Goal: Task Accomplishment & Management: Manage account settings

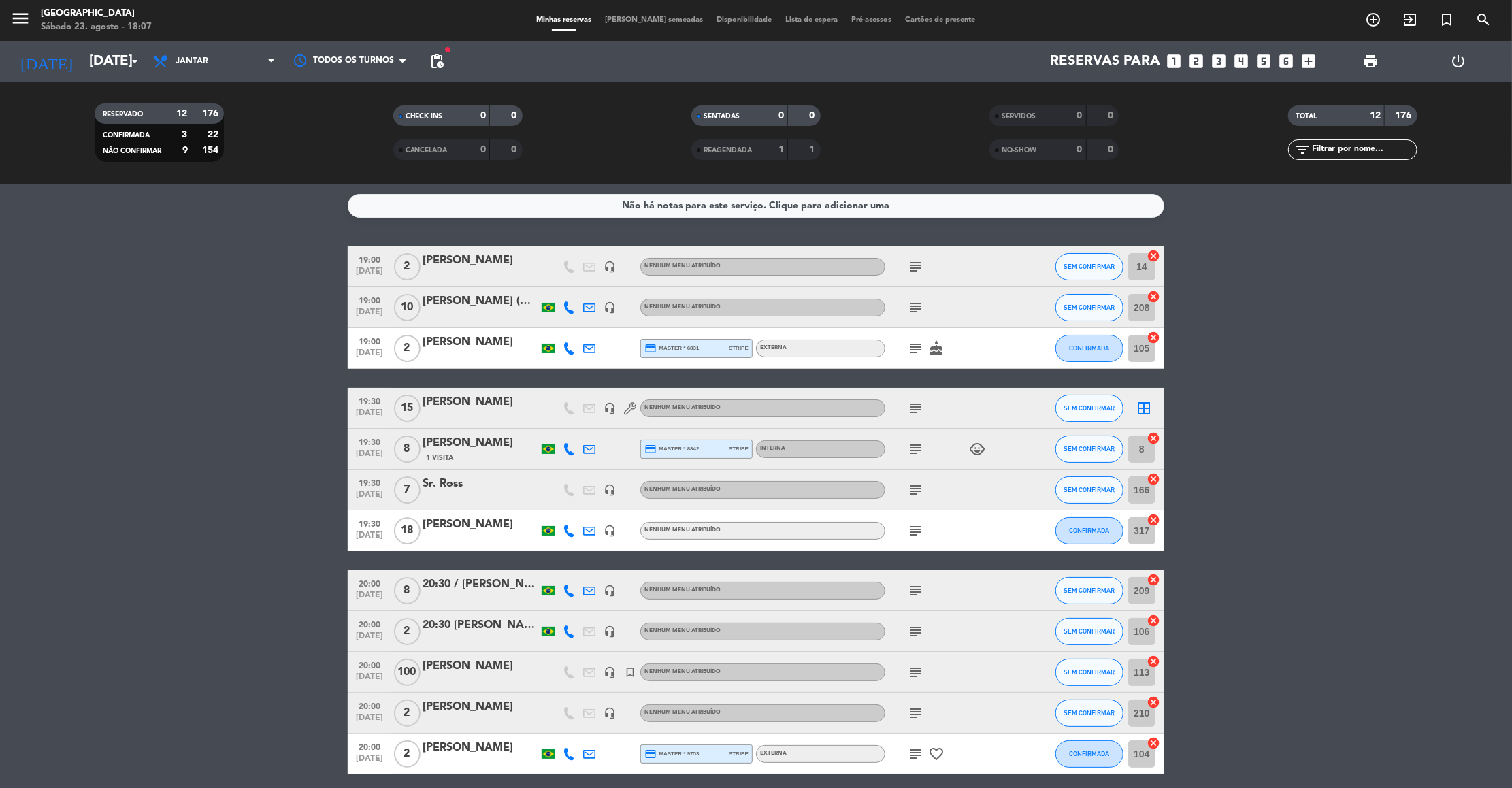
click at [1424, 356] on bookings-row "19:00 [DATE] 2 [PERSON_NAME] headset_mic Nenhum menu atribuído subject SEM CONF…" at bounding box center [756, 510] width 1512 height 528
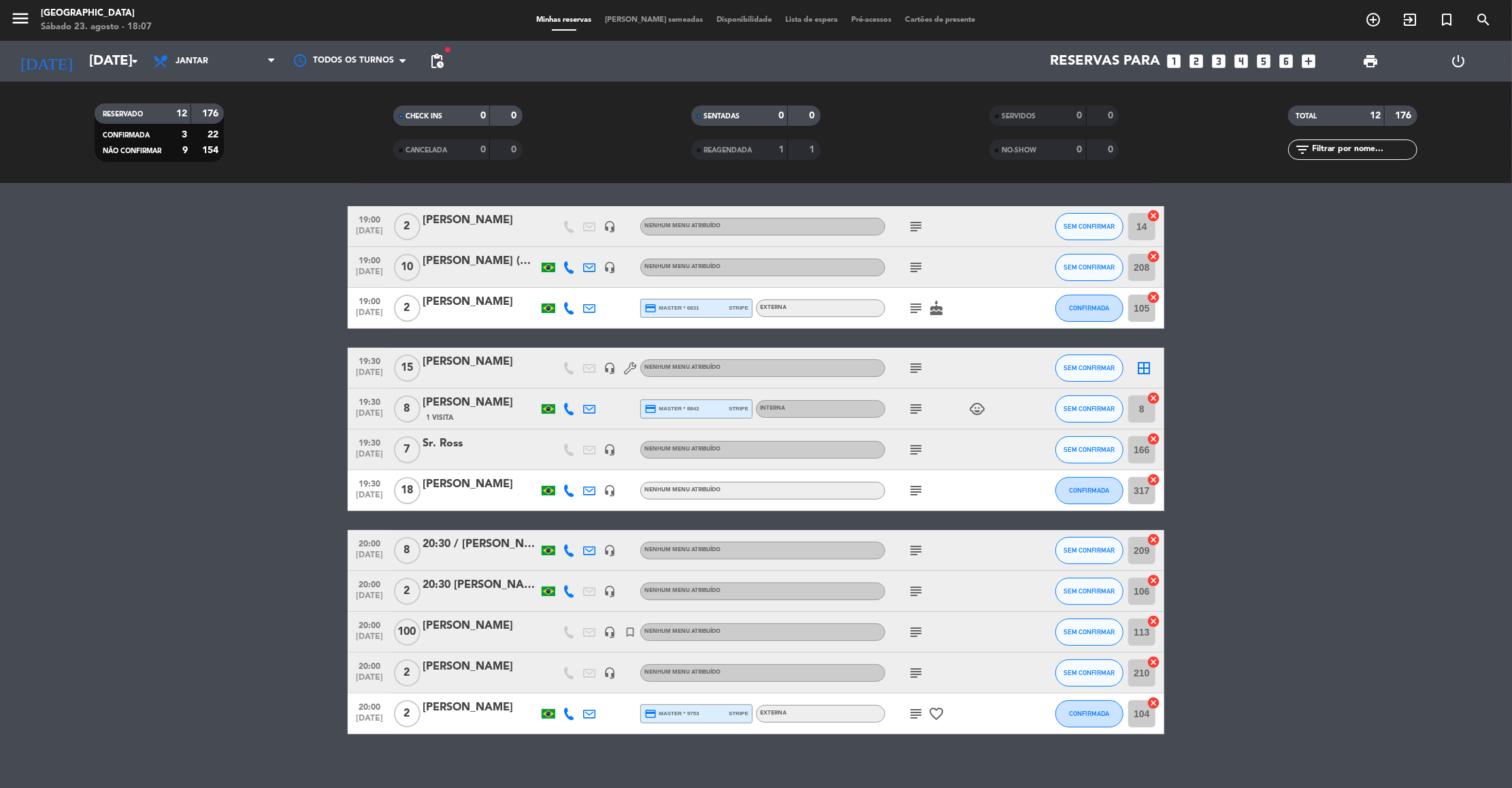
click at [1390, 377] on bookings-row "19:00 [DATE] 2 [PERSON_NAME] headset_mic Nenhum menu atribuído subject SEM CONF…" at bounding box center [756, 470] width 1512 height 528
click at [1286, 63] on icon "looks_6" at bounding box center [1286, 61] width 17 height 17
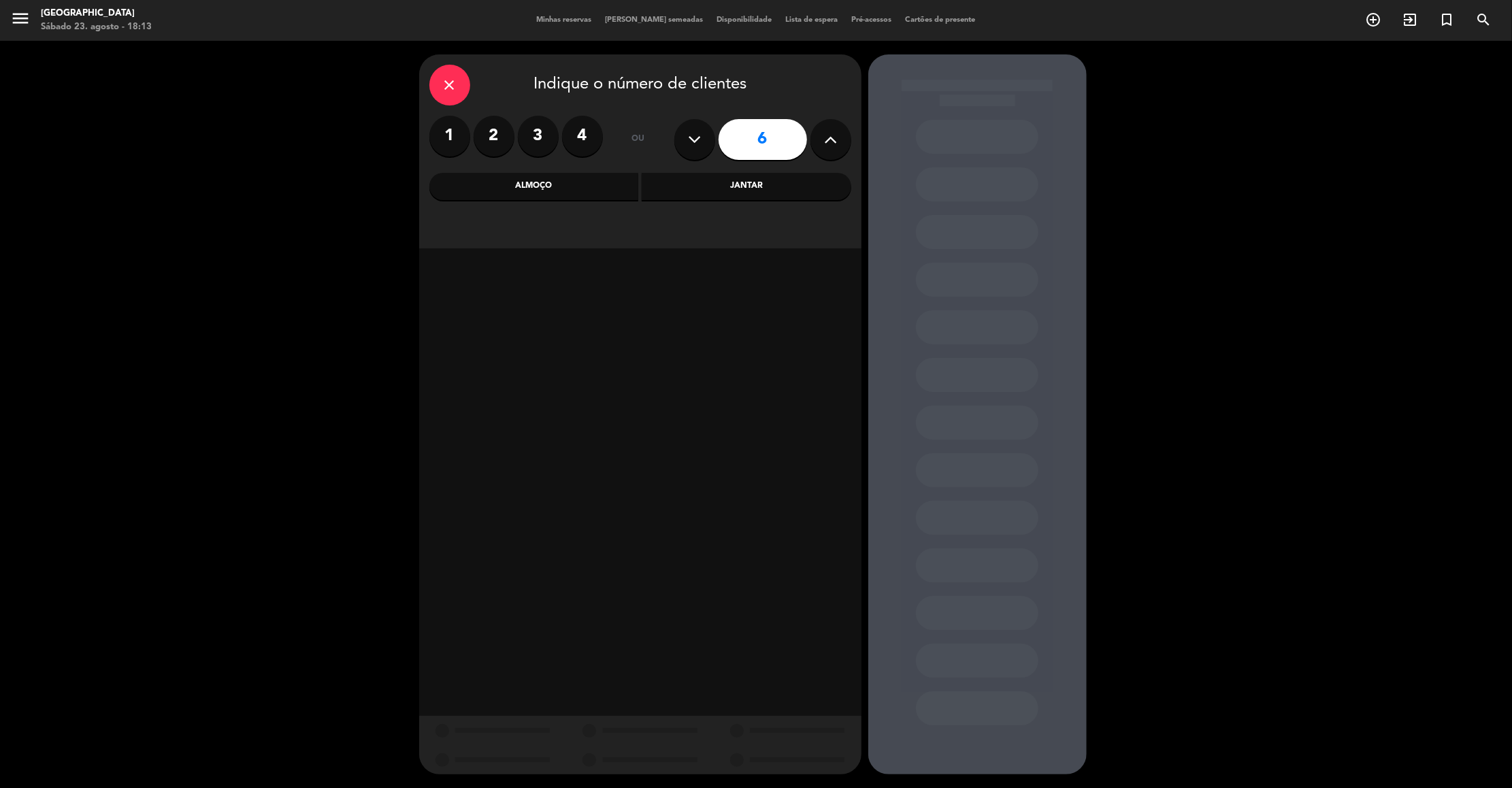
click at [726, 191] on div "Jantar" at bounding box center [746, 186] width 210 height 27
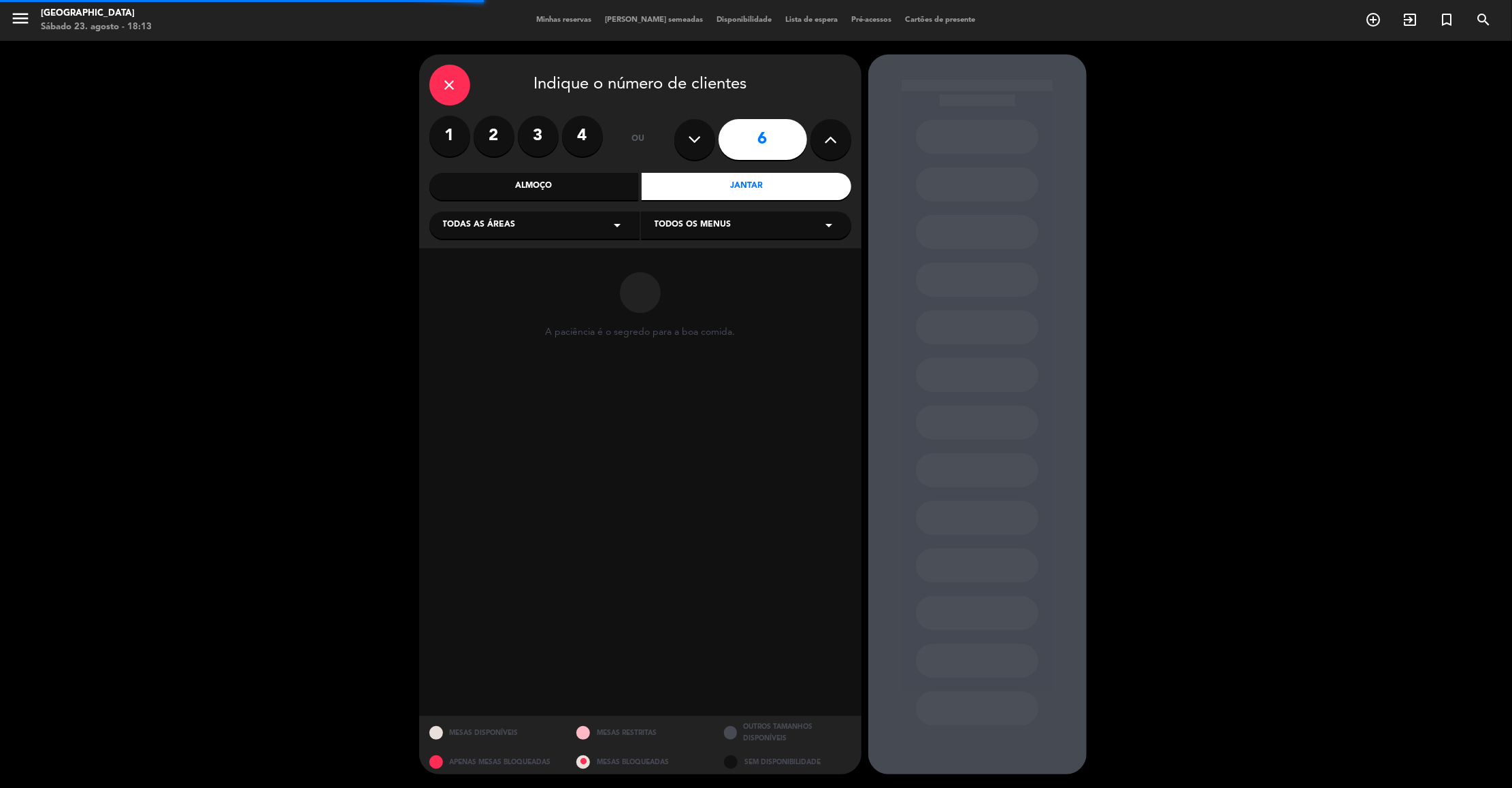
click at [565, 231] on div "Todas as áreas arrow_drop_down" at bounding box center [534, 225] width 210 height 27
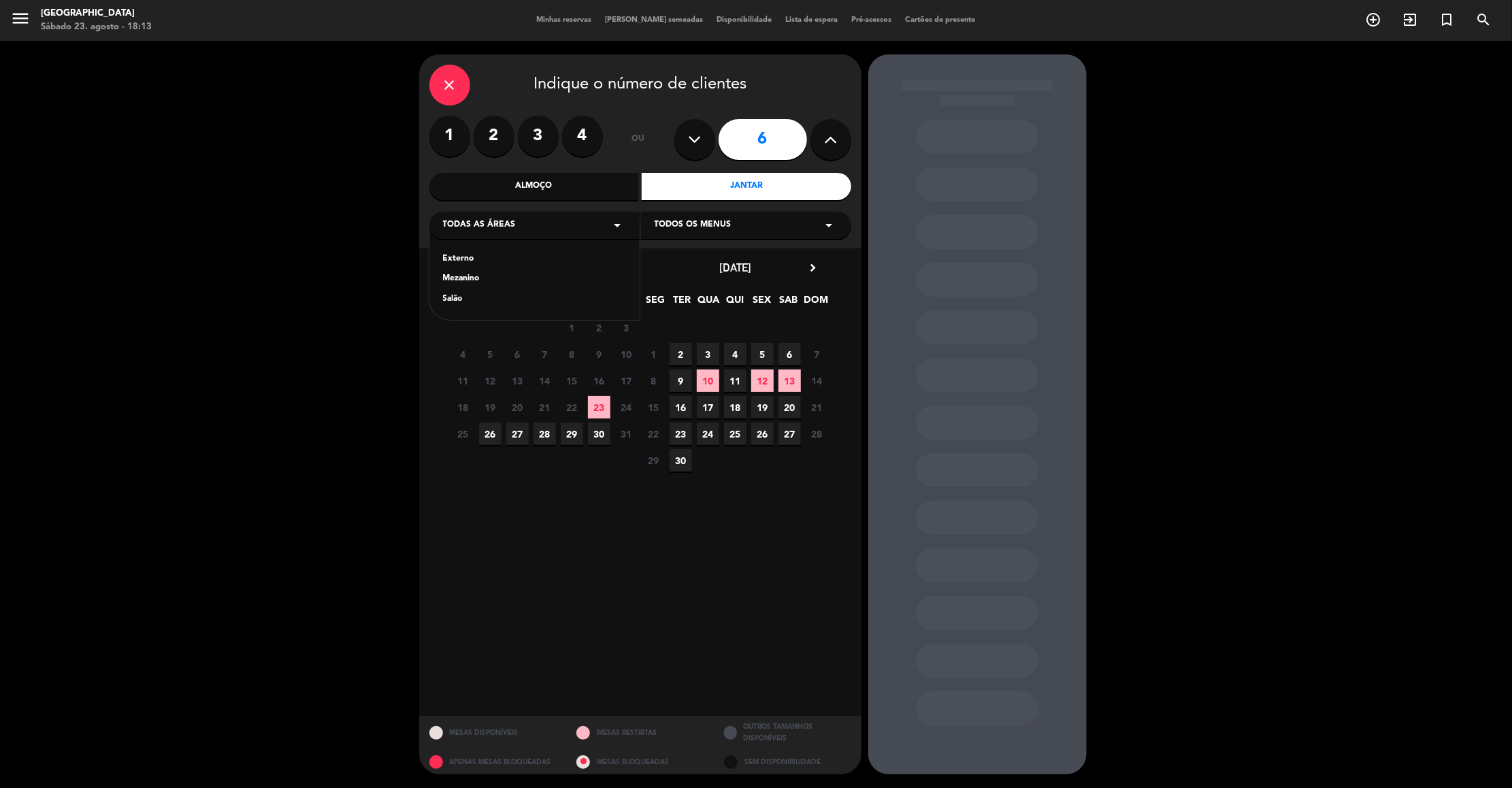
click at [454, 304] on div "Salão" at bounding box center [534, 299] width 183 height 14
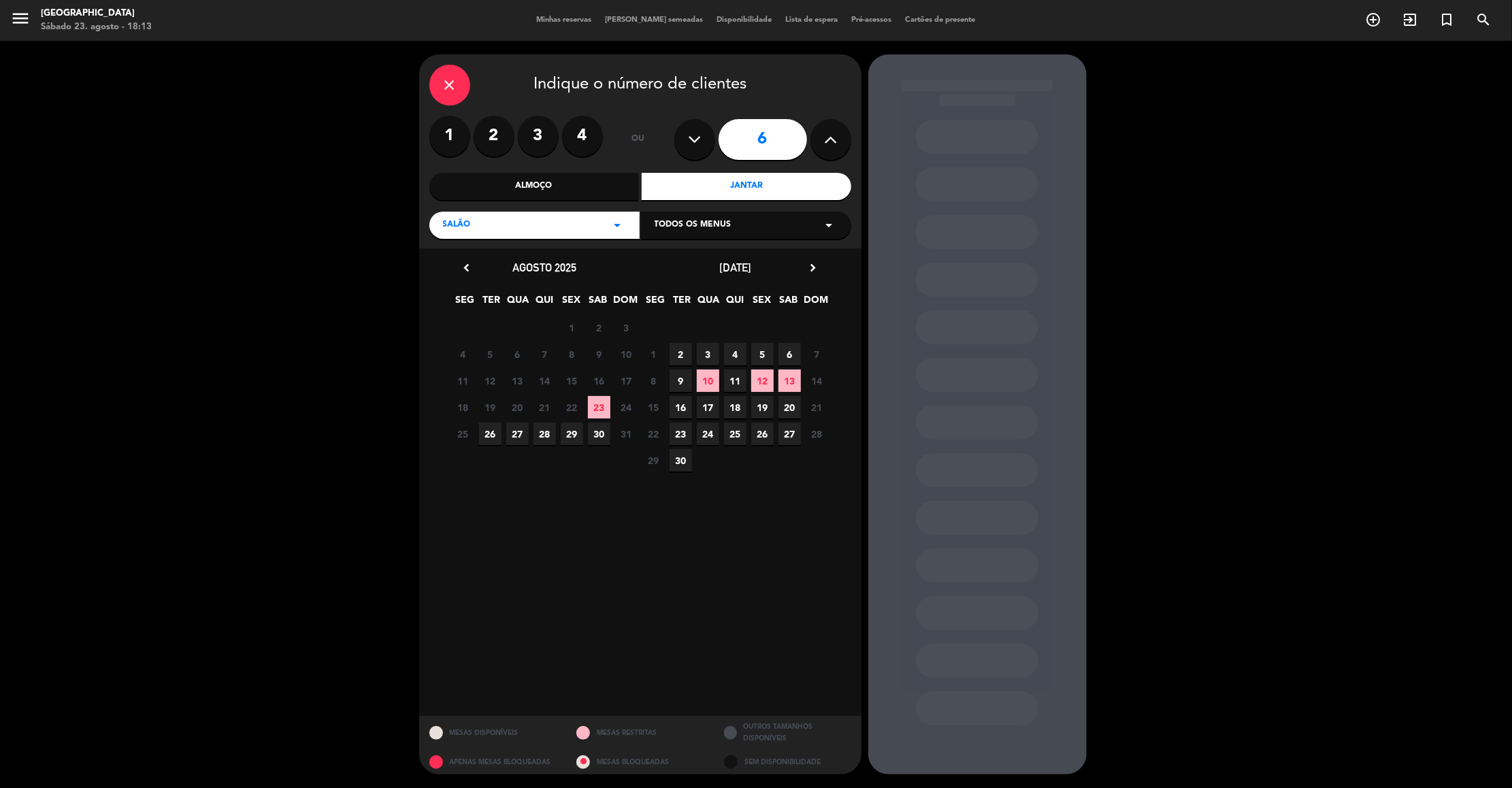
click at [596, 396] on span "23" at bounding box center [599, 407] width 23 height 23
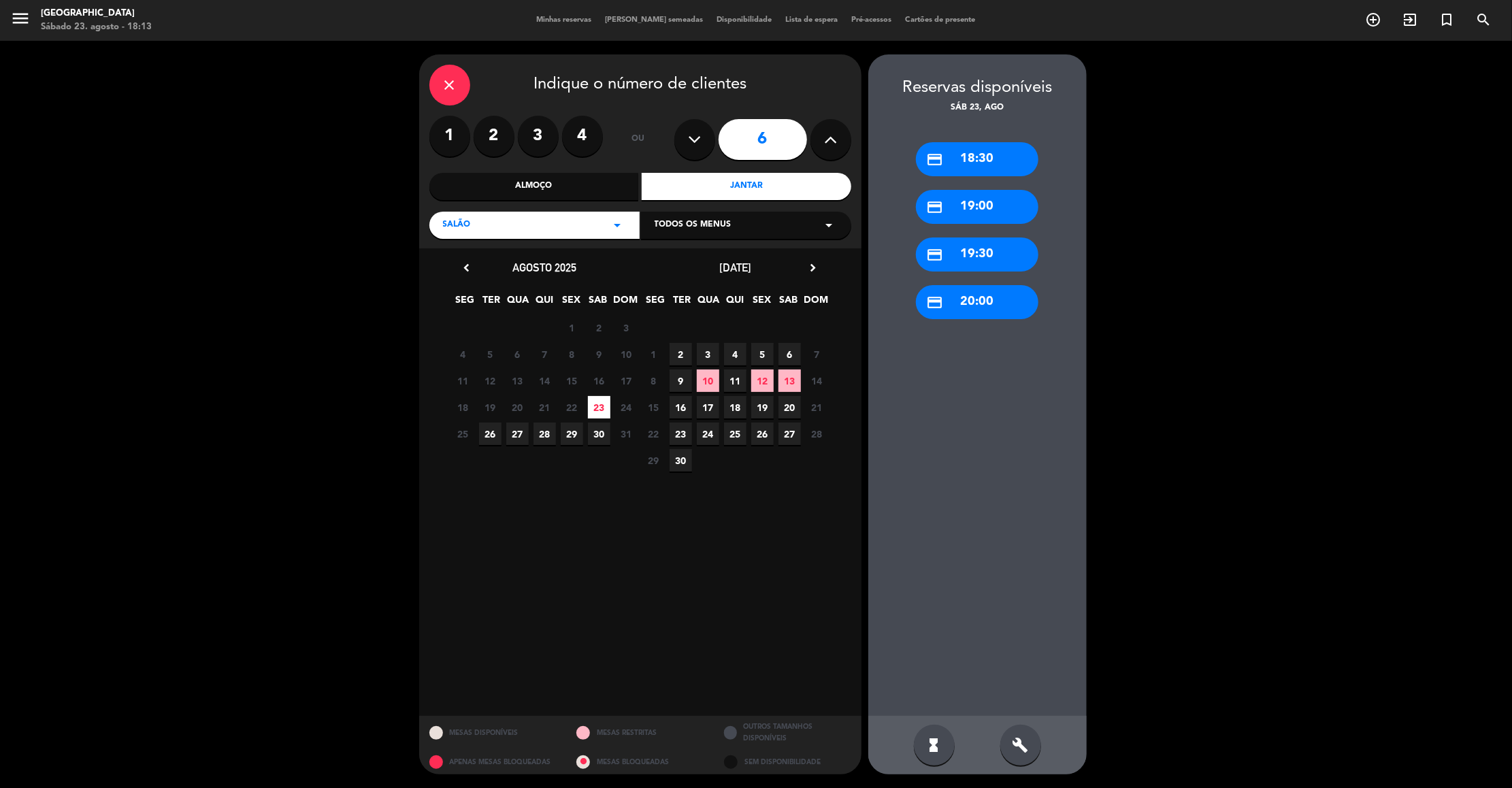
click at [1013, 252] on div "credit_card 19:30" at bounding box center [976, 254] width 122 height 34
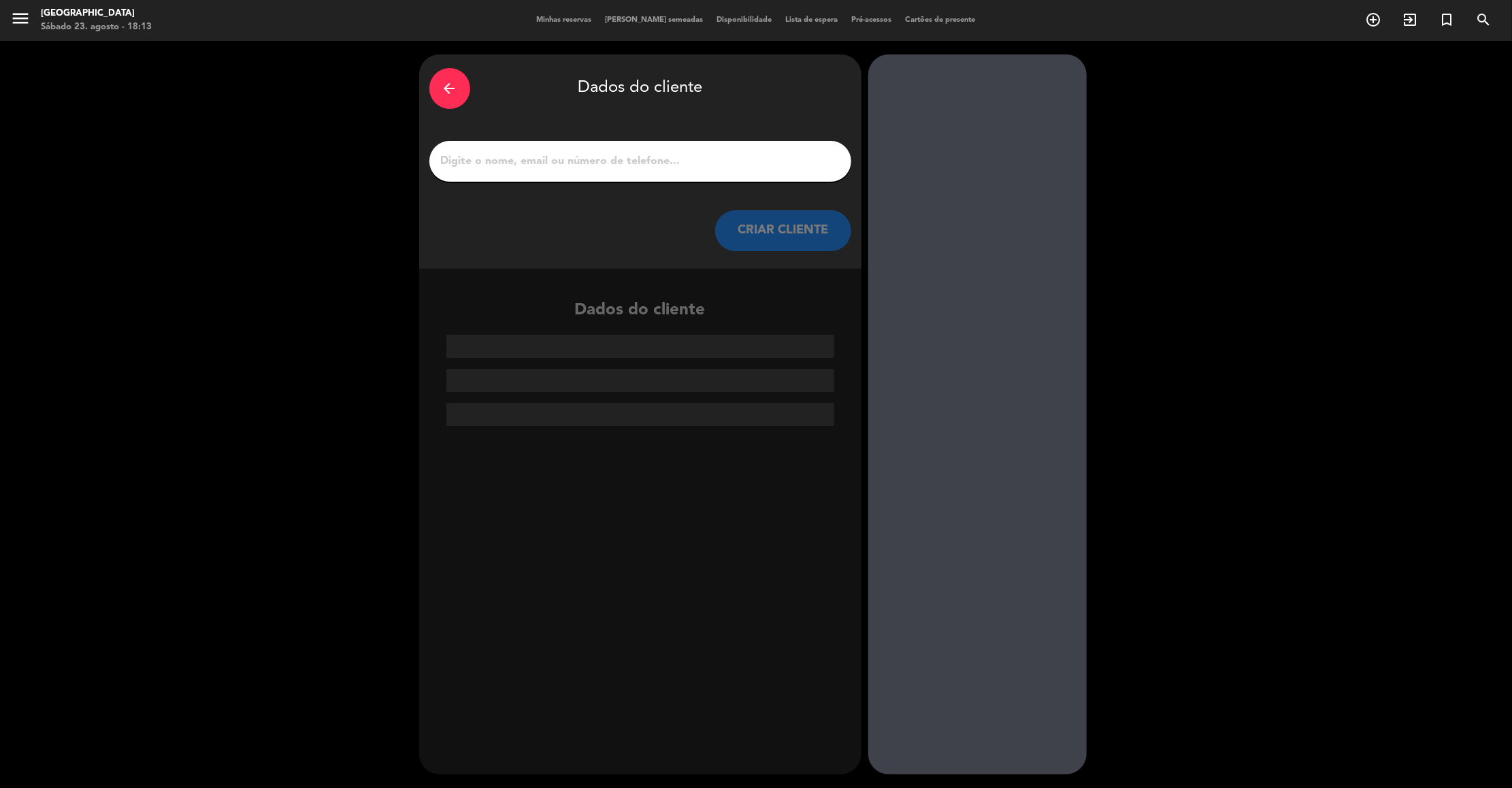
click at [754, 236] on button "CRIAR CLIENTE" at bounding box center [783, 231] width 136 height 41
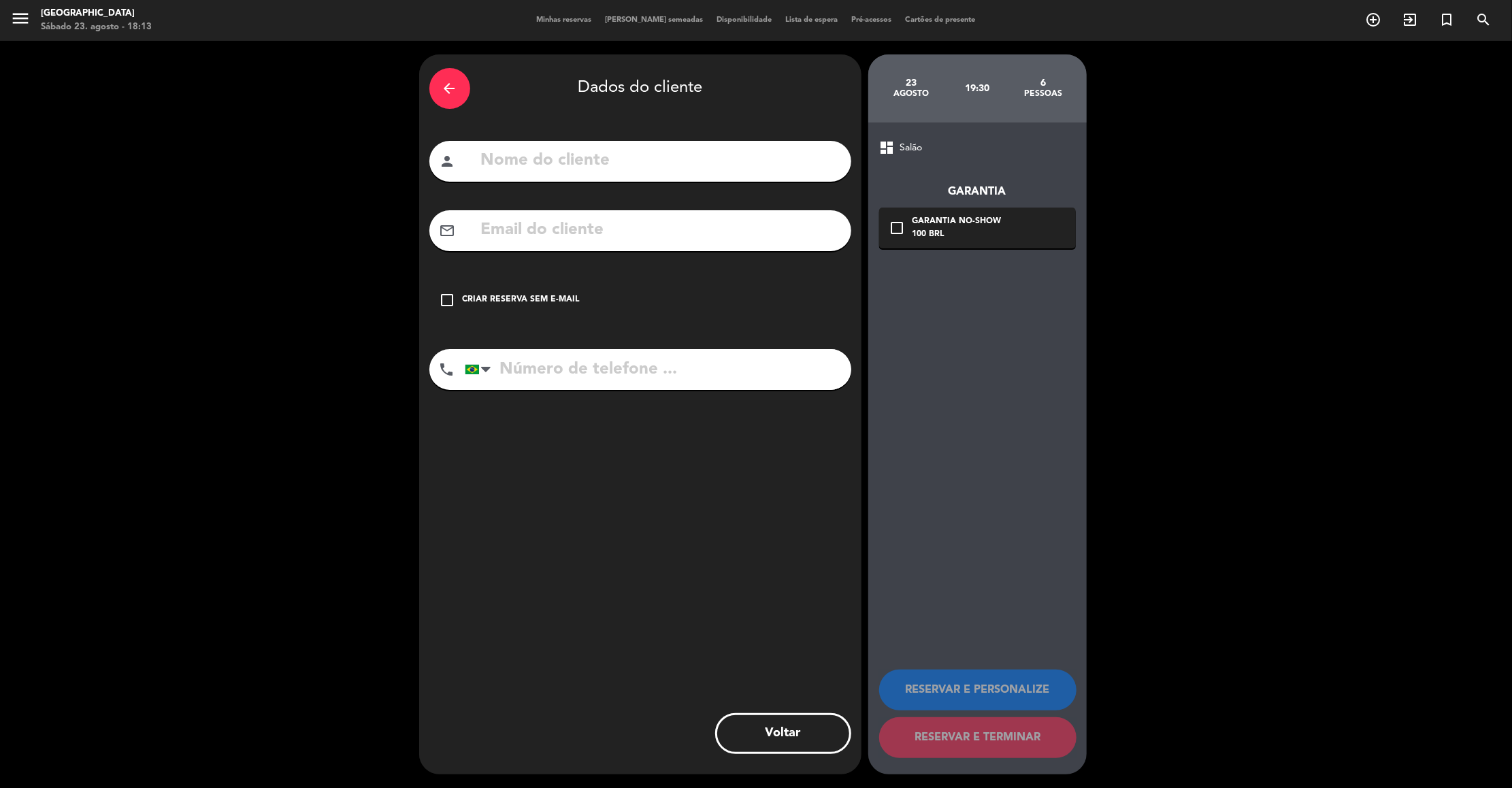
click at [604, 164] on input "text" at bounding box center [660, 160] width 361 height 28
paste input "[PERSON_NAME]"
type input "[PERSON_NAME]"
click at [533, 293] on div "Criar reserva sem e-mail" at bounding box center [521, 300] width 117 height 14
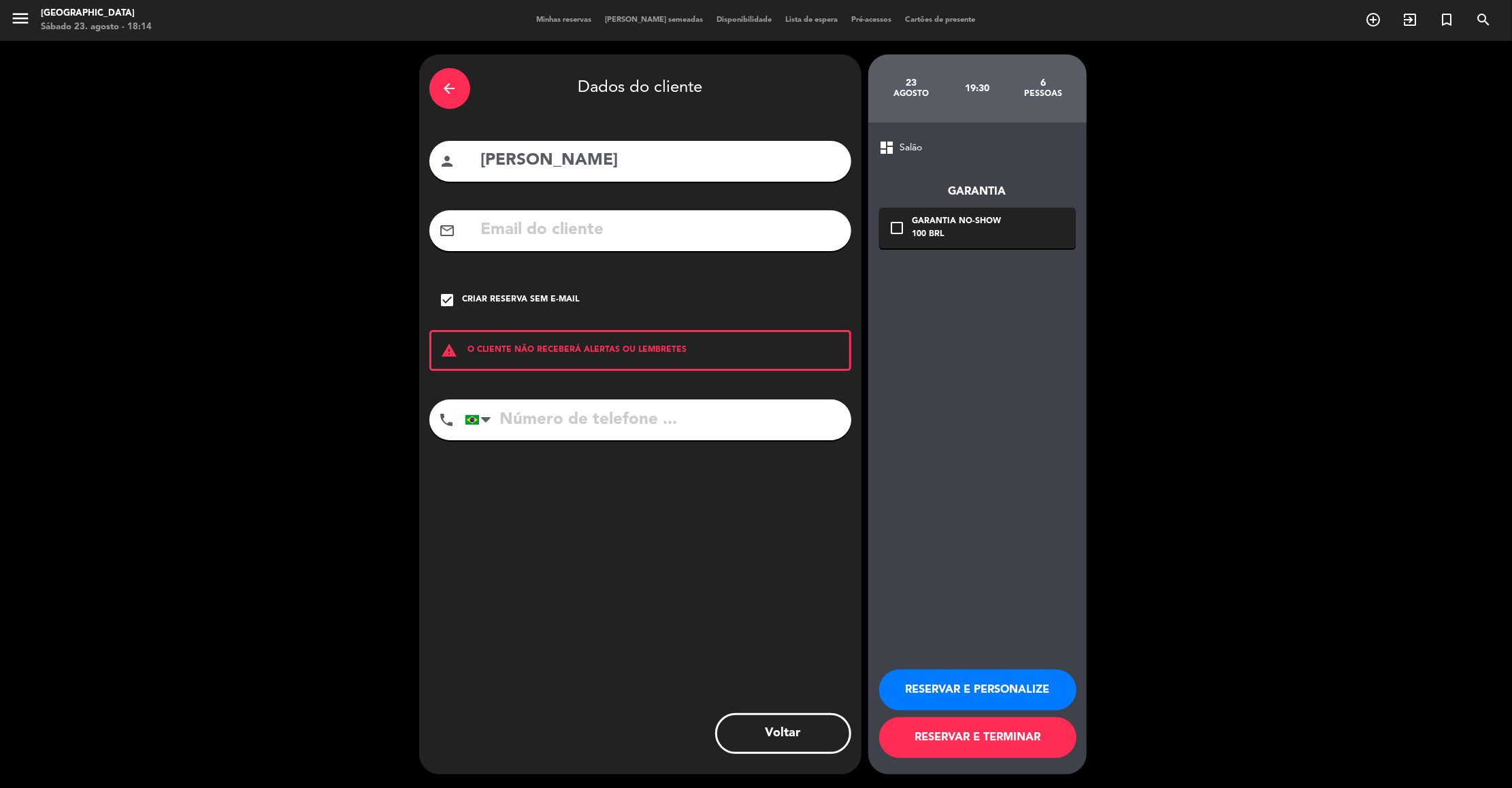
click at [940, 695] on button "RESERVAR E PERSONALIZE" at bounding box center [978, 690] width 198 height 41
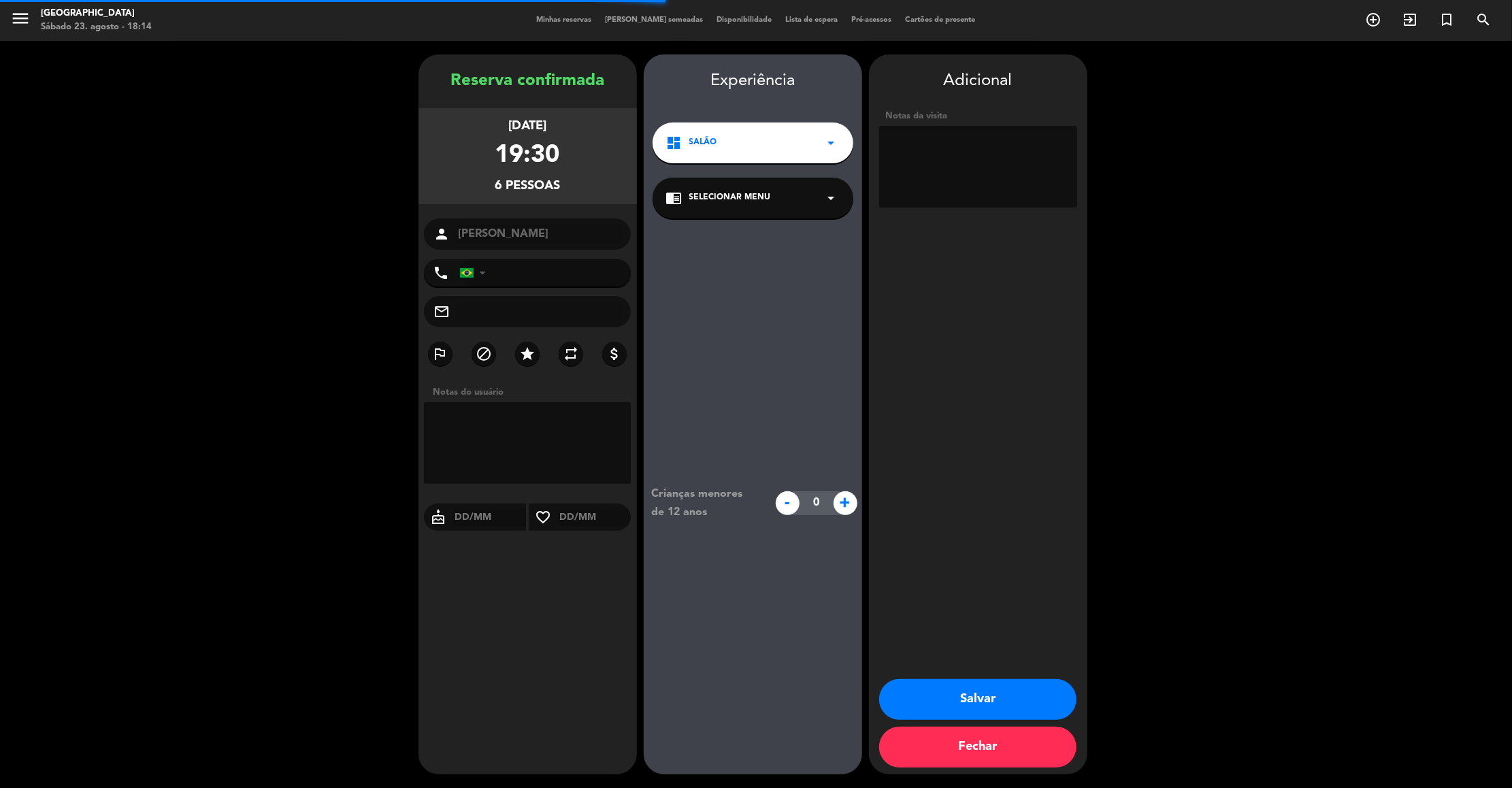
click at [946, 180] on textarea at bounding box center [978, 166] width 198 height 81
type textarea "10"
click at [966, 699] on button "Salvar" at bounding box center [978, 700] width 198 height 41
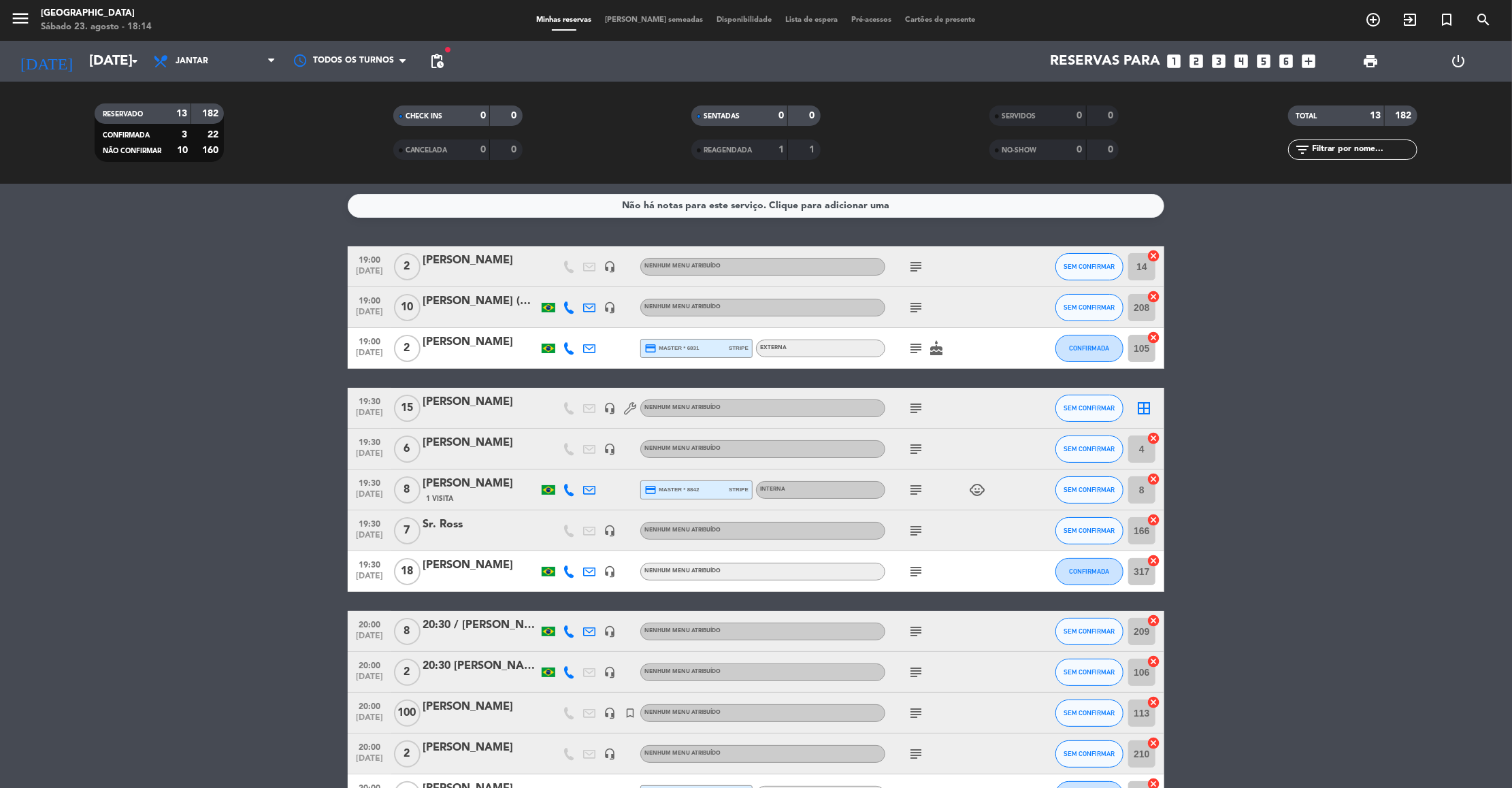
click at [444, 522] on div "Sr. Ross" at bounding box center [480, 524] width 115 height 17
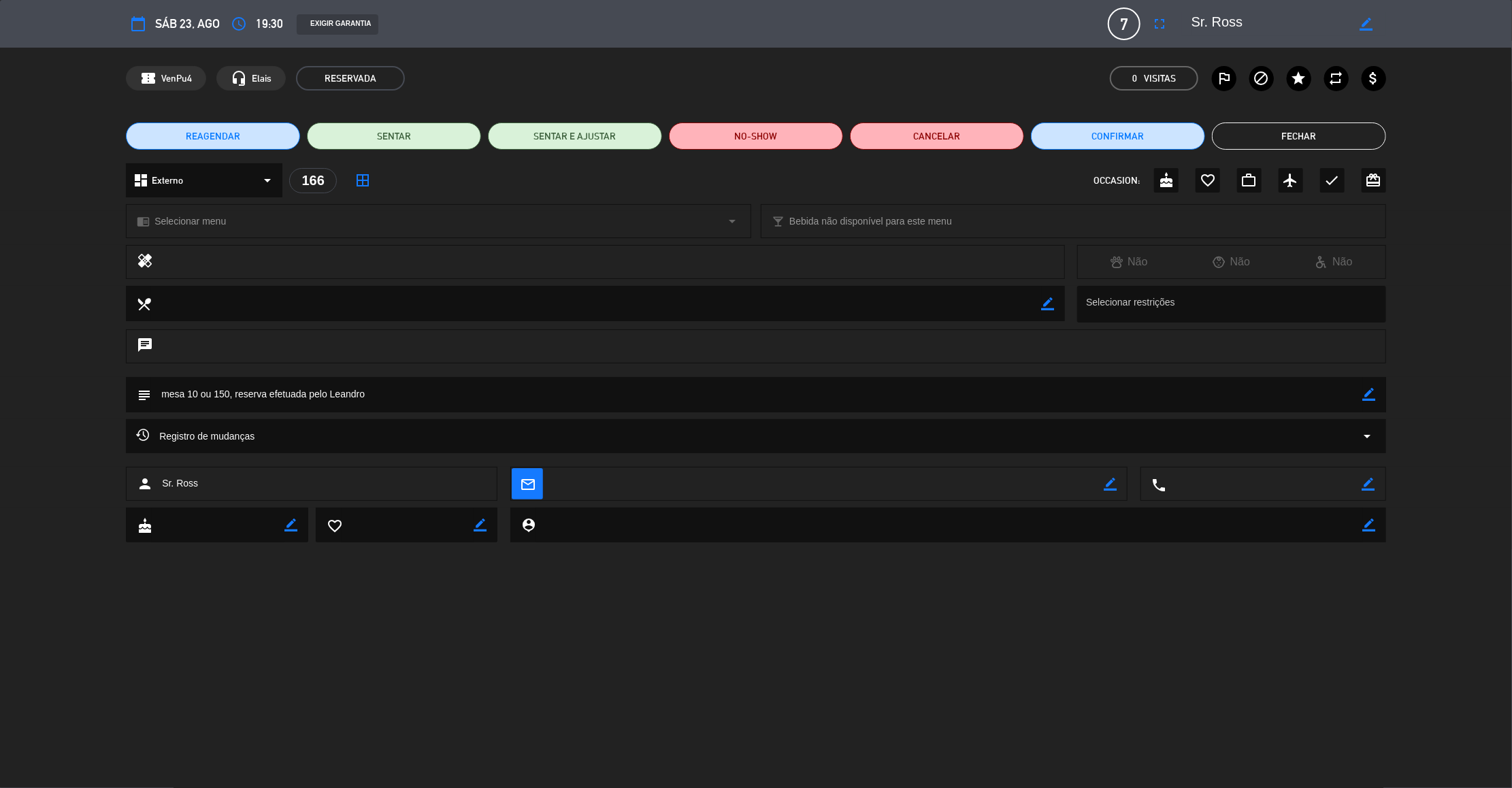
click at [1371, 394] on icon "border_color" at bounding box center [1368, 394] width 13 height 13
click at [198, 393] on textarea at bounding box center [757, 394] width 1212 height 35
type textarea "mesa 12 ou 150, reserva efetuada pelo Leandro"
click at [1364, 393] on icon at bounding box center [1368, 394] width 13 height 13
click at [1311, 137] on button "Fechar" at bounding box center [1298, 136] width 174 height 27
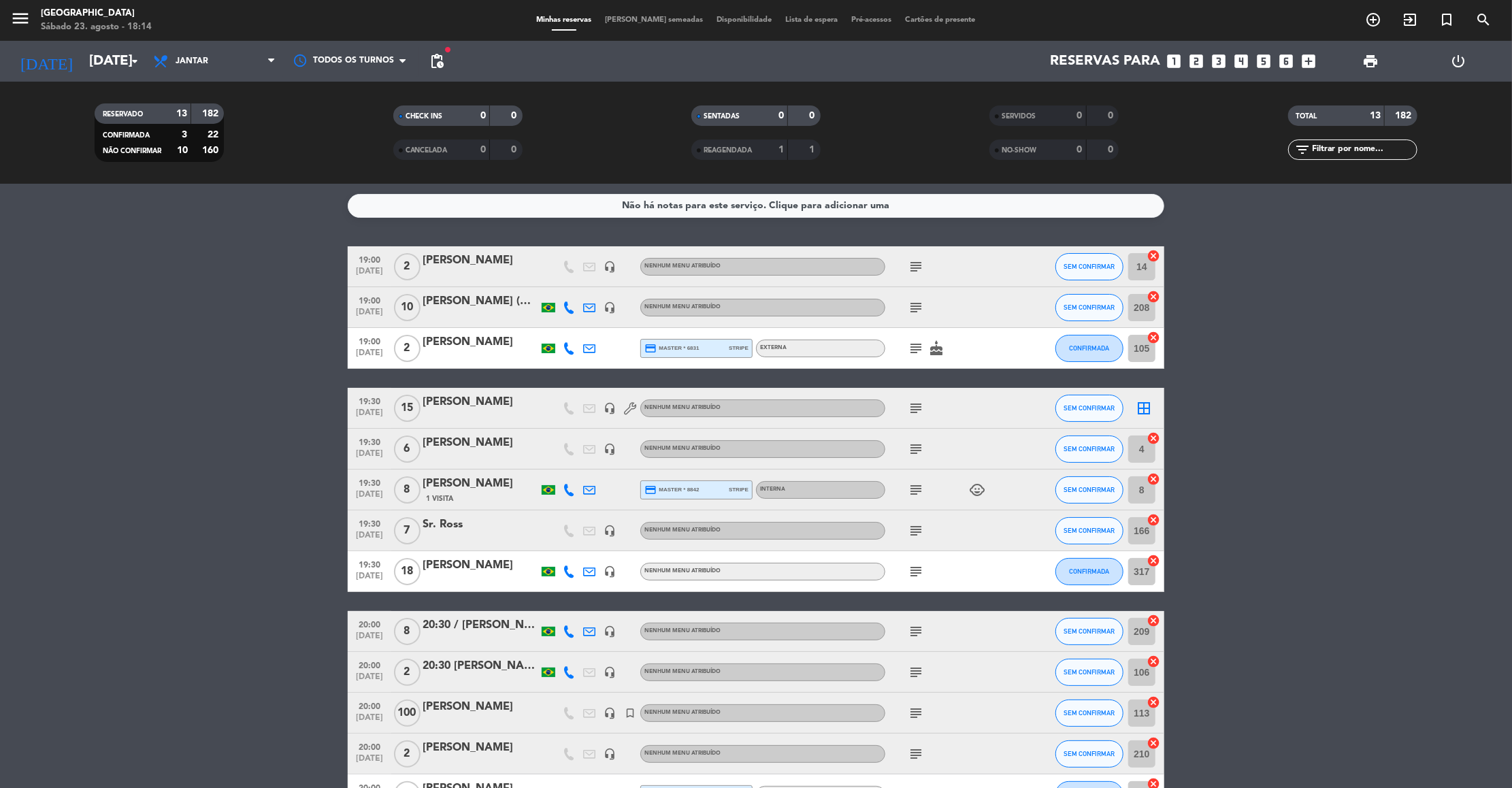
click at [912, 262] on icon "subject" at bounding box center [915, 266] width 16 height 16
click at [910, 309] on icon "subject" at bounding box center [915, 307] width 16 height 16
click at [494, 300] on div "[PERSON_NAME] (NLDP)" at bounding box center [480, 301] width 115 height 17
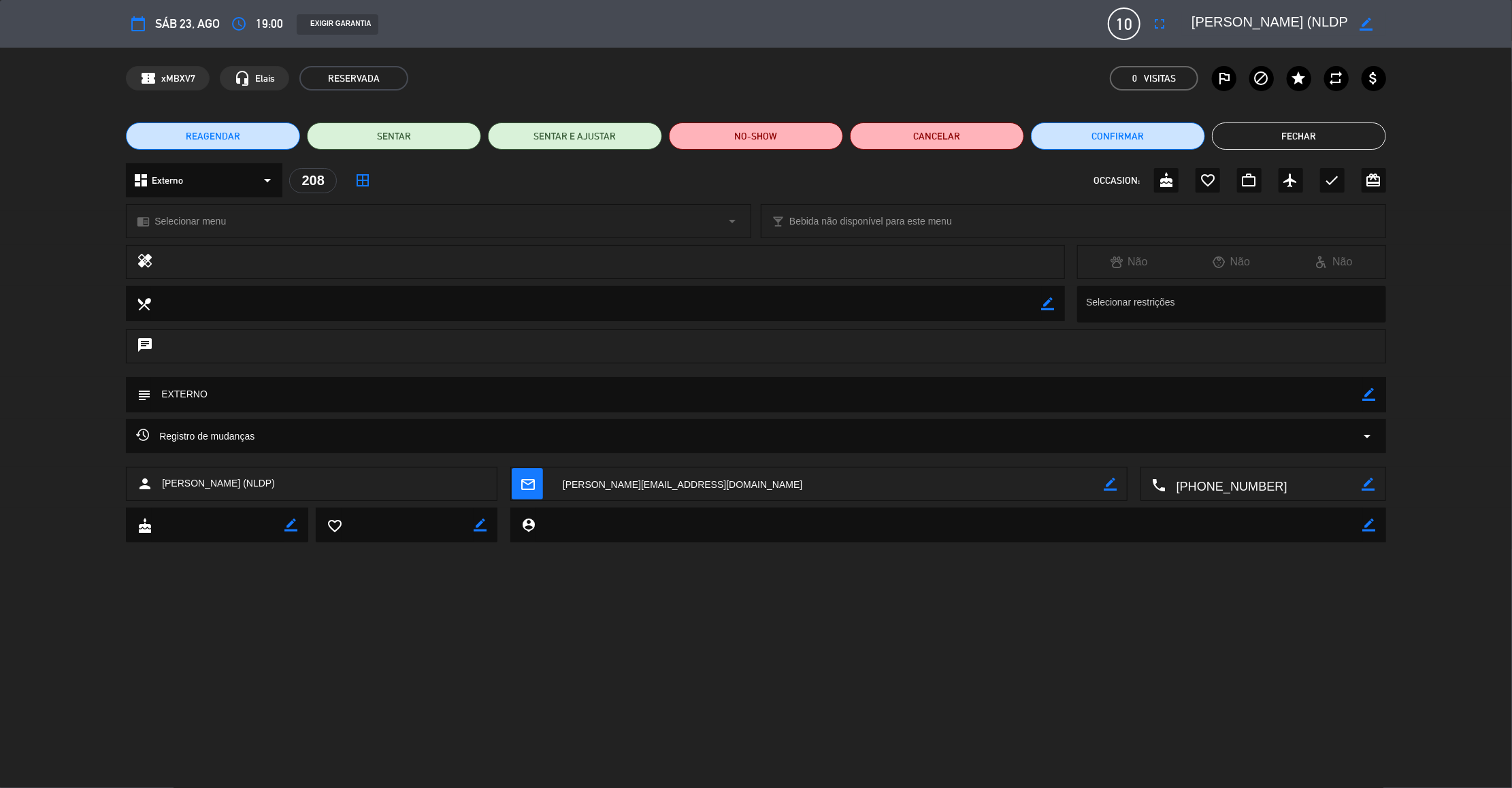
click at [1371, 389] on icon "border_color" at bounding box center [1368, 394] width 13 height 13
click at [1288, 149] on button "Fechar" at bounding box center [1298, 136] width 174 height 27
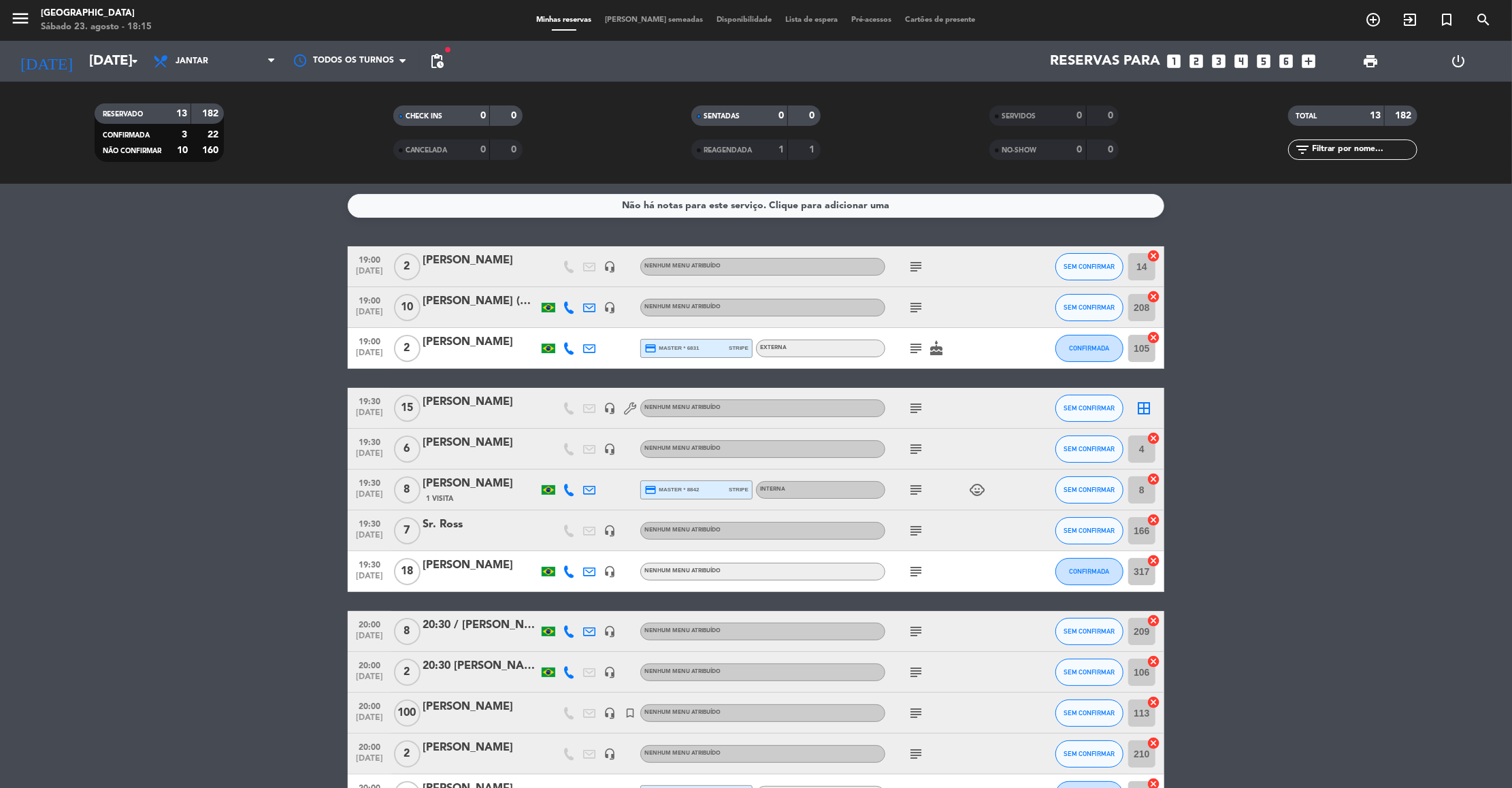
click at [473, 295] on div "[PERSON_NAME] (NLDP)" at bounding box center [480, 301] width 115 height 17
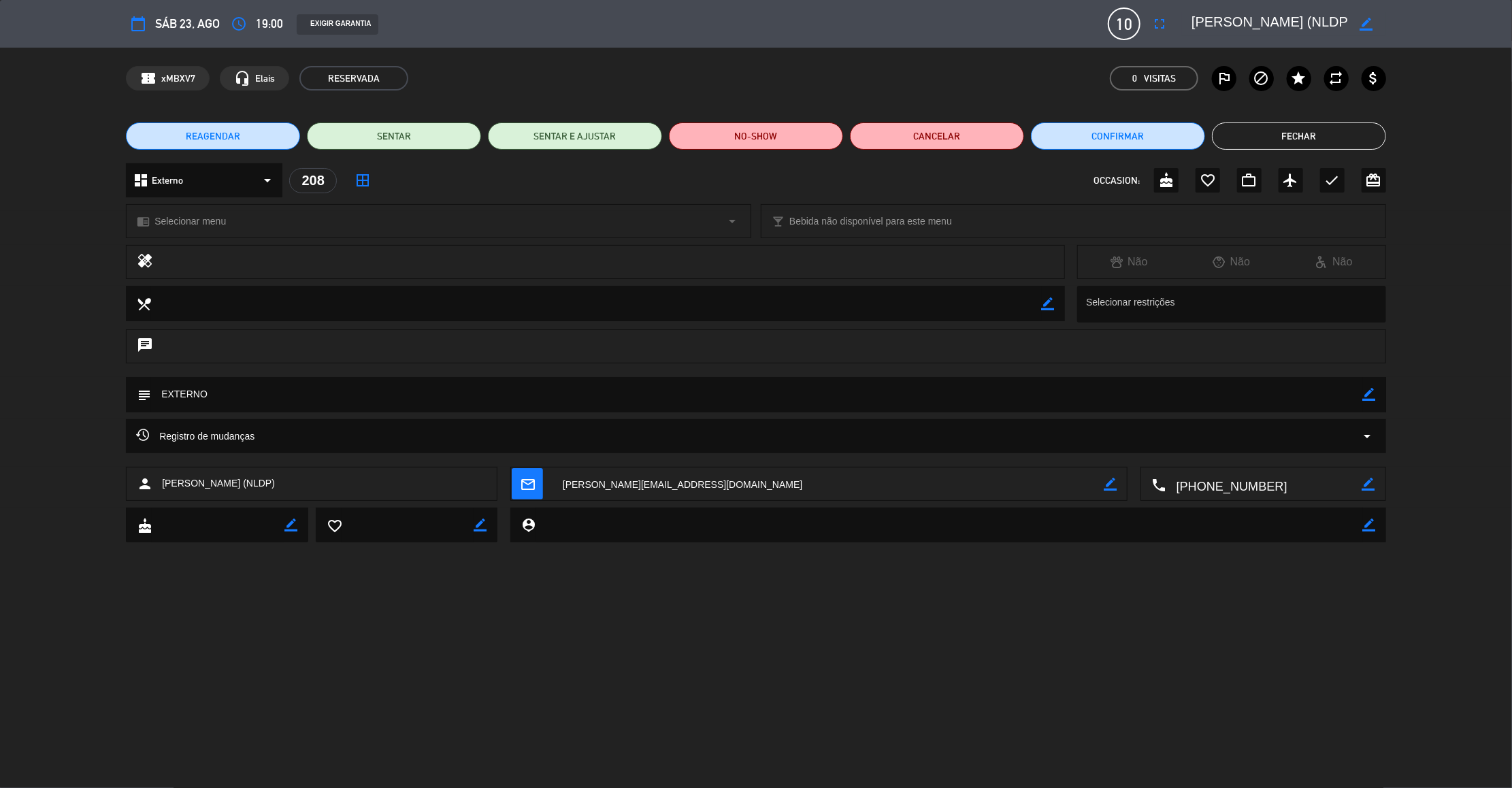
click at [1368, 432] on icon "arrow_drop_down" at bounding box center [1367, 435] width 16 height 16
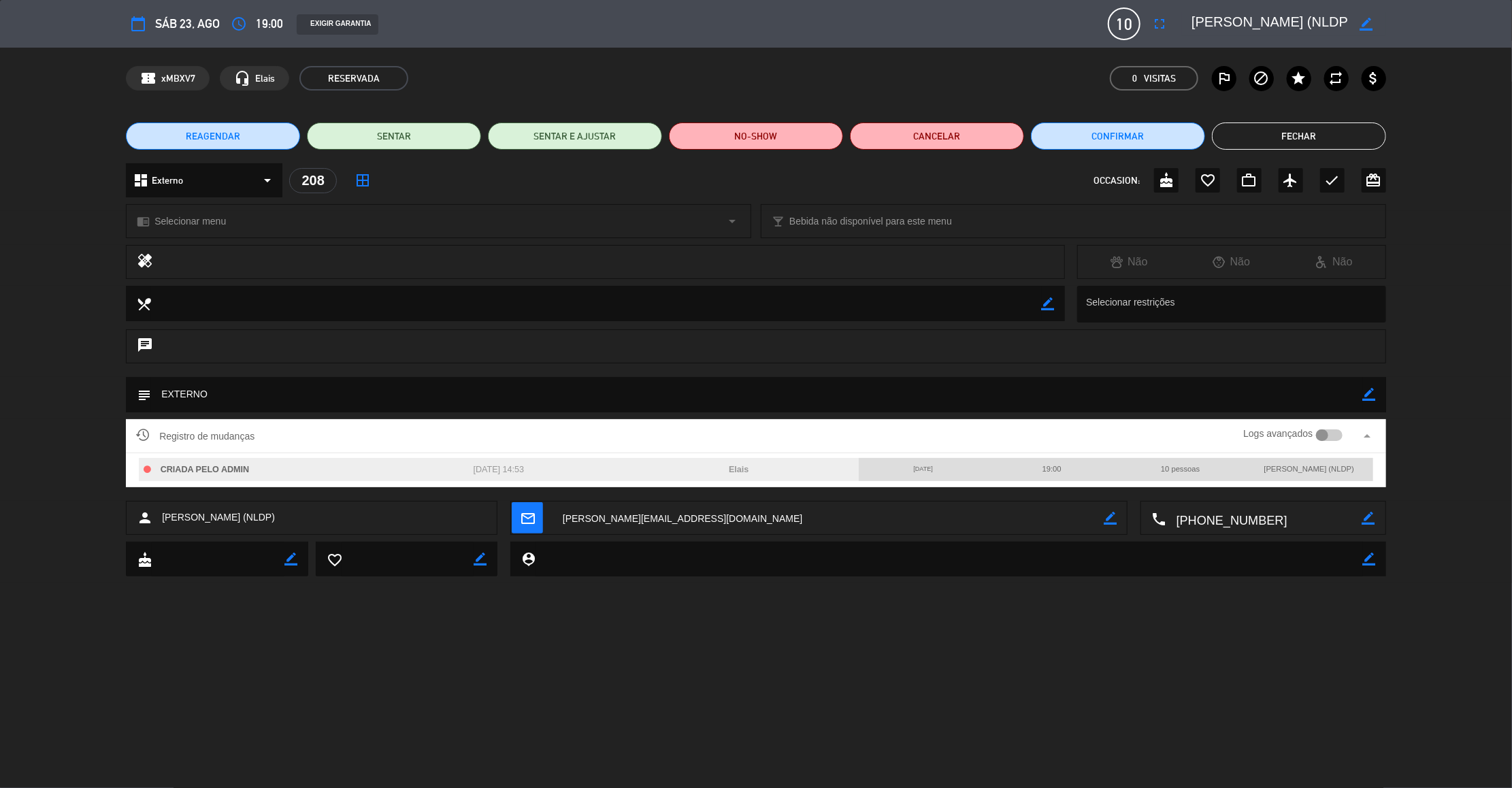
click at [1324, 133] on button "Fechar" at bounding box center [1298, 136] width 174 height 27
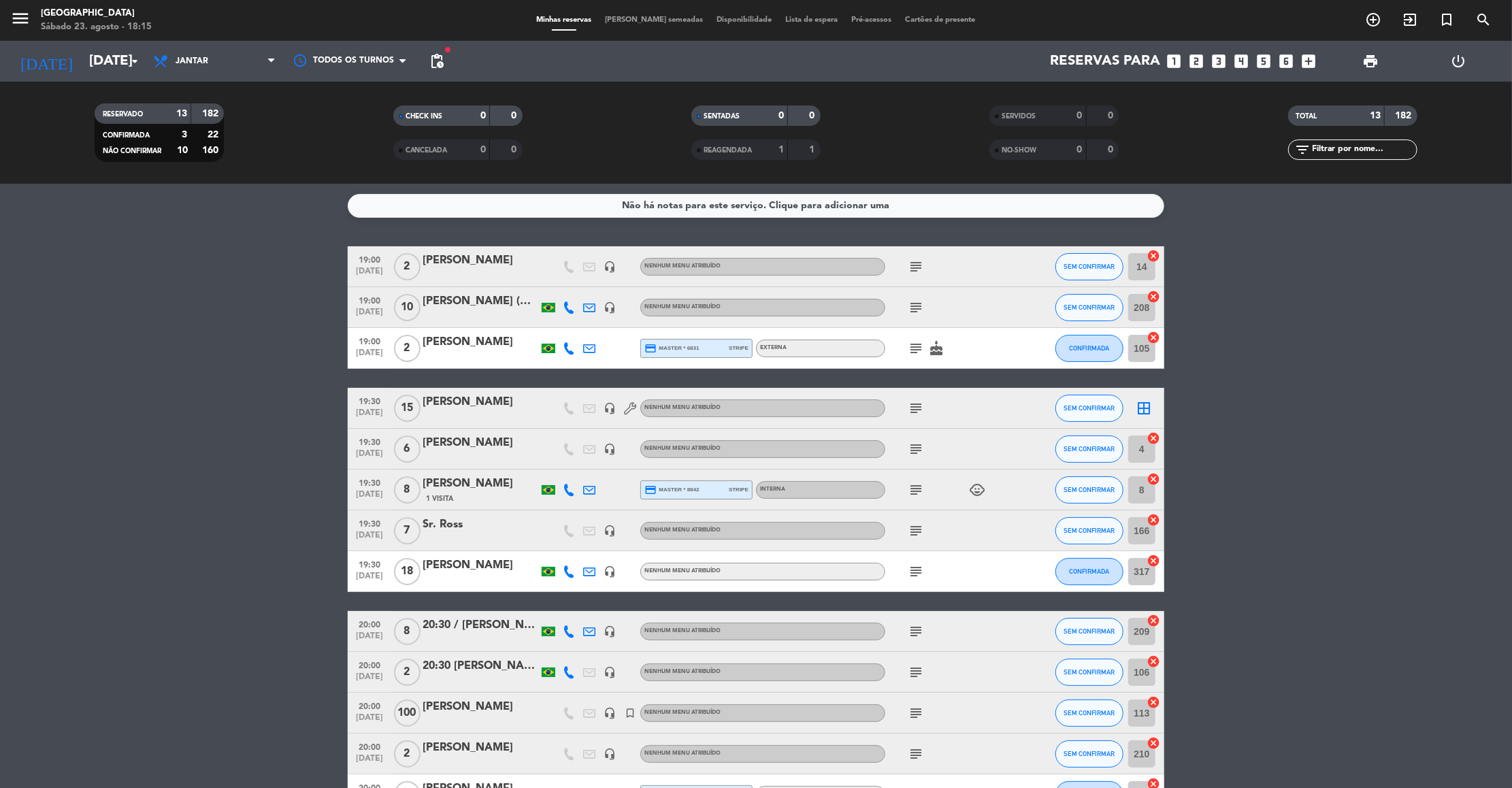
click at [920, 266] on icon "subject" at bounding box center [915, 266] width 16 height 16
click at [915, 309] on icon "subject" at bounding box center [915, 307] width 16 height 16
click at [913, 350] on icon "subject" at bounding box center [915, 348] width 16 height 16
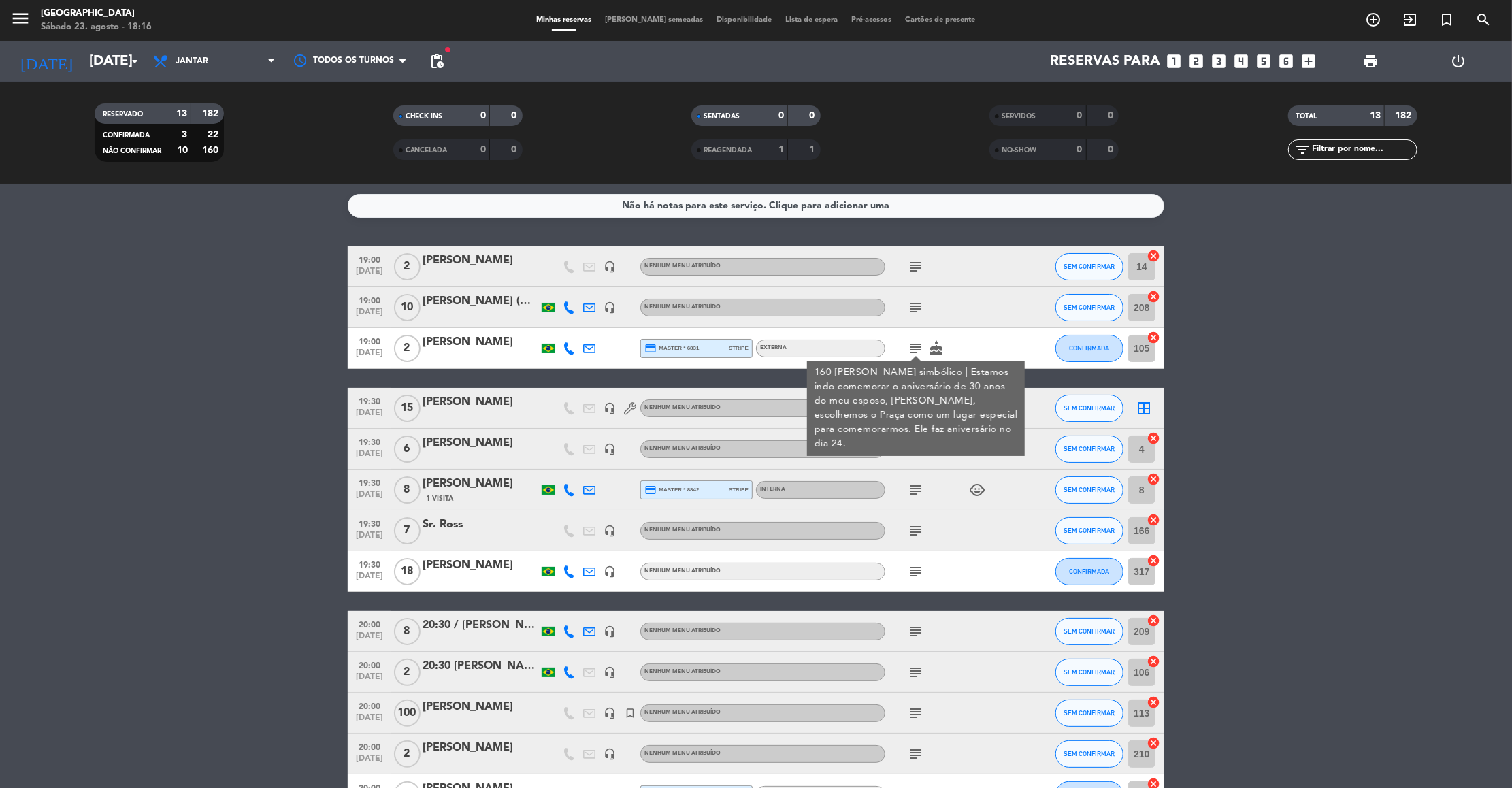
click at [976, 338] on div "subject 160 [PERSON_NAME] simbólico | Estamos indo comemorar o aniversário de 3…" at bounding box center [946, 348] width 122 height 40
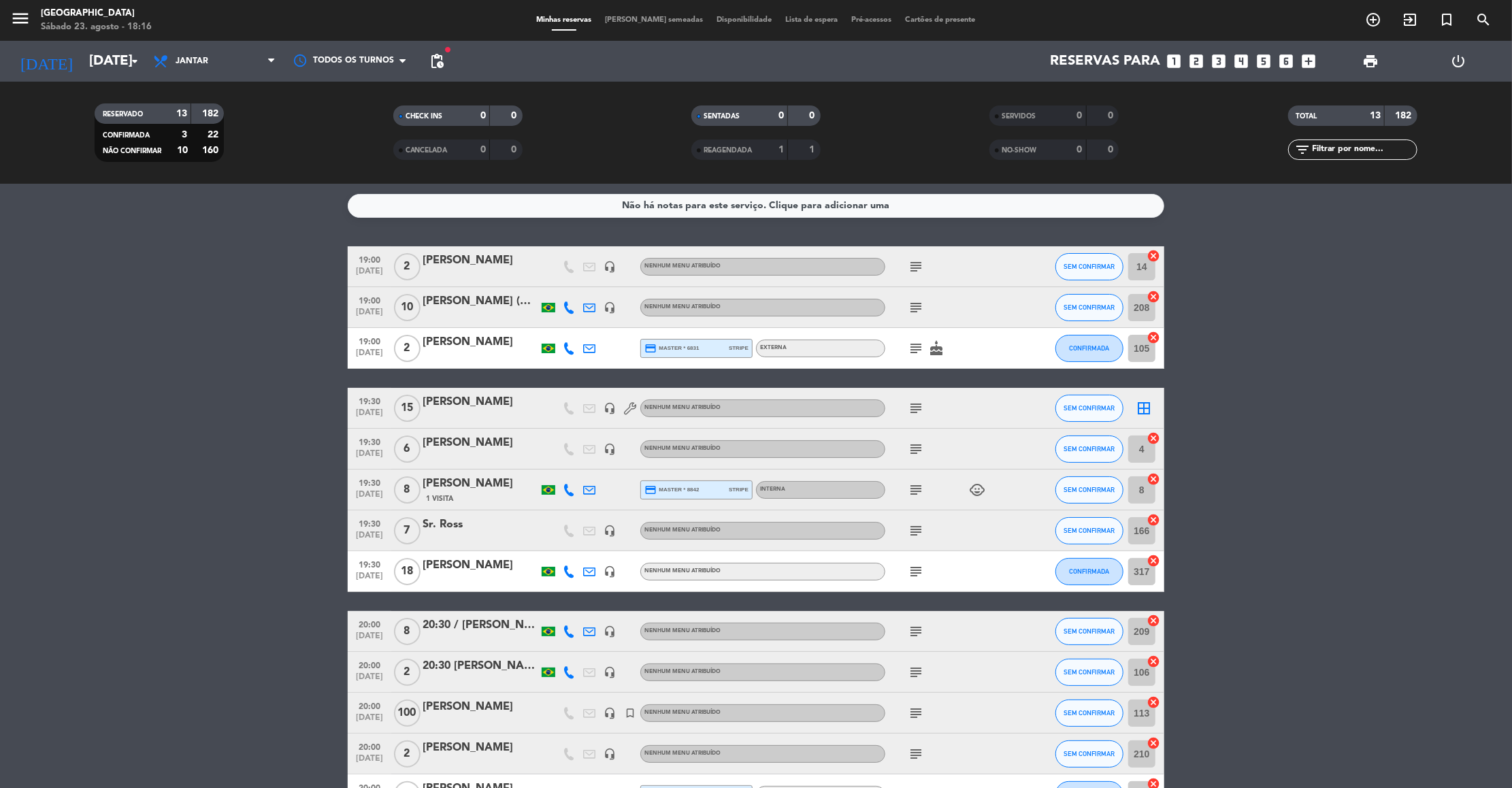
click at [920, 411] on icon "subject" at bounding box center [915, 407] width 16 height 16
click at [913, 451] on icon "subject" at bounding box center [915, 448] width 16 height 16
click at [916, 491] on icon "subject" at bounding box center [915, 489] width 16 height 16
click at [914, 529] on icon "subject" at bounding box center [915, 530] width 16 height 16
click at [916, 573] on icon "subject" at bounding box center [915, 571] width 16 height 16
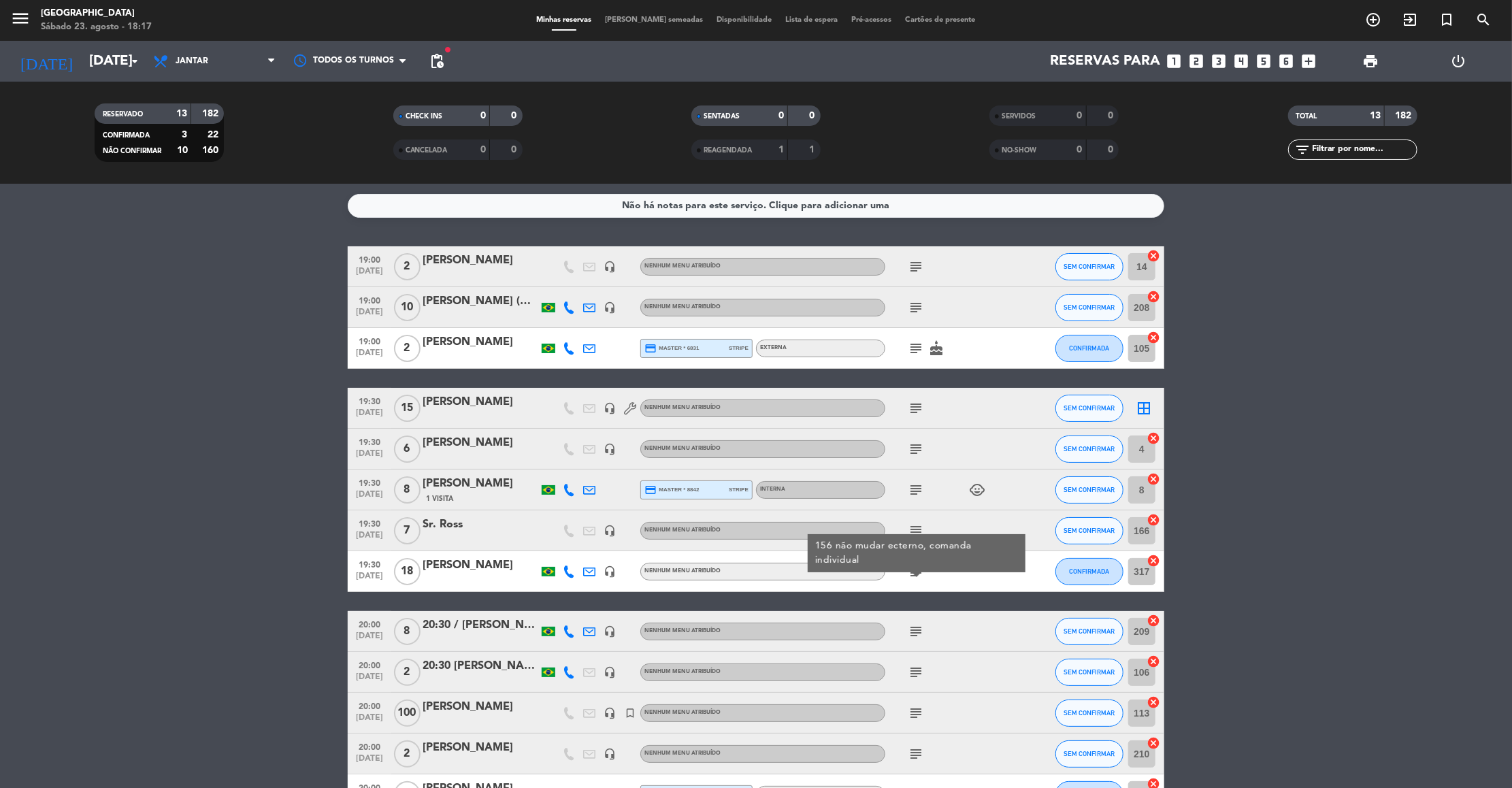
click at [913, 631] on icon "subject" at bounding box center [915, 631] width 16 height 16
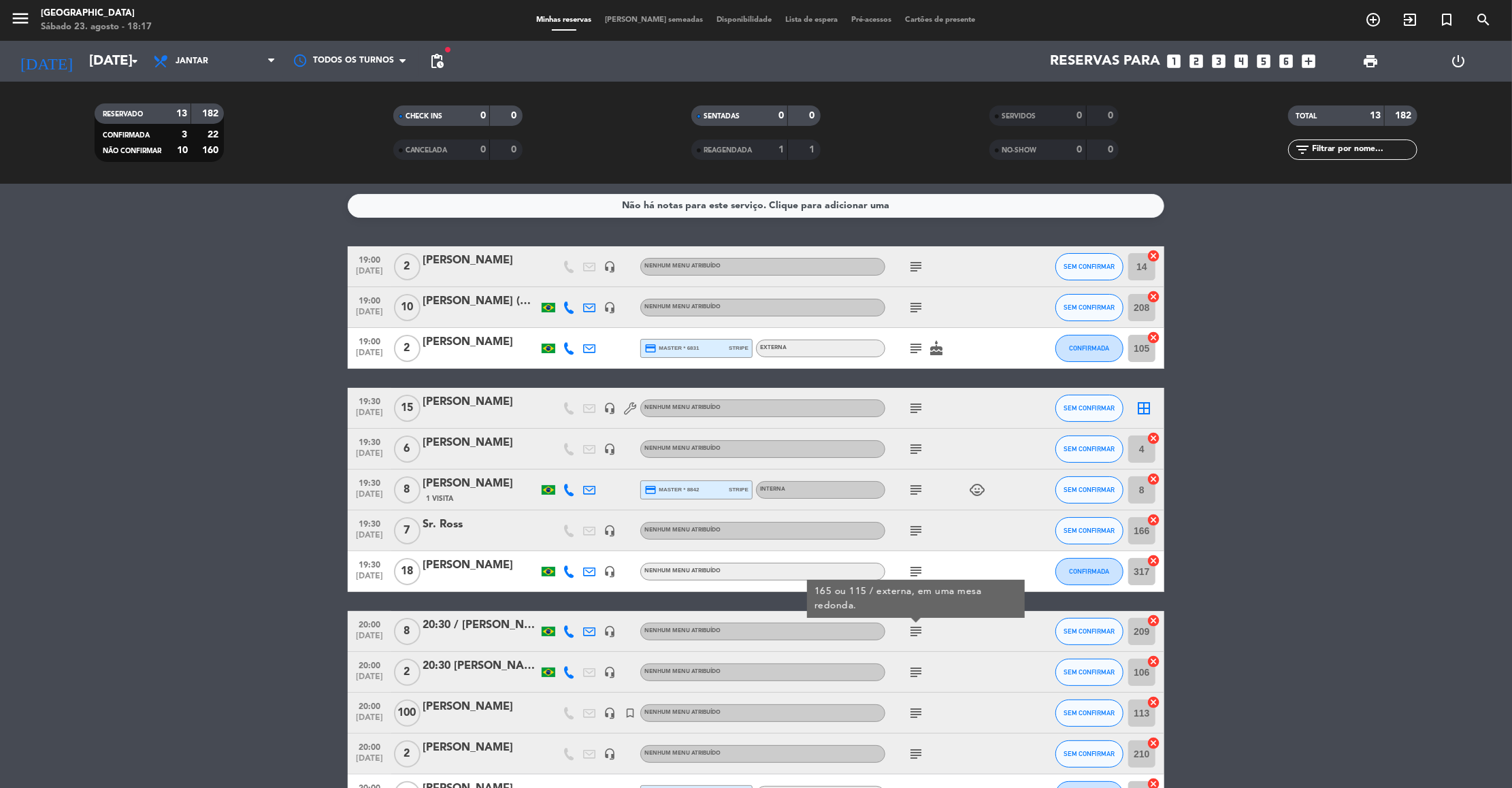
click at [916, 675] on icon "subject" at bounding box center [915, 672] width 16 height 16
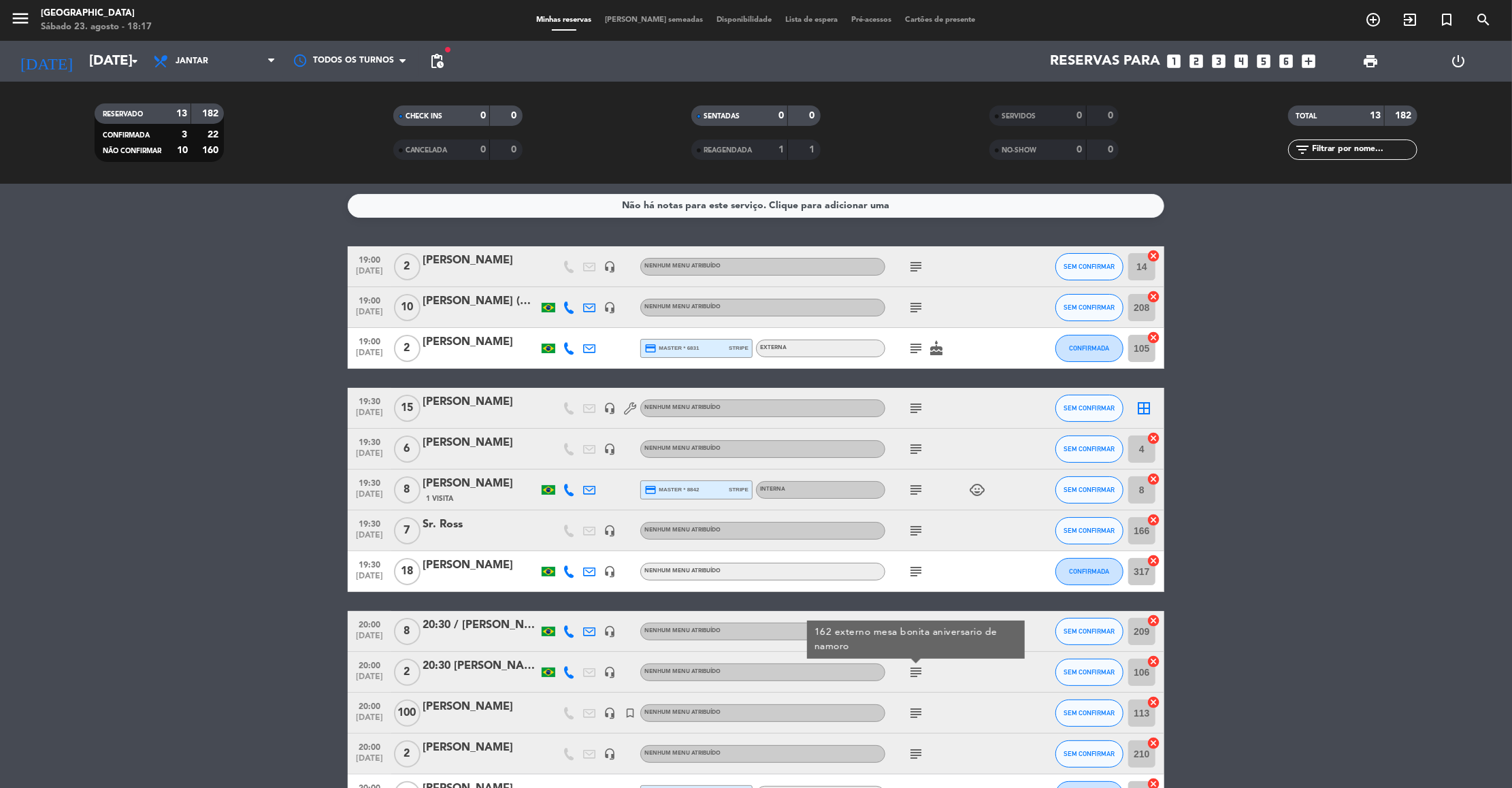
click at [918, 716] on icon "subject" at bounding box center [915, 713] width 16 height 16
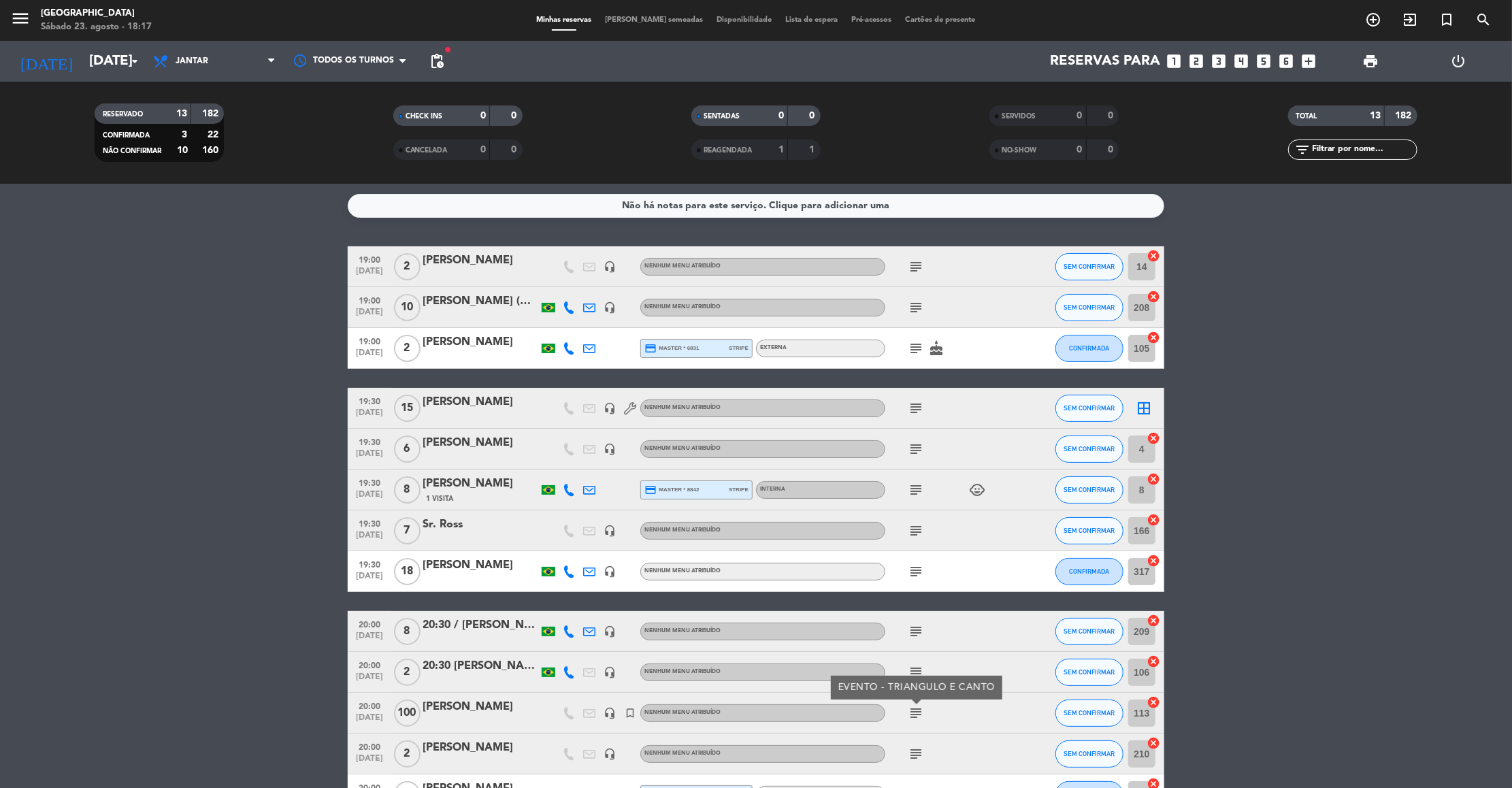
click at [916, 755] on icon "subject" at bounding box center [915, 753] width 16 height 16
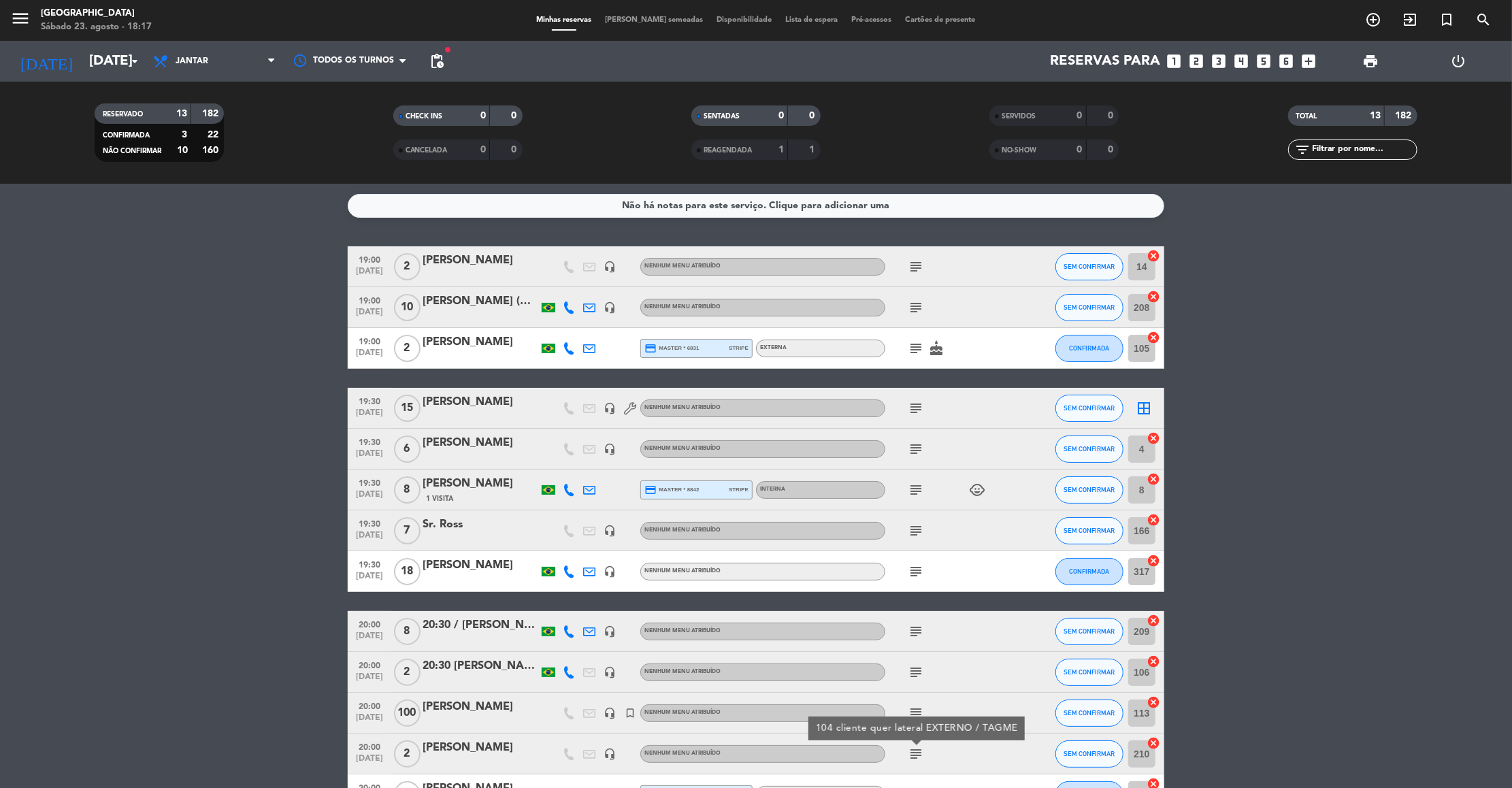
click at [947, 758] on div "subject 104 cliente quer lateral EXTERNO / TAGME" at bounding box center [946, 753] width 122 height 40
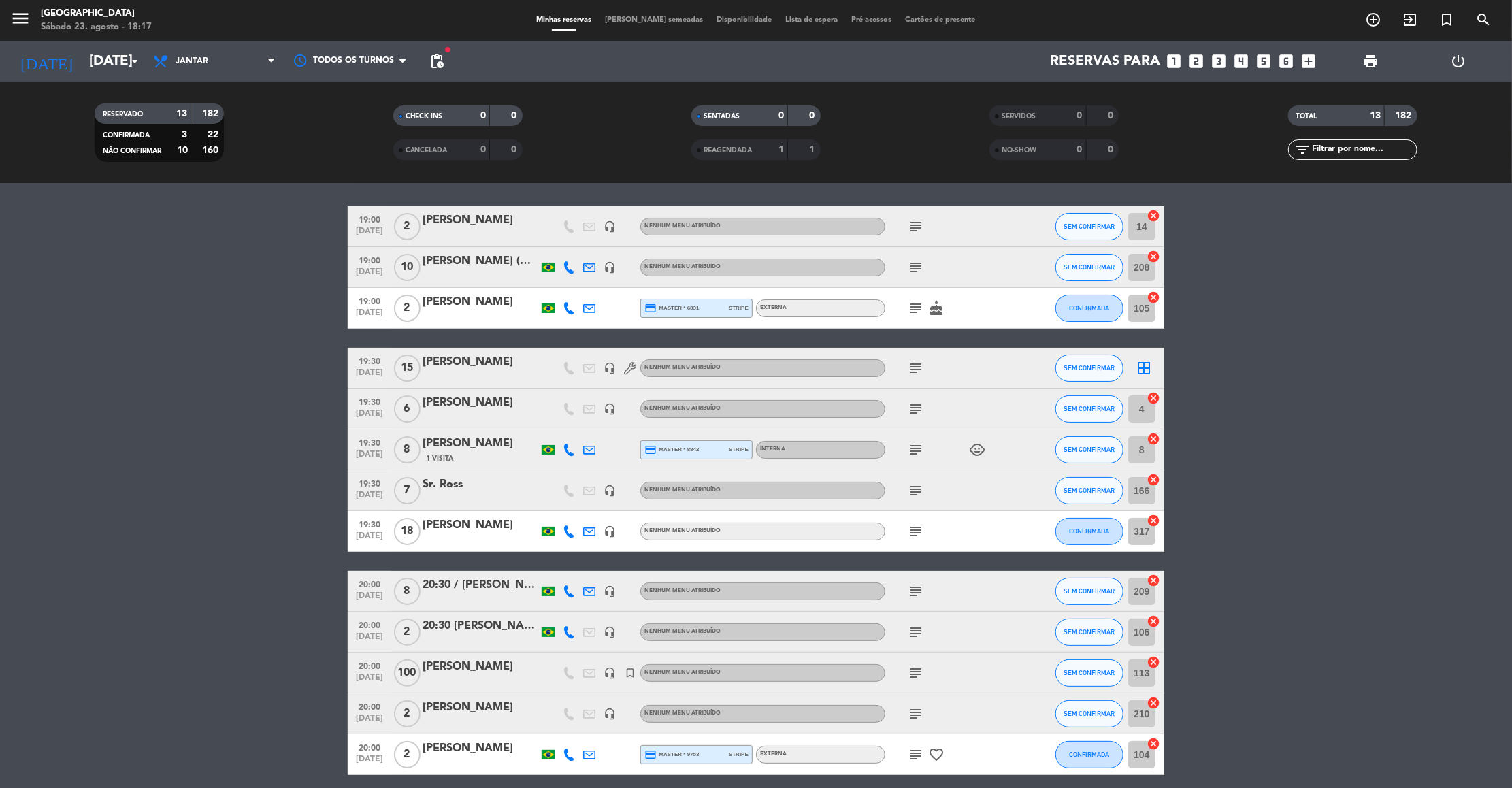
scroll to position [81, 0]
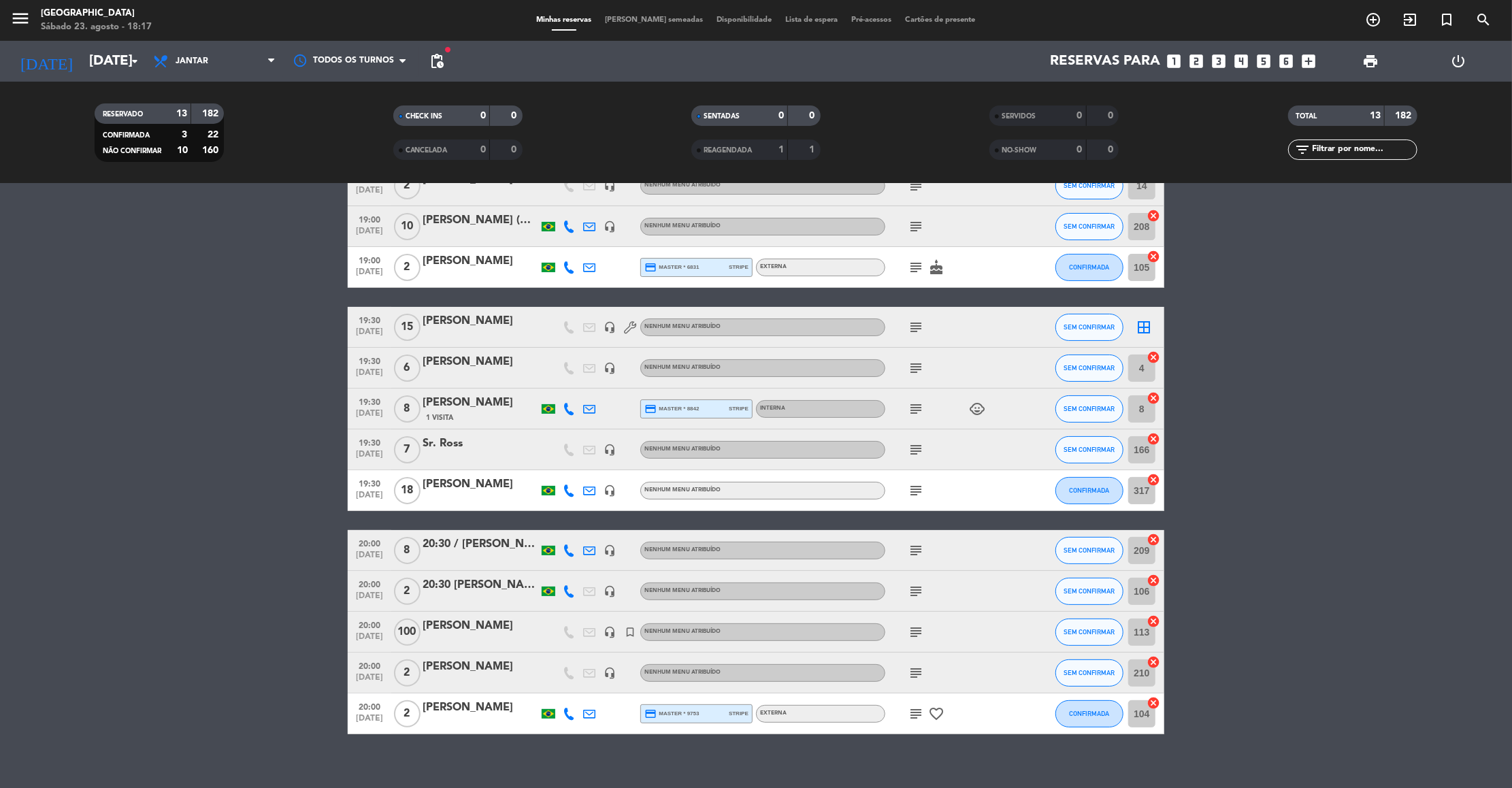
click at [919, 712] on icon "subject" at bounding box center [915, 713] width 16 height 16
click at [1465, 536] on bookings-row "19:00 [DATE] 2 [PERSON_NAME] headset_mic Nenhum menu atribuído subject SEM CONF…" at bounding box center [756, 450] width 1512 height 569
click at [1293, 533] on bookings-row "19:00 [DATE] 2 [PERSON_NAME] headset_mic Nenhum menu atribuído subject SEM CONF…" at bounding box center [756, 450] width 1512 height 569
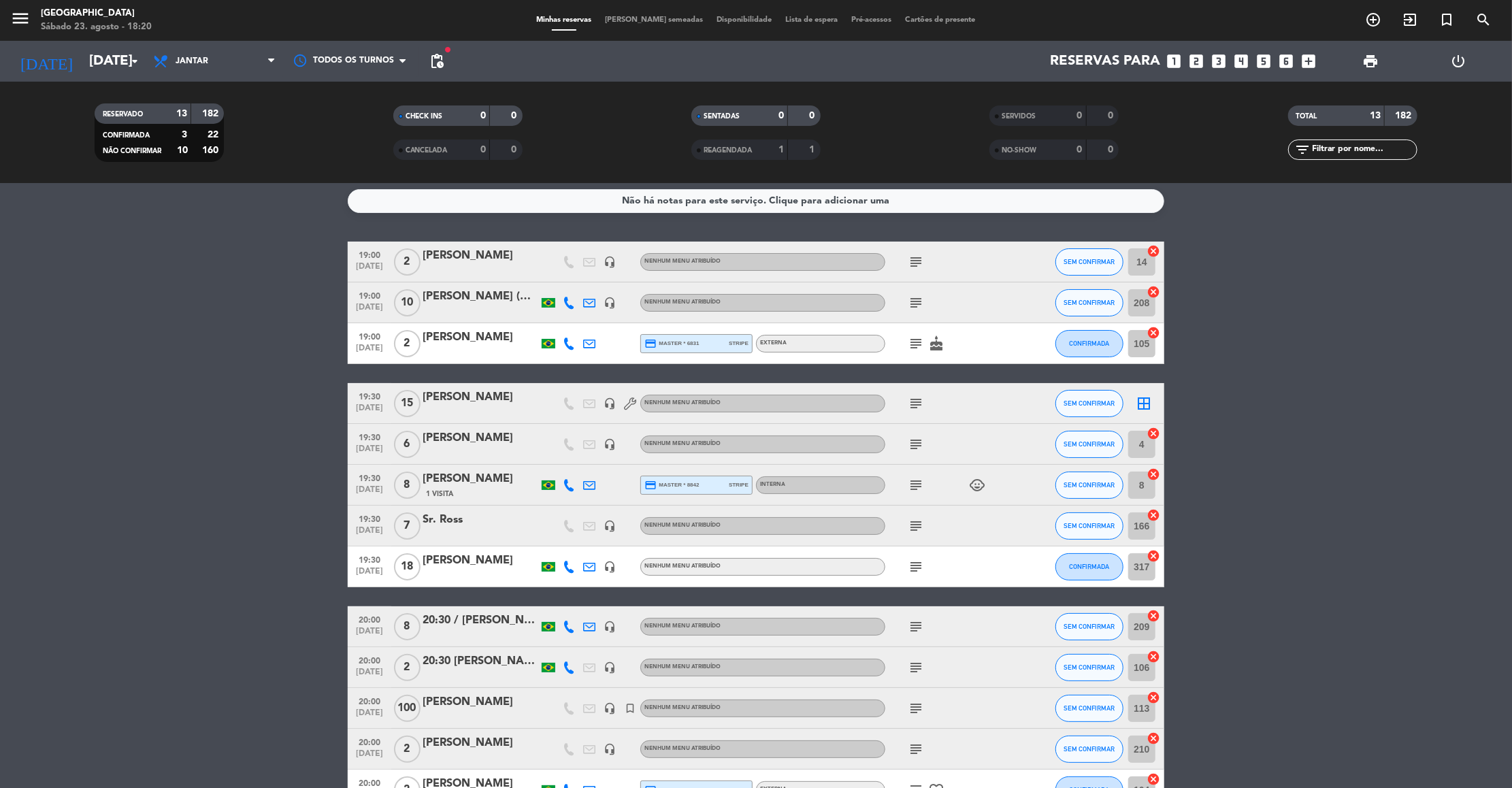
scroll to position [0, 0]
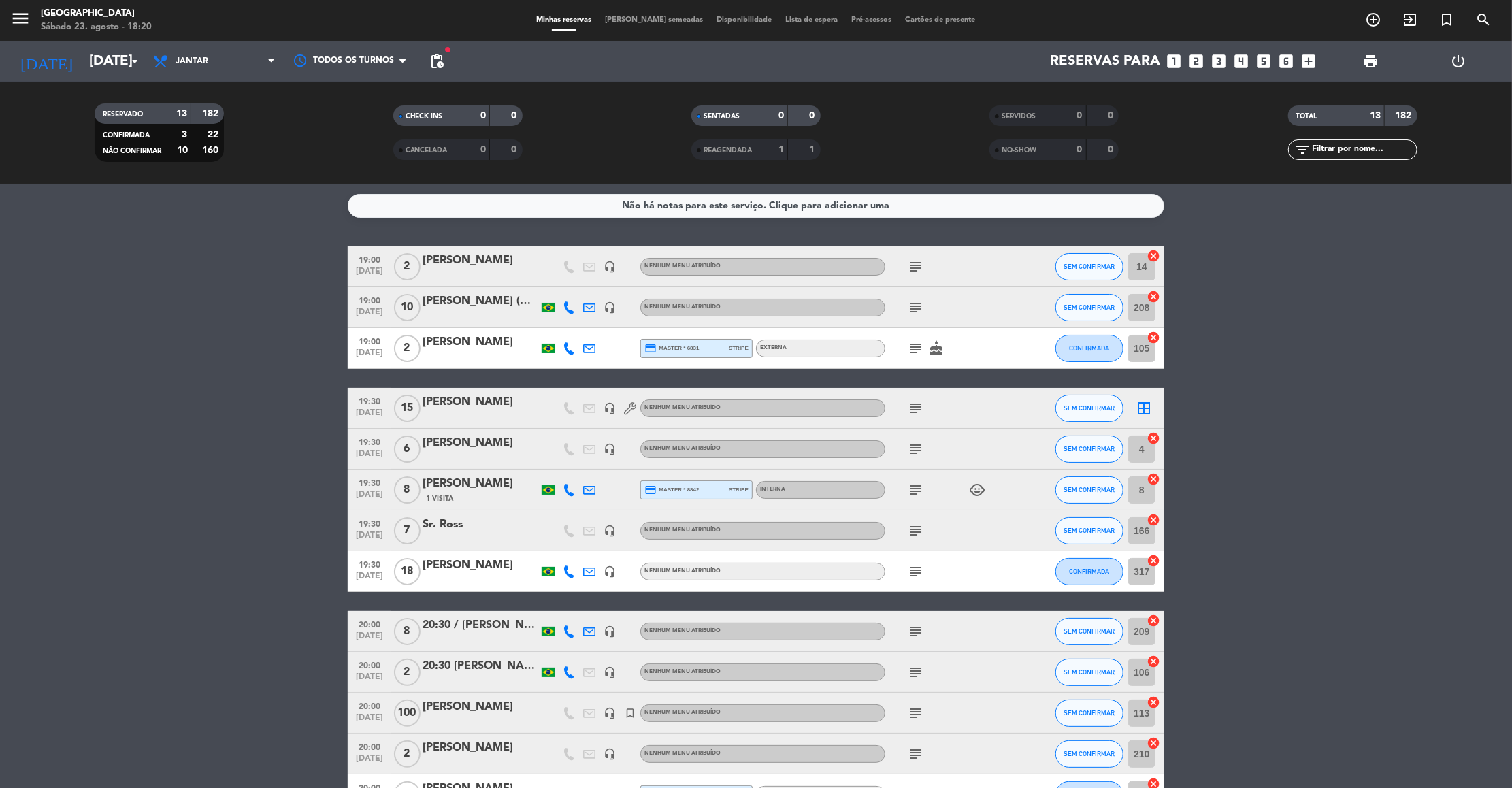
click at [918, 308] on icon "subject" at bounding box center [915, 307] width 16 height 16
click at [454, 754] on div "[PERSON_NAME]" at bounding box center [480, 747] width 115 height 17
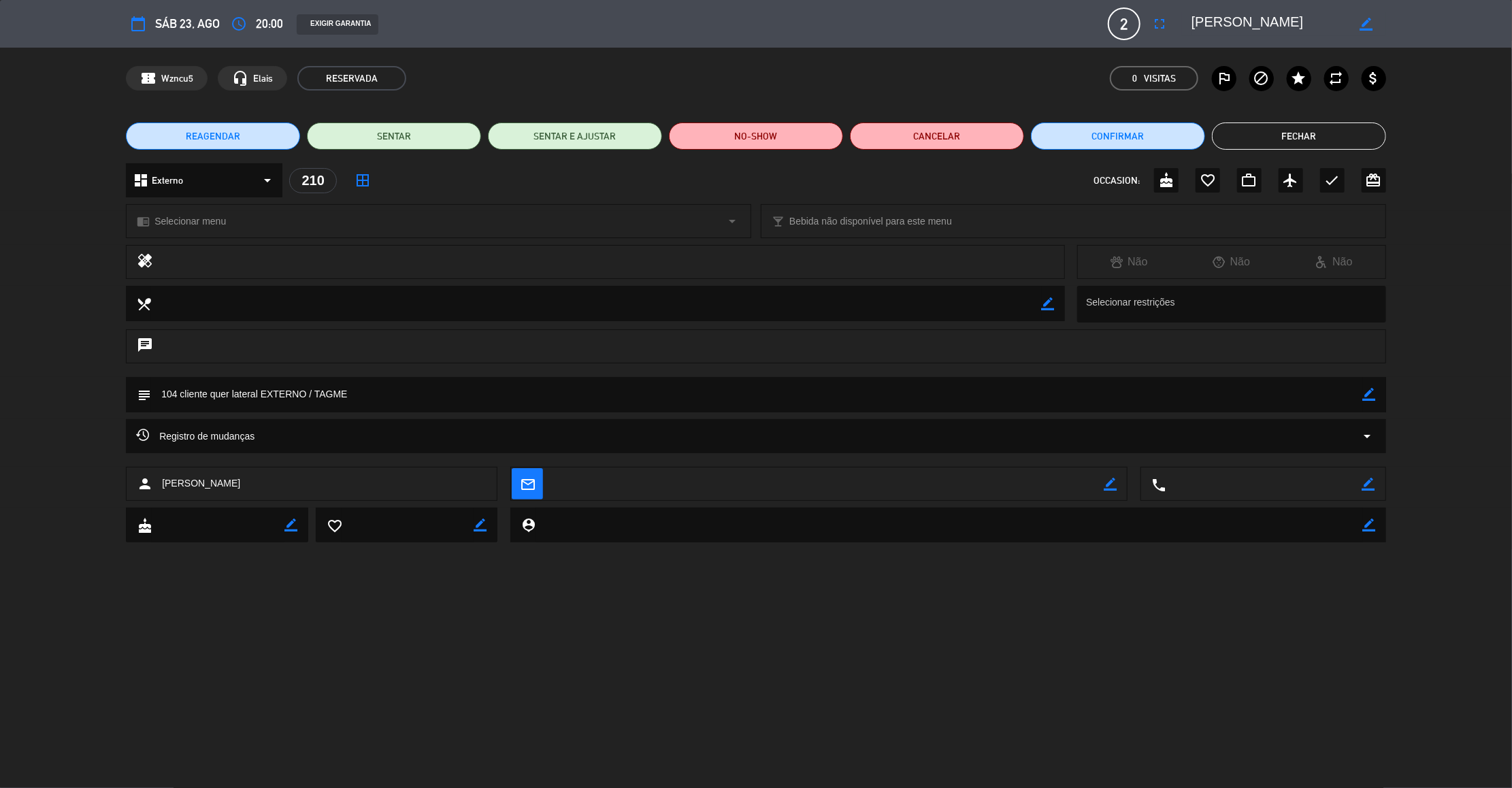
click at [1372, 397] on icon "border_color" at bounding box center [1368, 394] width 13 height 13
click at [176, 391] on textarea at bounding box center [757, 394] width 1212 height 35
type textarea "105 cliente quer lateral EXTERNO / TAGME"
click at [1367, 394] on icon at bounding box center [1368, 394] width 13 height 13
click at [1314, 134] on button "Fechar" at bounding box center [1298, 136] width 174 height 27
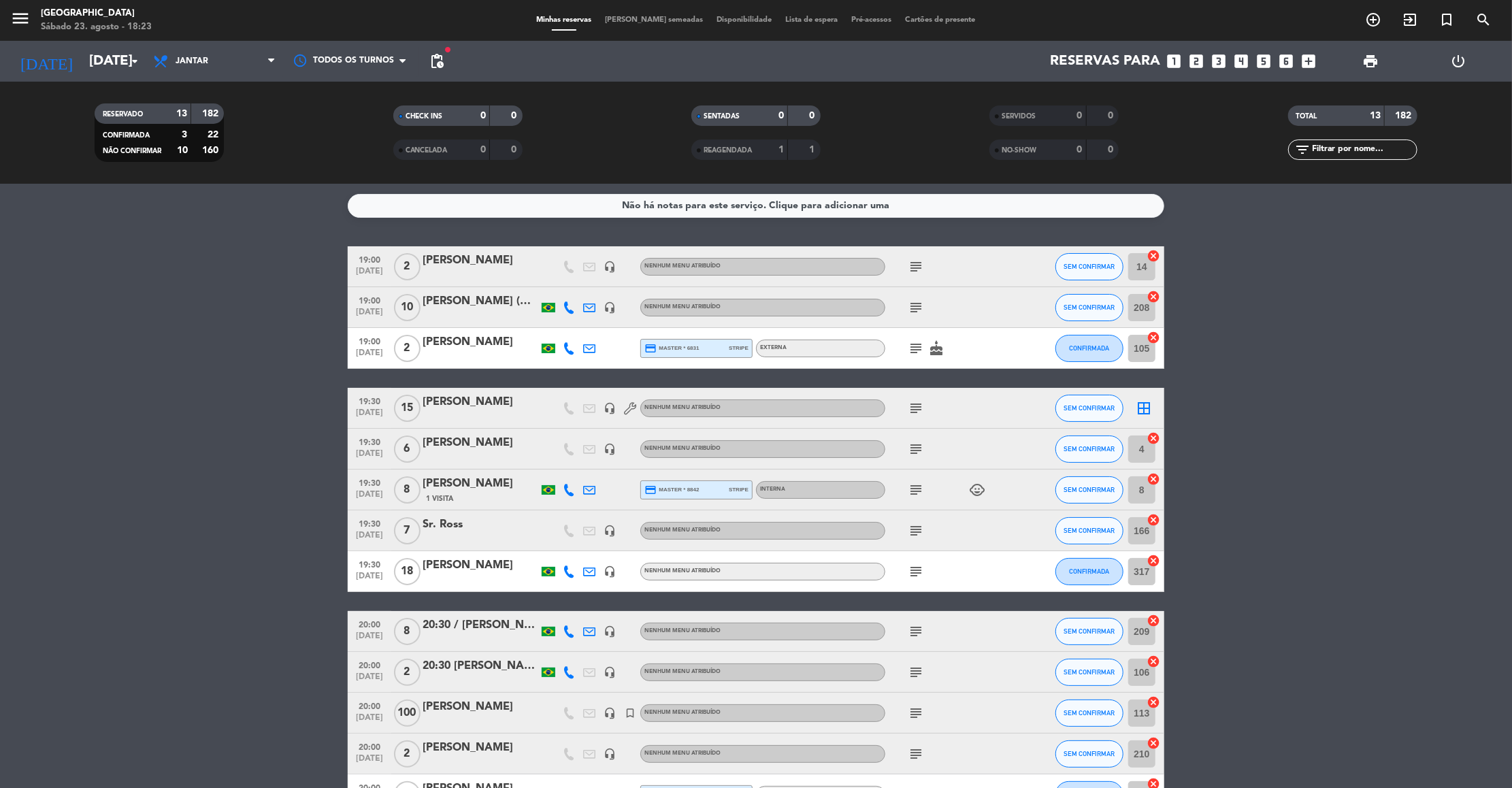
click at [471, 303] on div "[PERSON_NAME] (NLDP)" at bounding box center [480, 301] width 115 height 17
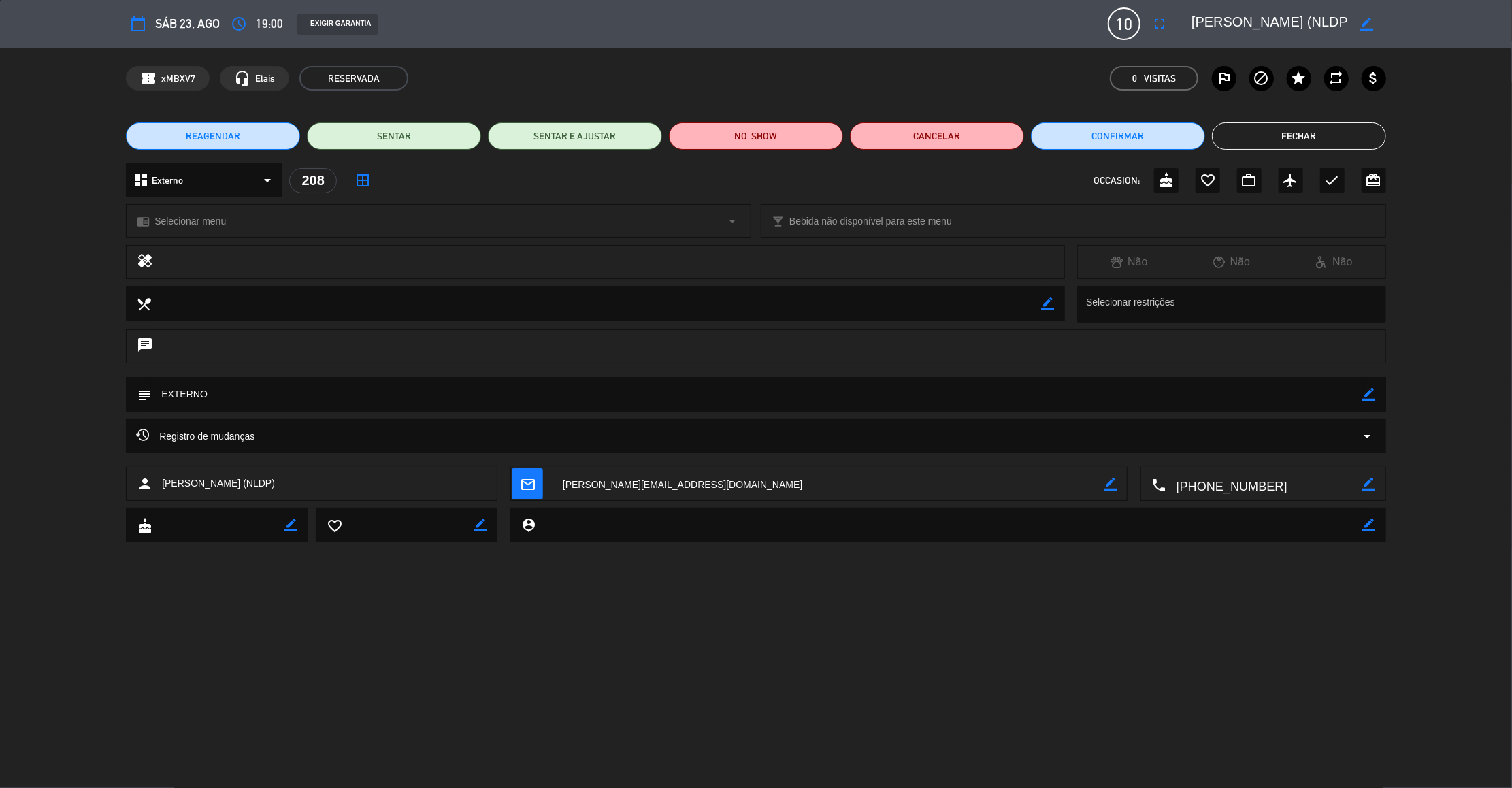
click at [1371, 398] on icon "border_color" at bounding box center [1368, 394] width 13 height 13
click at [160, 400] on textarea at bounding box center [757, 394] width 1212 height 35
type textarea "103 EXTERNO"
click at [1374, 390] on icon at bounding box center [1368, 394] width 13 height 13
click at [1326, 141] on button "Fechar" at bounding box center [1298, 136] width 174 height 27
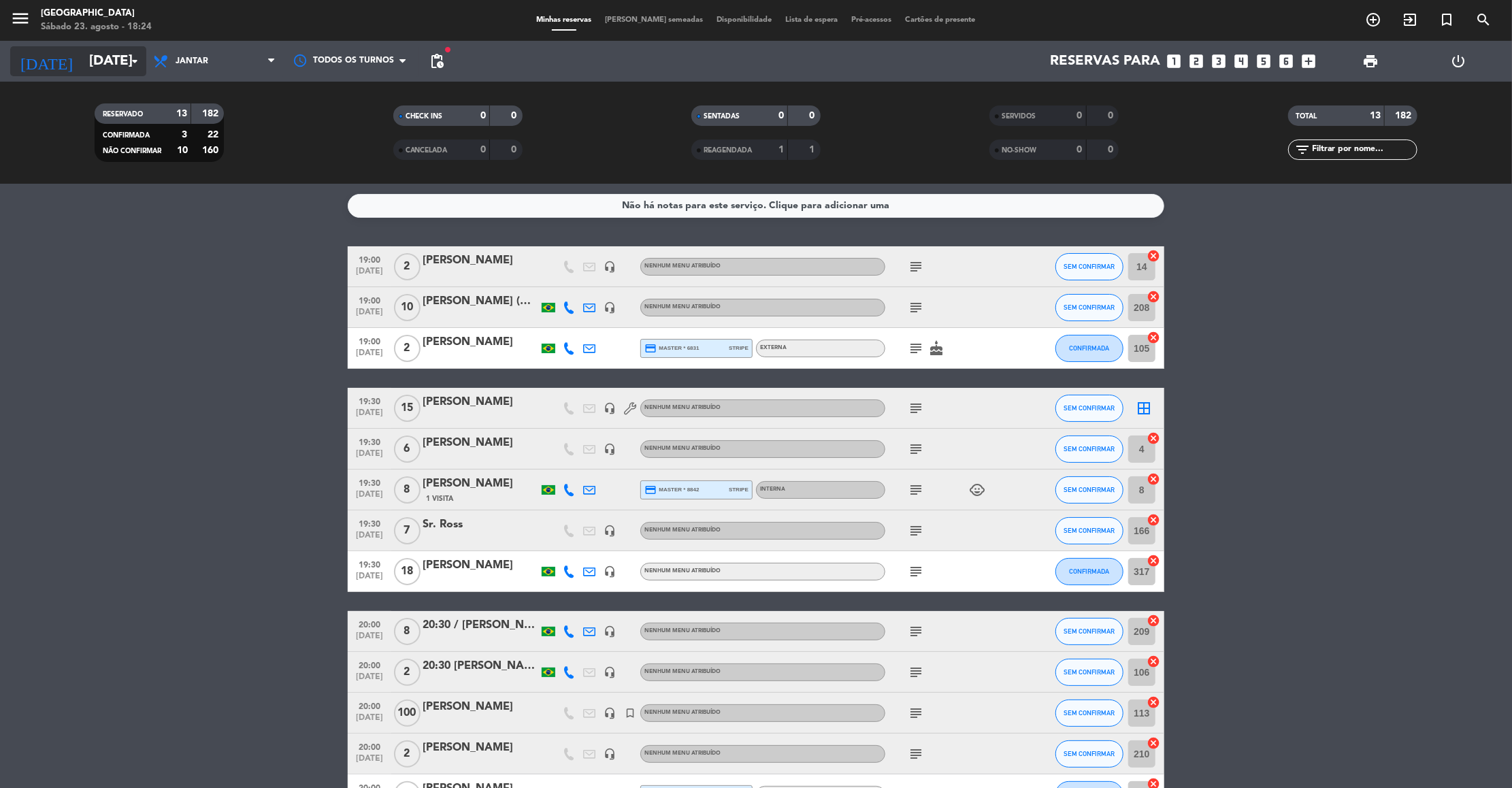
click at [82, 50] on input "[DATE]" at bounding box center [170, 61] width 177 height 30
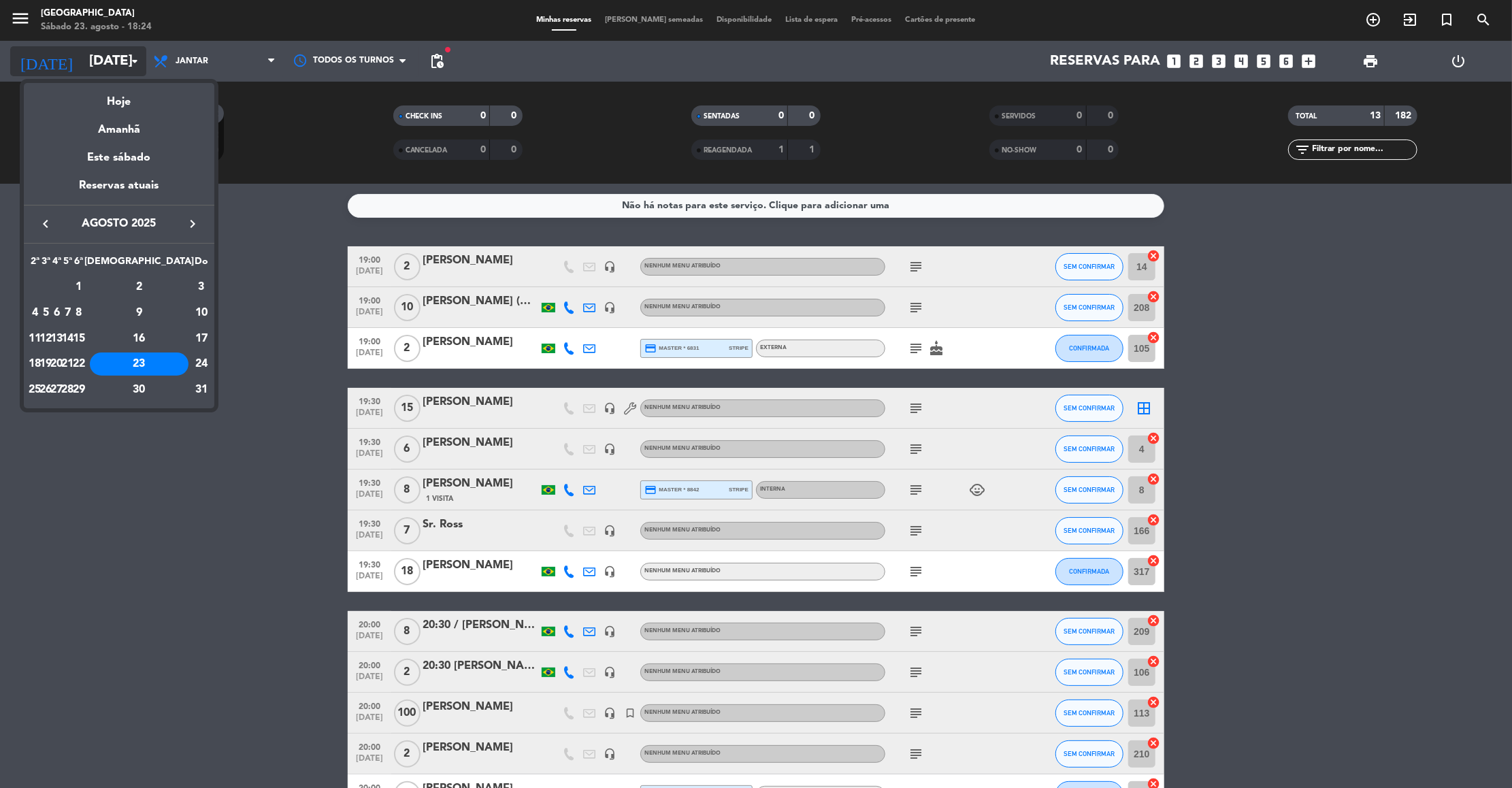
click at [71, 50] on div at bounding box center [756, 394] width 1512 height 788
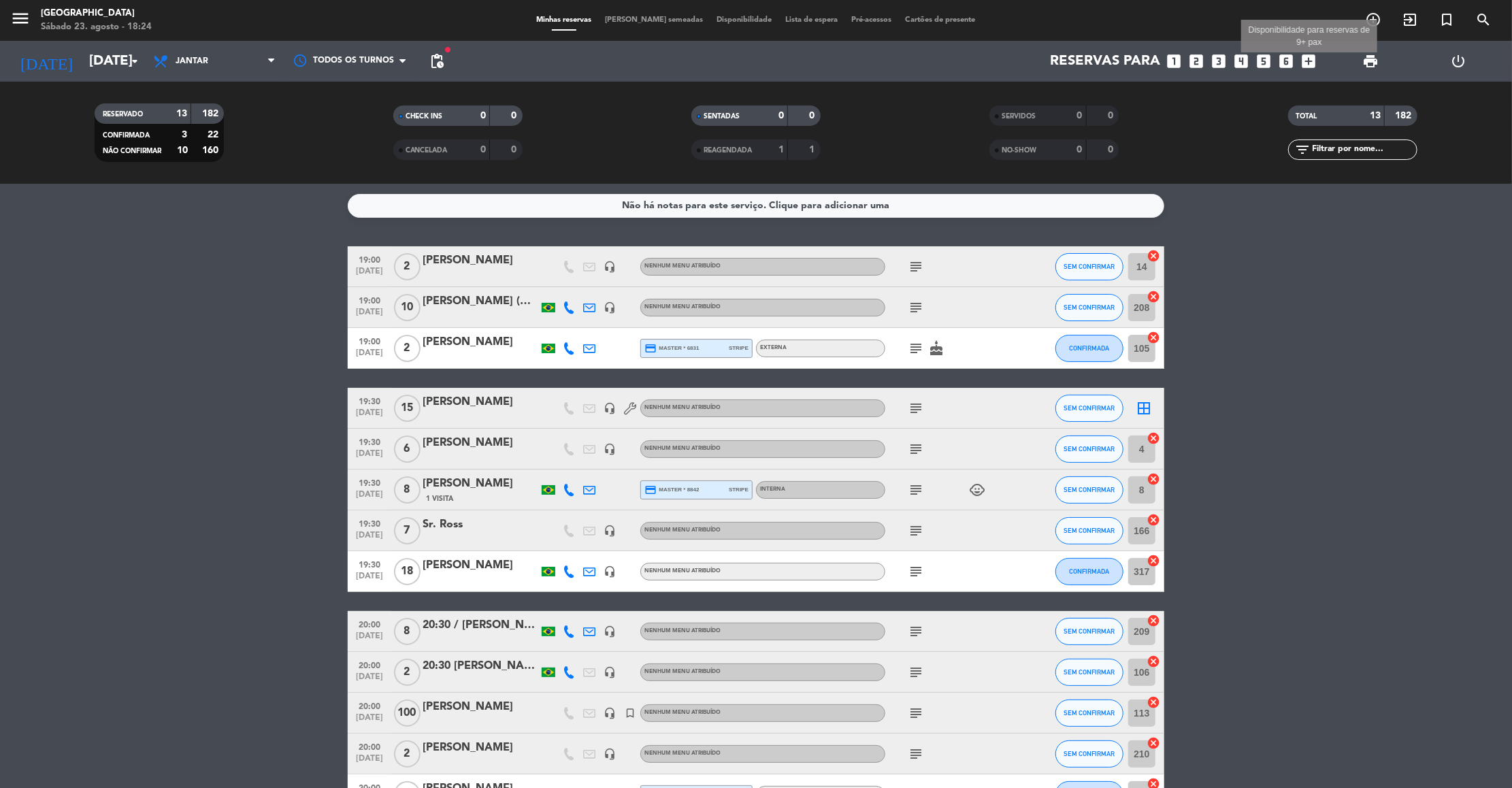
click at [1310, 54] on icon "add_box" at bounding box center [1308, 61] width 17 height 17
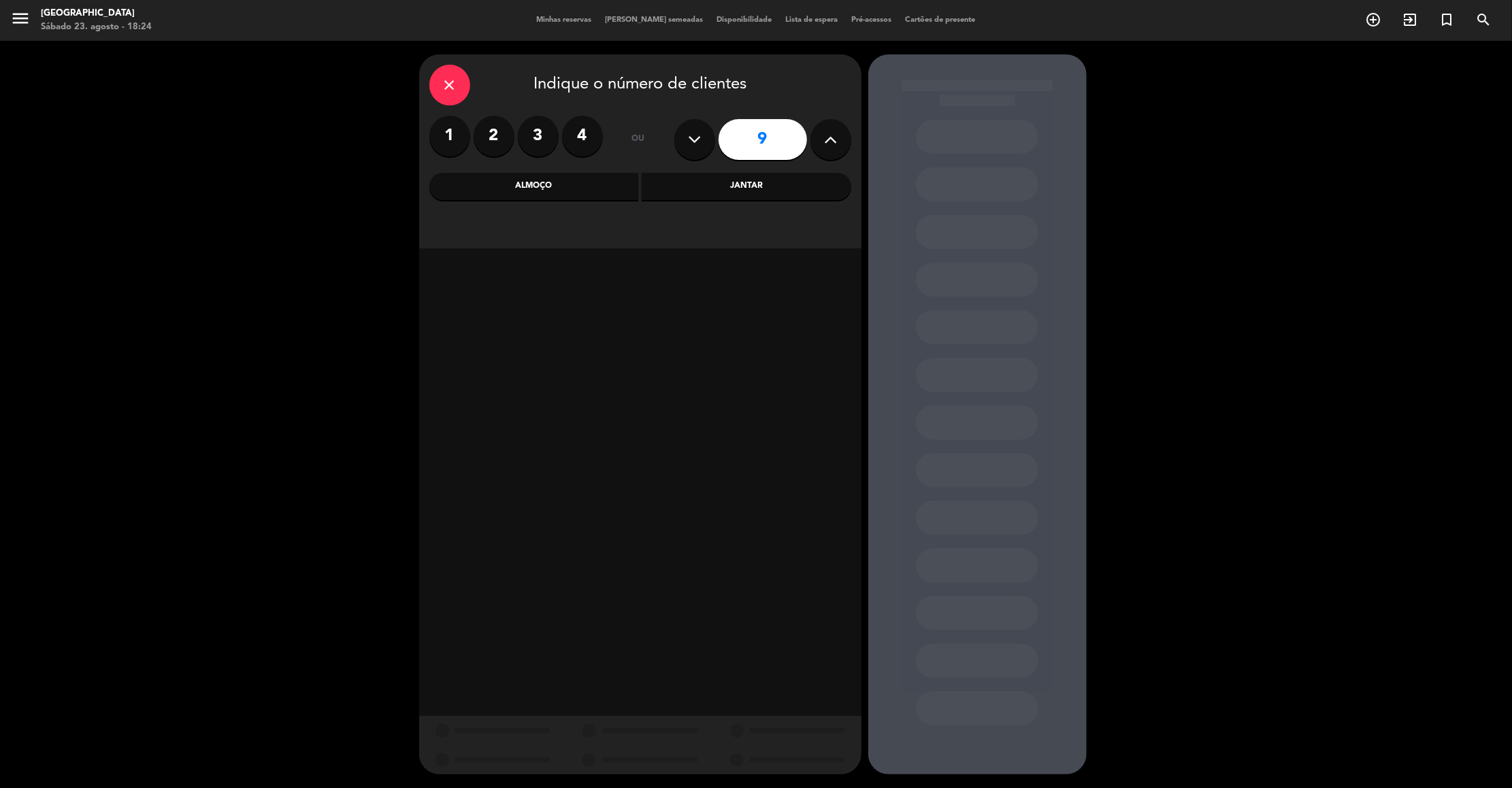
click at [699, 134] on icon at bounding box center [694, 139] width 13 height 21
type input "8"
click at [590, 177] on div "Almoço" at bounding box center [534, 186] width 210 height 27
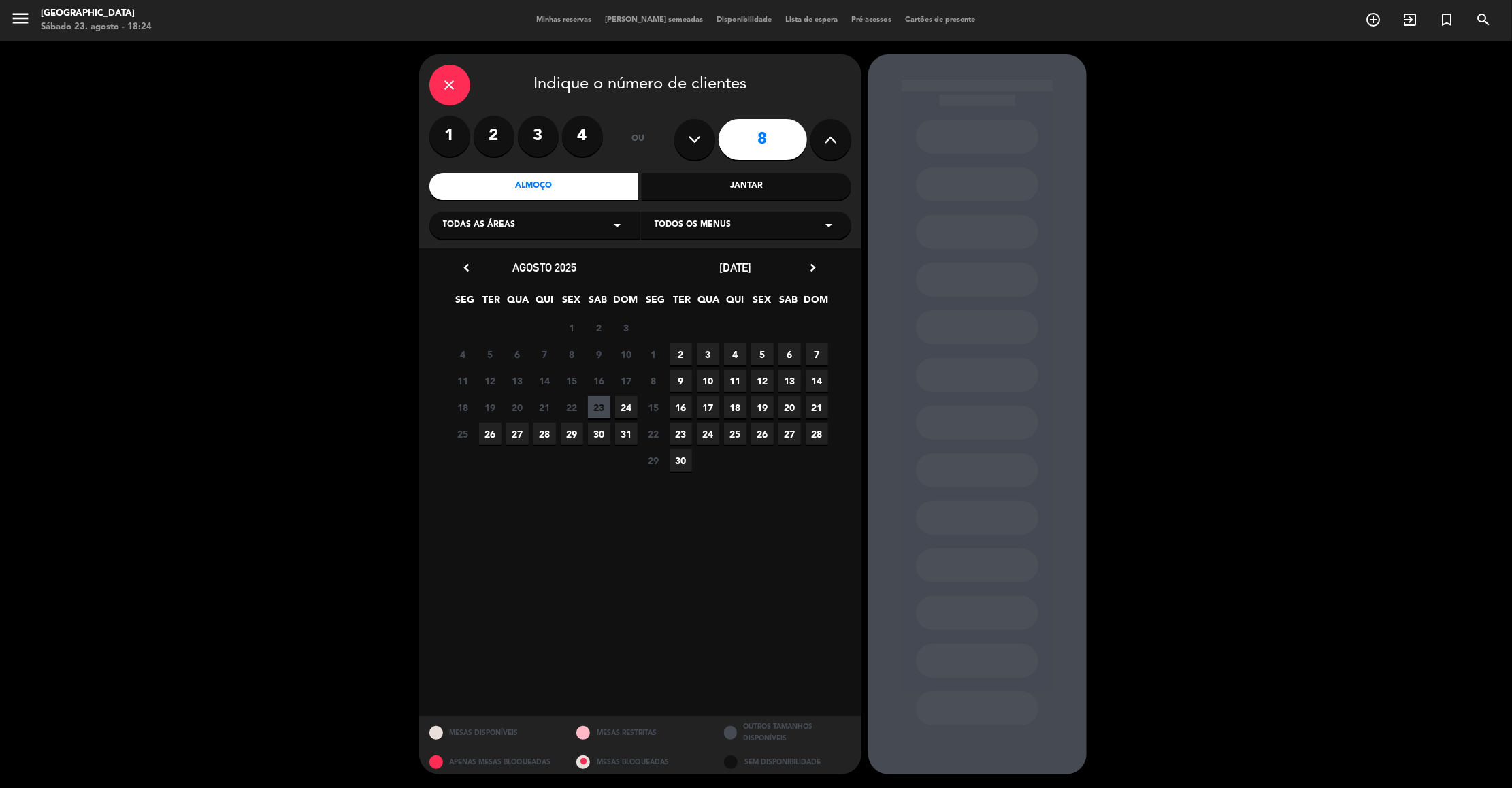
click at [511, 228] on span "Todas as áreas" at bounding box center [479, 225] width 73 height 14
click at [469, 276] on div "Mezanino" at bounding box center [534, 279] width 183 height 14
click at [633, 396] on span "24" at bounding box center [626, 407] width 23 height 23
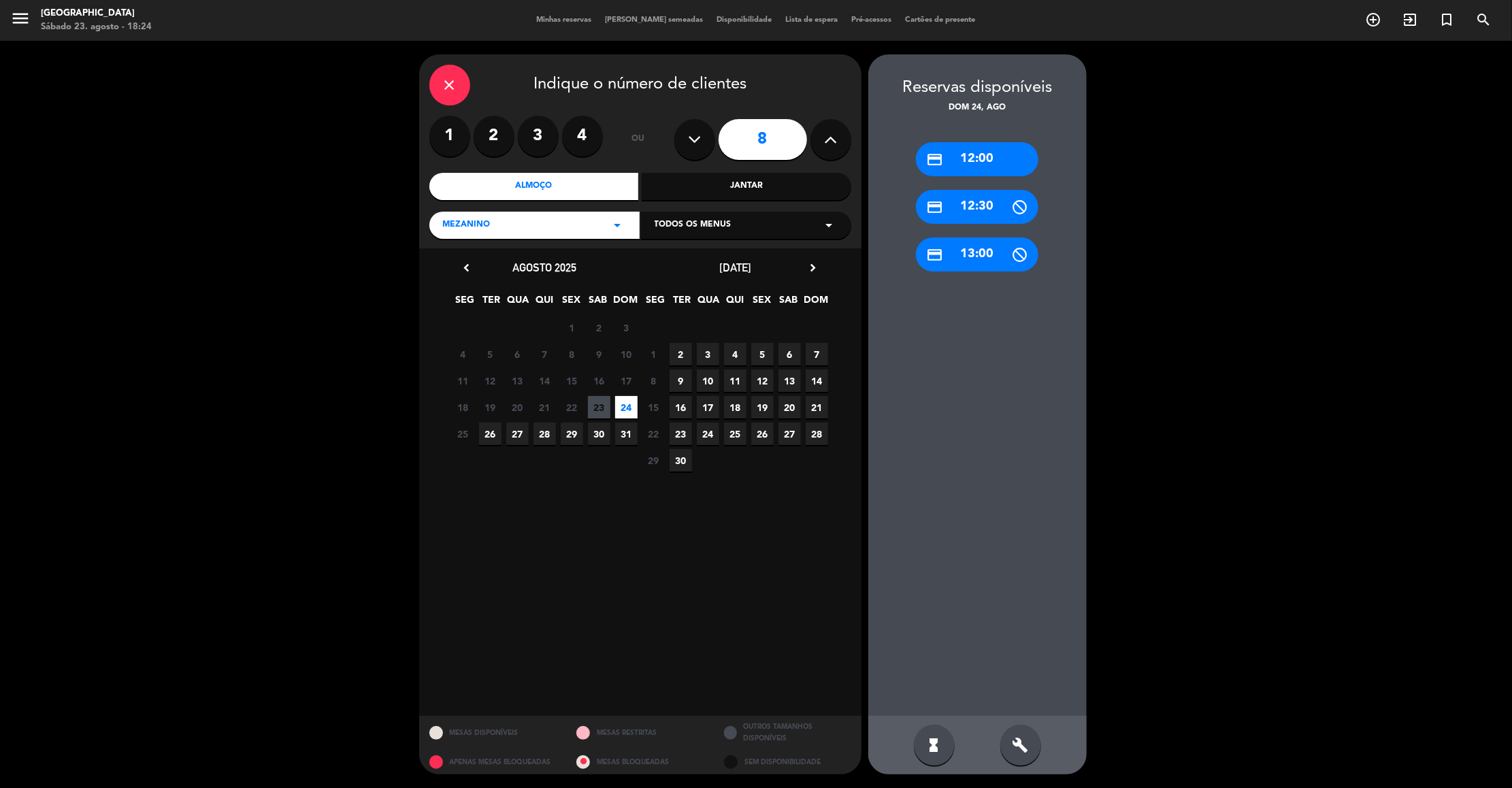
click at [936, 194] on div "credit_card 12:30" at bounding box center [976, 207] width 122 height 34
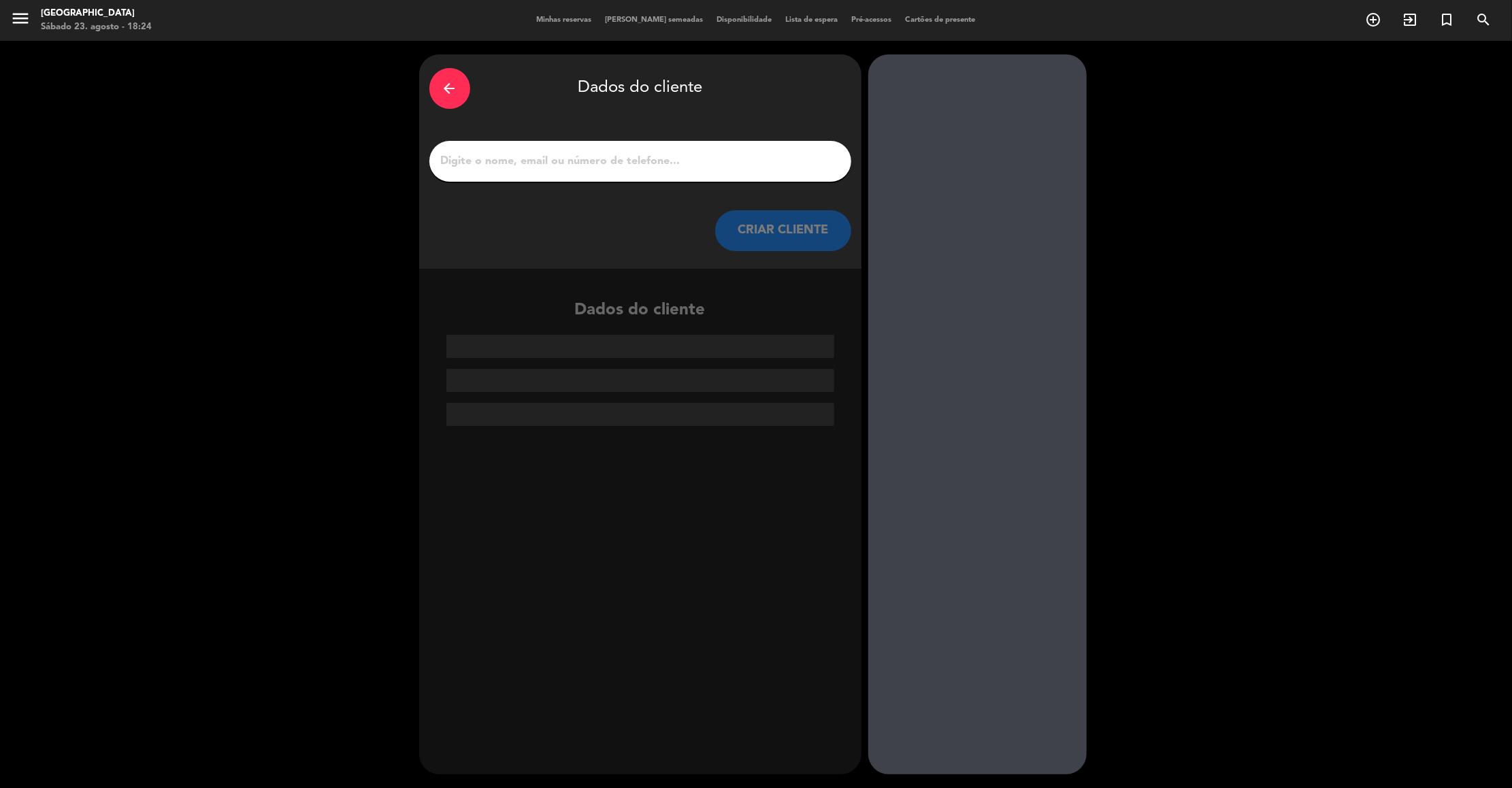
click at [796, 236] on button "CRIAR CLIENTE" at bounding box center [783, 231] width 136 height 41
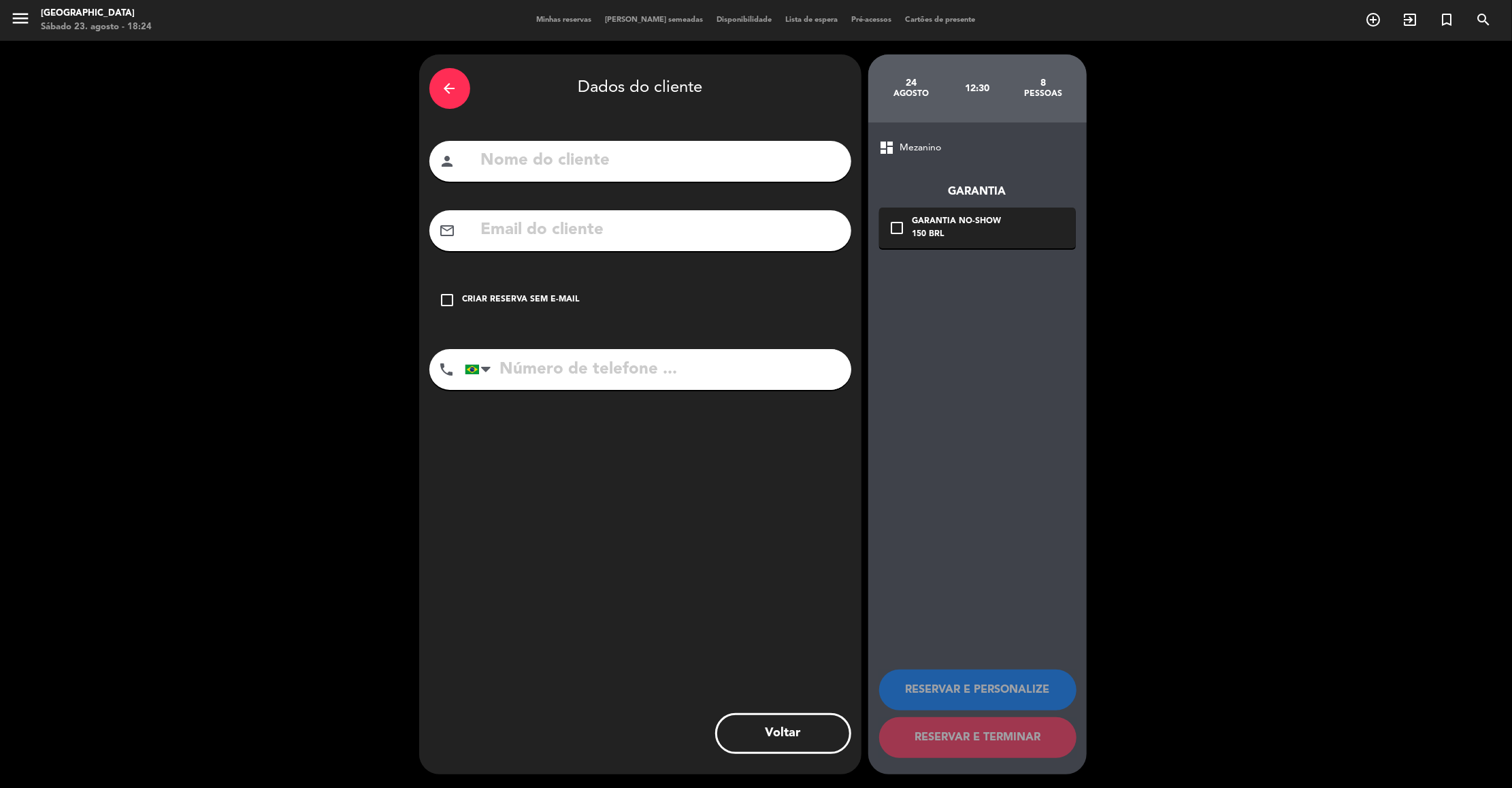
click at [691, 160] on input "text" at bounding box center [660, 160] width 361 height 28
type input "[PERSON_NAME]"
click at [616, 371] on input "tel" at bounding box center [658, 369] width 387 height 41
type input "11999391934"
click at [501, 296] on div "Criar reserva sem e-mail" at bounding box center [521, 300] width 117 height 14
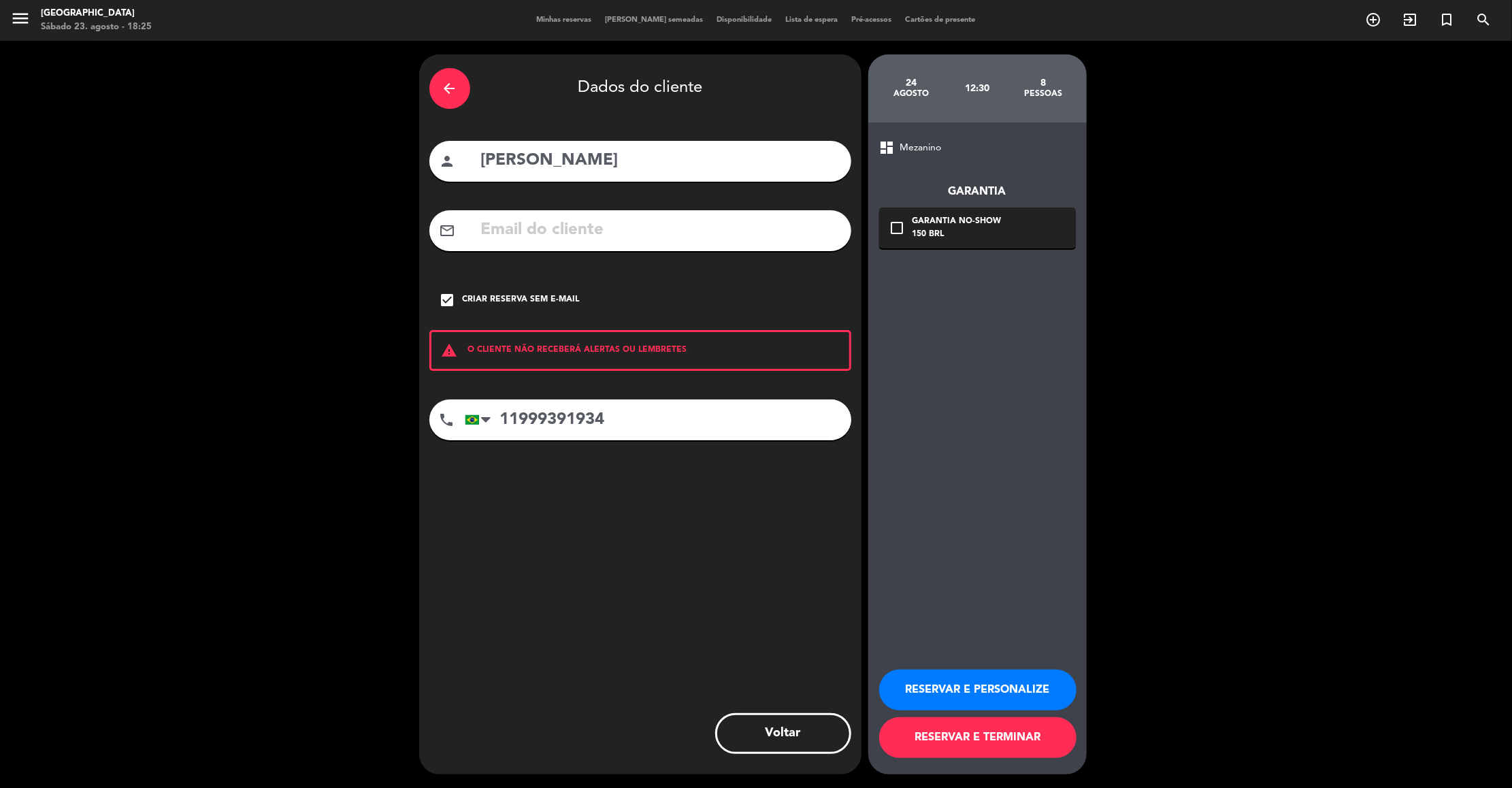
click at [1017, 695] on button "RESERVAR E PERSONALIZE" at bounding box center [978, 690] width 198 height 41
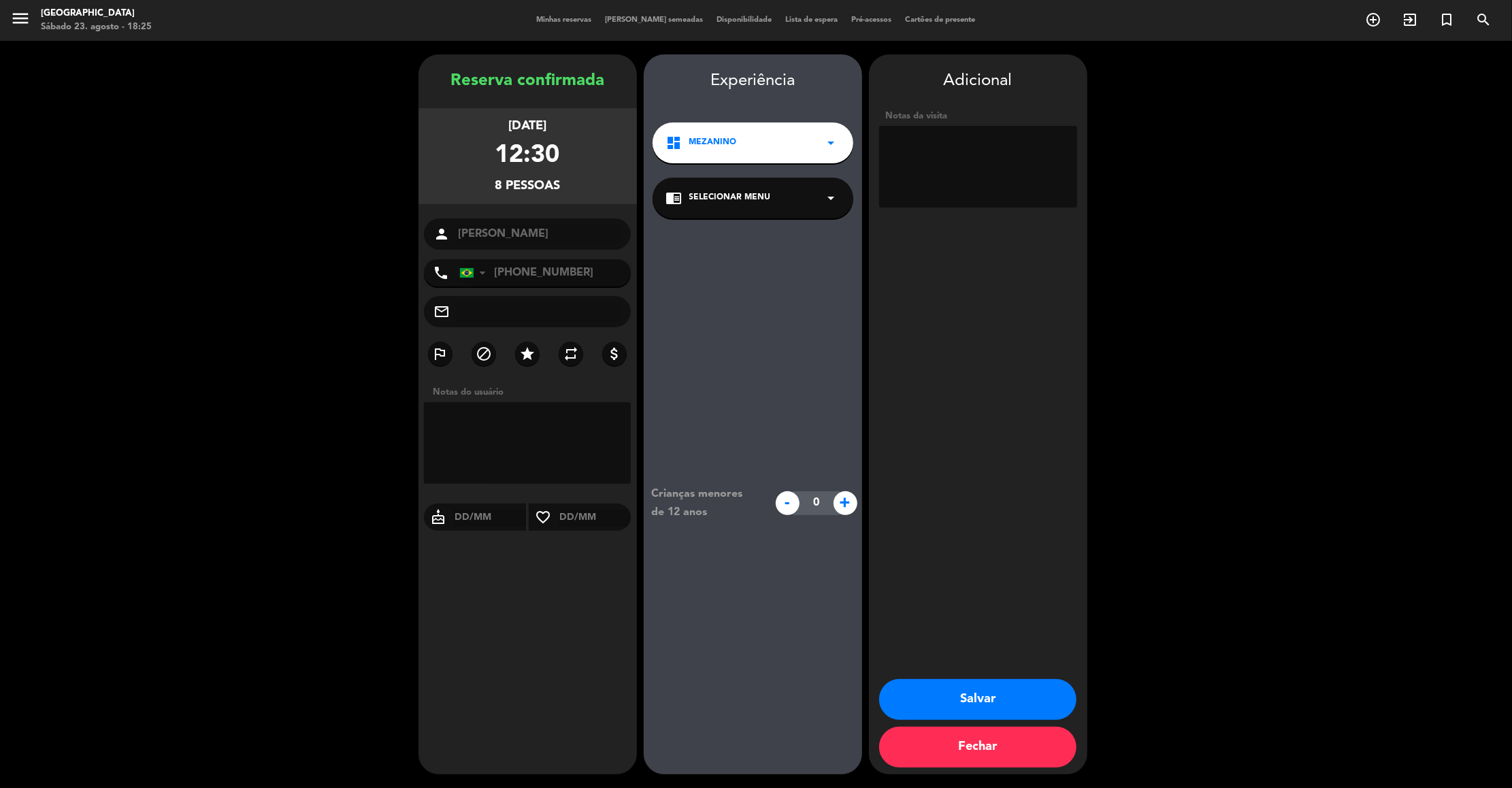
click at [955, 169] on textarea at bounding box center [978, 166] width 198 height 81
type textarea "307 mezanino"
click at [968, 712] on button "Salvar" at bounding box center [978, 700] width 198 height 41
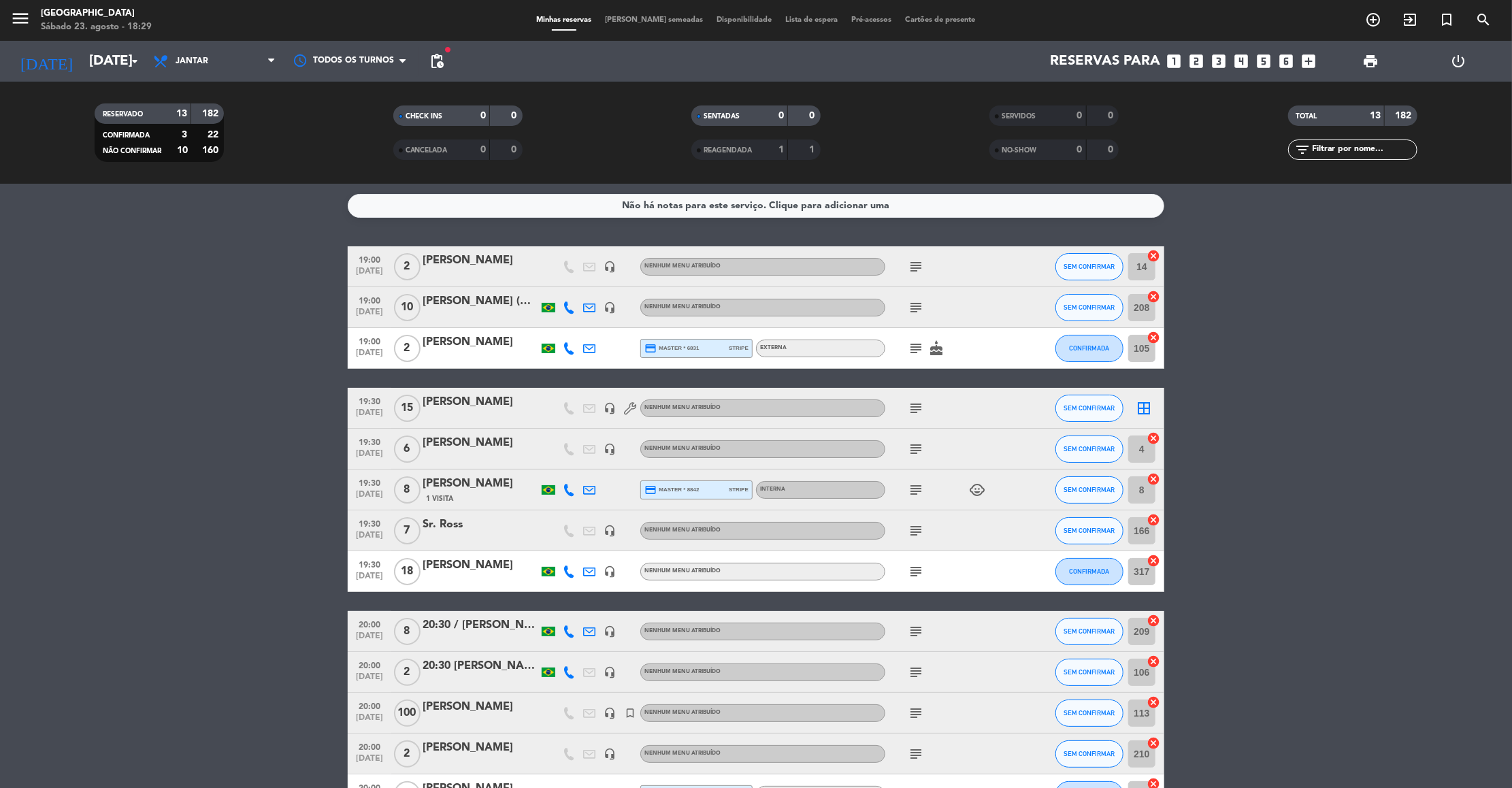
click at [922, 264] on icon "subject" at bounding box center [915, 266] width 16 height 16
click at [134, 62] on icon "arrow_drop_down" at bounding box center [134, 61] width 16 height 16
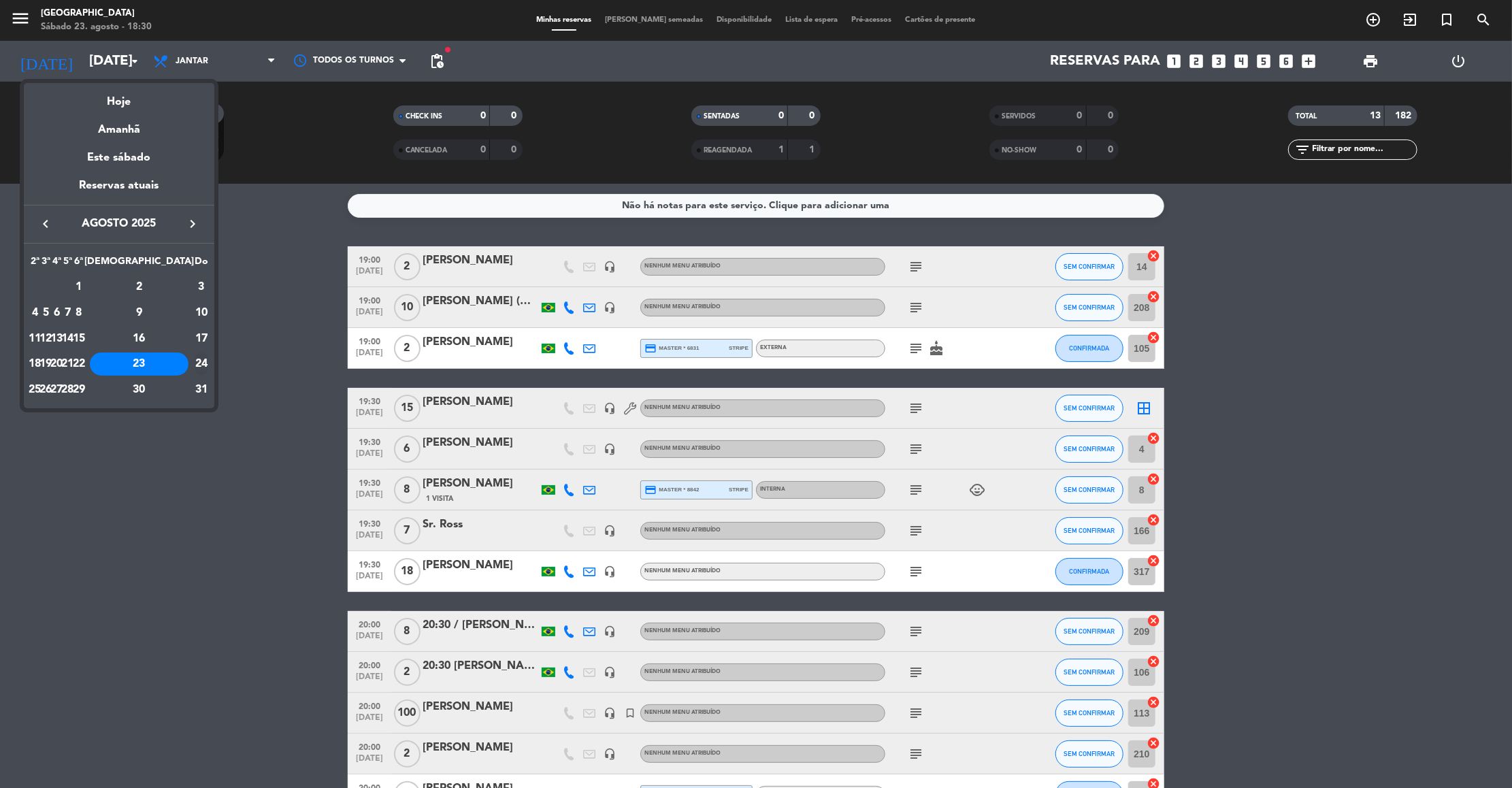
click at [195, 361] on div "24" at bounding box center [201, 364] width 14 height 23
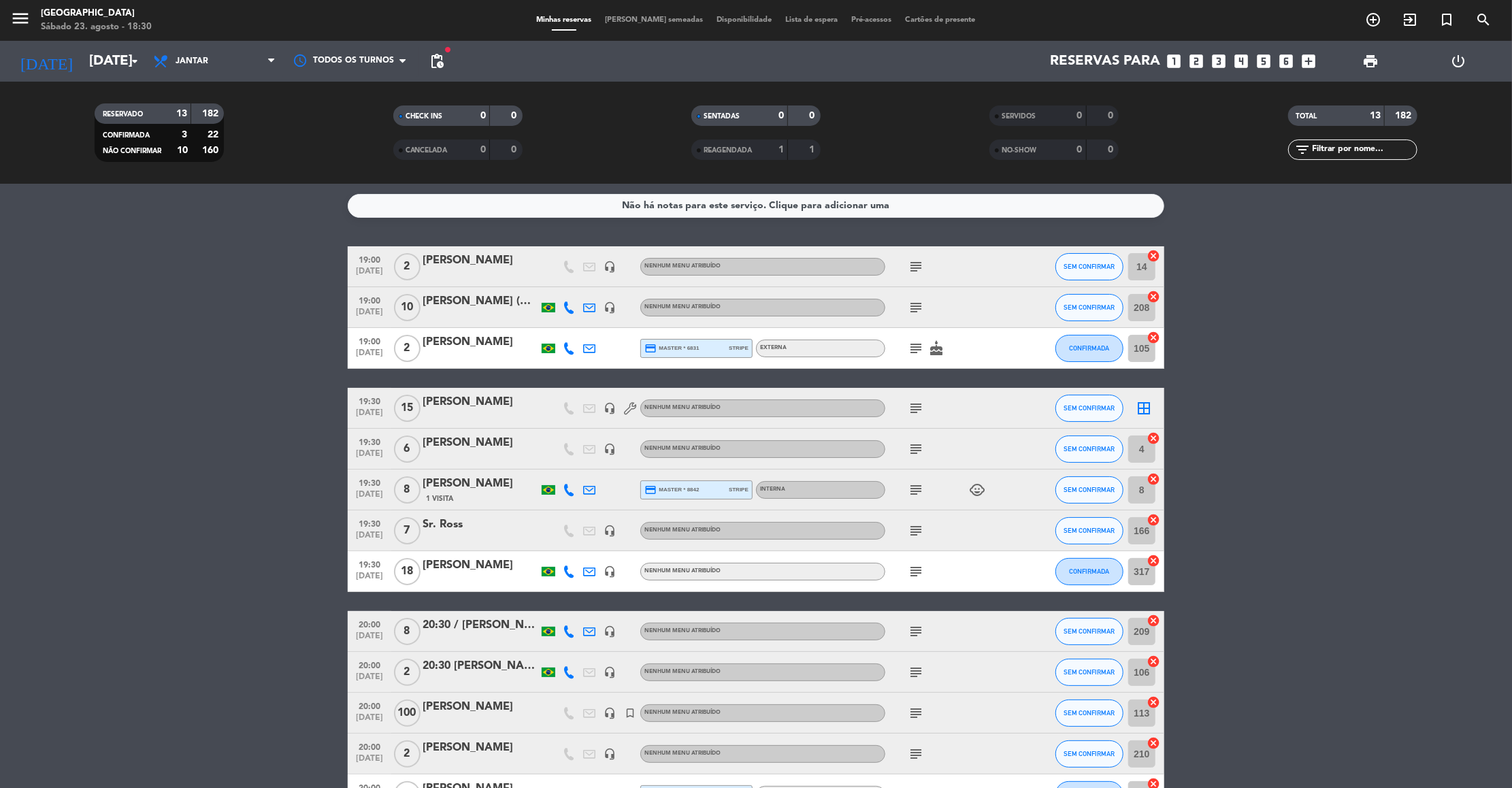
type input "Dom 24 ago"
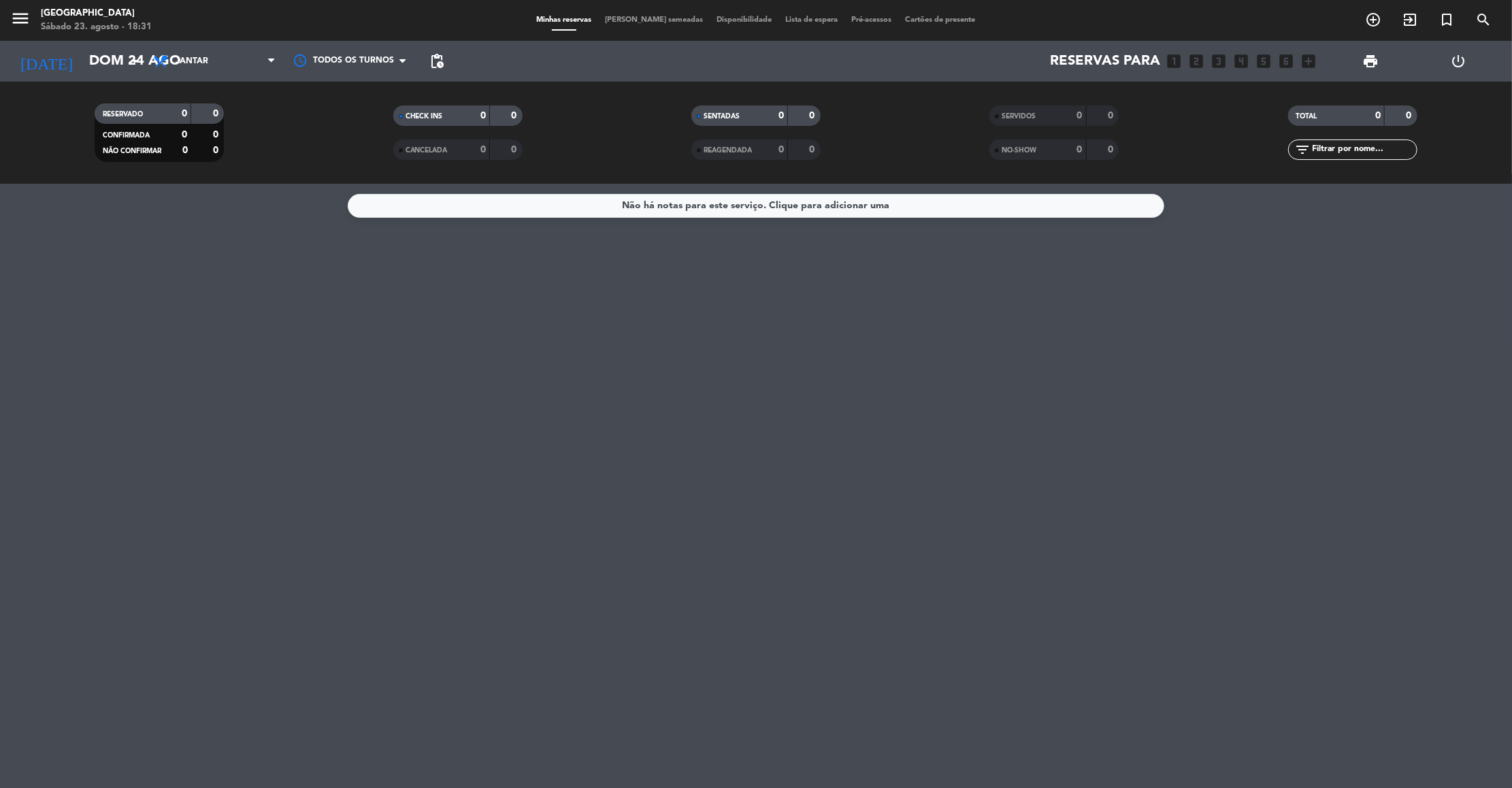
click at [232, 64] on span "Jantar" at bounding box center [214, 61] width 136 height 30
click at [220, 114] on div "menu [GEOGRAPHIC_DATA] Sábado 23. agosto - 18:31 Minhas reservas Mesas semeadas…" at bounding box center [756, 92] width 1512 height 184
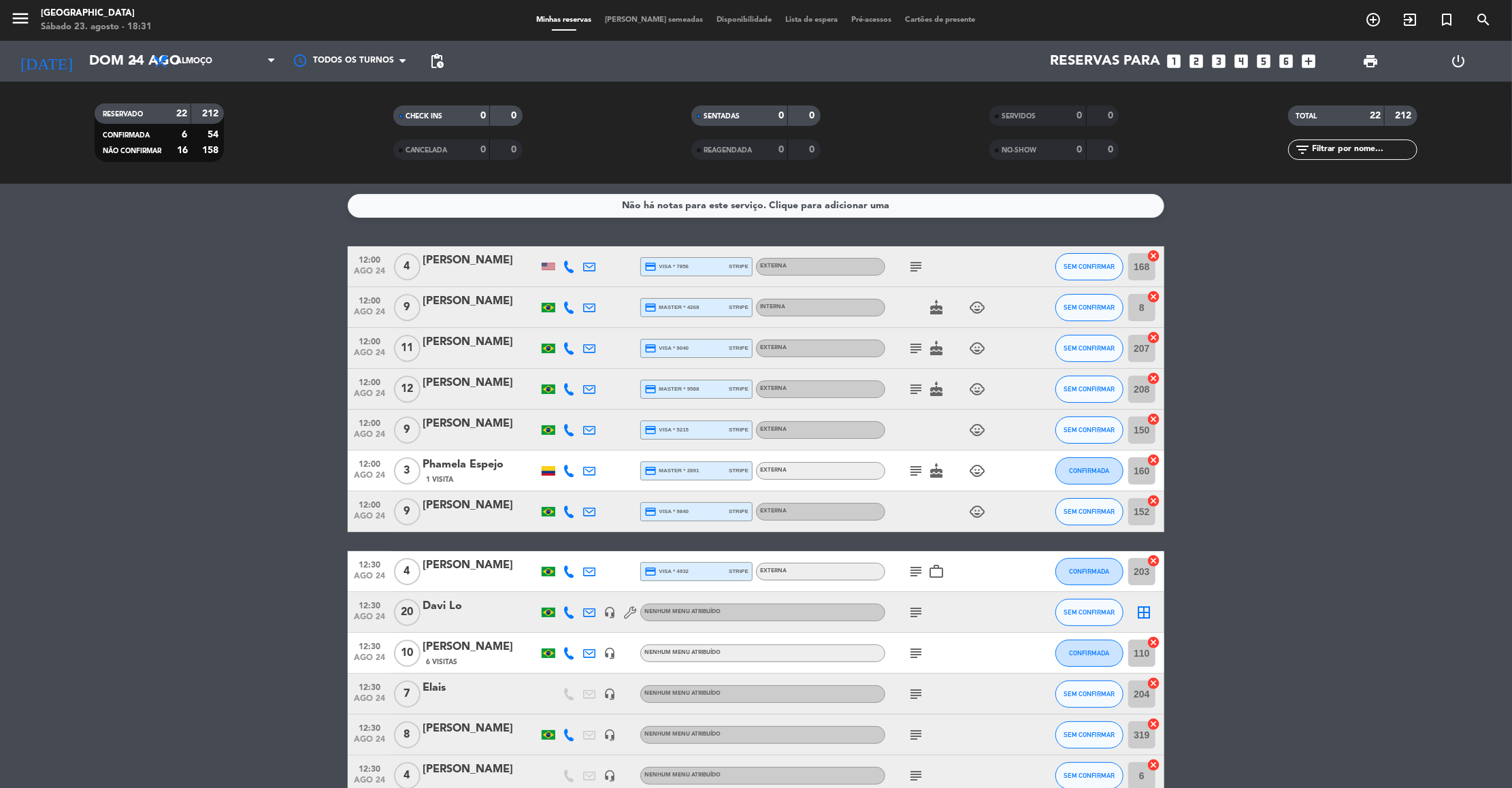
click at [1388, 407] on bookings-row "12:00 [DATE] 4 [PERSON_NAME] credit_card visa * 7856 stripe Externa subject SEM…" at bounding box center [756, 714] width 1512 height 936
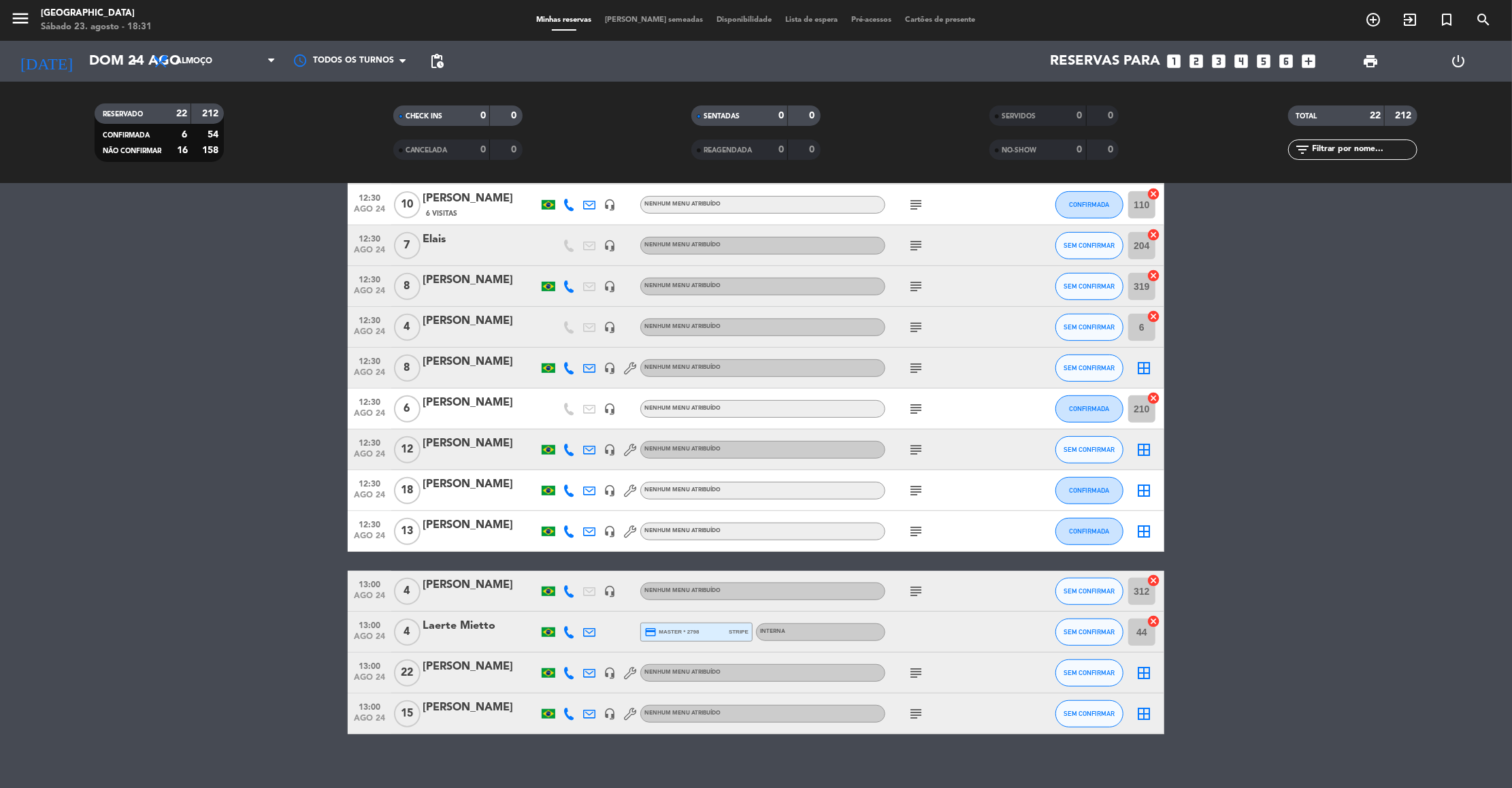
scroll to position [463, 0]
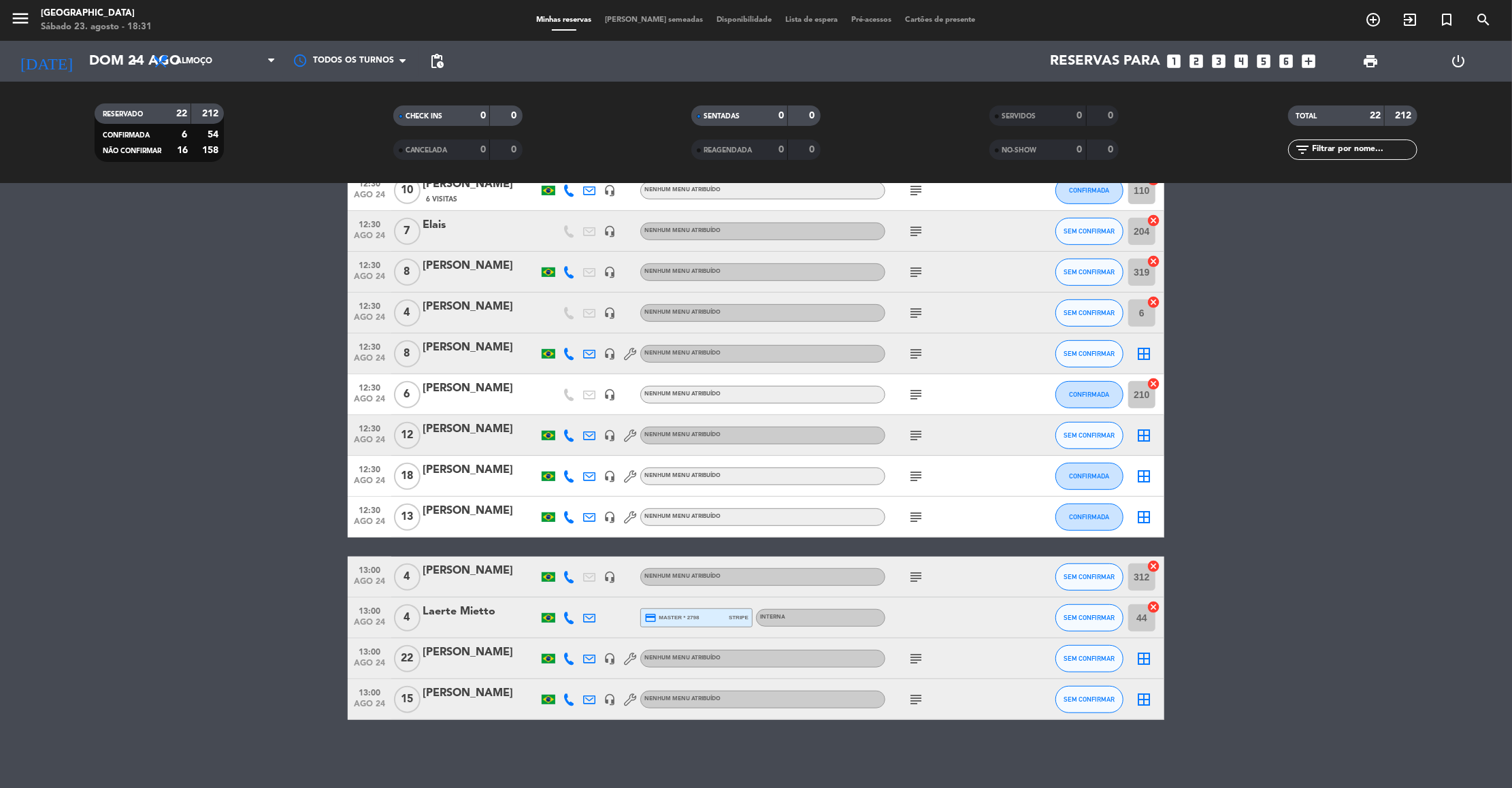
click at [408, 613] on span "4" at bounding box center [406, 618] width 27 height 27
click at [495, 585] on div at bounding box center [480, 586] width 115 height 11
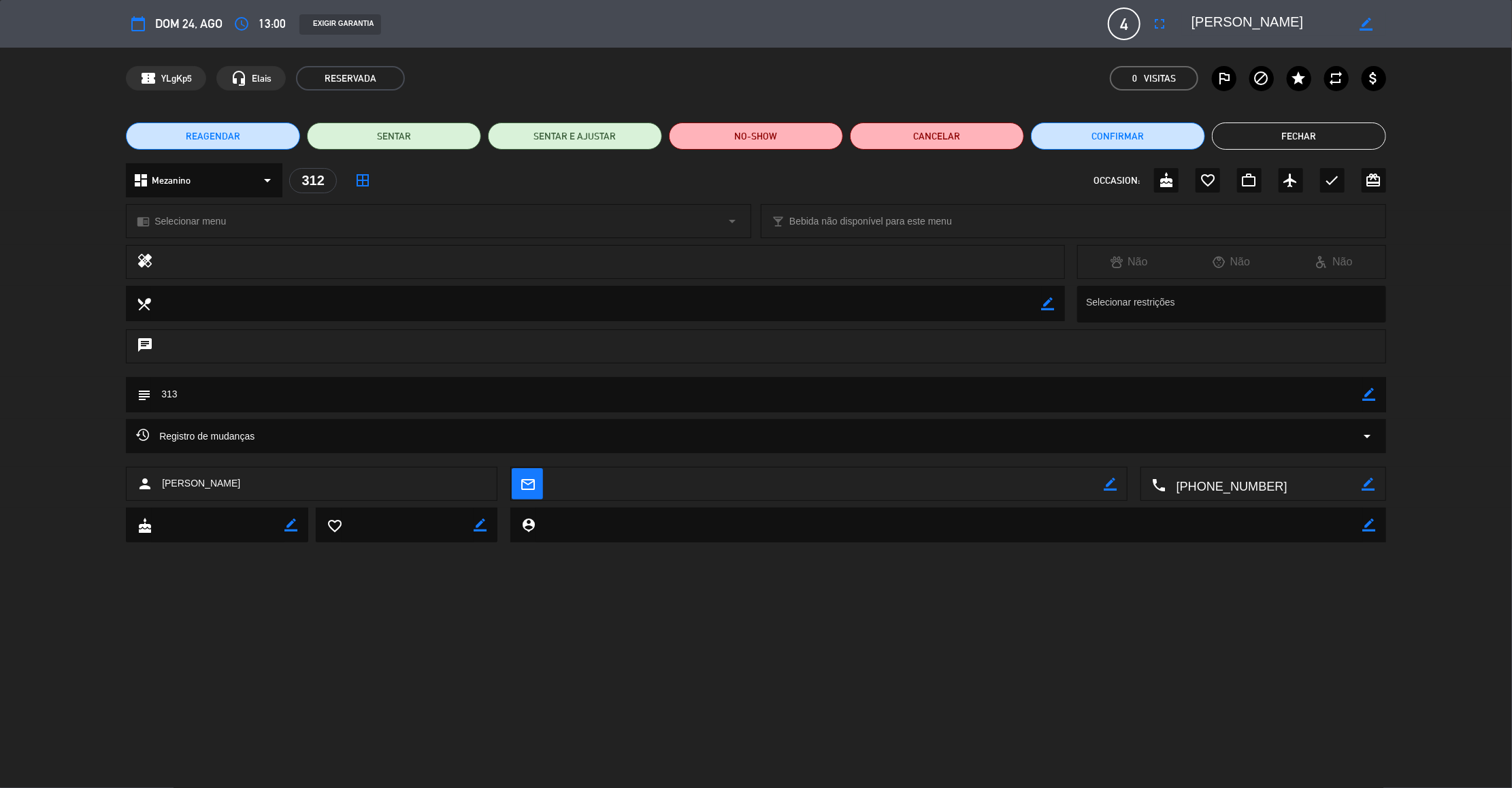
click at [1328, 141] on button "Fechar" at bounding box center [1298, 136] width 174 height 27
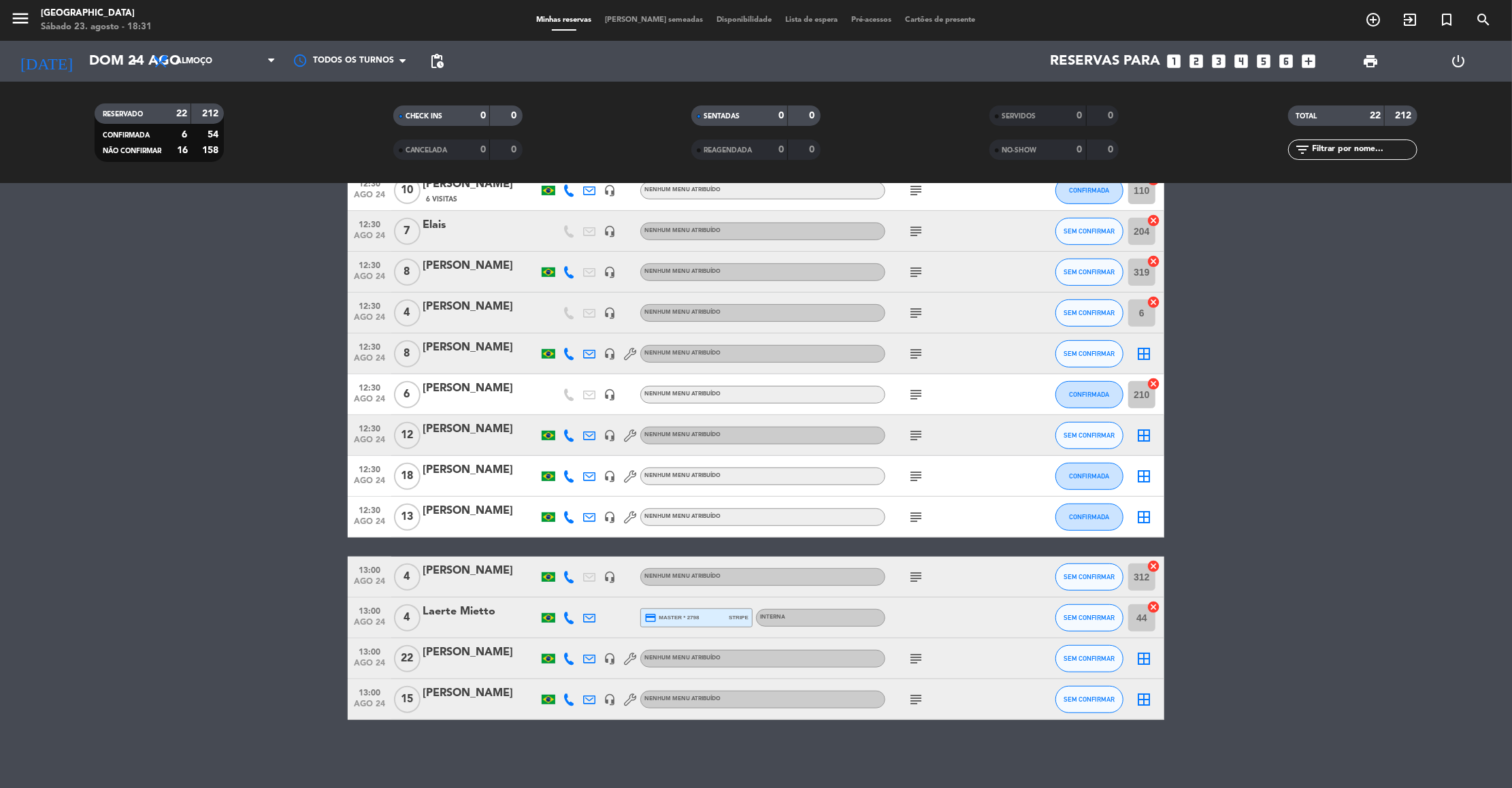
click at [1283, 65] on icon "looks_6" at bounding box center [1286, 61] width 17 height 17
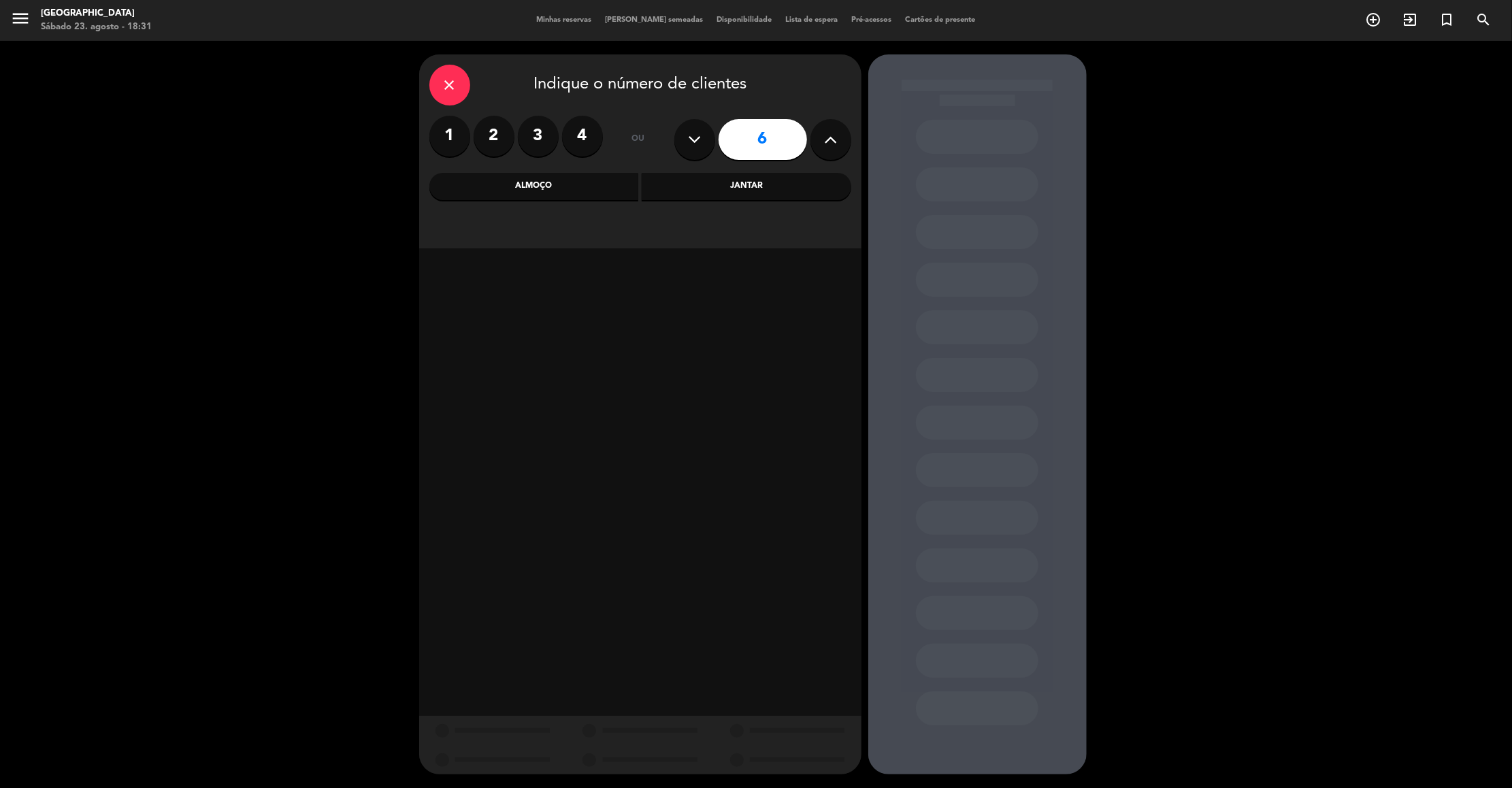
click at [592, 189] on div "Almoço" at bounding box center [534, 186] width 210 height 27
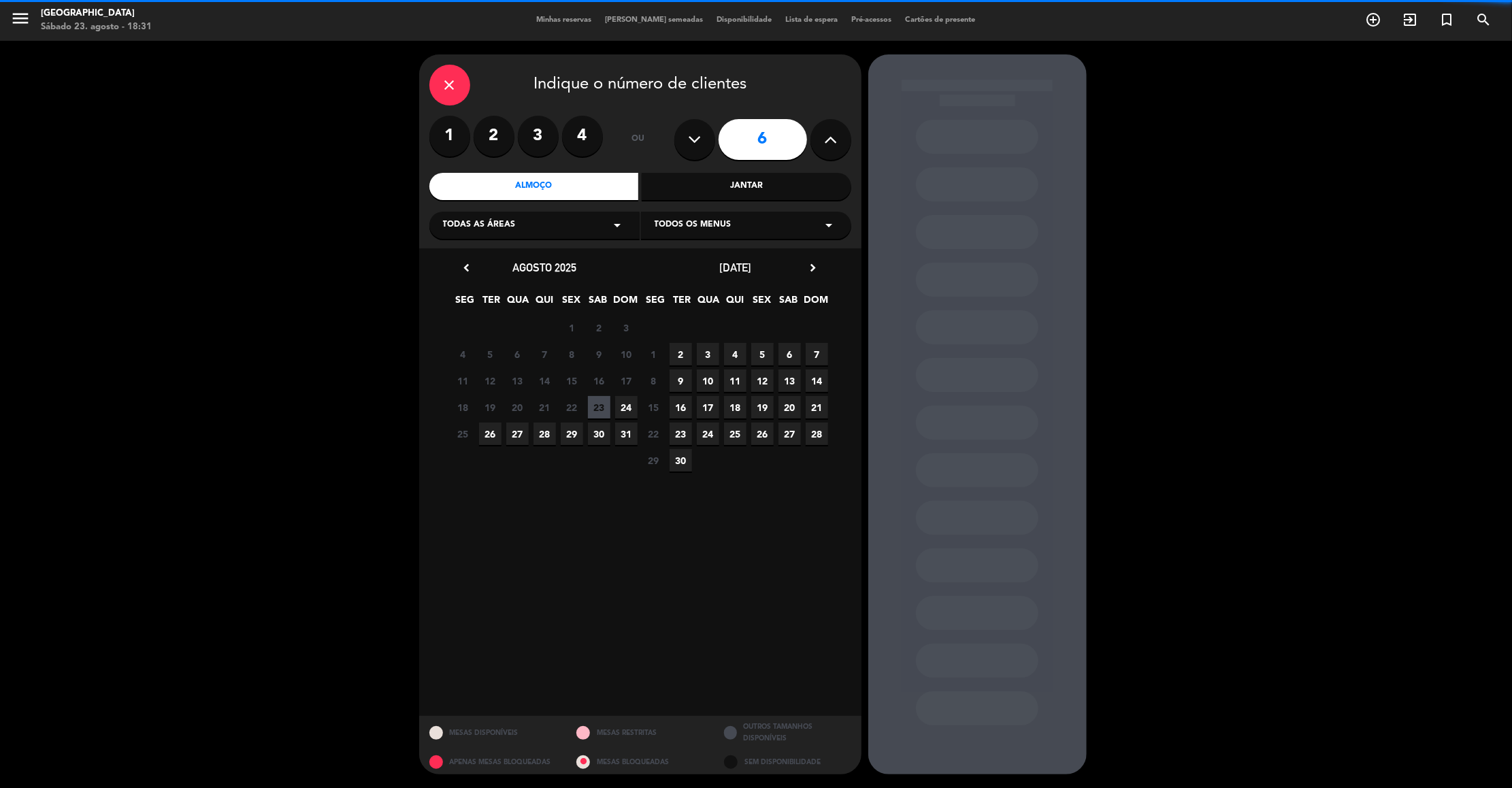
click at [571, 231] on div "Todas as áreas arrow_drop_down" at bounding box center [534, 225] width 210 height 27
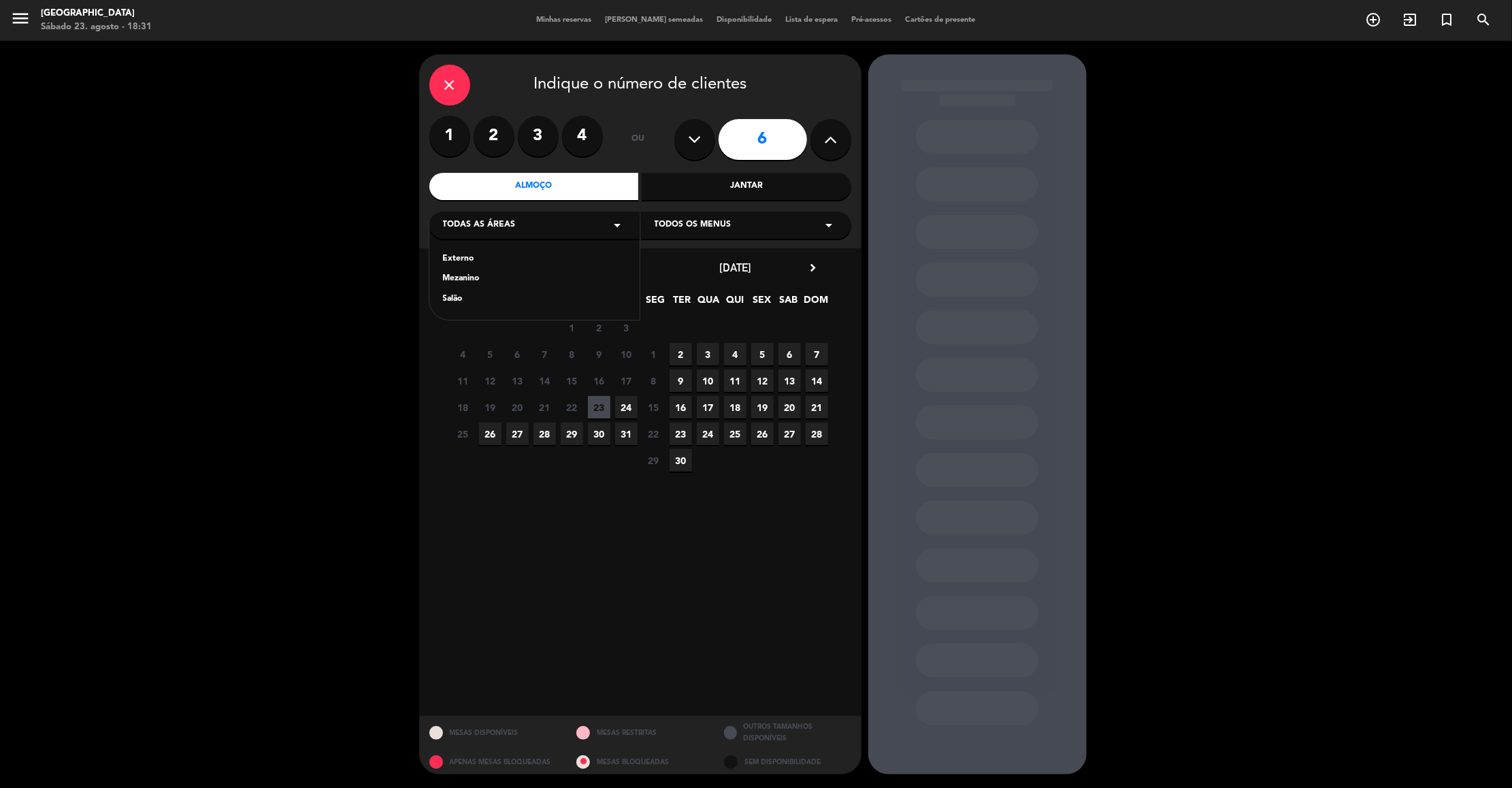
click at [452, 293] on div "Salão" at bounding box center [534, 299] width 183 height 14
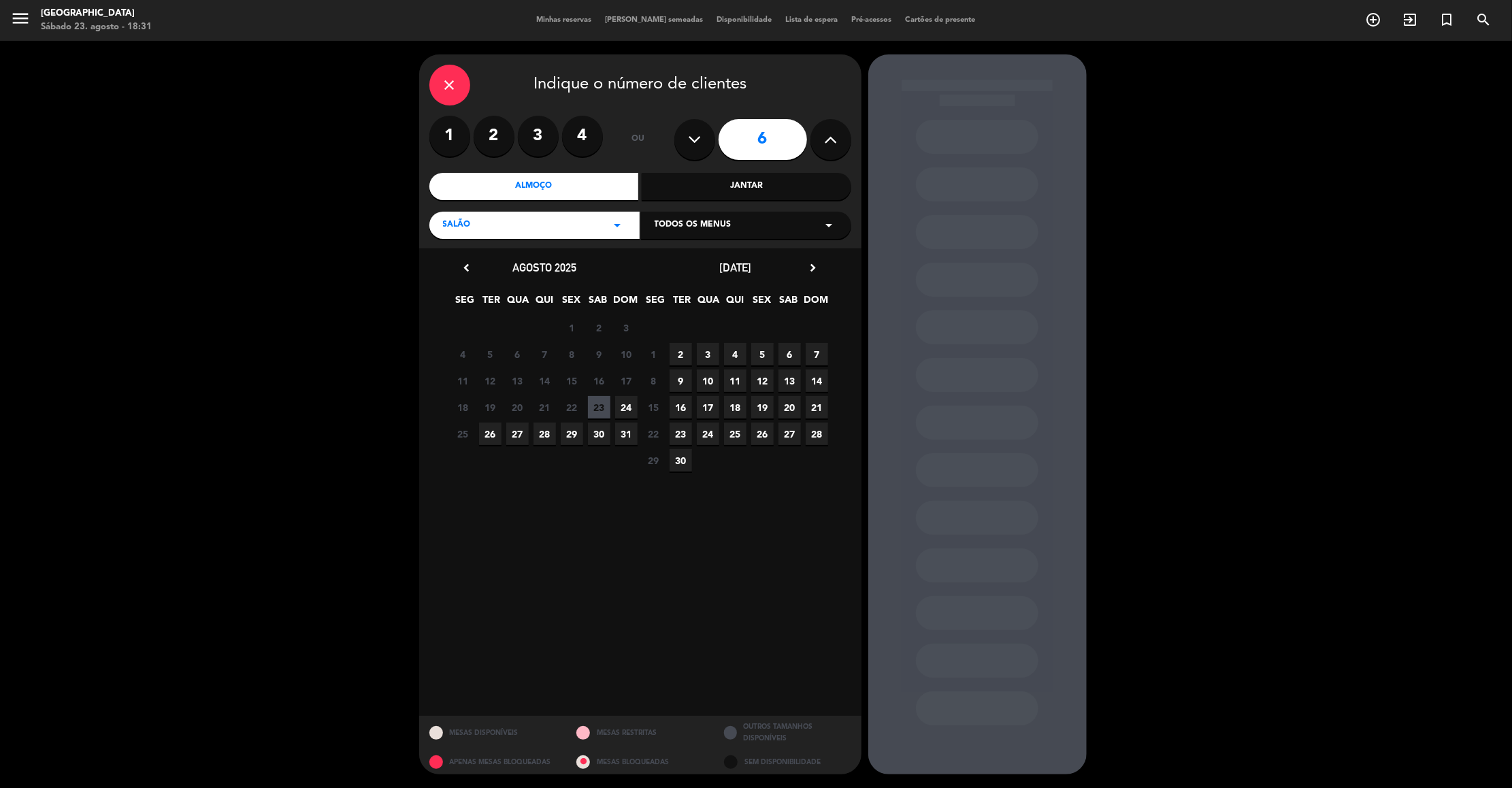
click at [625, 400] on span "24" at bounding box center [626, 407] width 23 height 23
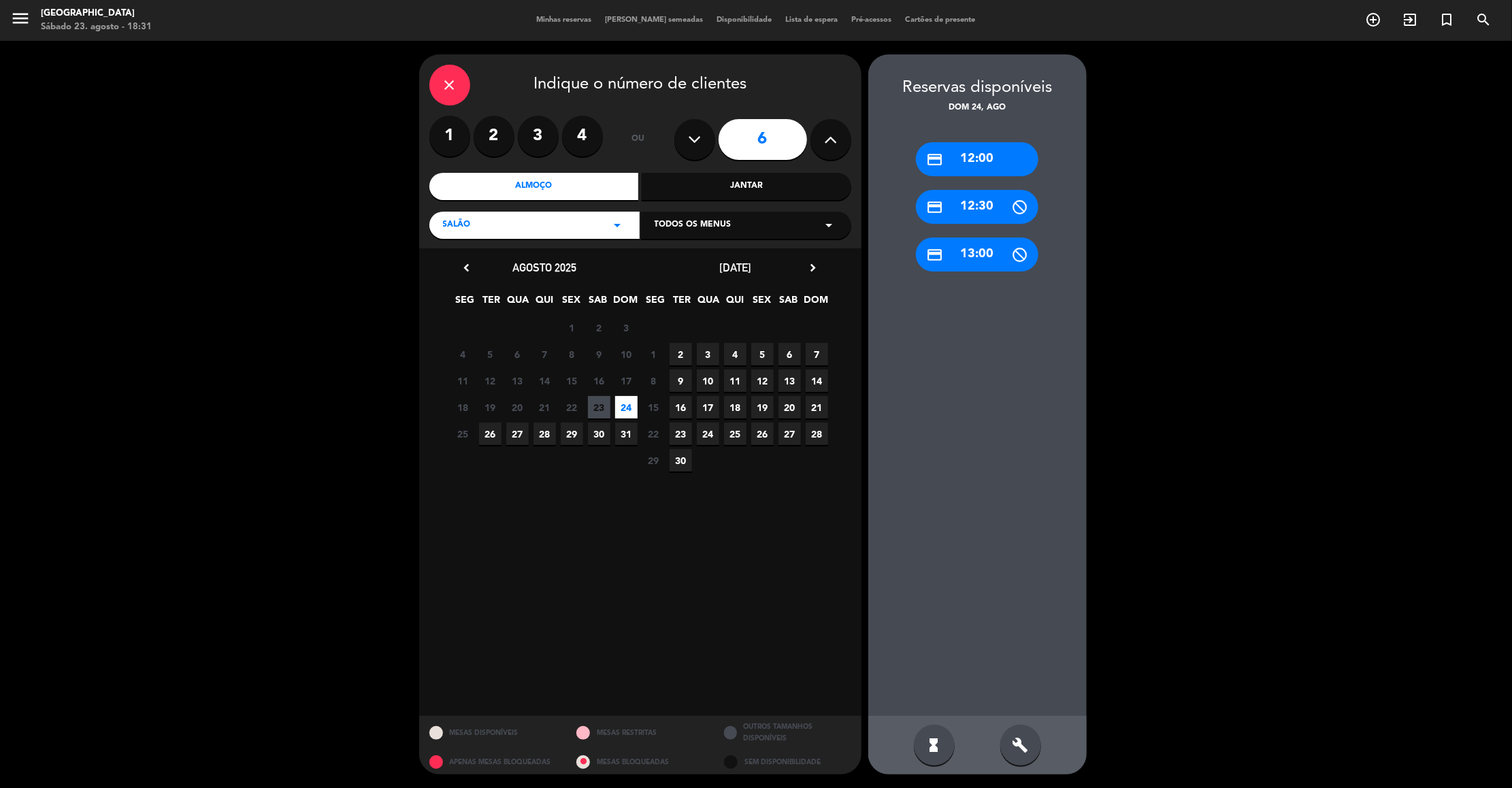
click at [982, 166] on div "credit_card 12:00" at bounding box center [976, 159] width 122 height 34
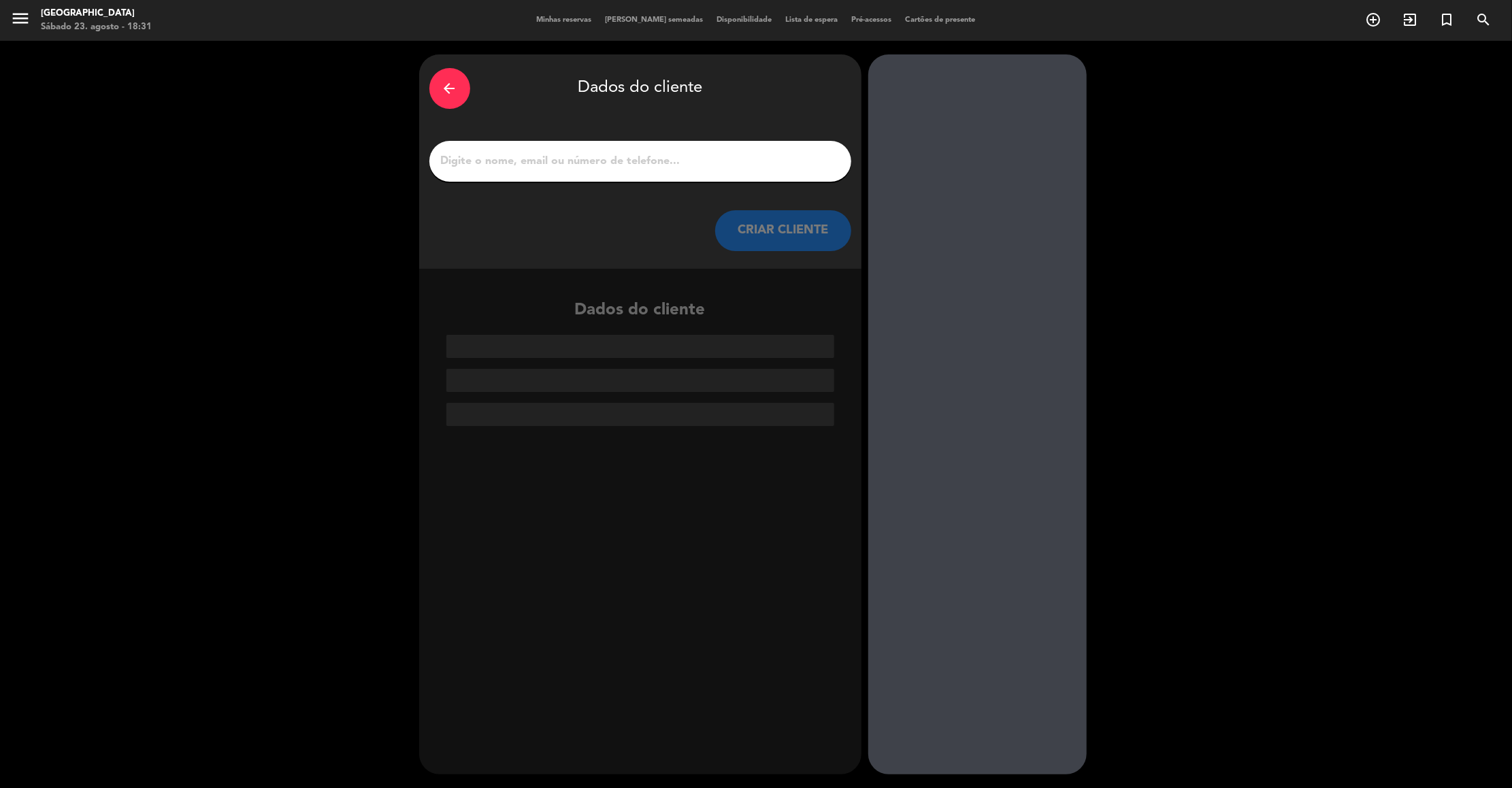
click at [782, 240] on button "CRIAR CLIENTE" at bounding box center [783, 231] width 136 height 41
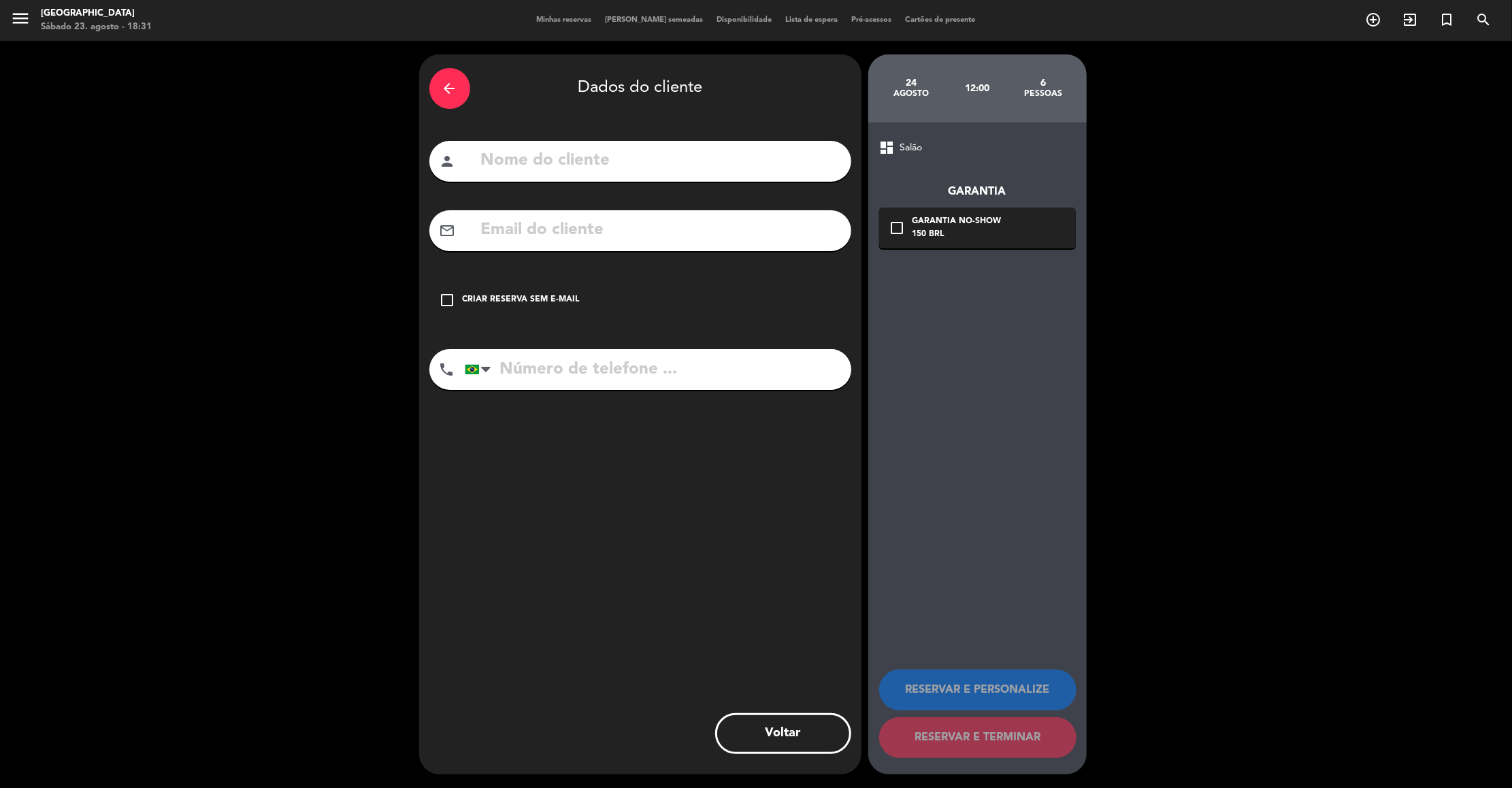
click at [694, 156] on input "text" at bounding box center [660, 160] width 361 height 28
type input "[PERSON_NAME]"
click at [523, 309] on div "check_box_outline_blank Criar reserva sem e-mail" at bounding box center [640, 300] width 422 height 41
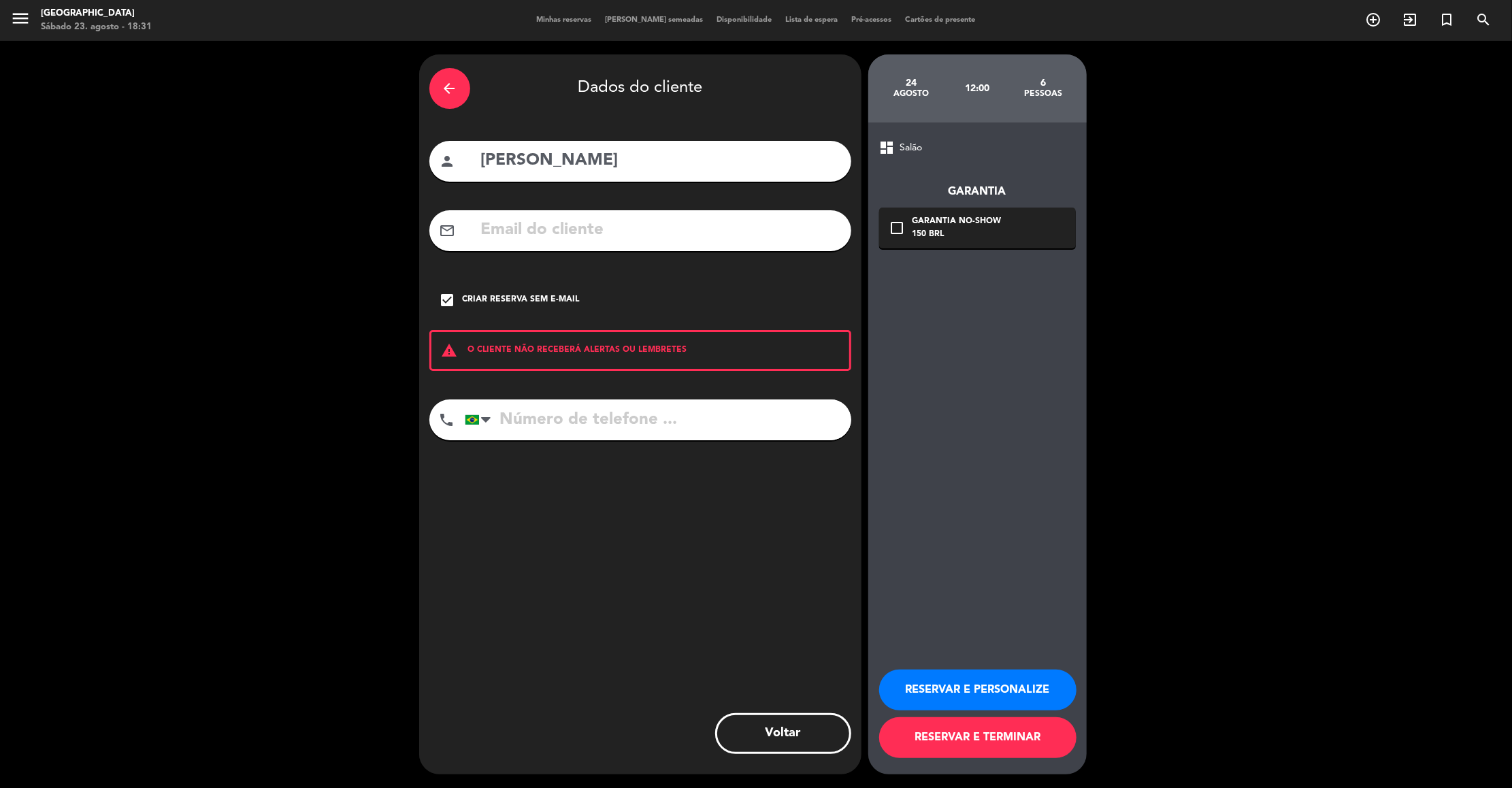
click at [544, 415] on input "tel" at bounding box center [658, 420] width 387 height 41
type input "11992289257"
click at [954, 689] on button "RESERVAR E PERSONALIZE" at bounding box center [978, 690] width 198 height 41
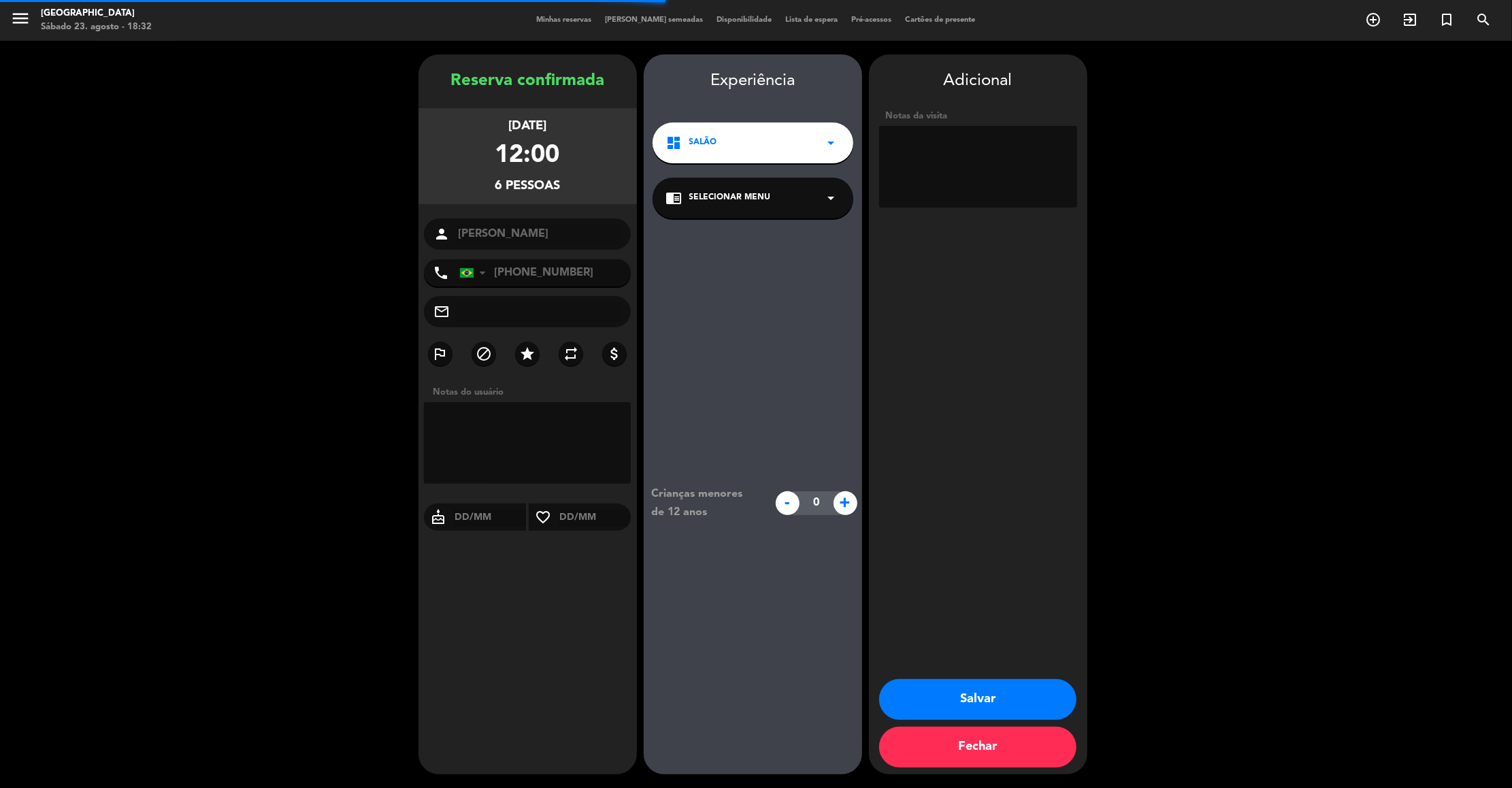
click at [939, 165] on textarea at bounding box center [978, 166] width 198 height 81
type textarea "interno"
click at [981, 687] on button "Salvar" at bounding box center [978, 700] width 198 height 41
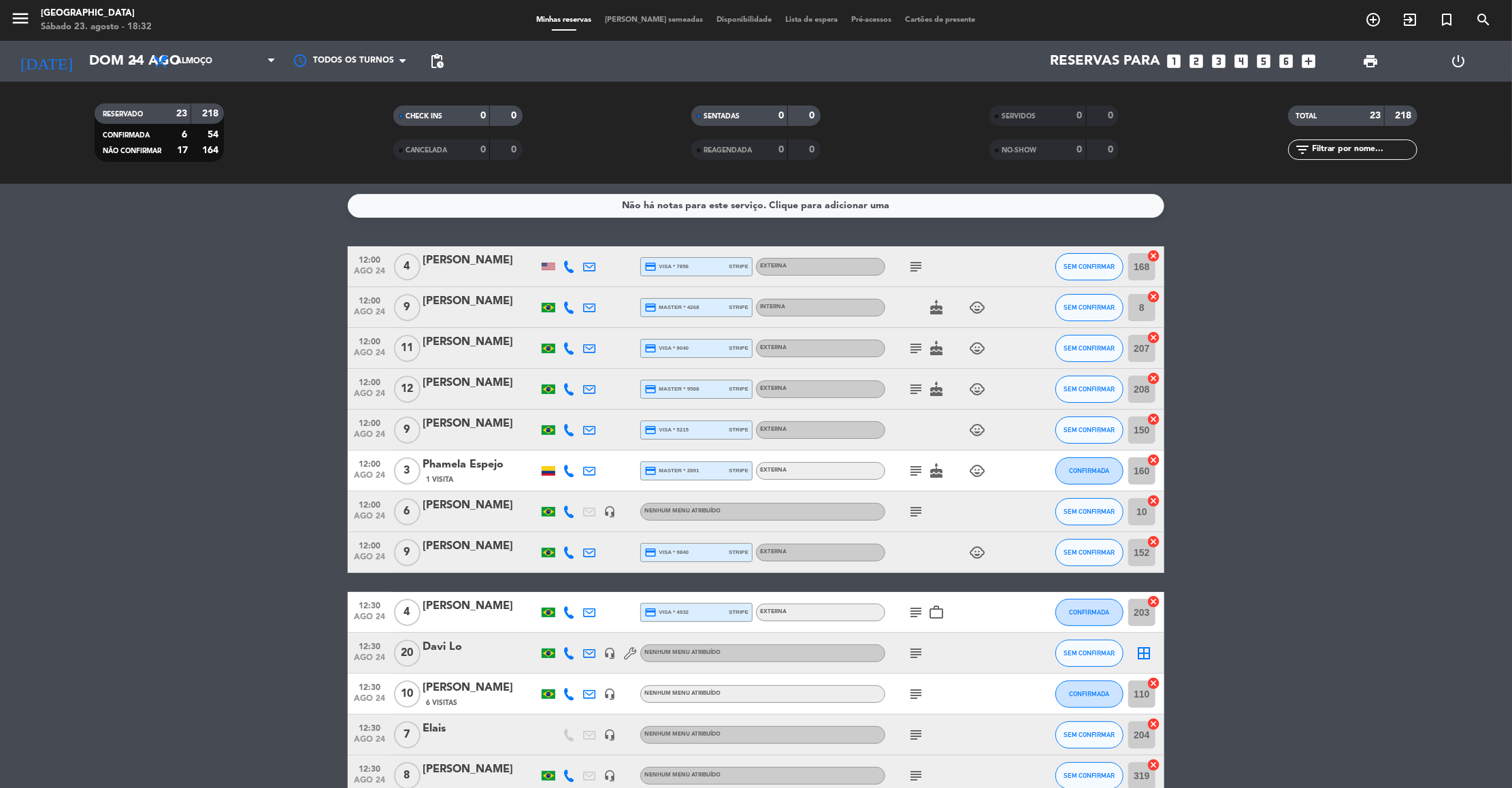
click at [922, 267] on icon "subject" at bounding box center [915, 266] width 16 height 16
click at [918, 309] on div "cake child_care" at bounding box center [946, 307] width 122 height 40
click at [922, 347] on icon "subject" at bounding box center [915, 348] width 16 height 16
click at [916, 388] on icon "subject" at bounding box center [915, 388] width 16 height 16
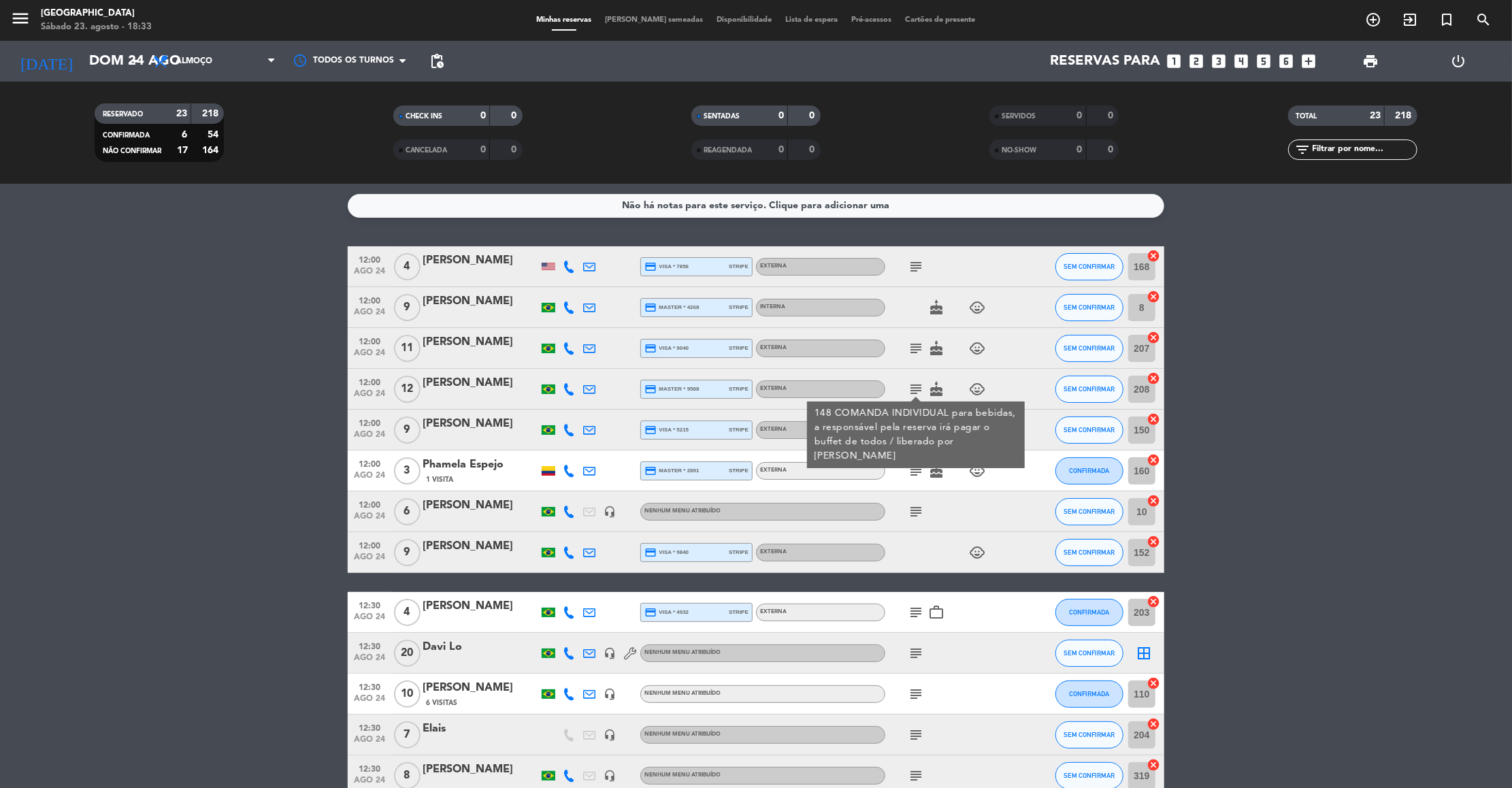
click at [920, 508] on icon "subject" at bounding box center [915, 511] width 16 height 16
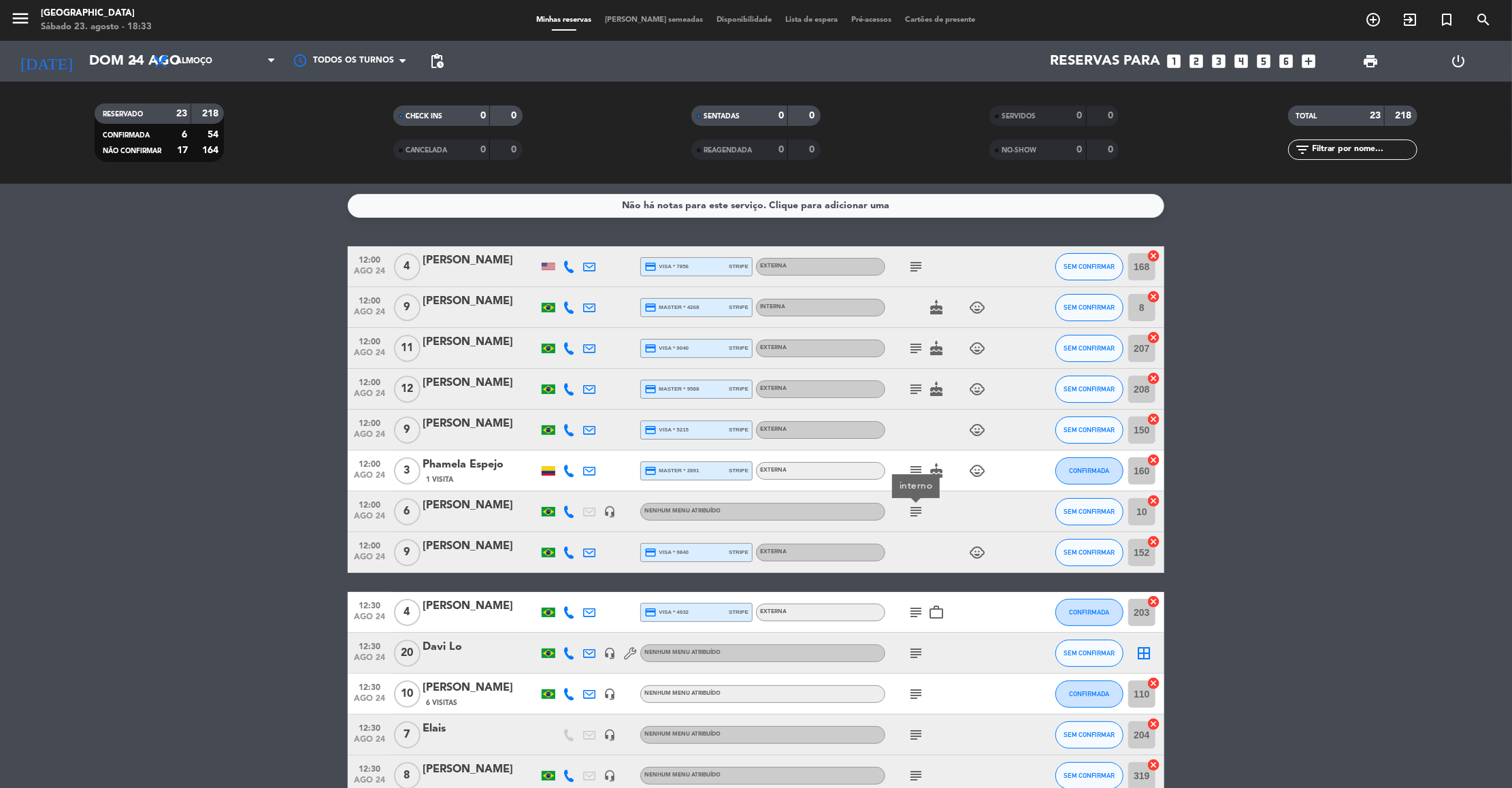
click at [448, 508] on div "[PERSON_NAME]" at bounding box center [480, 505] width 115 height 17
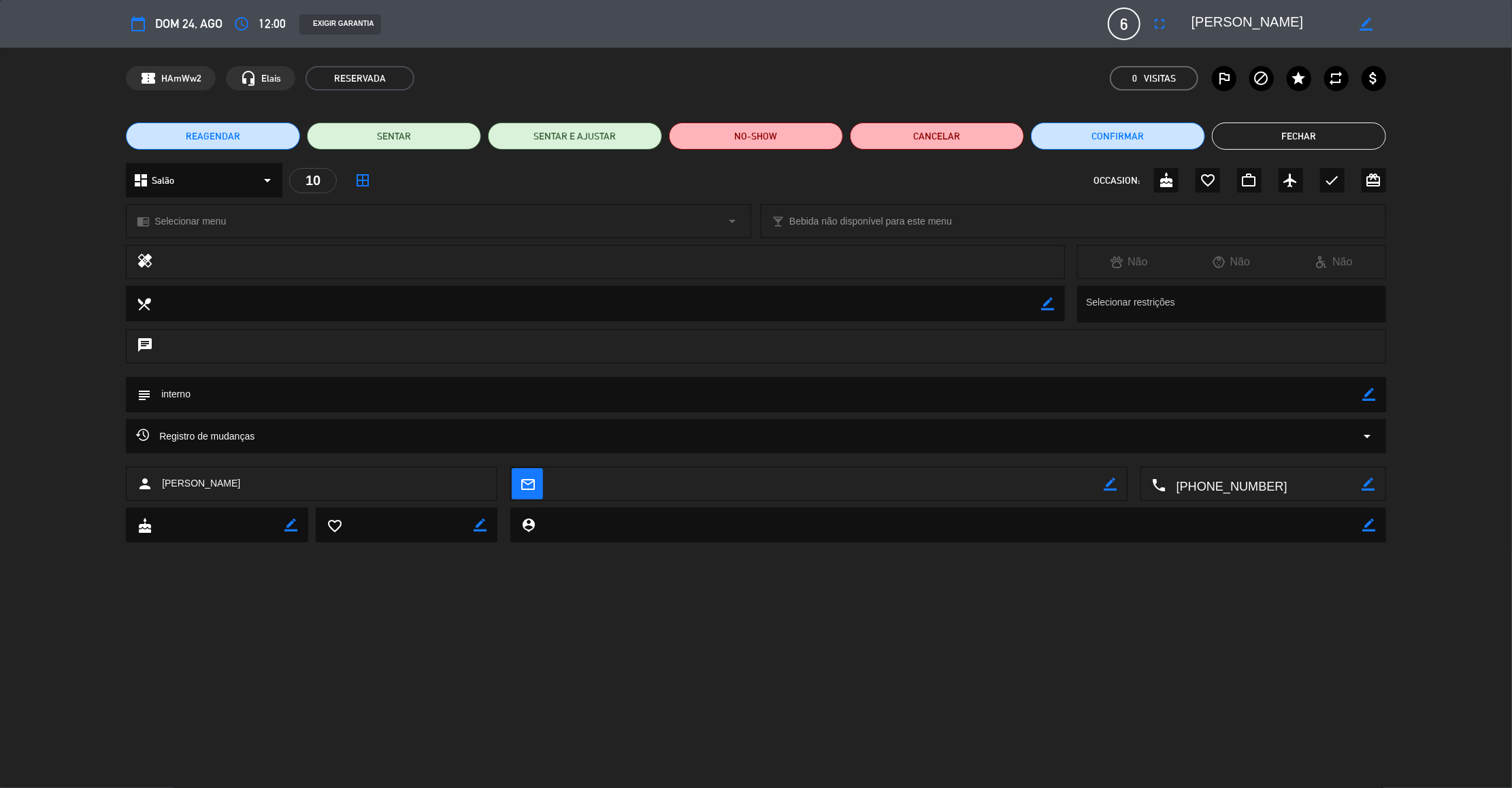
click at [1264, 124] on button "Fechar" at bounding box center [1298, 136] width 174 height 27
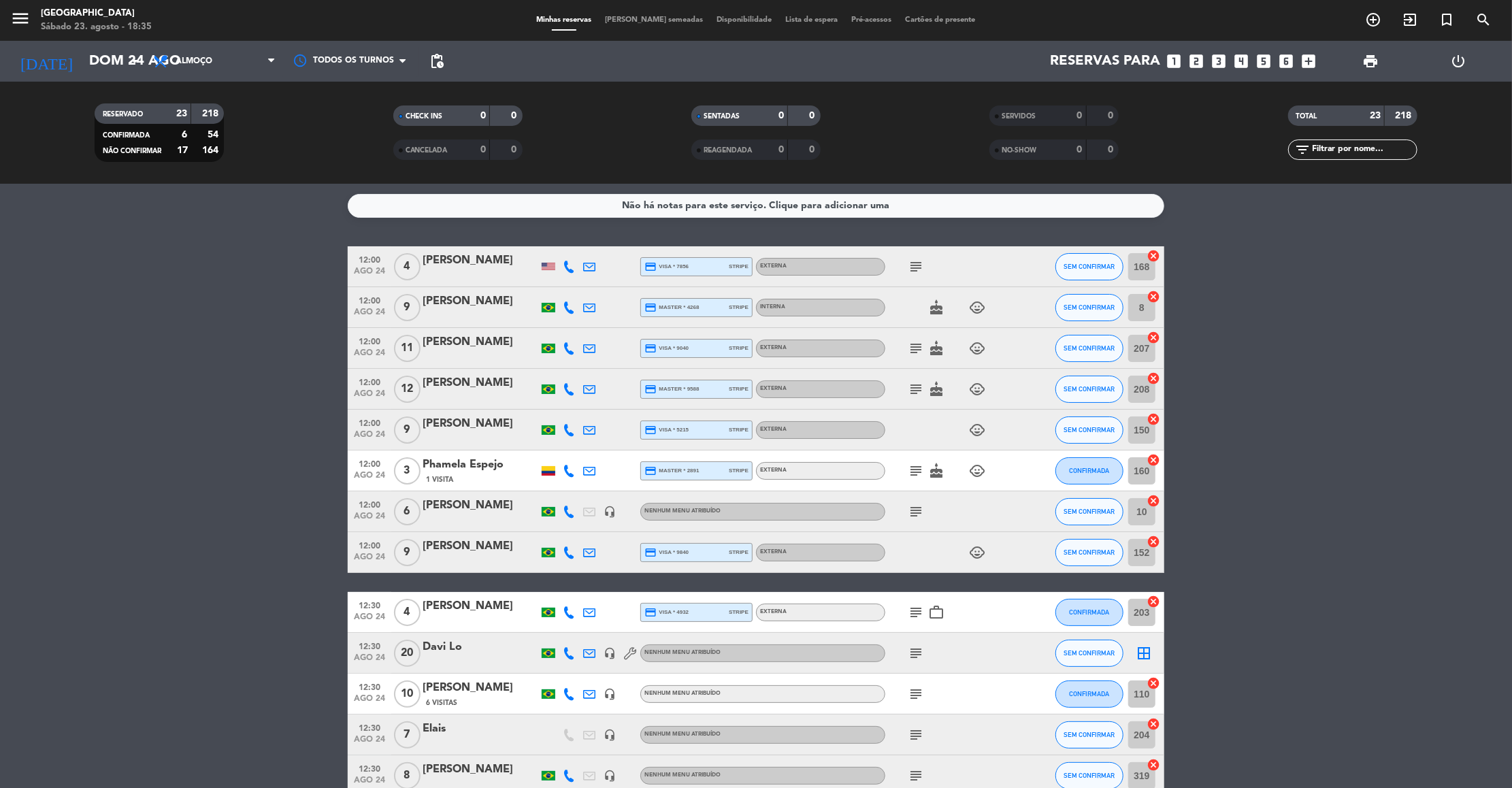
click at [944, 576] on div "12:00 [DATE] 4 [PERSON_NAME] credit_card visa * 7856 stripe Externa subject SEM…" at bounding box center [756, 735] width 816 height 977
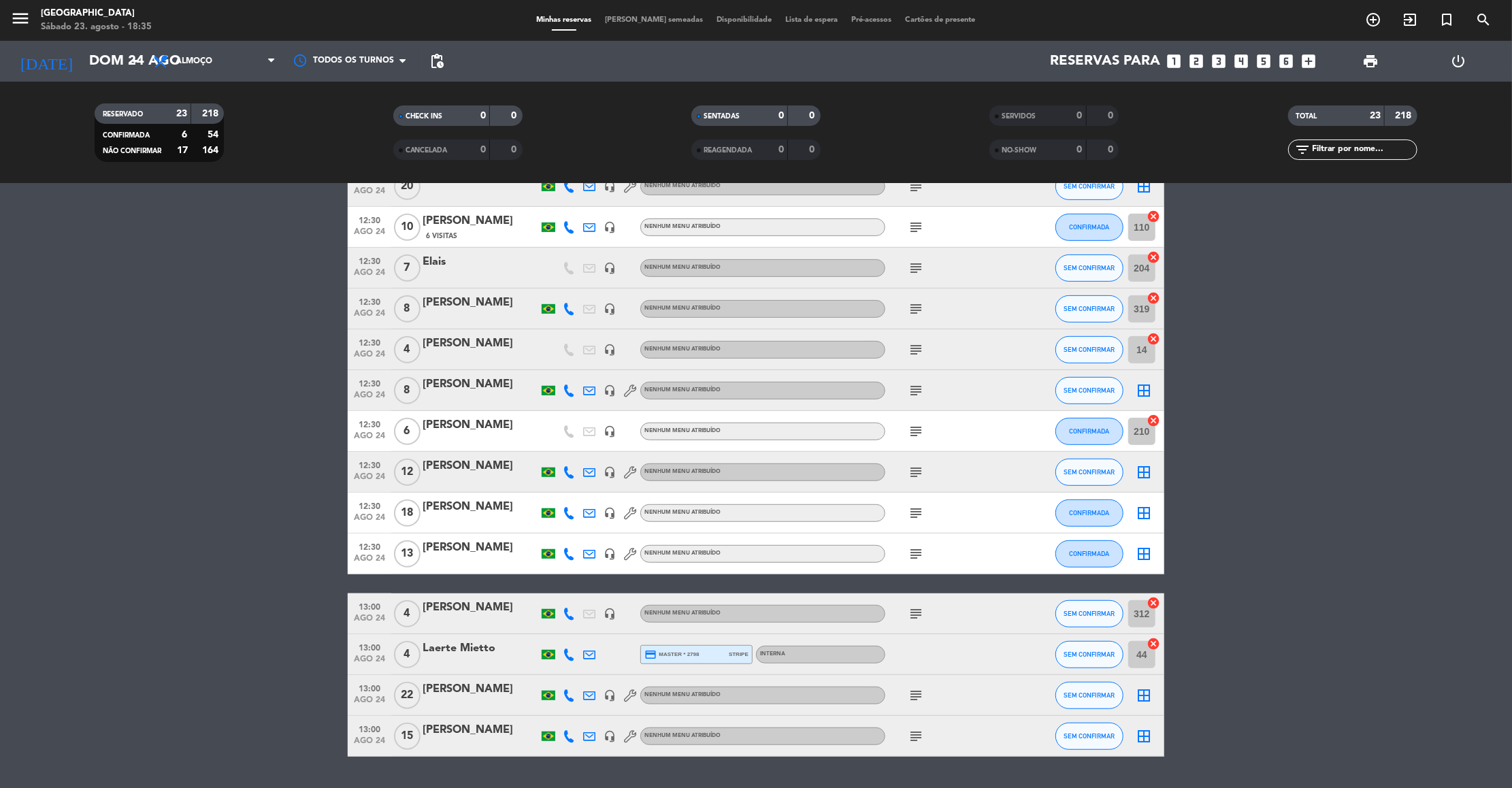
scroll to position [504, 0]
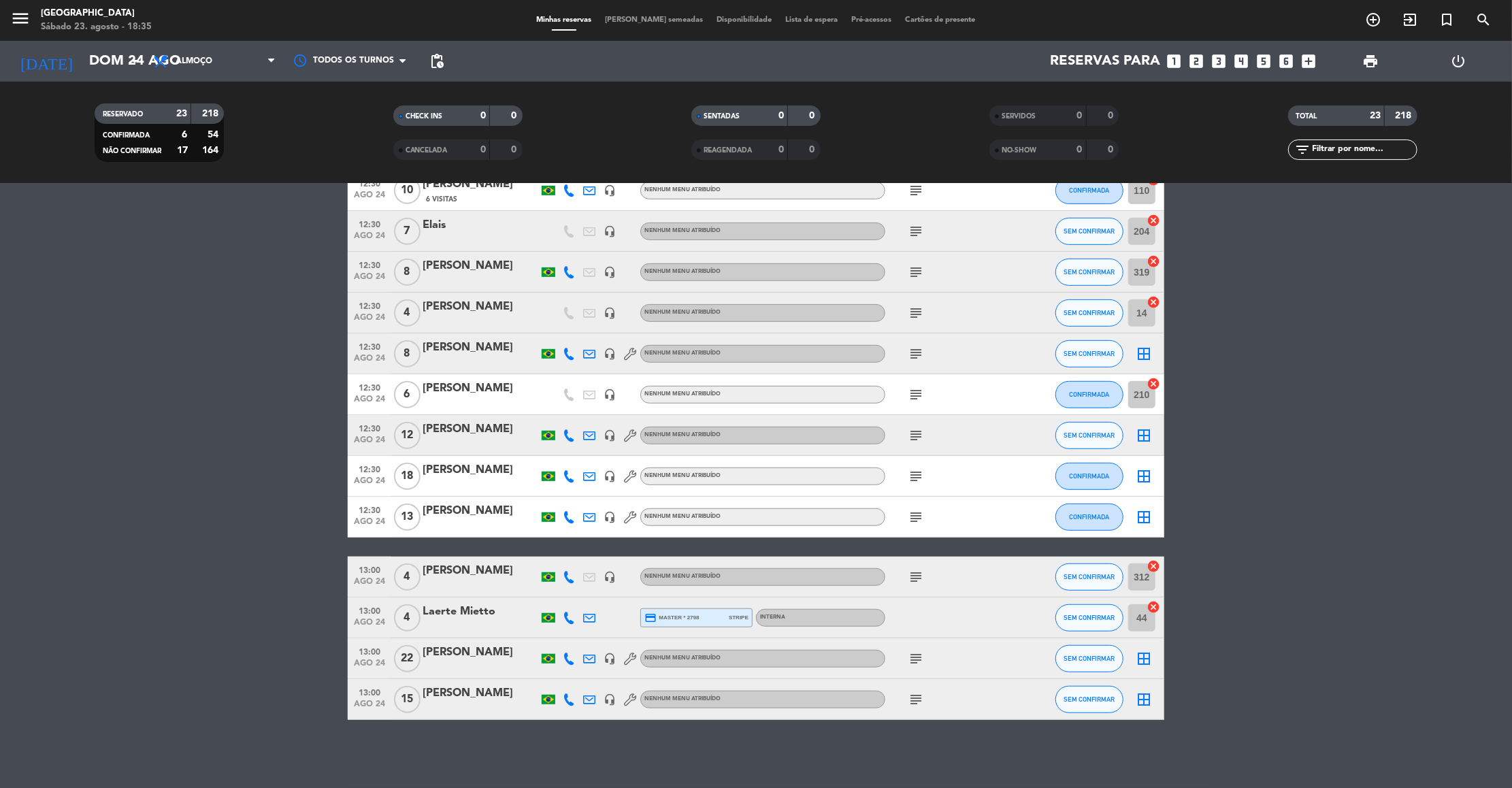
click at [916, 701] on icon "subject" at bounding box center [915, 699] width 16 height 16
click at [920, 656] on icon "subject" at bounding box center [915, 658] width 16 height 16
click at [940, 664] on div "subject 205 externo mesa unica reservado via w" at bounding box center [946, 658] width 122 height 40
click at [471, 708] on div at bounding box center [480, 708] width 115 height 11
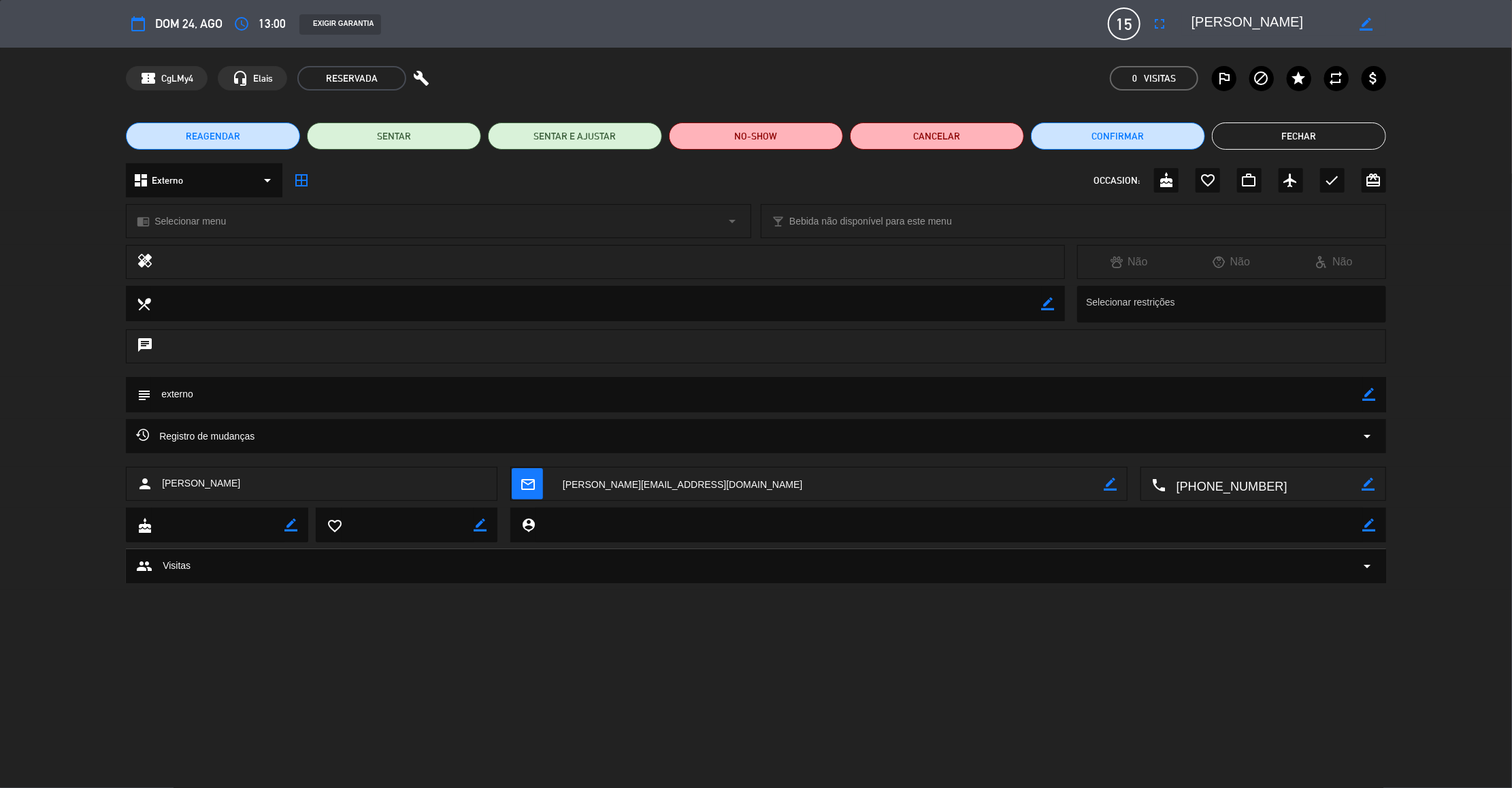
click at [1368, 397] on icon "border_color" at bounding box center [1368, 394] width 13 height 13
click at [160, 391] on textarea at bounding box center [757, 394] width 1212 height 35
type textarea "156 externo"
click at [1371, 391] on icon at bounding box center [1368, 394] width 13 height 13
click at [1365, 391] on icon "border_color" at bounding box center [1368, 394] width 13 height 13
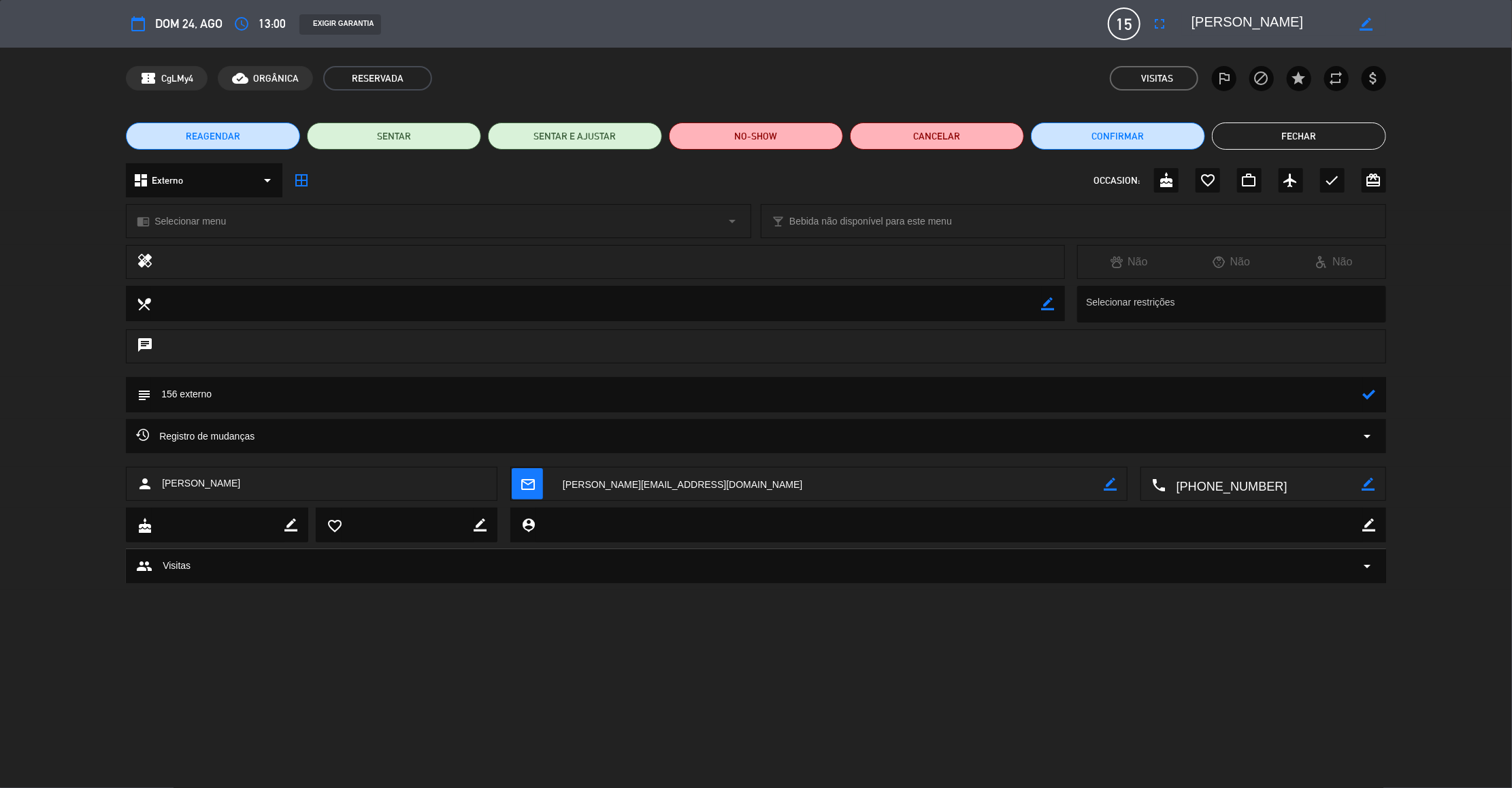
click at [1371, 398] on icon at bounding box center [1368, 394] width 13 height 13
click at [1321, 135] on button "Fechar" at bounding box center [1298, 136] width 174 height 27
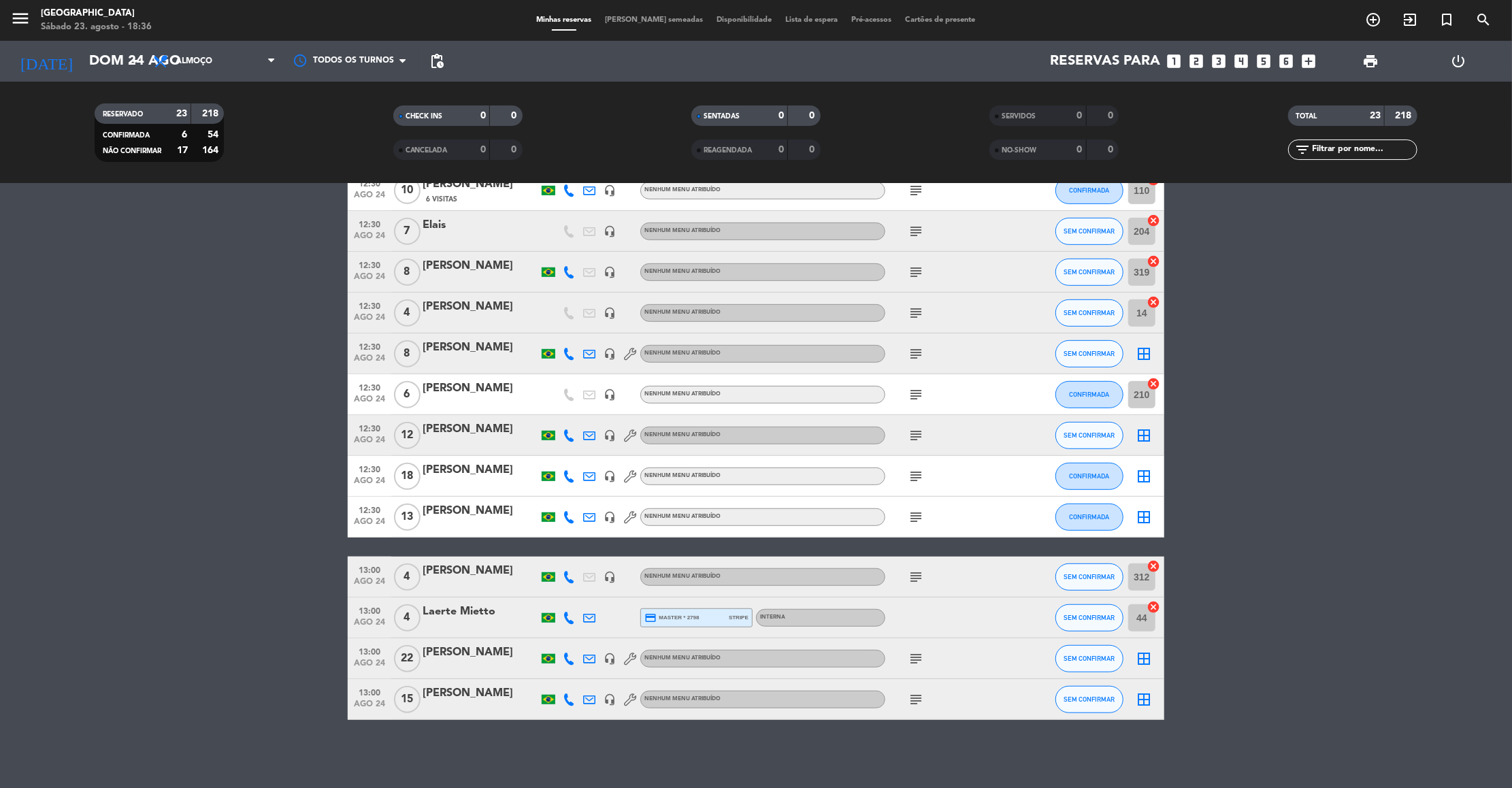
click at [916, 698] on icon "subject" at bounding box center [915, 699] width 16 height 16
click at [915, 659] on icon "subject" at bounding box center [915, 658] width 16 height 16
click at [908, 576] on icon "subject" at bounding box center [915, 577] width 16 height 16
click at [910, 512] on icon "subject" at bounding box center [915, 517] width 16 height 16
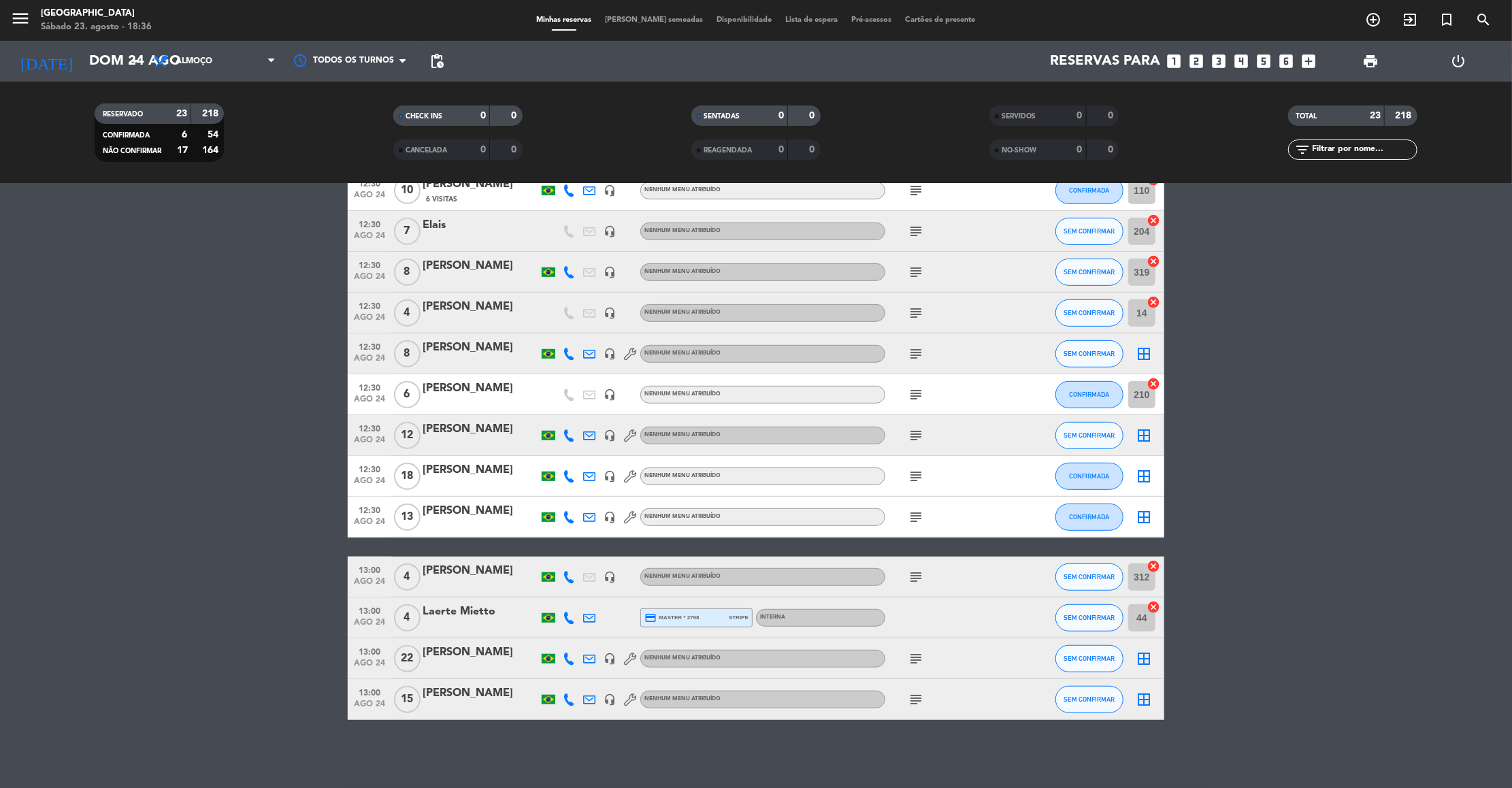
click at [919, 478] on icon "subject" at bounding box center [915, 476] width 16 height 16
click at [918, 434] on icon "subject" at bounding box center [915, 435] width 16 height 16
click at [914, 390] on icon "subject" at bounding box center [915, 394] width 16 height 16
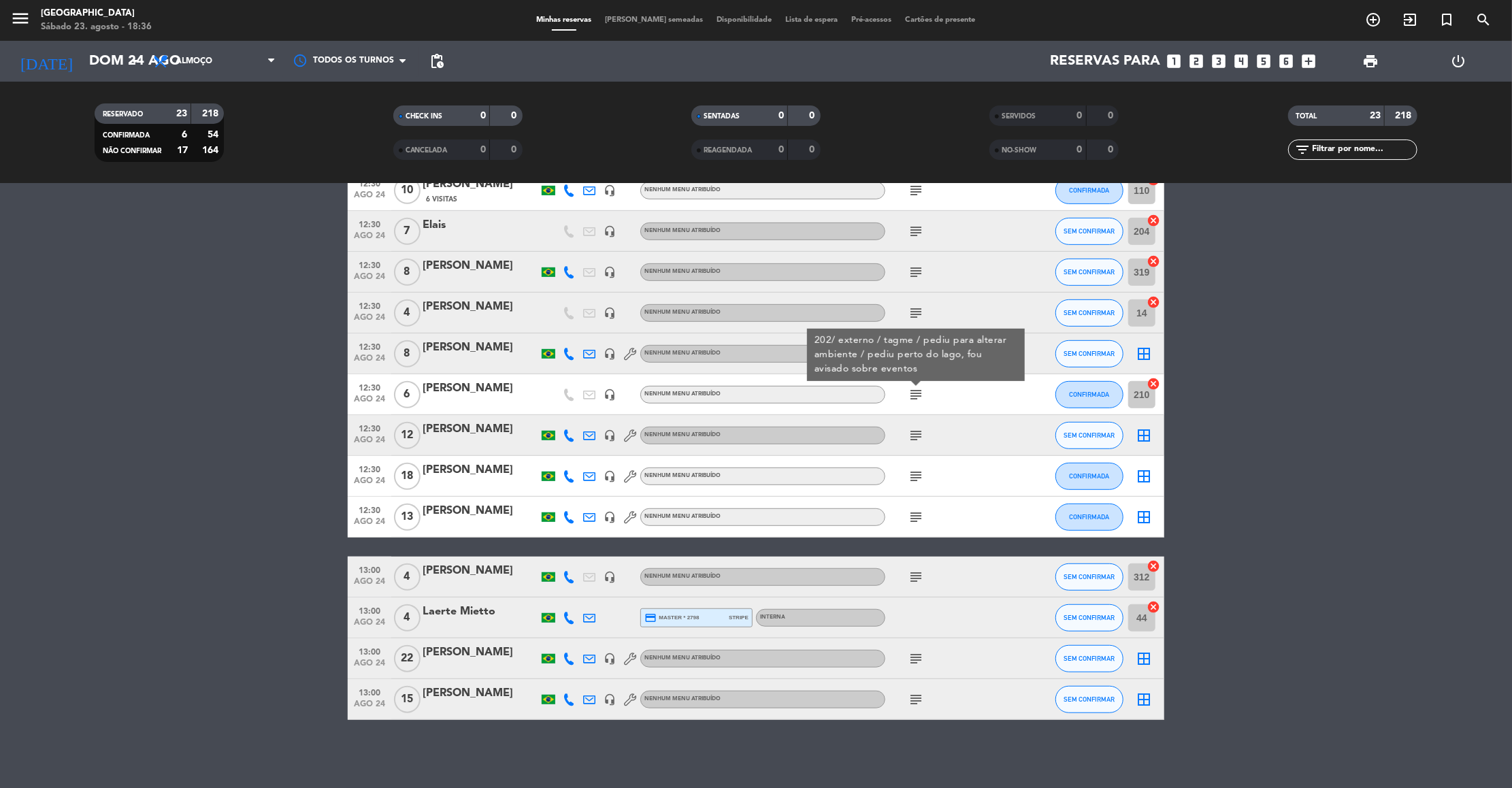
click at [926, 312] on div "subject" at bounding box center [946, 312] width 122 height 40
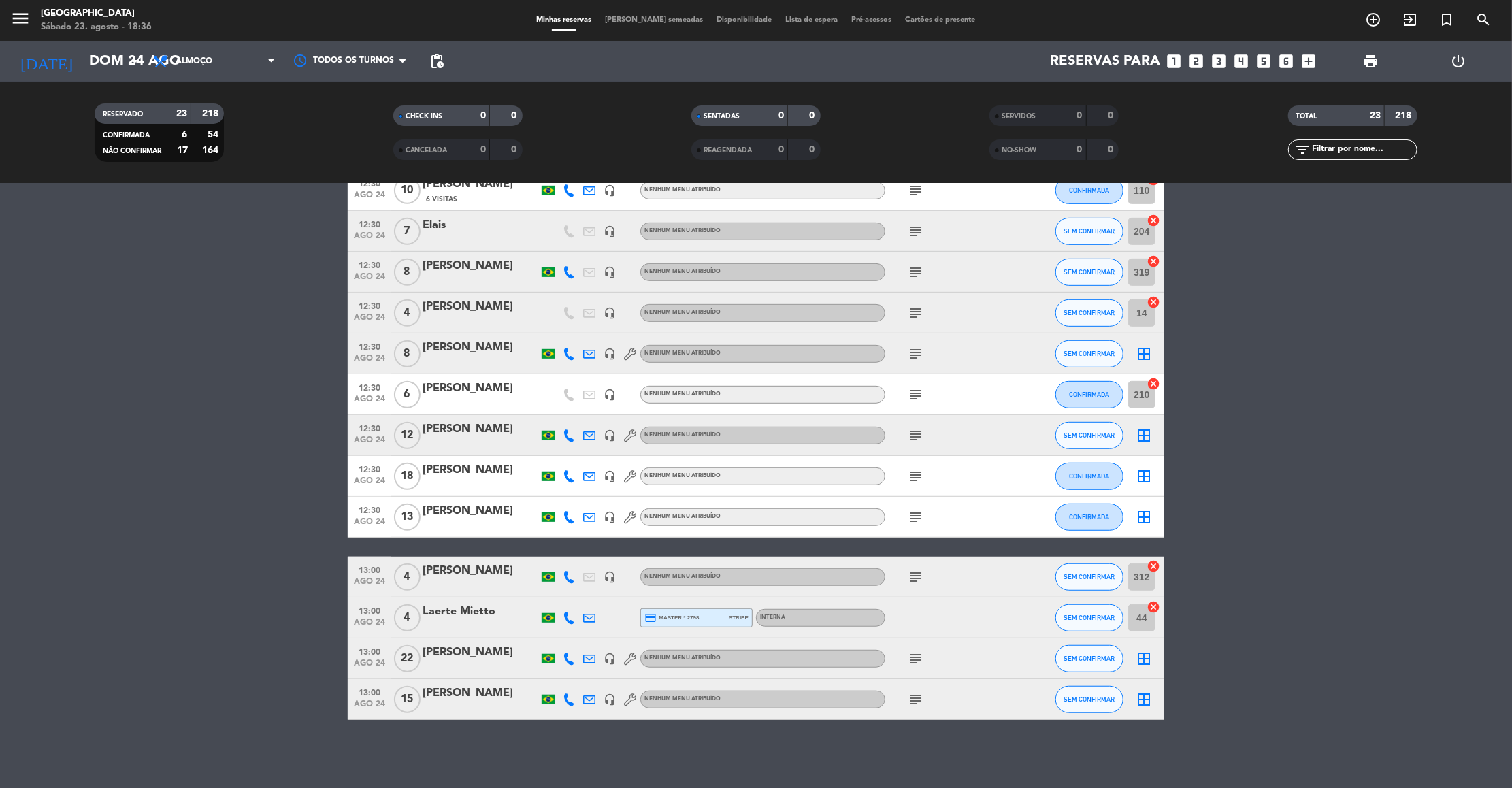
click at [915, 349] on icon "subject" at bounding box center [915, 353] width 16 height 16
click at [1357, 326] on bookings-row "12:00 [DATE] 4 [PERSON_NAME] credit_card visa * 7856 stripe Externa subject SEM…" at bounding box center [756, 232] width 1512 height 977
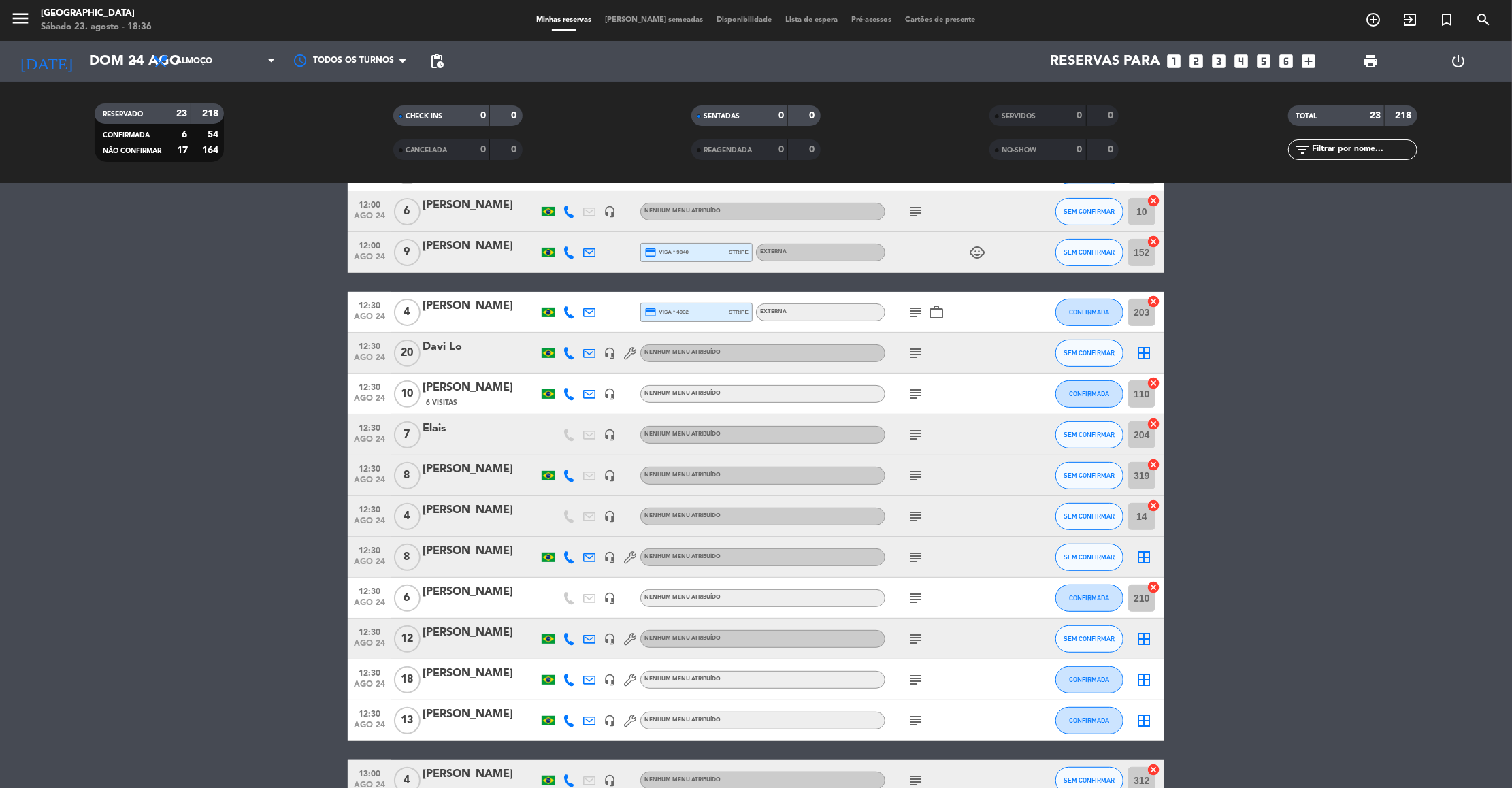
scroll to position [299, 0]
click at [916, 601] on icon "subject" at bounding box center [915, 598] width 16 height 16
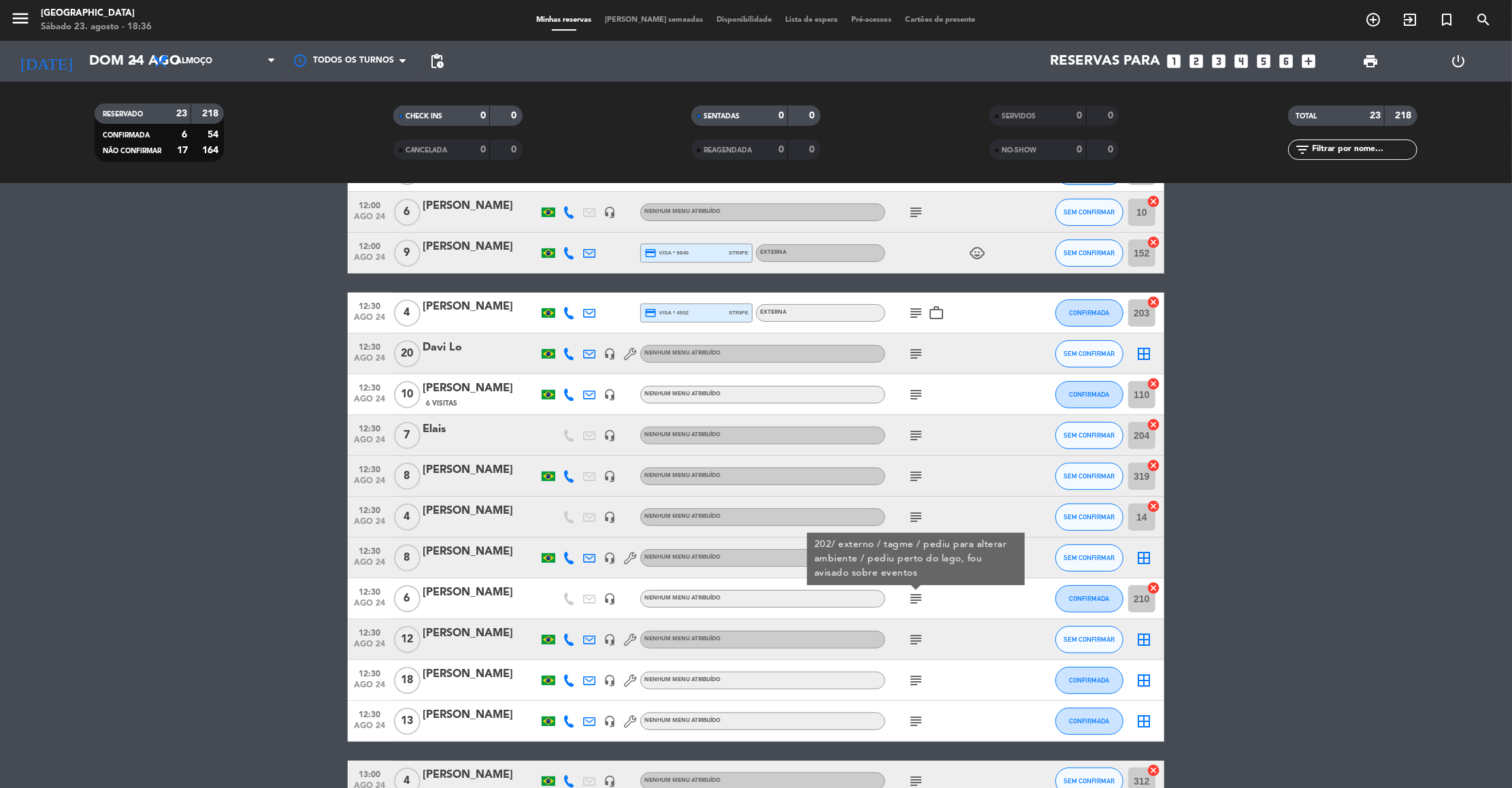
click at [960, 511] on div "subject" at bounding box center [946, 517] width 122 height 40
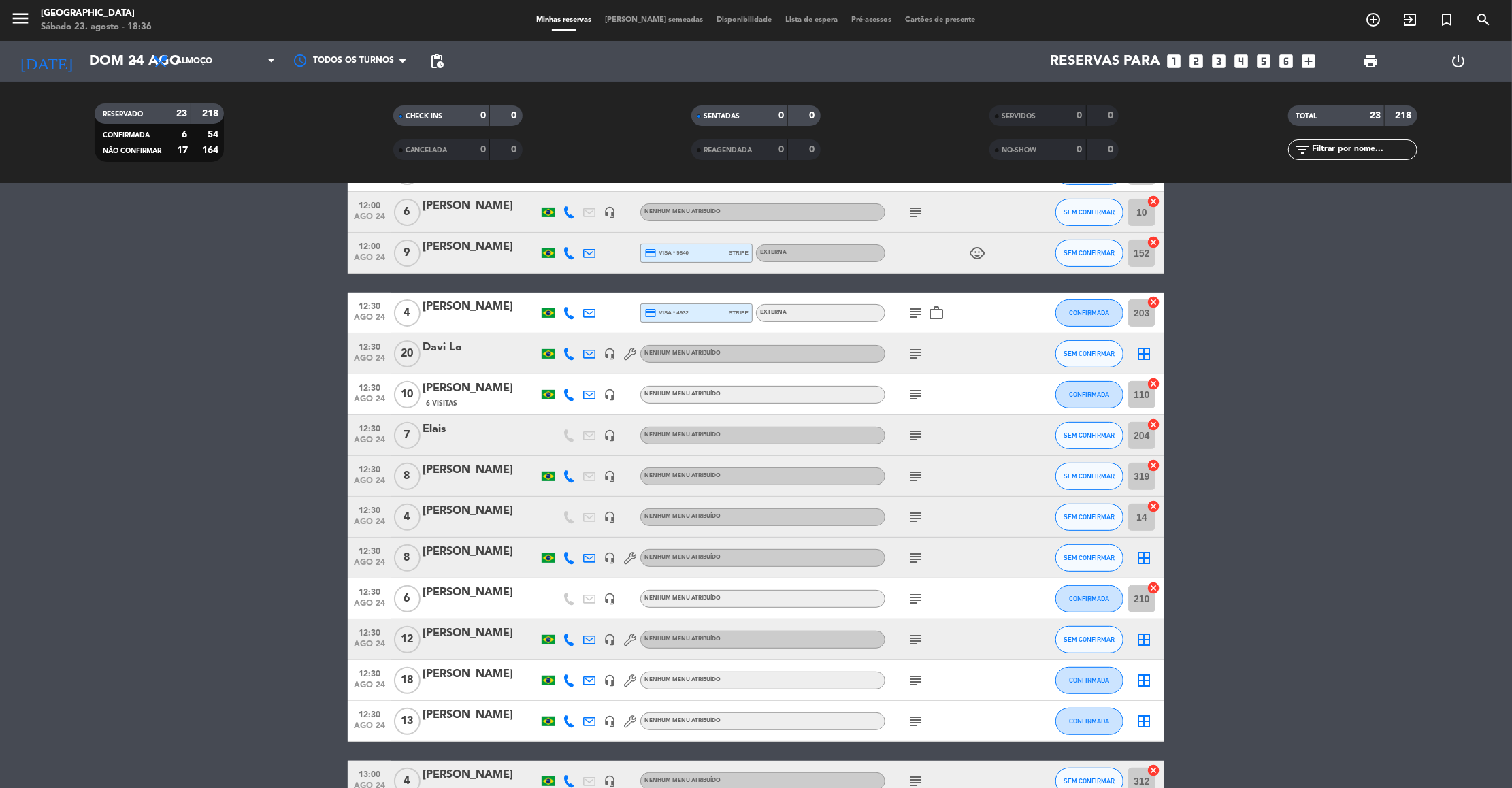
click at [913, 517] on icon "subject" at bounding box center [915, 517] width 16 height 16
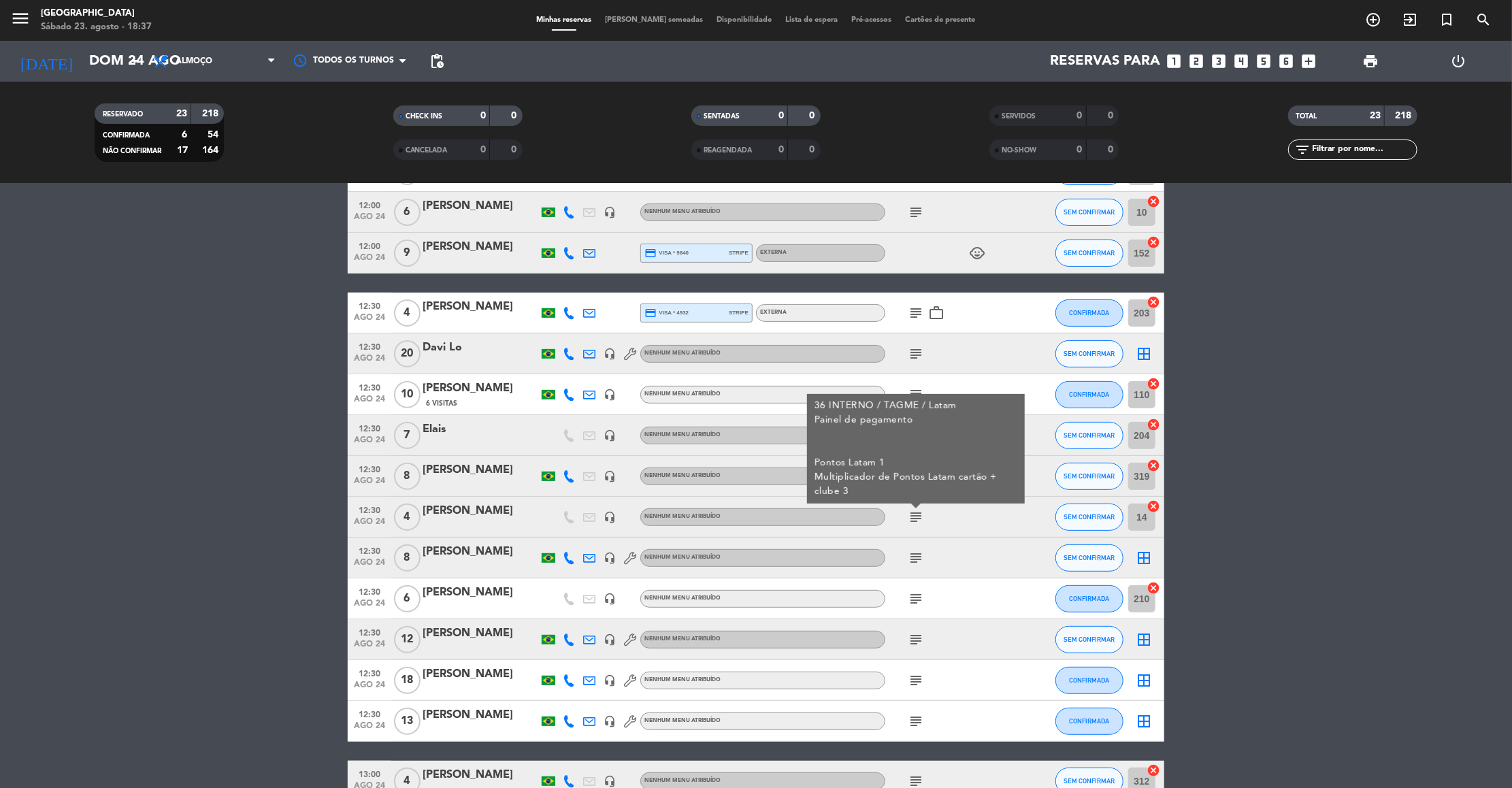
click at [947, 517] on div "subject 36 INTERNO / TAGME / Latam Painel de pagamento Pontos Latam 1 Multiplic…" at bounding box center [946, 517] width 122 height 40
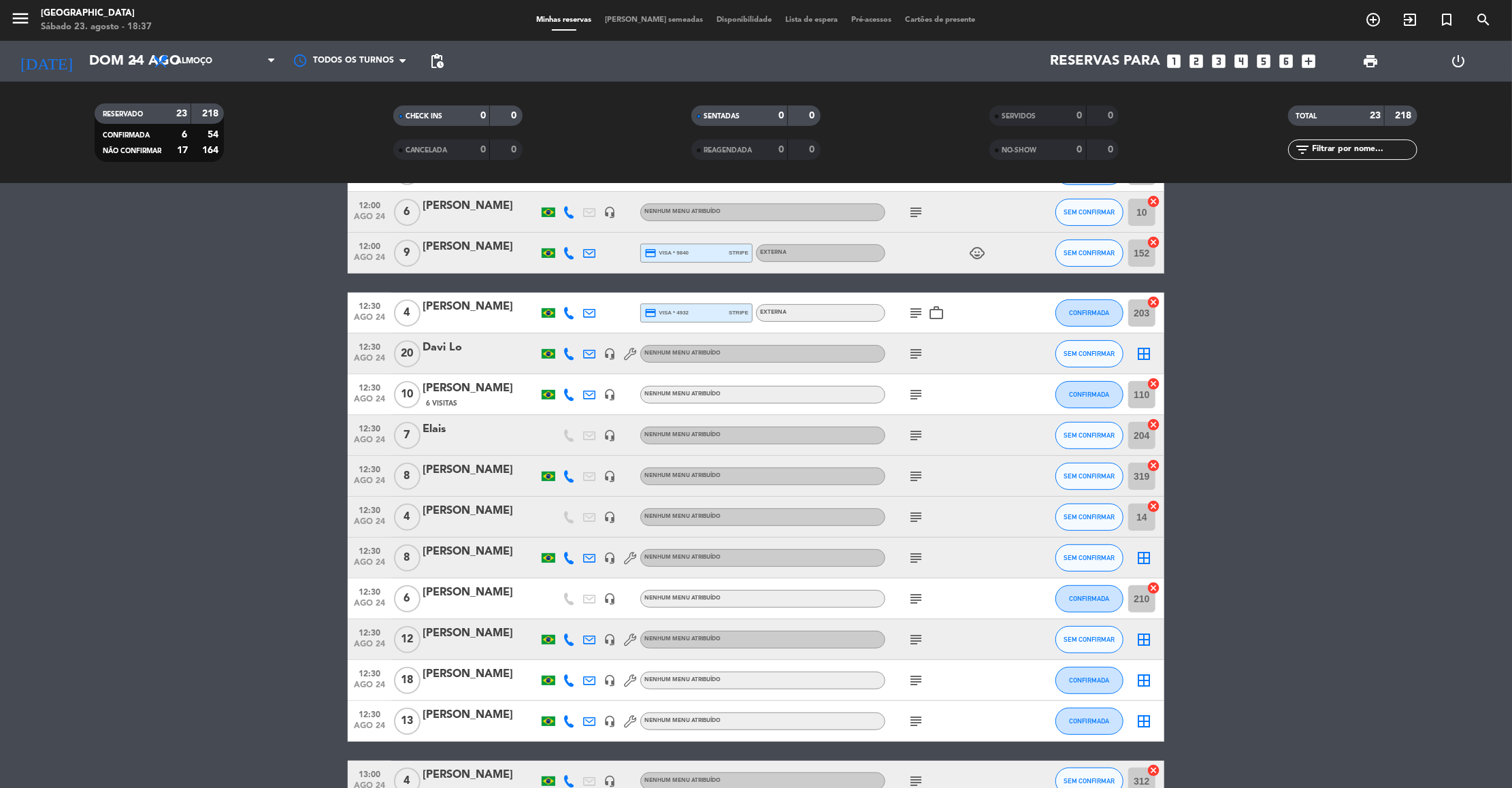
click at [947, 517] on div "subject" at bounding box center [946, 517] width 122 height 40
click at [916, 470] on icon "subject" at bounding box center [915, 476] width 16 height 16
click at [915, 427] on icon "subject" at bounding box center [915, 435] width 16 height 16
click at [914, 398] on div "115 externo" at bounding box center [916, 410] width 71 height 24
click at [913, 394] on icon "subject" at bounding box center [915, 394] width 16 height 16
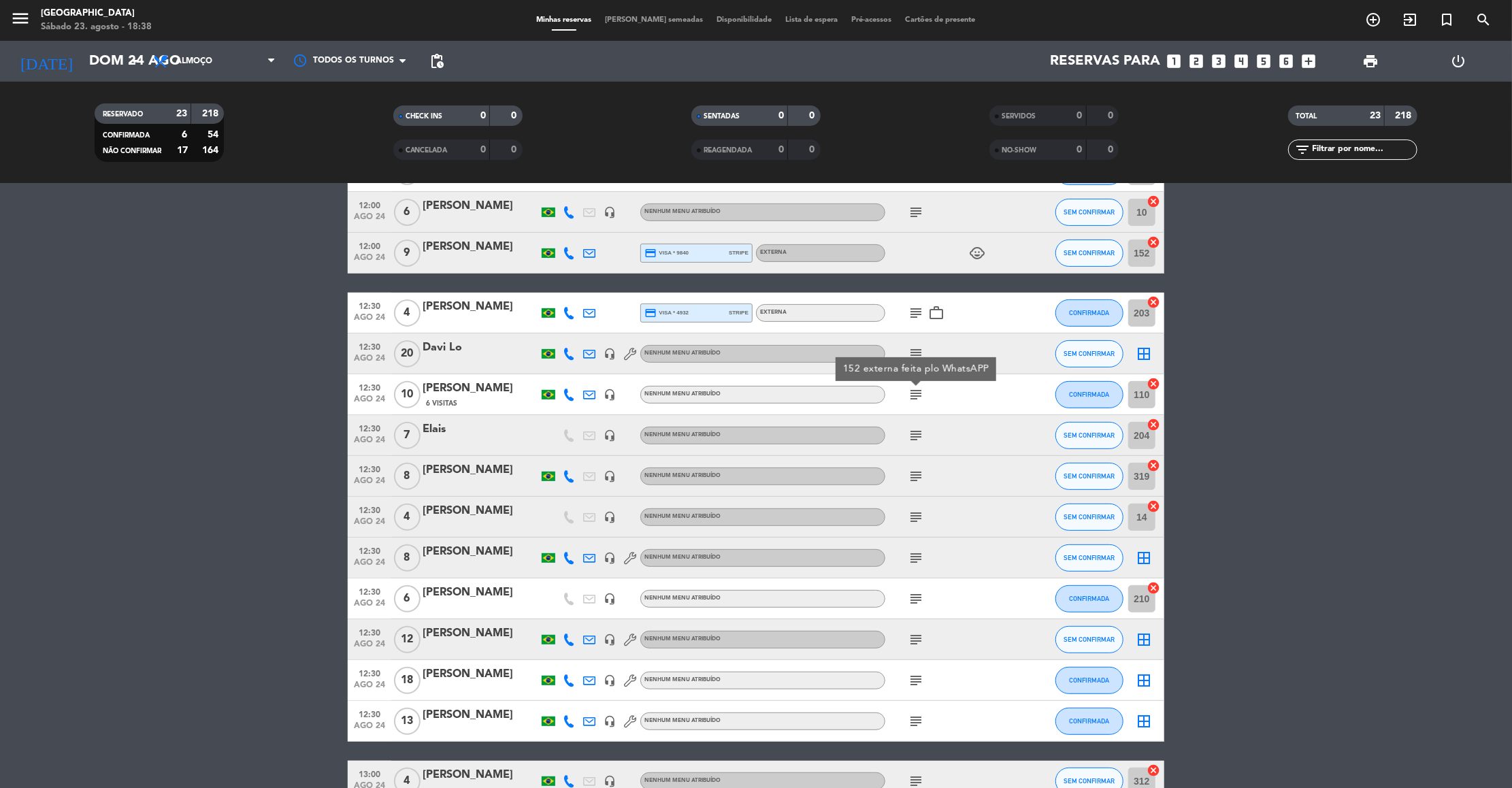
click at [916, 358] on div "152 externa feita plo WhatsAPP" at bounding box center [916, 369] width 160 height 24
click at [916, 358] on icon "subject" at bounding box center [915, 353] width 16 height 16
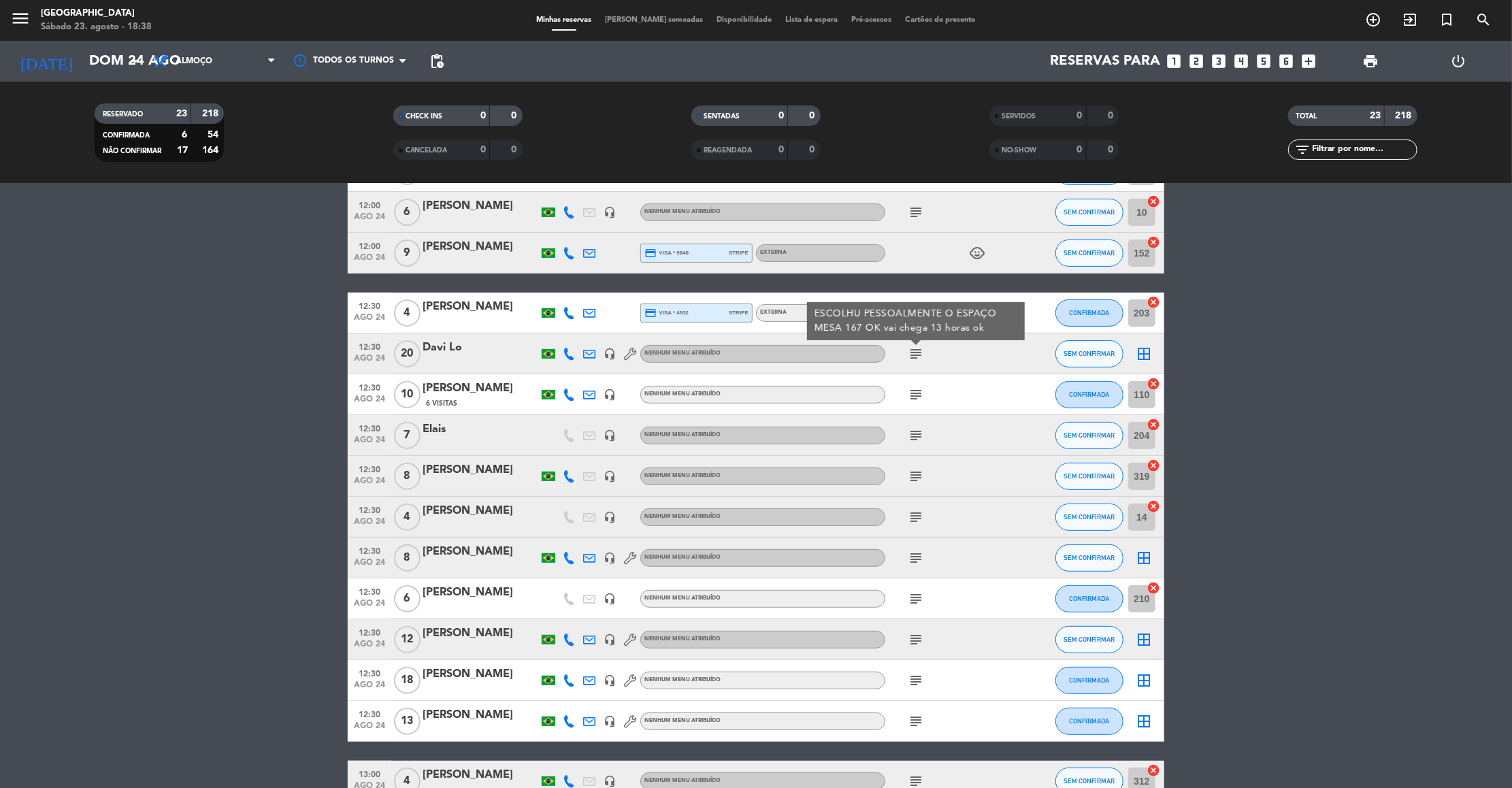
click at [916, 277] on div "12:00 [DATE] 4 [PERSON_NAME] credit_card visa * 7856 stripe Externa subject SEM…" at bounding box center [756, 435] width 816 height 977
click at [911, 308] on icon "subject" at bounding box center [915, 312] width 16 height 16
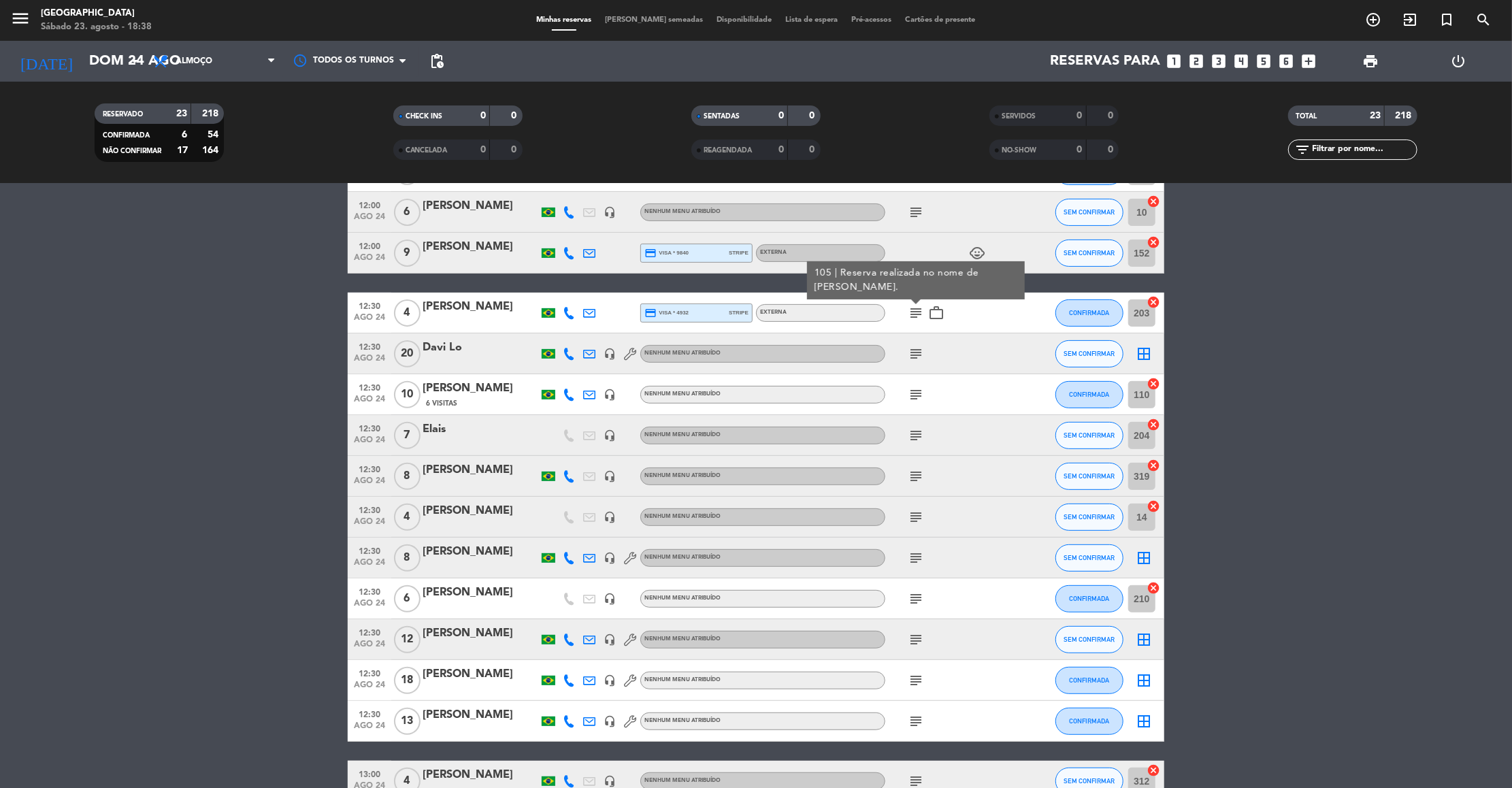
click at [976, 315] on div "subject 105 | Reserva realizada no nome de [PERSON_NAME]. work_outline" at bounding box center [946, 312] width 122 height 40
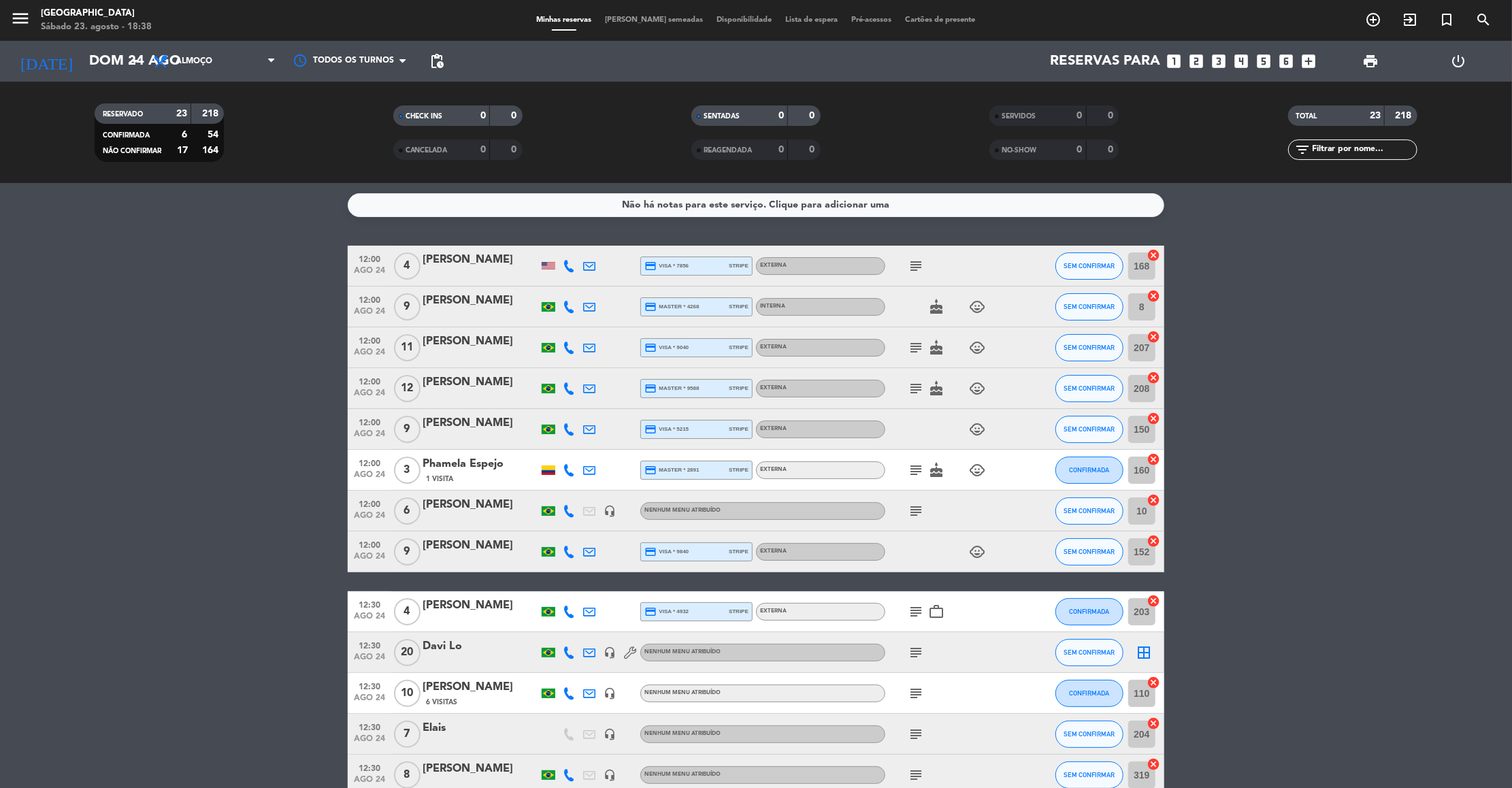
scroll to position [0, 0]
click at [916, 505] on icon "subject" at bounding box center [915, 511] width 16 height 16
click at [916, 466] on icon "subject" at bounding box center [915, 470] width 16 height 16
click at [913, 421] on div "child_care" at bounding box center [946, 429] width 122 height 40
click at [912, 381] on icon "subject" at bounding box center [915, 388] width 16 height 16
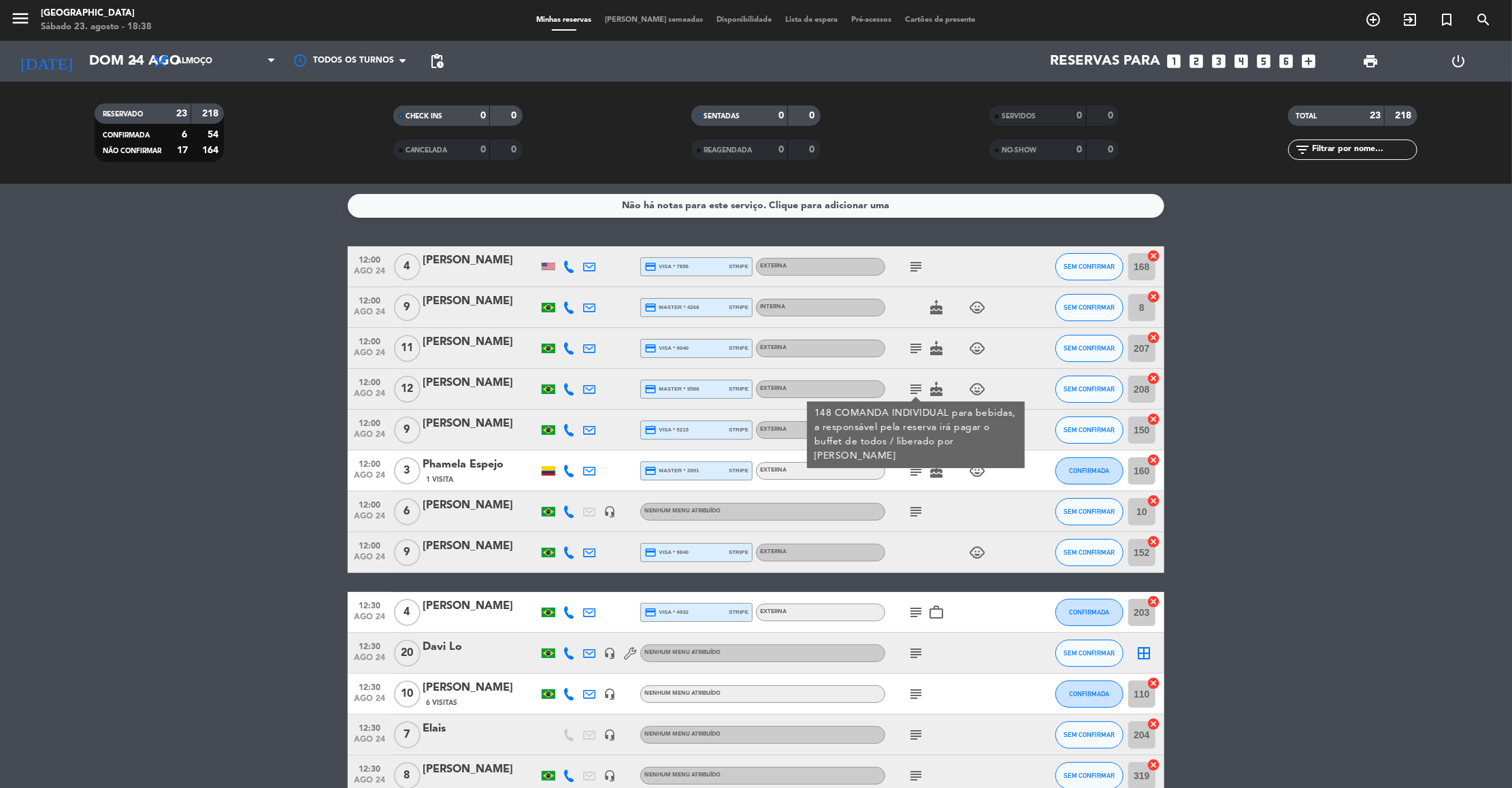
click at [912, 381] on icon "subject" at bounding box center [915, 388] width 16 height 16
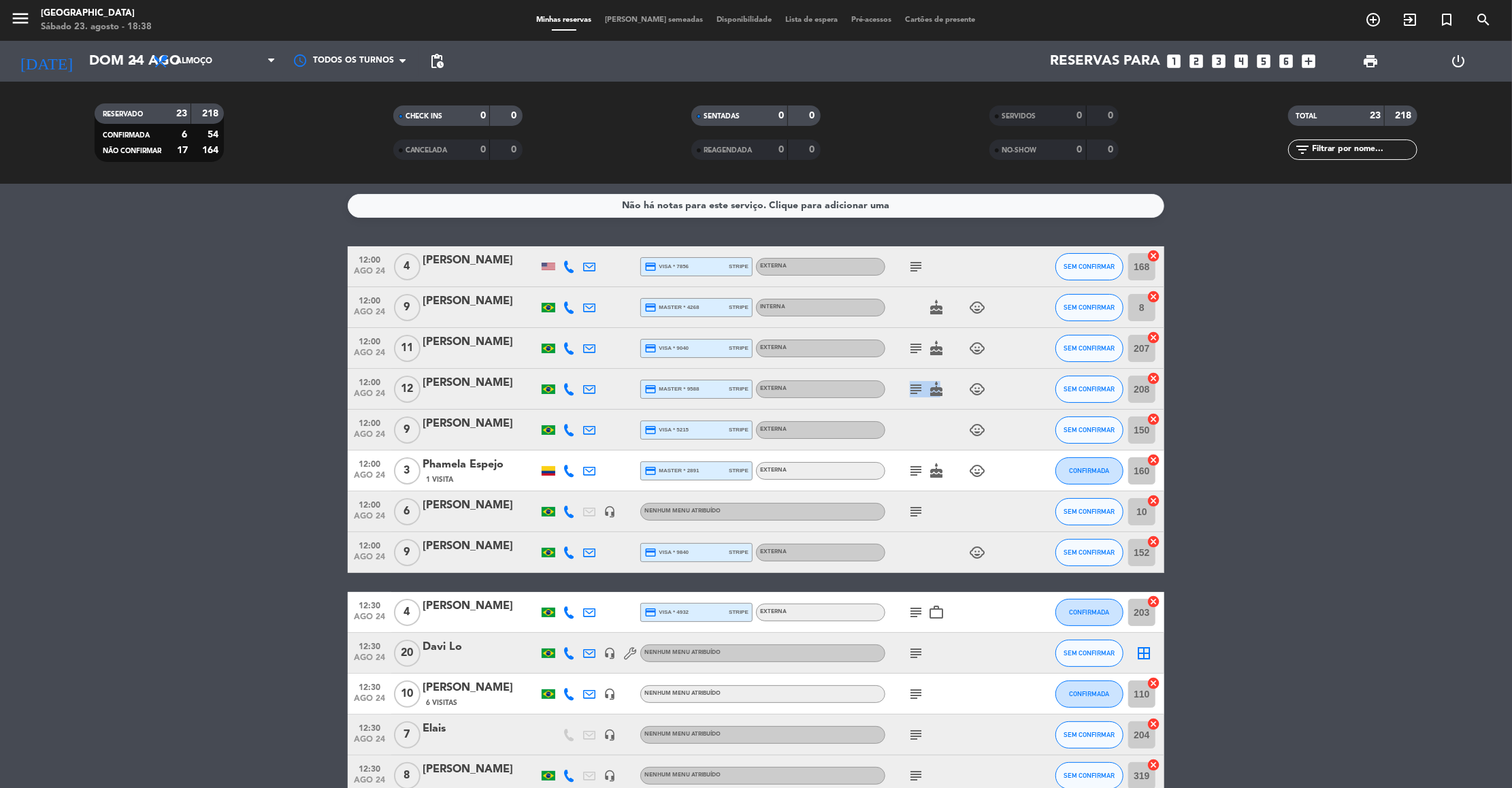
click at [912, 381] on icon "subject" at bounding box center [915, 388] width 16 height 16
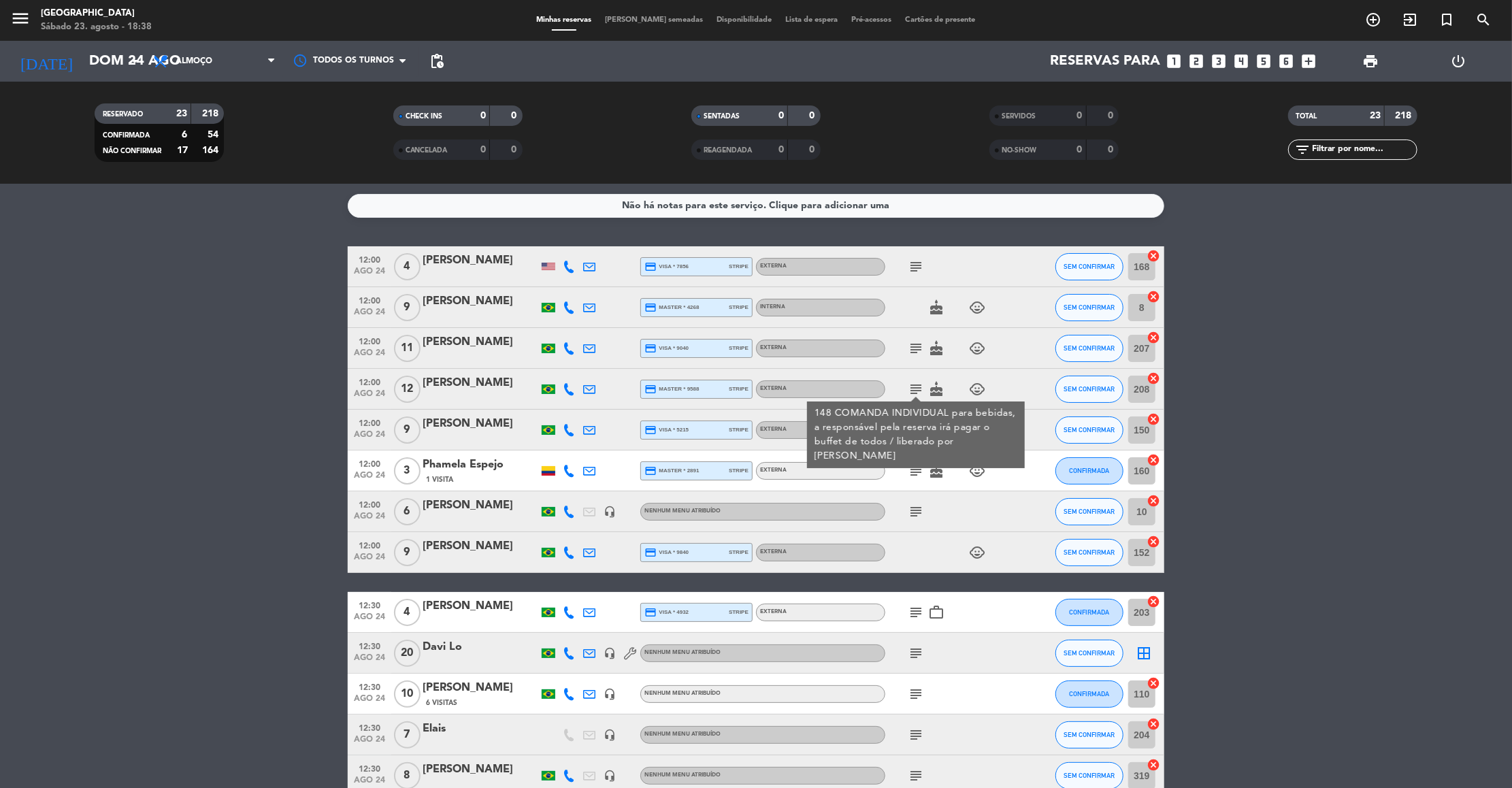
click at [918, 353] on icon "subject" at bounding box center [915, 348] width 16 height 16
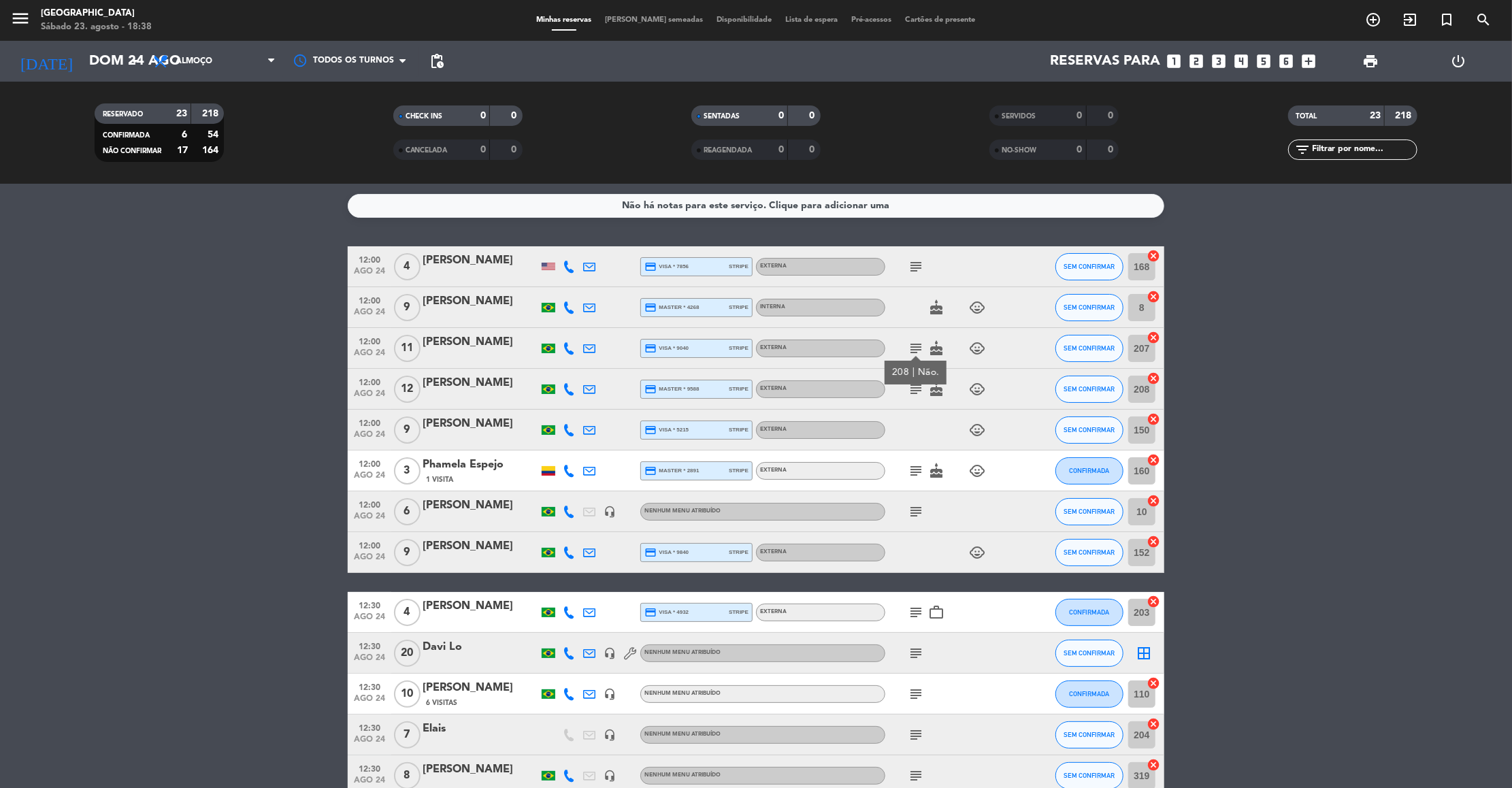
click at [918, 353] on icon "subject" at bounding box center [915, 348] width 16 height 16
click at [920, 266] on icon "subject" at bounding box center [915, 266] width 16 height 16
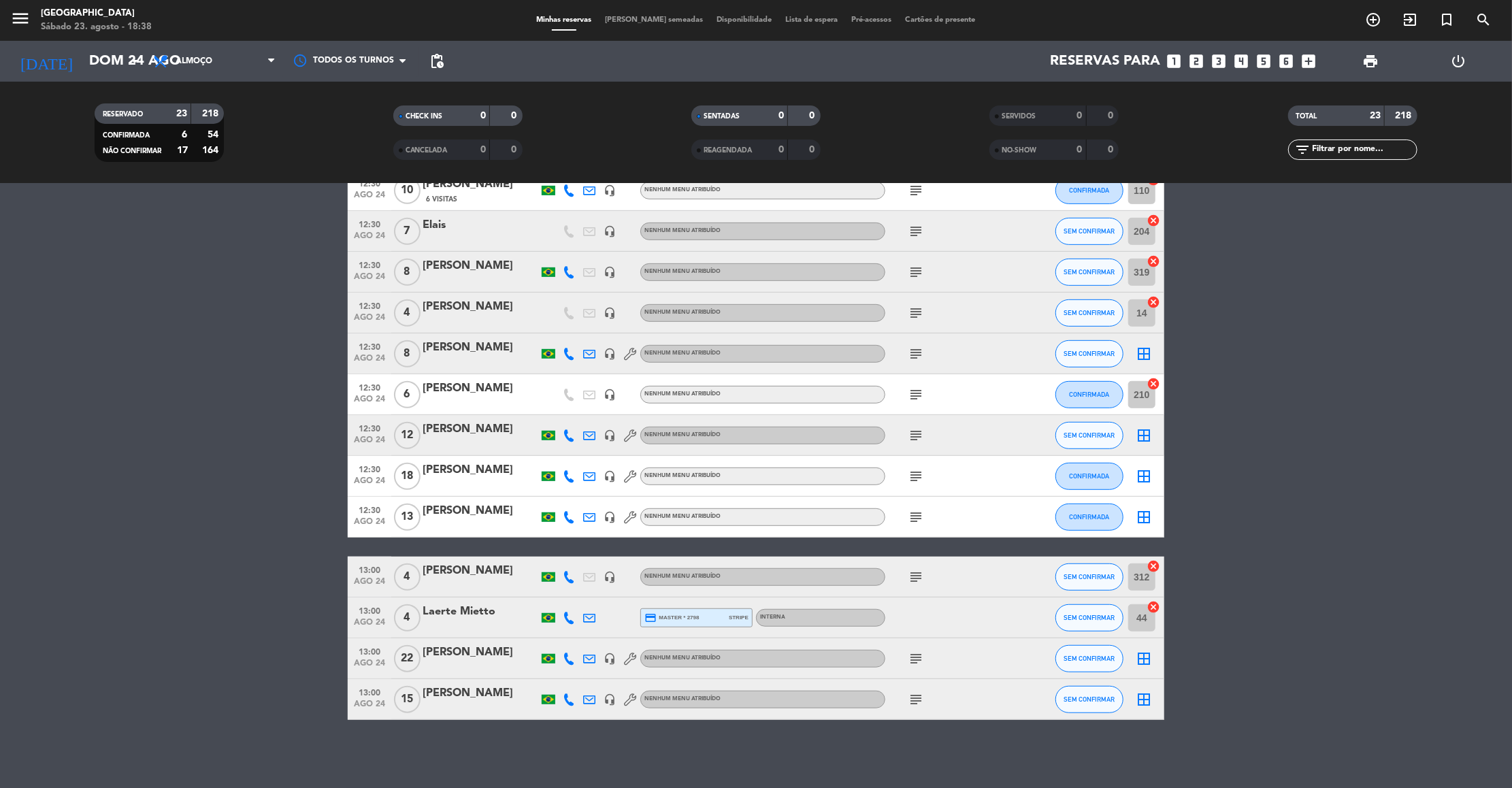
scroll to position [463, 0]
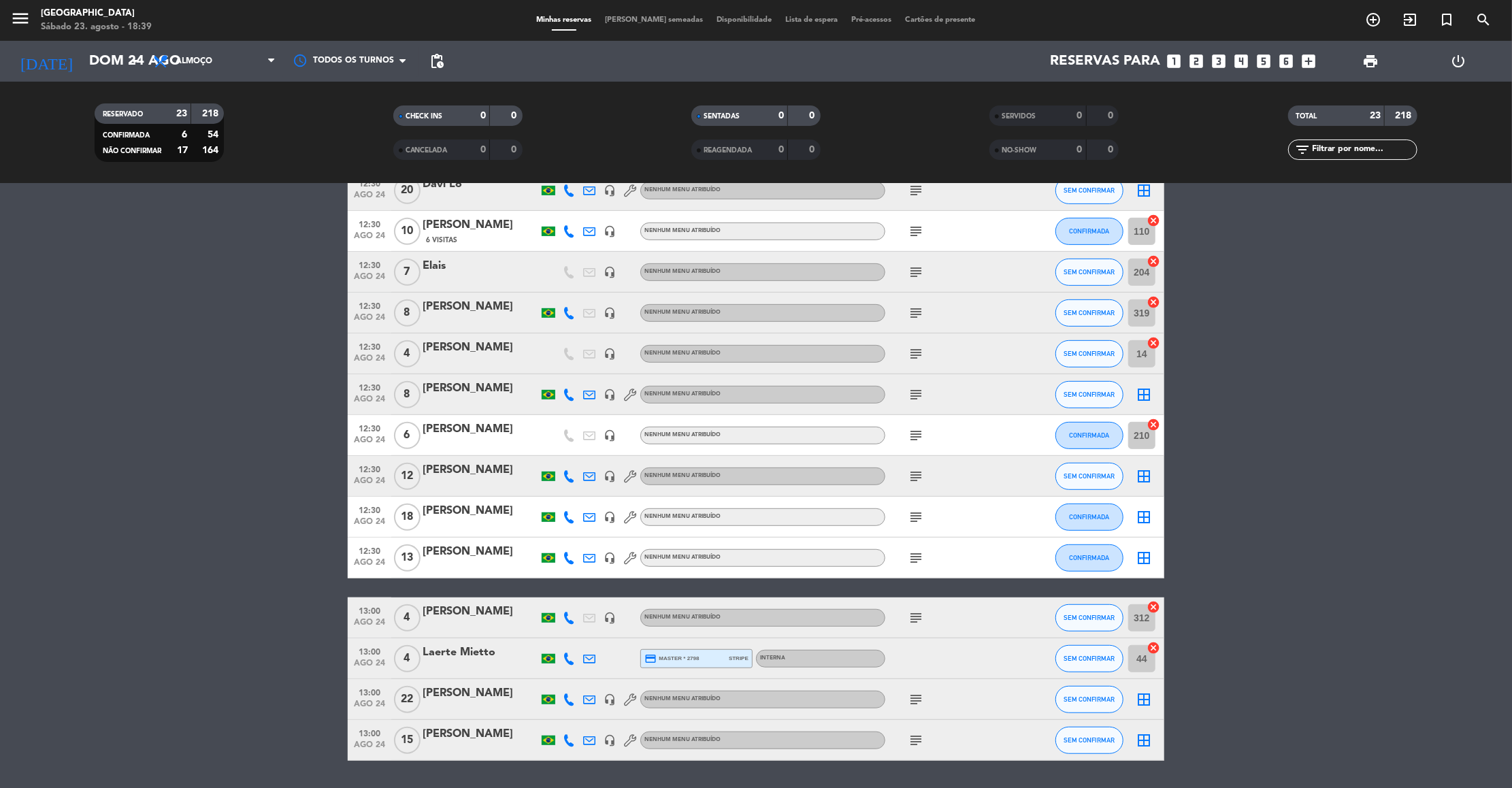
click at [918, 555] on icon "subject" at bounding box center [915, 557] width 16 height 16
click at [912, 489] on div "subject" at bounding box center [946, 476] width 122 height 40
click at [915, 478] on icon "subject" at bounding box center [915, 476] width 16 height 16
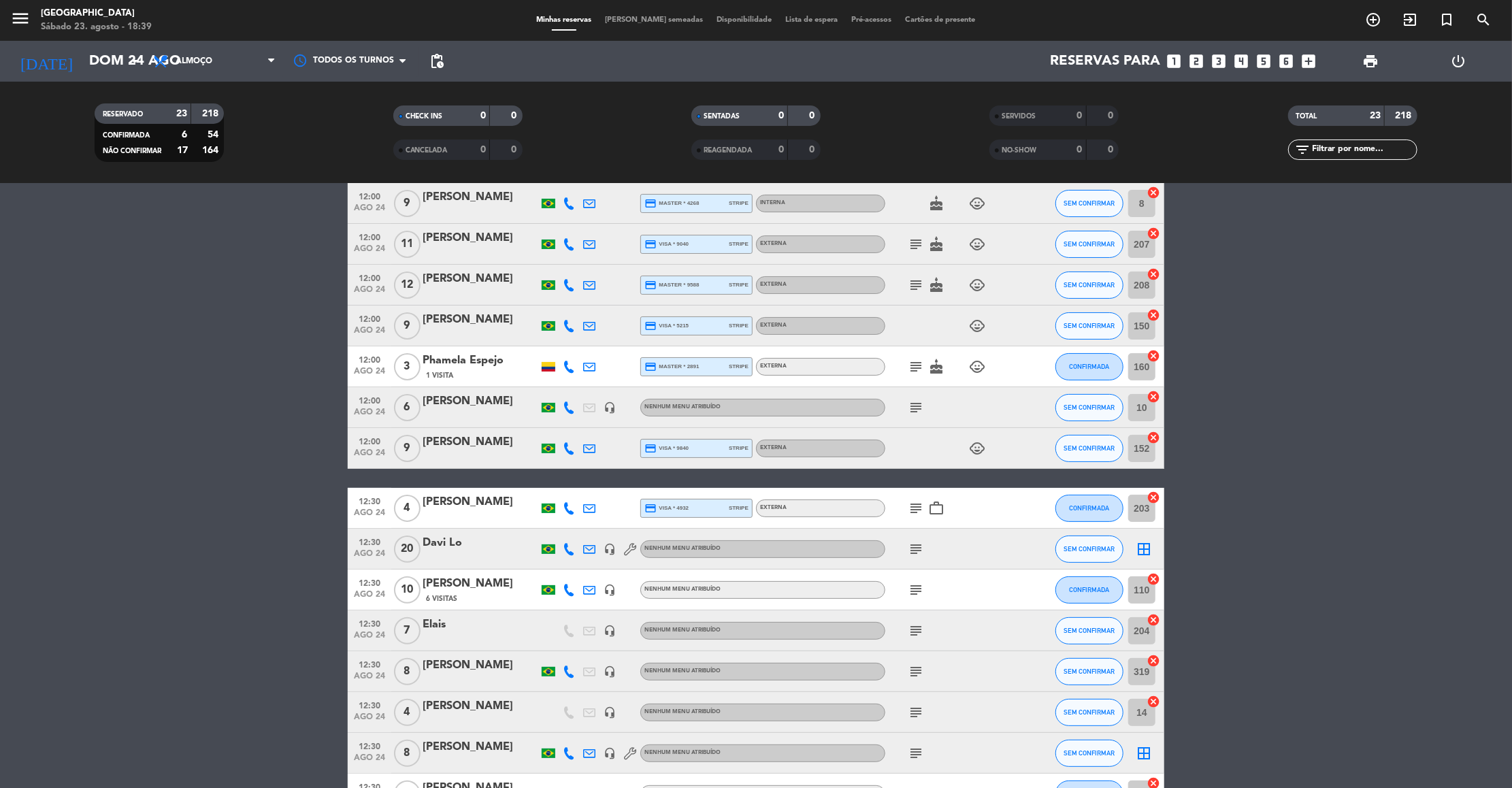
scroll to position [95, 0]
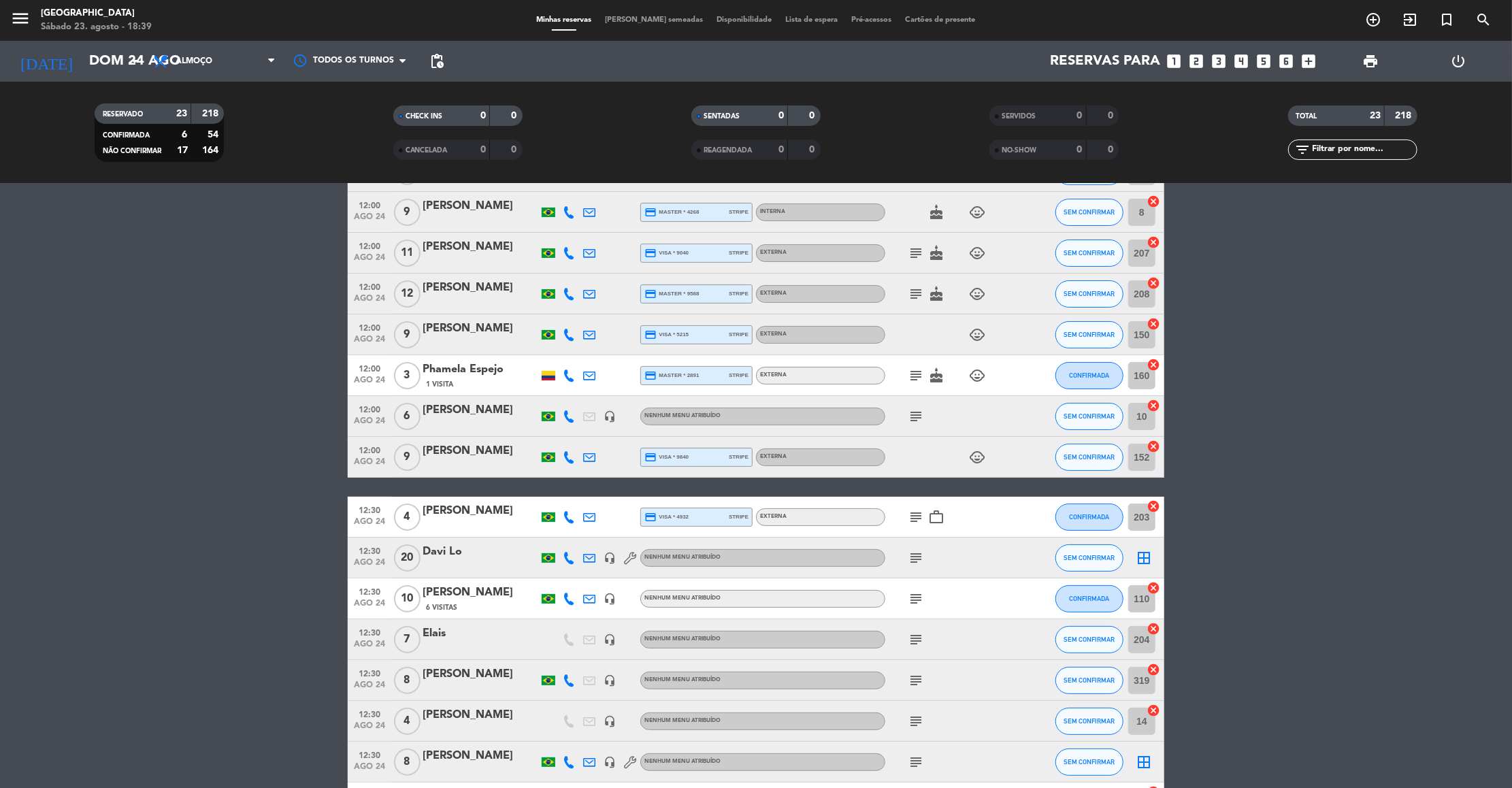
click at [913, 594] on icon "subject" at bounding box center [915, 598] width 16 height 16
click at [918, 288] on icon "subject" at bounding box center [915, 293] width 16 height 16
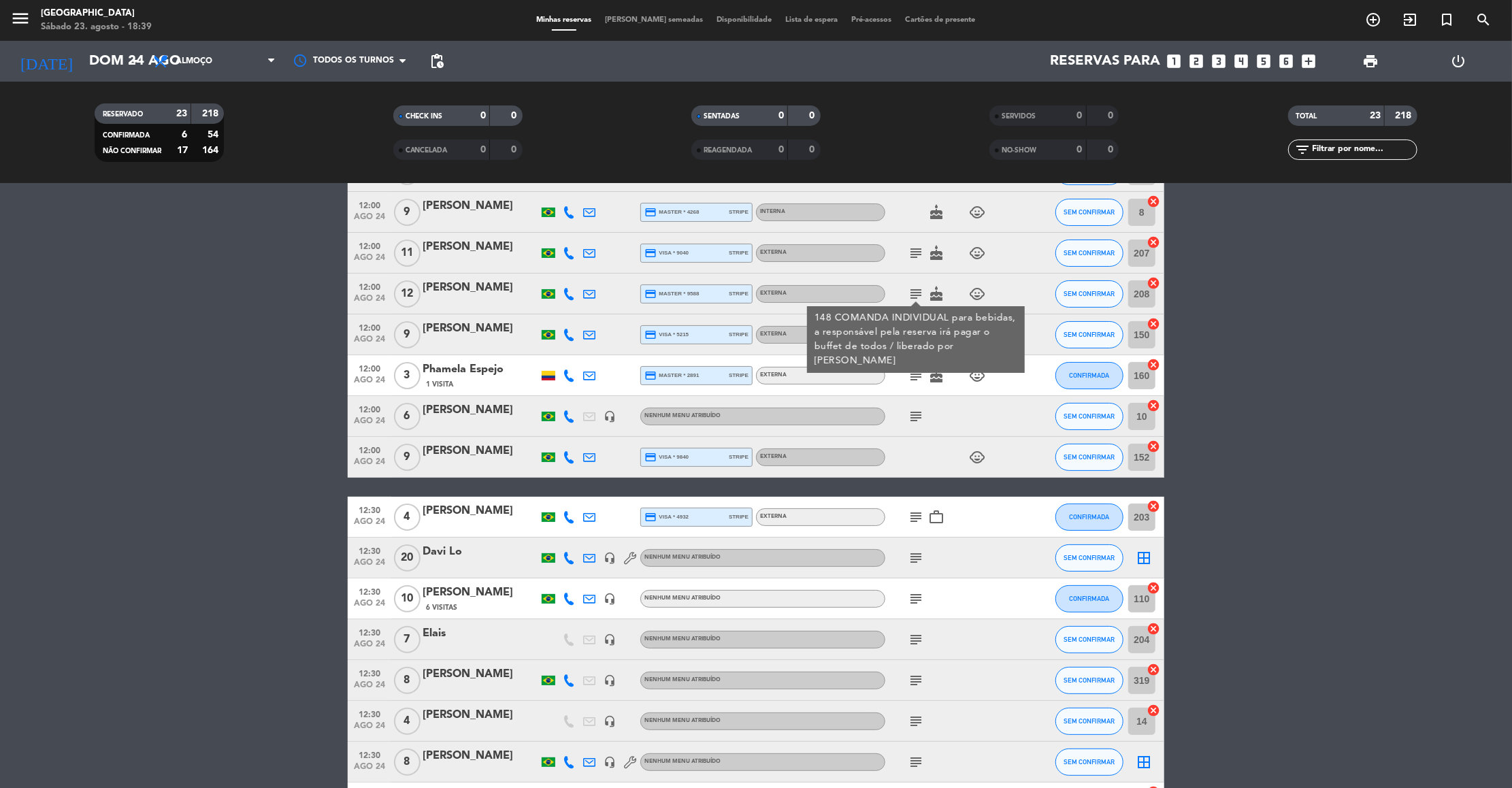
click at [918, 250] on icon "subject" at bounding box center [915, 252] width 16 height 16
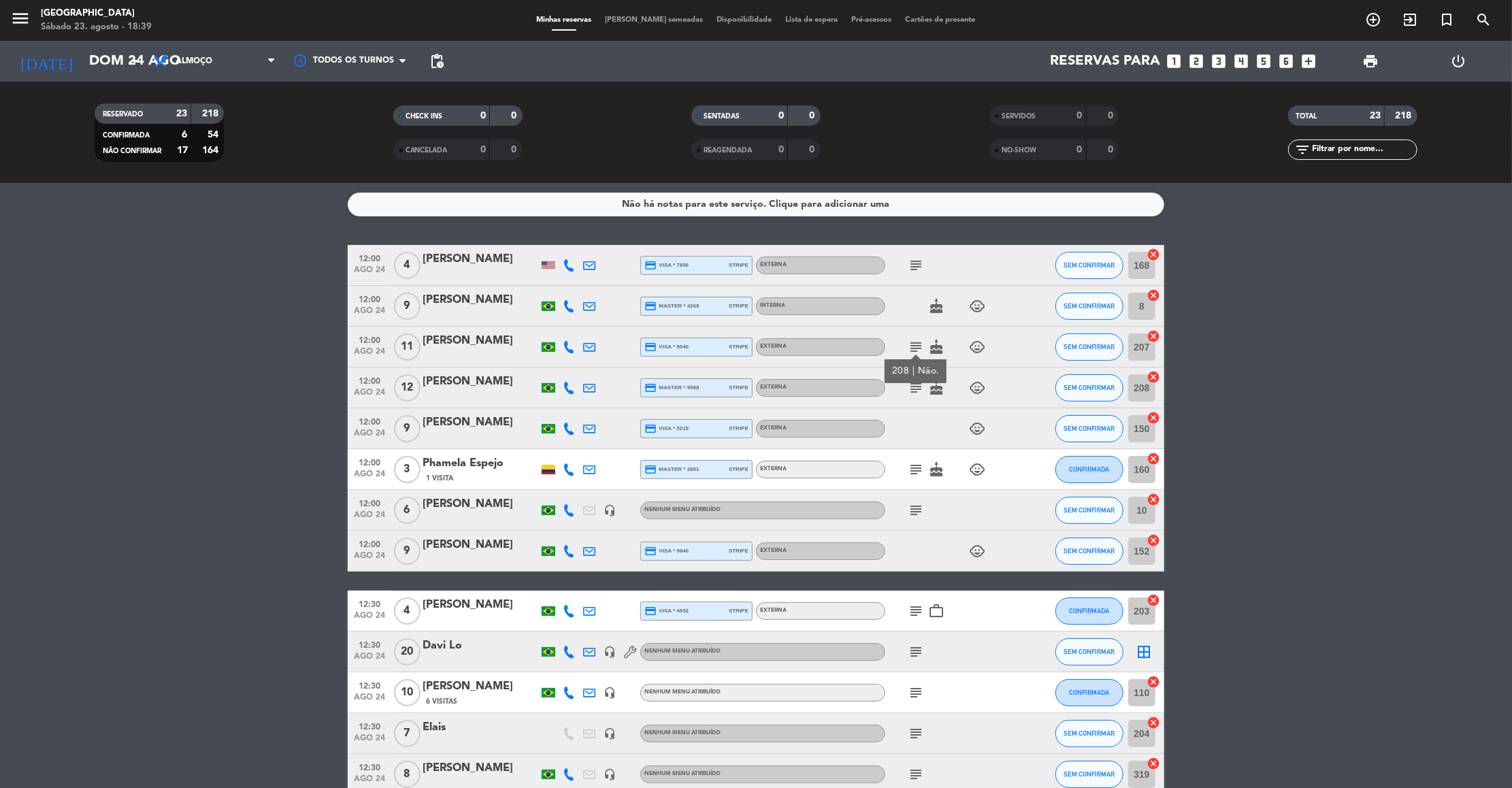
scroll to position [0, 0]
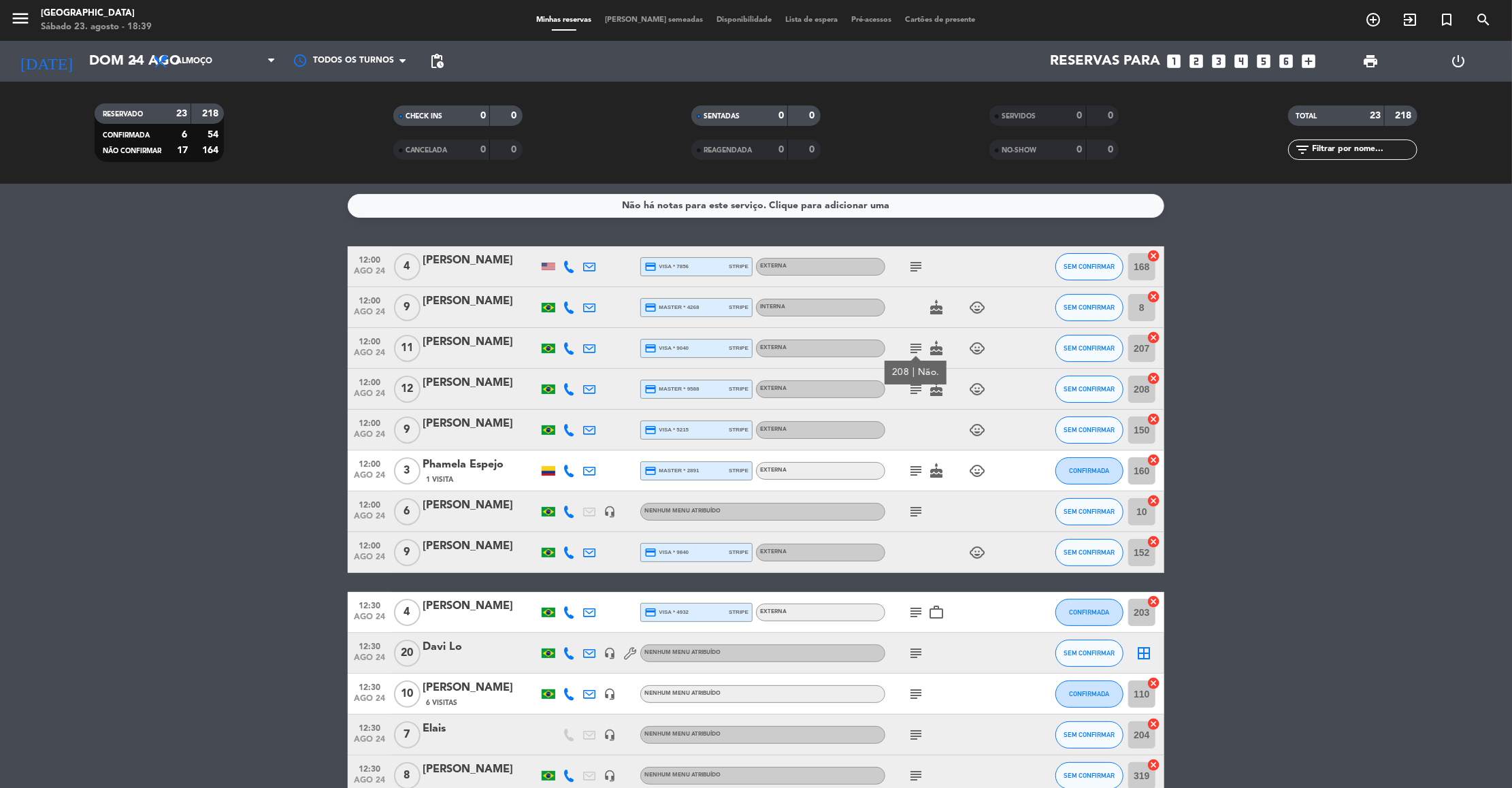
click at [490, 302] on div "[PERSON_NAME]" at bounding box center [480, 301] width 115 height 17
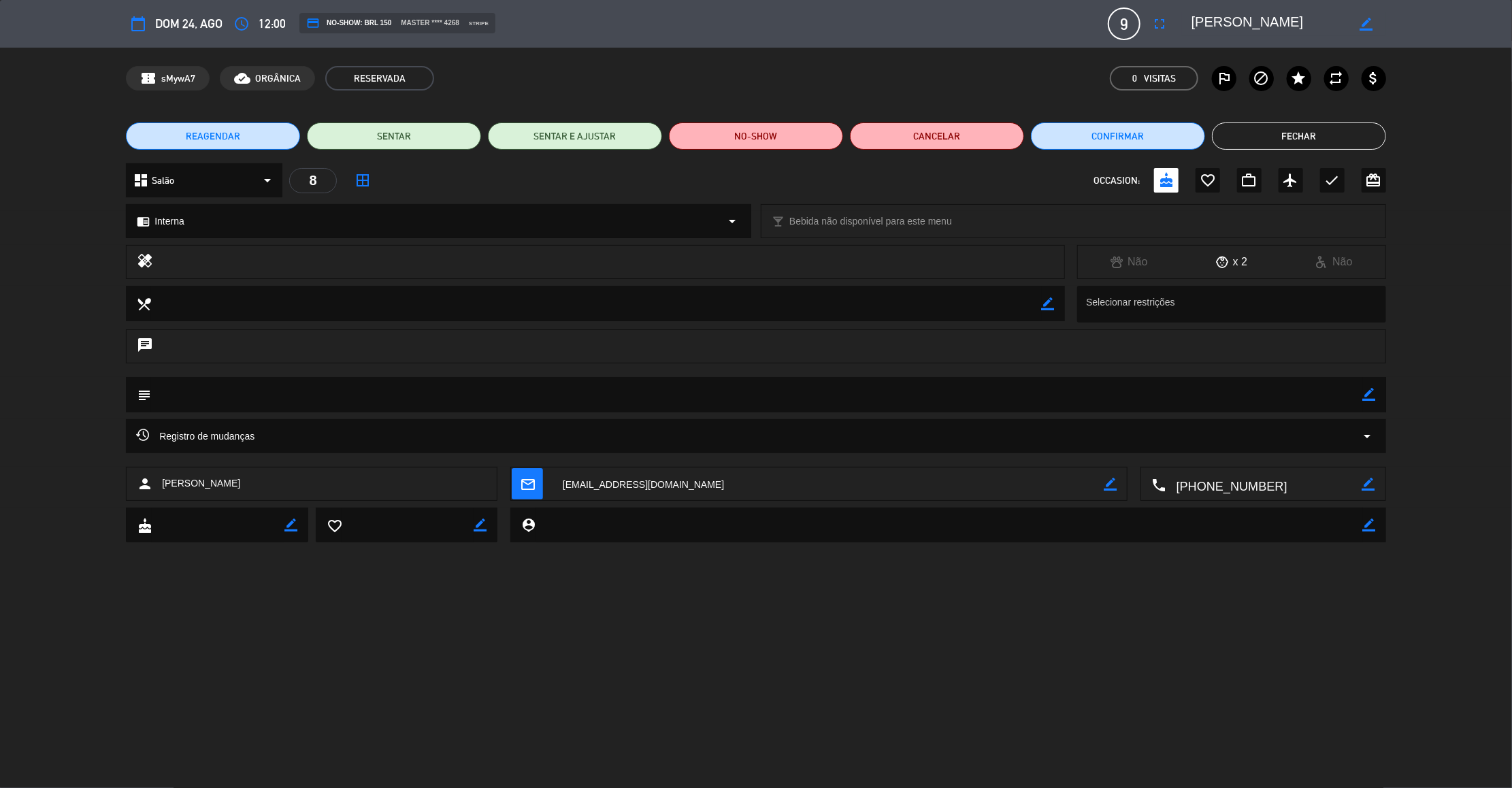
click at [1310, 373] on div "chat" at bounding box center [756, 353] width 1512 height 48
click at [534, 394] on textarea at bounding box center [757, 394] width 1212 height 35
click at [1368, 400] on icon "border_color" at bounding box center [1368, 394] width 13 height 13
type textarea "14"
click at [1372, 388] on icon at bounding box center [1368, 394] width 13 height 13
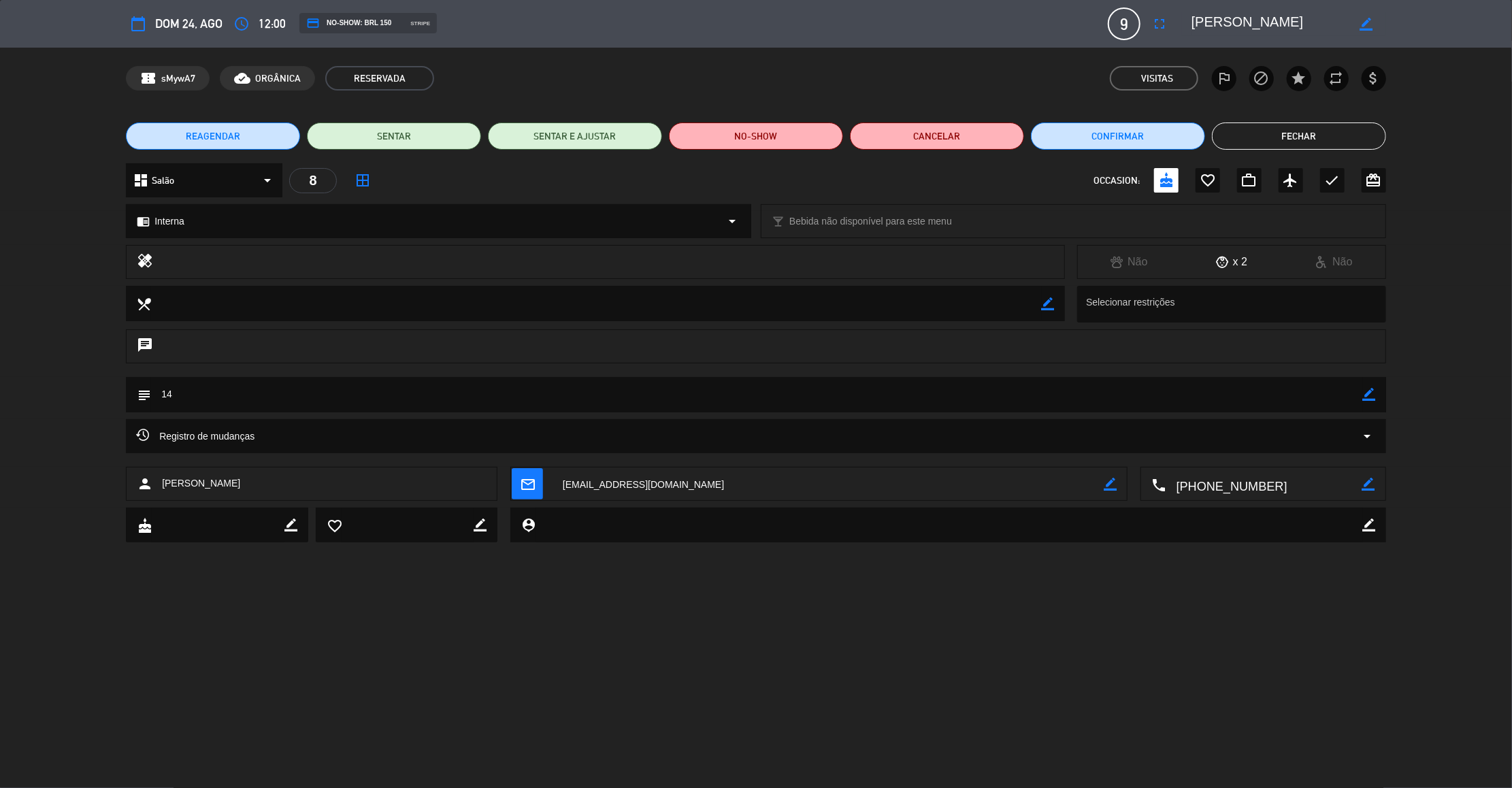
click at [1321, 129] on button "Fechar" at bounding box center [1298, 136] width 174 height 27
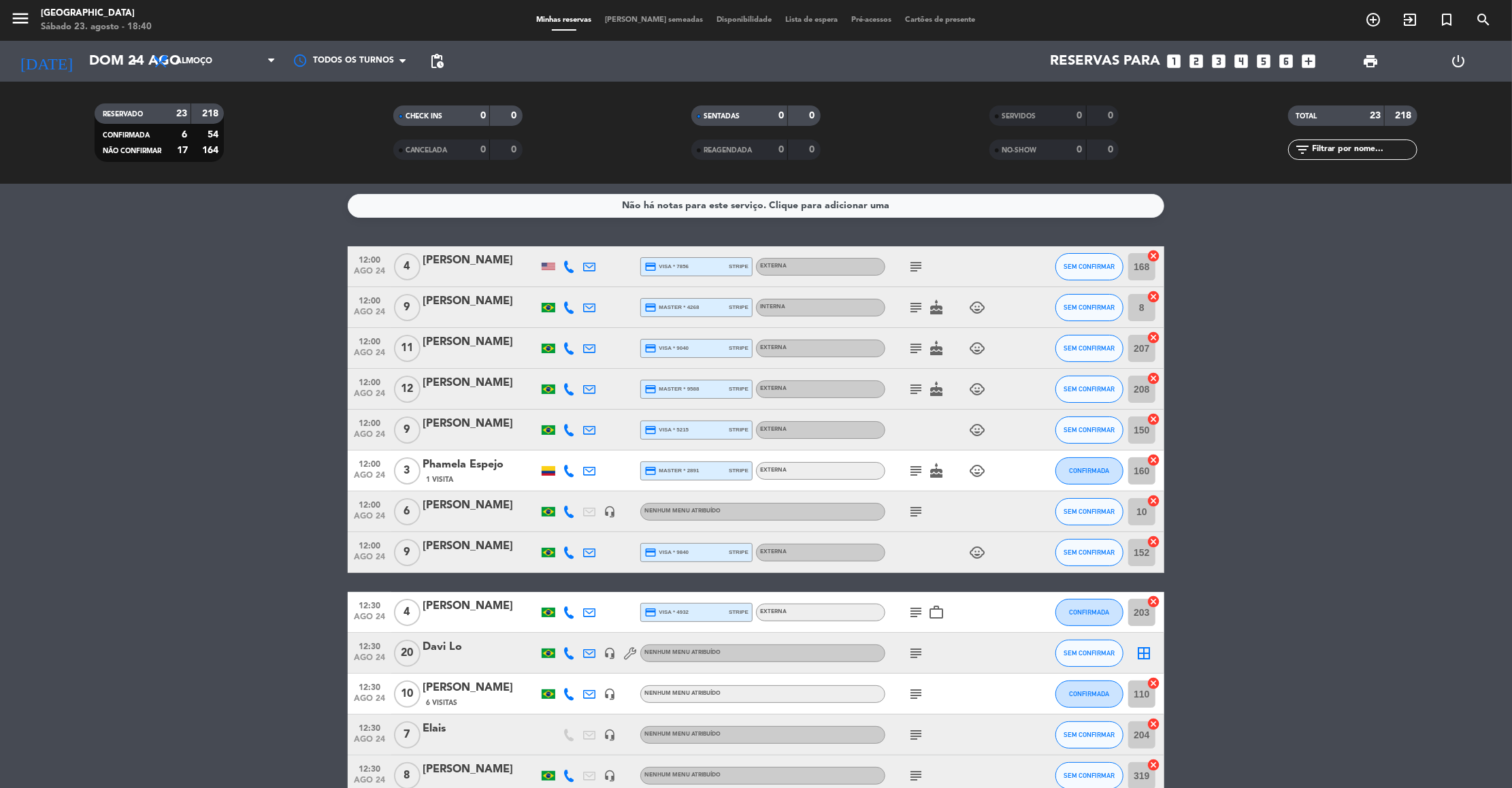
click at [913, 264] on icon "subject" at bounding box center [915, 266] width 16 height 16
click at [914, 316] on div "subject cake child_care" at bounding box center [946, 307] width 122 height 40
click at [914, 311] on icon "subject" at bounding box center [915, 307] width 16 height 16
click at [912, 352] on icon "subject" at bounding box center [915, 348] width 16 height 16
click at [916, 393] on icon "subject" at bounding box center [915, 388] width 16 height 16
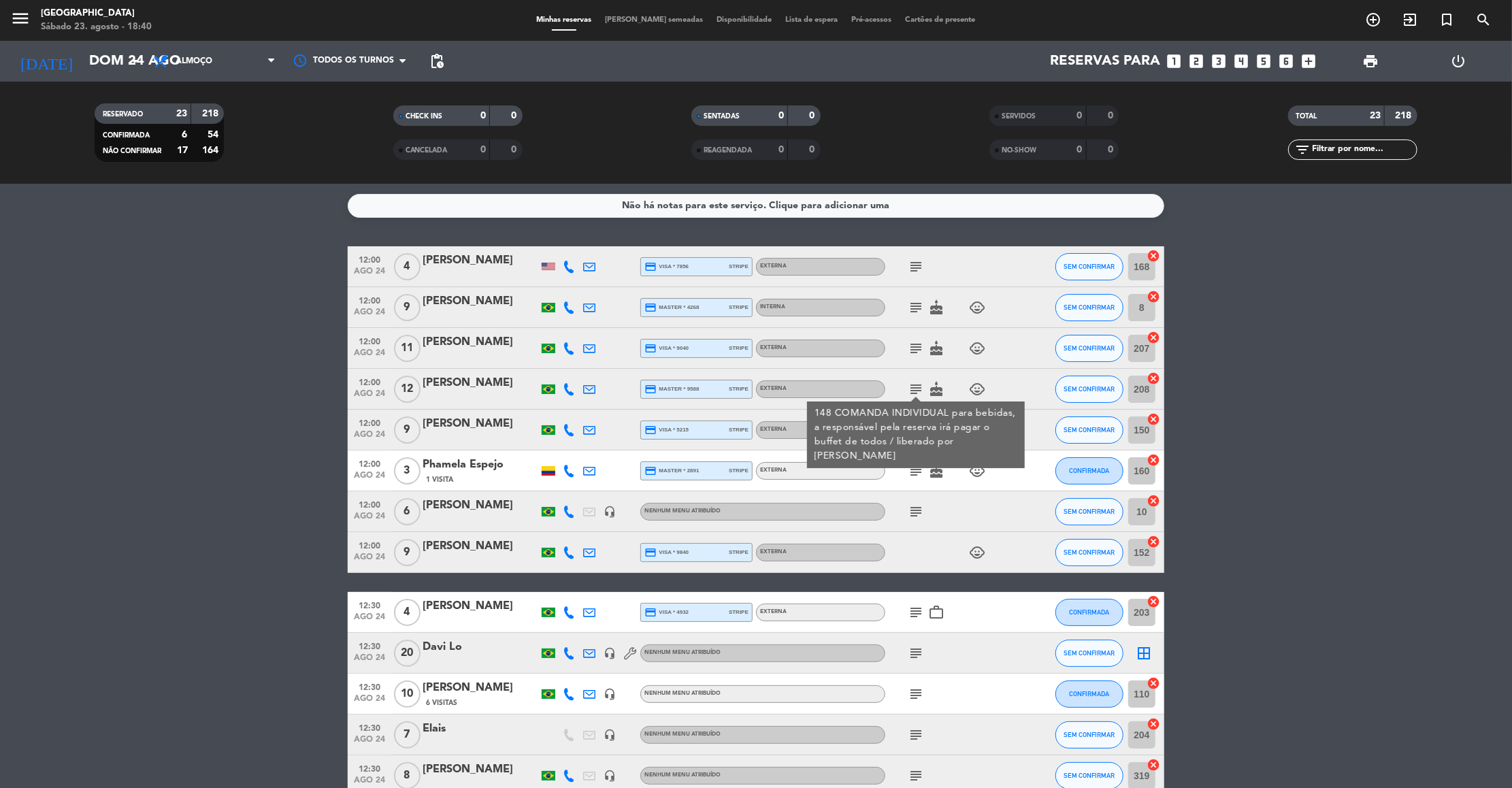
click at [957, 464] on div "subject cake child_care" at bounding box center [946, 470] width 122 height 40
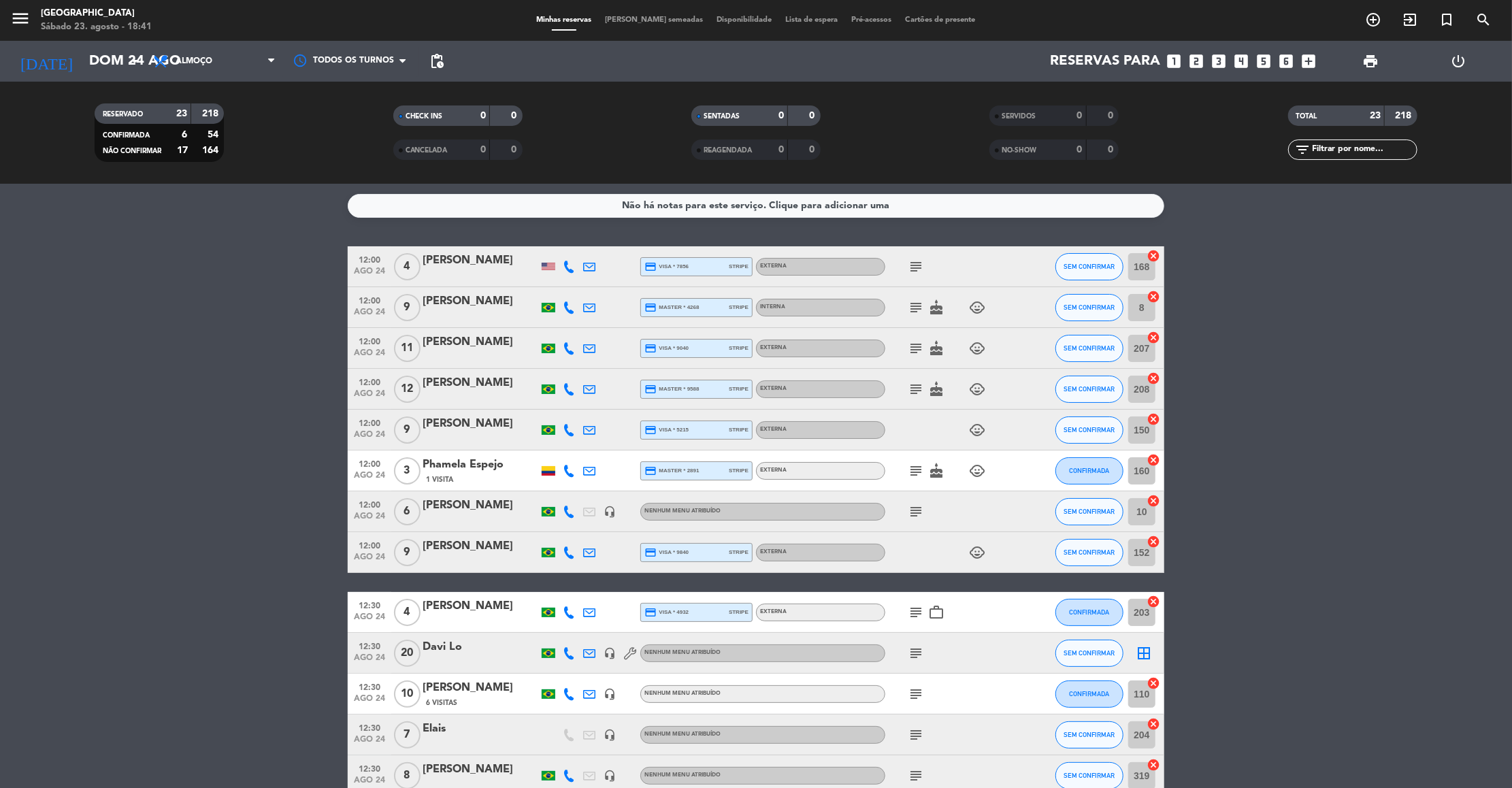
click at [453, 426] on div "[PERSON_NAME]" at bounding box center [480, 423] width 115 height 17
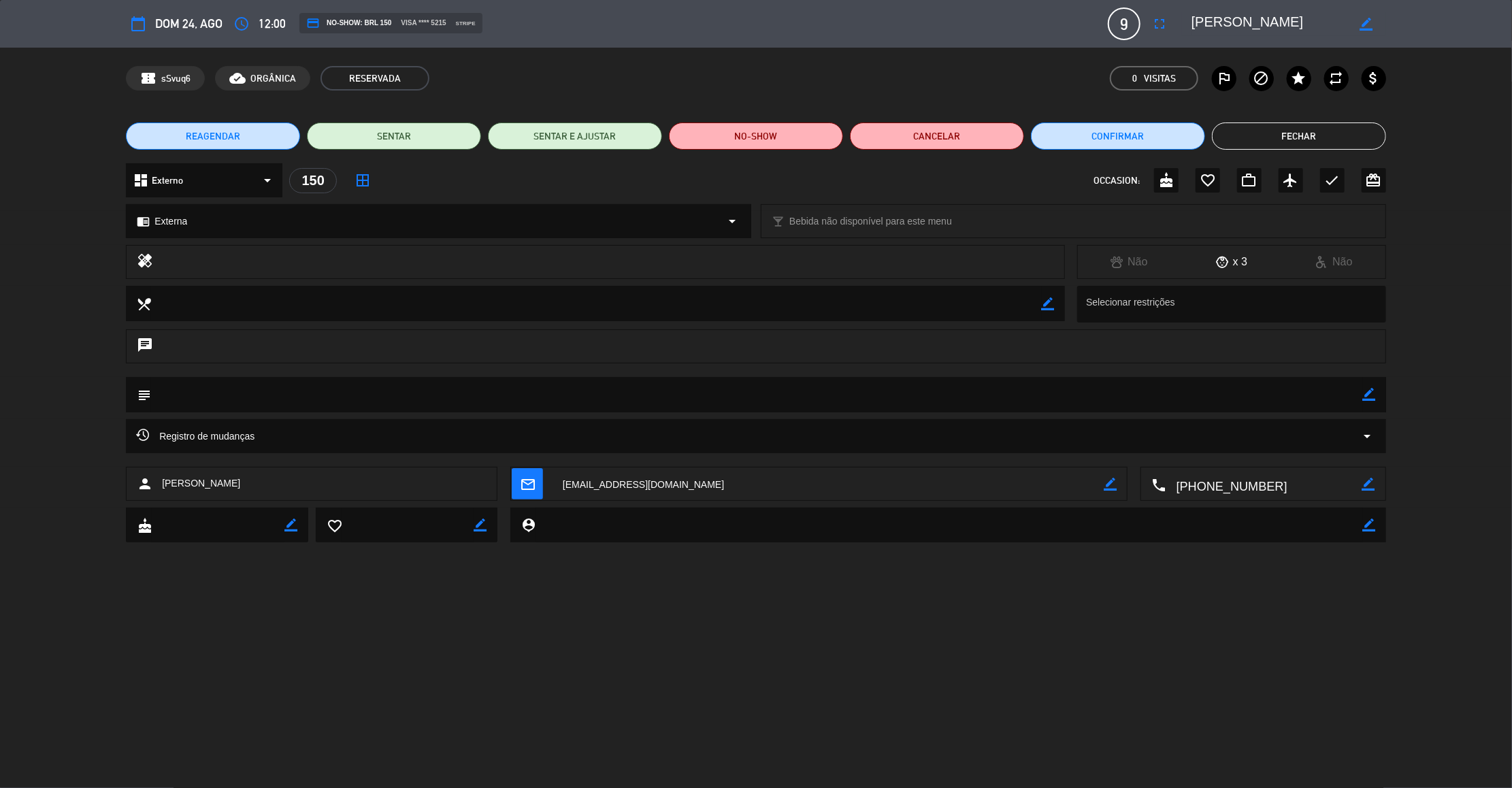
click at [1371, 394] on icon "border_color" at bounding box center [1368, 394] width 13 height 13
click at [1324, 395] on textarea at bounding box center [757, 394] width 1212 height 35
type textarea "3"
type textarea "202"
click at [1374, 393] on icon at bounding box center [1368, 394] width 13 height 13
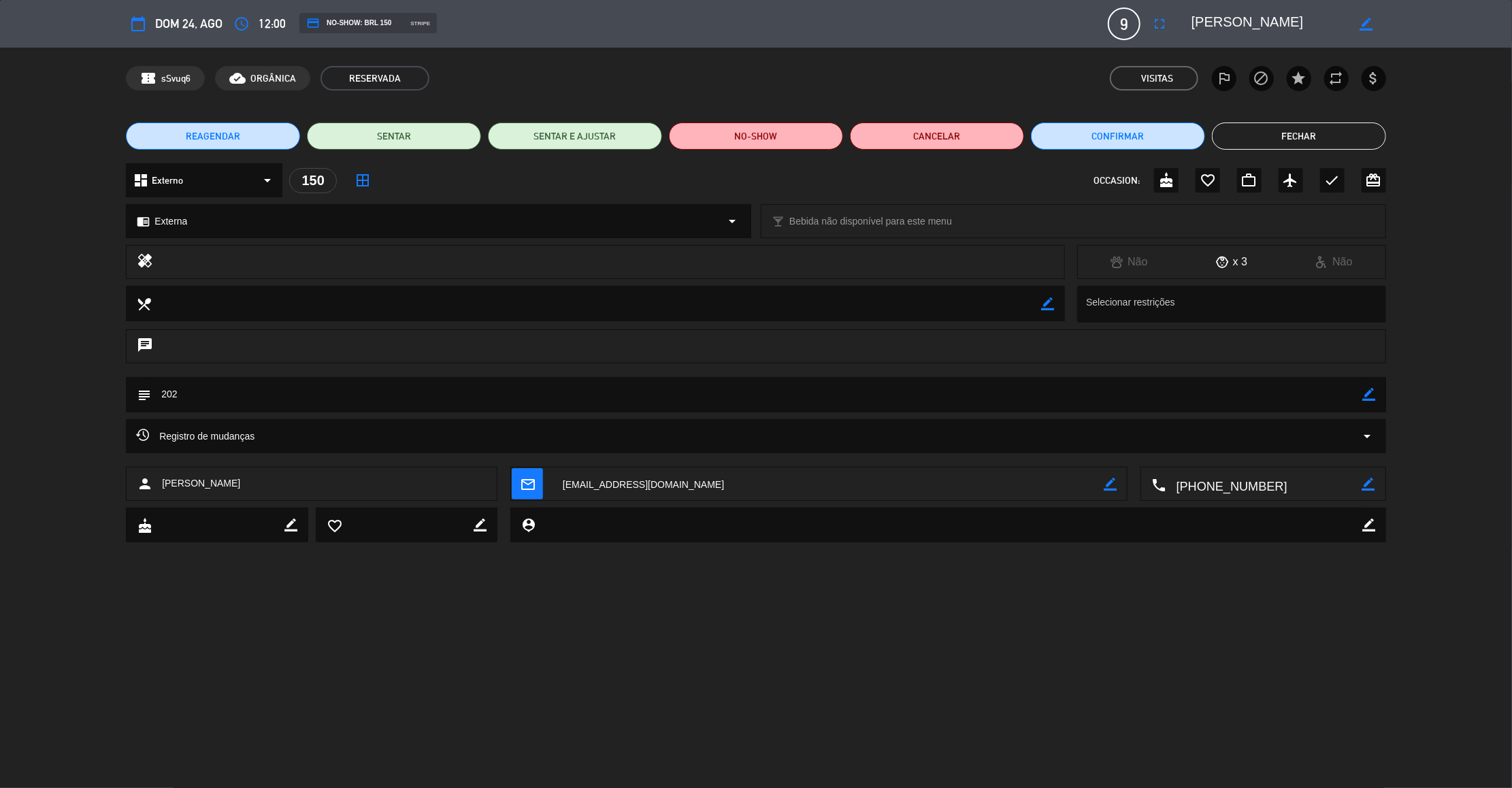
click at [1319, 133] on button "Fechar" at bounding box center [1298, 136] width 174 height 27
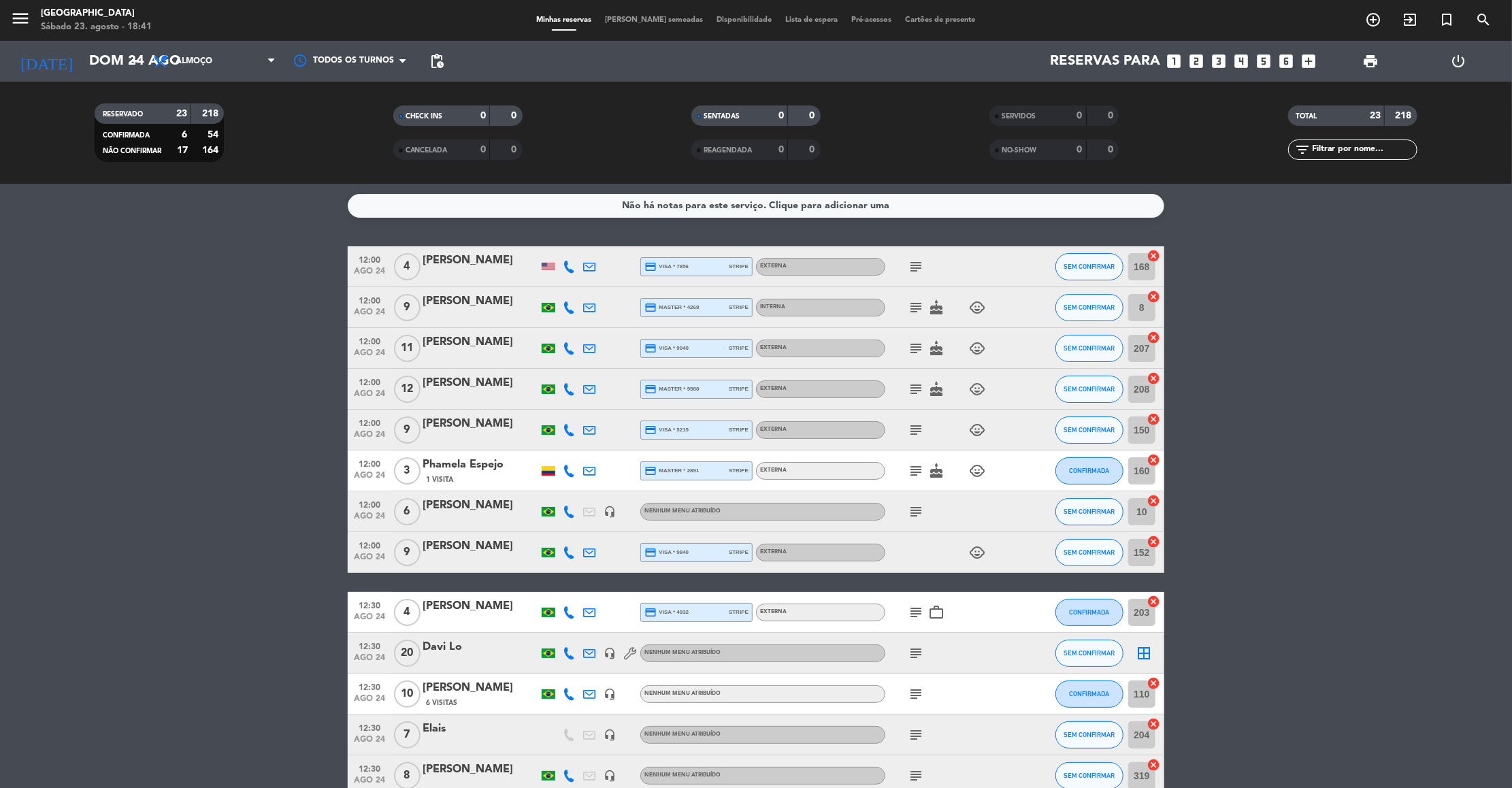
click at [918, 510] on icon "subject" at bounding box center [915, 511] width 16 height 16
click at [439, 511] on div "[PERSON_NAME]" at bounding box center [480, 505] width 115 height 17
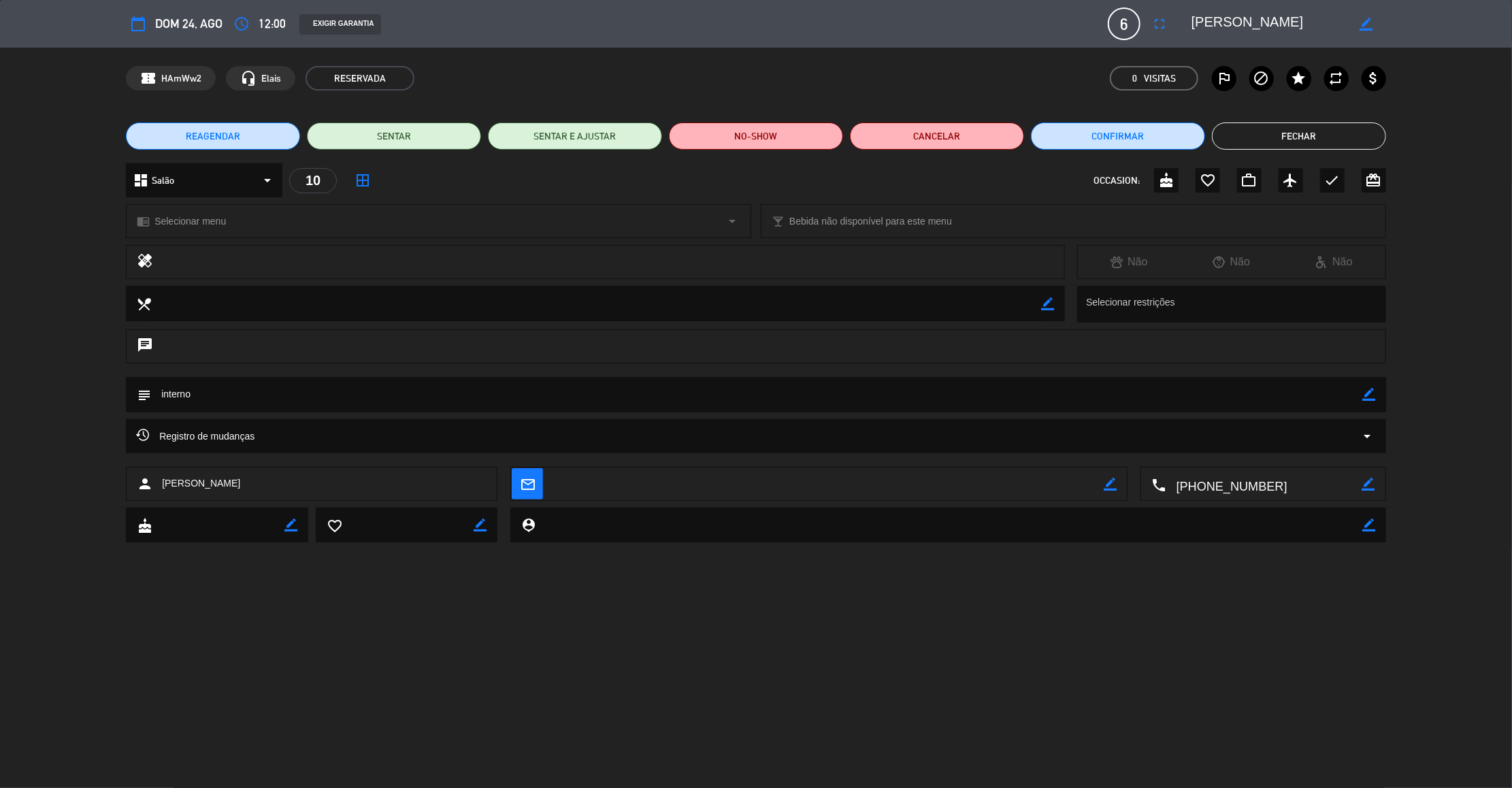
click at [1372, 394] on icon "border_color" at bounding box center [1368, 394] width 13 height 13
click at [157, 394] on textarea at bounding box center [757, 394] width 1212 height 35
type textarea "10 interno"
click at [1369, 393] on icon at bounding box center [1368, 394] width 13 height 13
click at [1346, 130] on button "Fechar" at bounding box center [1298, 136] width 174 height 27
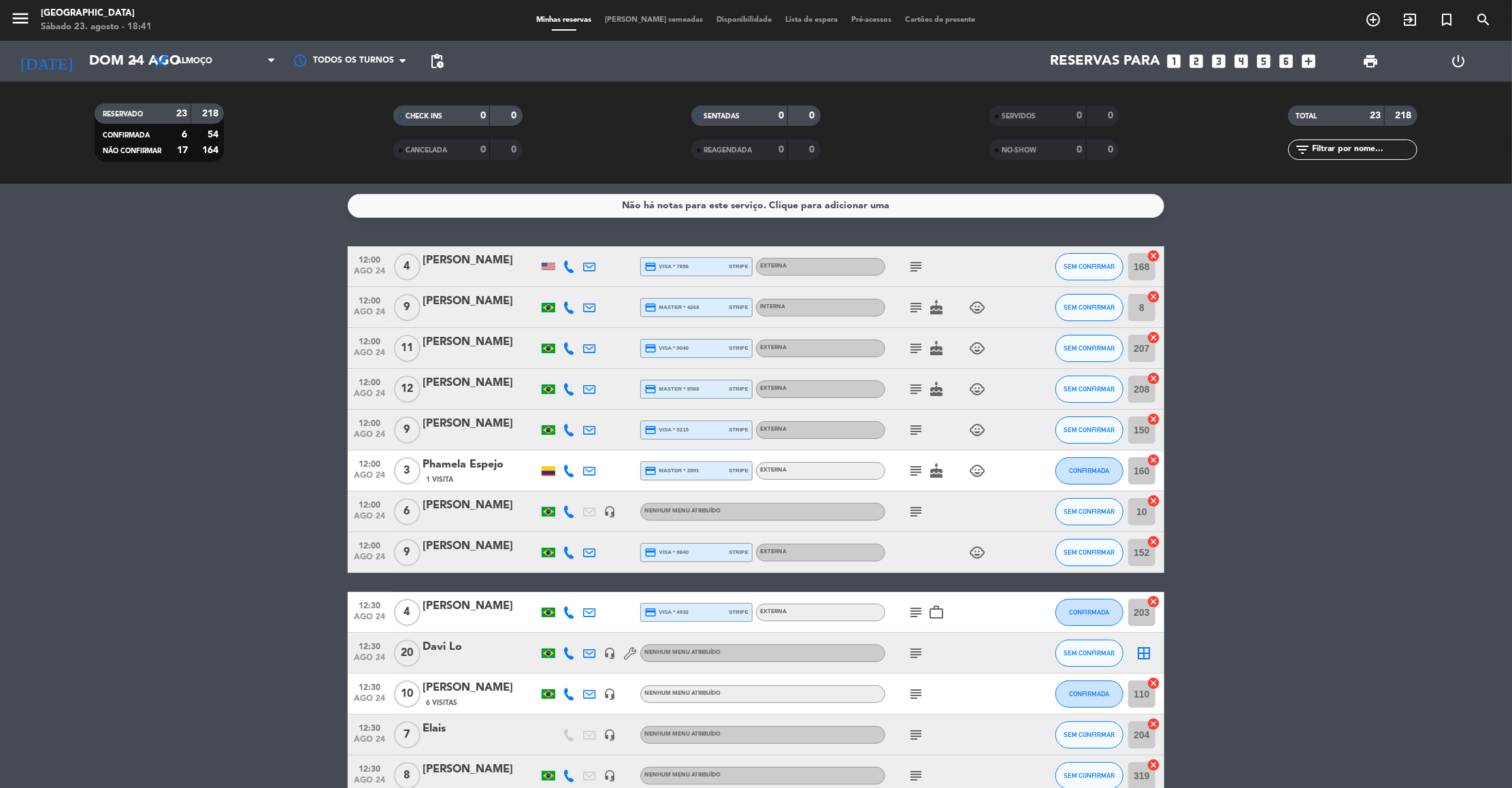
click at [920, 264] on icon "subject" at bounding box center [915, 266] width 16 height 16
click at [916, 309] on icon "subject" at bounding box center [915, 307] width 16 height 16
click at [920, 349] on icon "subject" at bounding box center [915, 348] width 16 height 16
click at [915, 391] on icon "subject" at bounding box center [915, 388] width 16 height 16
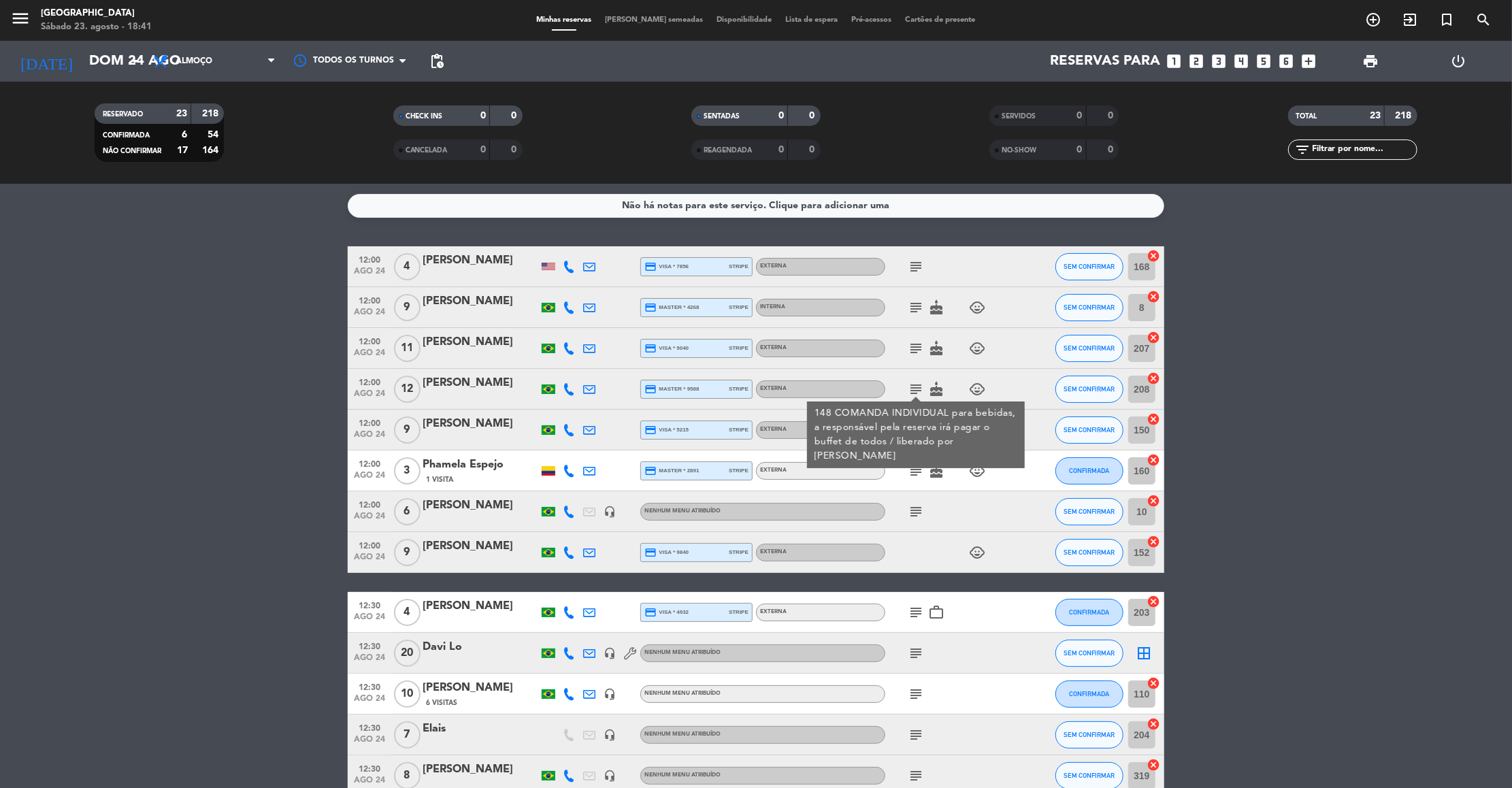
click at [926, 465] on span "cake" at bounding box center [936, 470] width 21 height 16
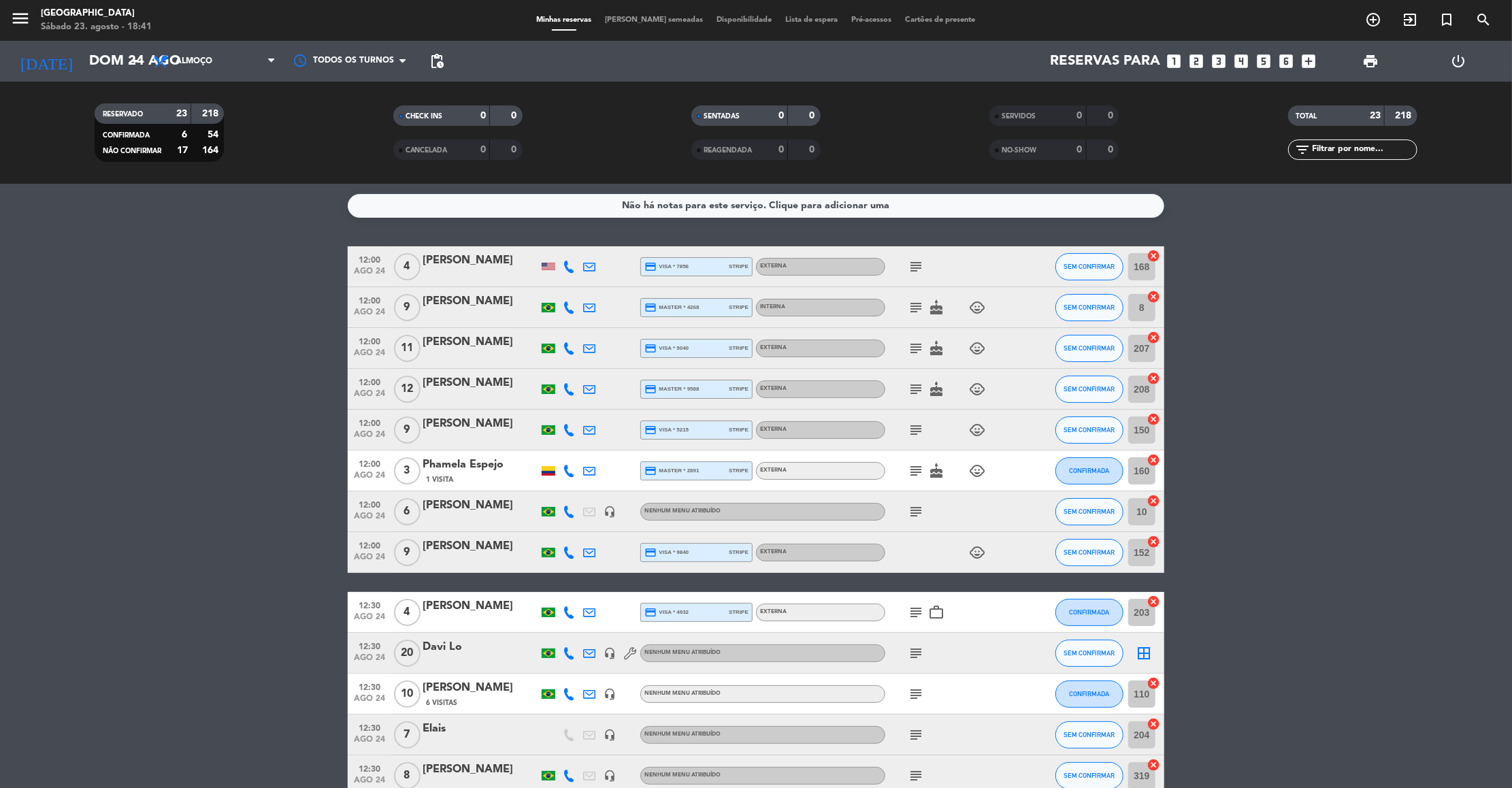
click at [918, 433] on icon "subject" at bounding box center [915, 429] width 16 height 16
click at [919, 465] on icon "subject" at bounding box center [915, 470] width 16 height 16
click at [919, 513] on icon "subject" at bounding box center [915, 511] width 16 height 16
click at [918, 565] on div "child_care" at bounding box center [946, 552] width 122 height 40
click at [913, 652] on icon "subject" at bounding box center [915, 653] width 16 height 16
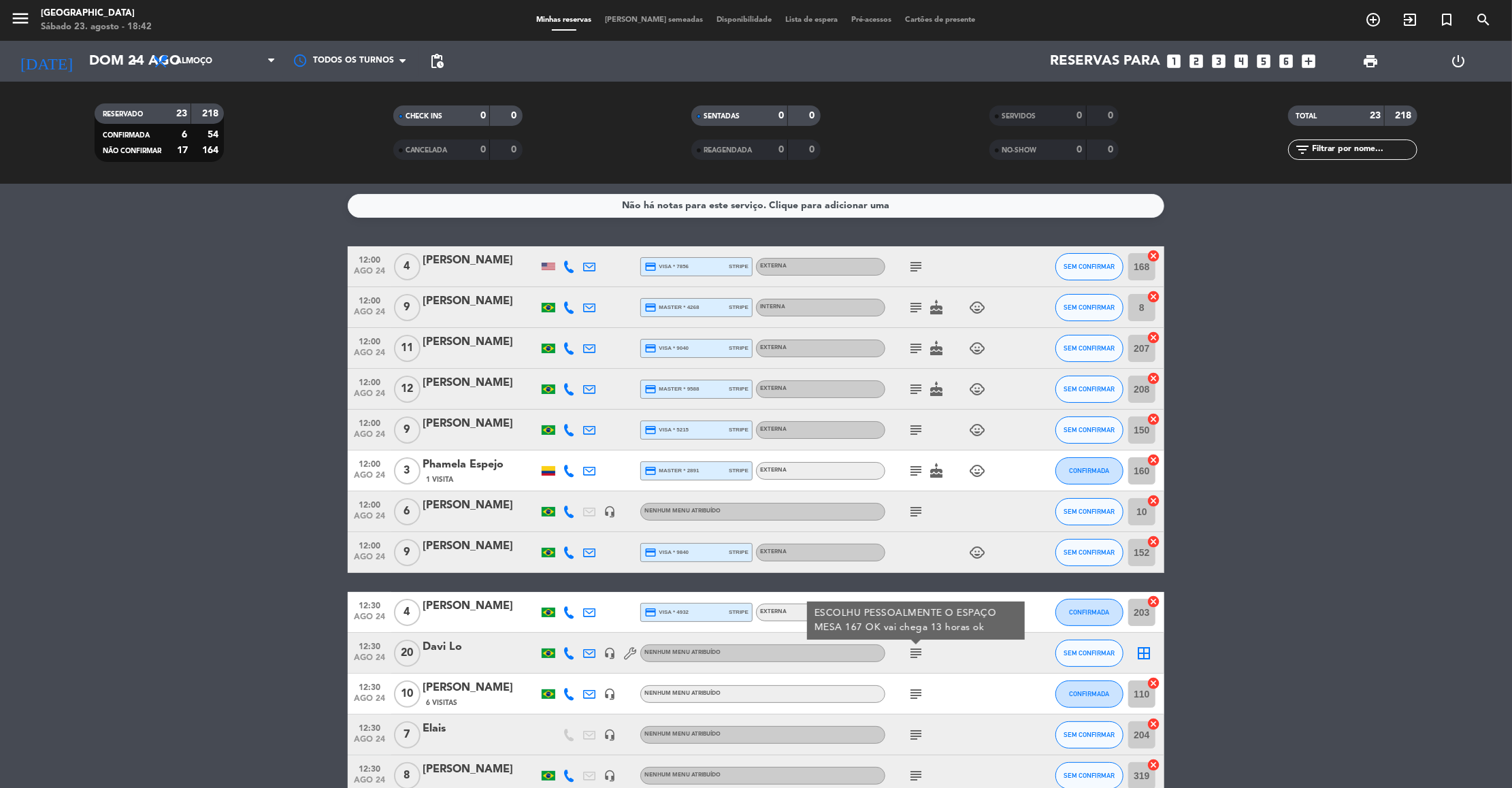
click at [913, 689] on icon "subject" at bounding box center [915, 694] width 16 height 16
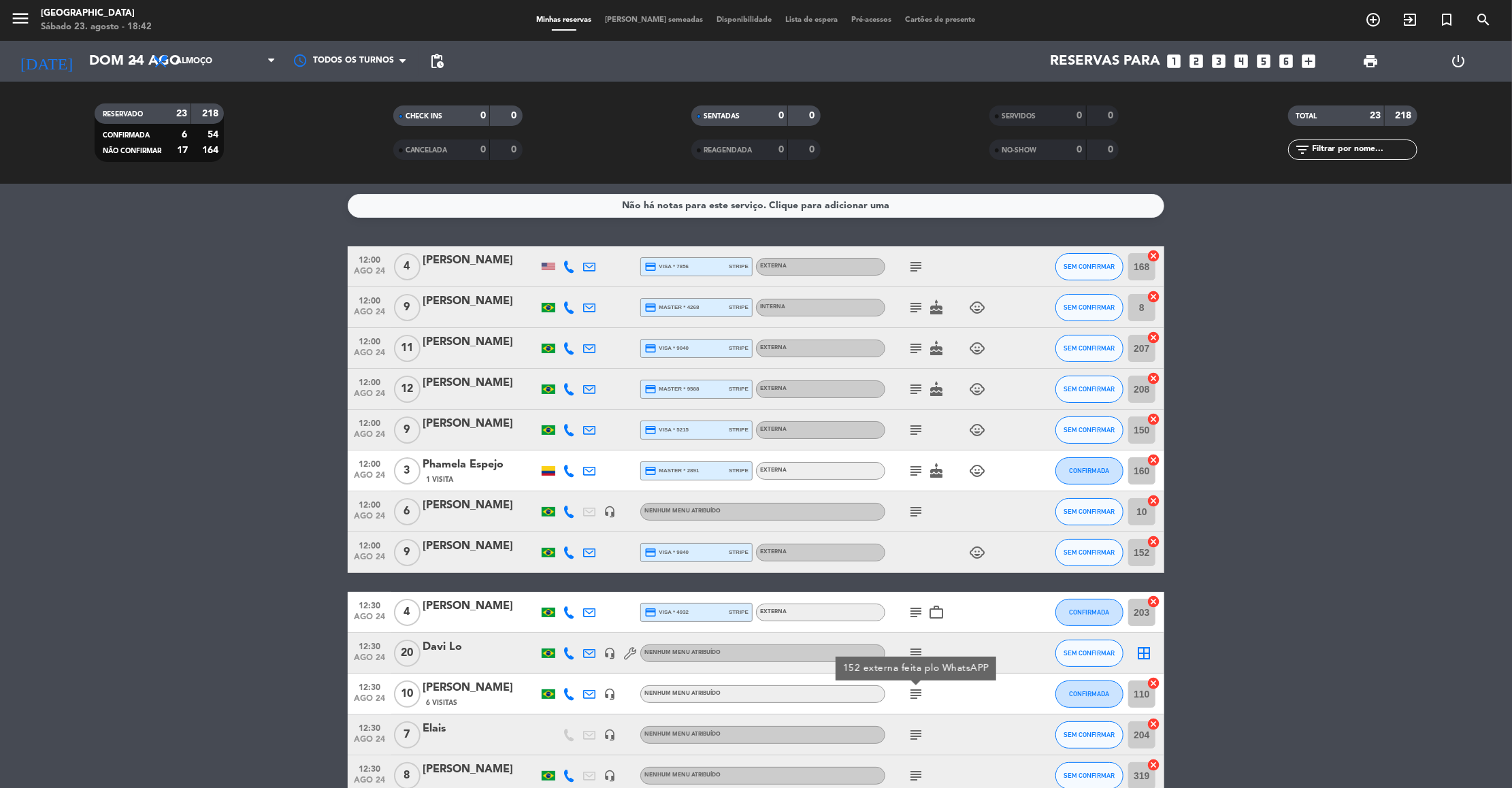
click at [918, 734] on icon "subject" at bounding box center [915, 734] width 16 height 16
click at [913, 778] on icon "subject" at bounding box center [915, 775] width 16 height 16
click at [1245, 613] on bookings-row "12:00 [DATE] 4 [PERSON_NAME] credit_card visa * 7856 stripe Externa subject SEM…" at bounding box center [756, 735] width 1512 height 977
click at [491, 548] on div "[PERSON_NAME]" at bounding box center [480, 546] width 115 height 17
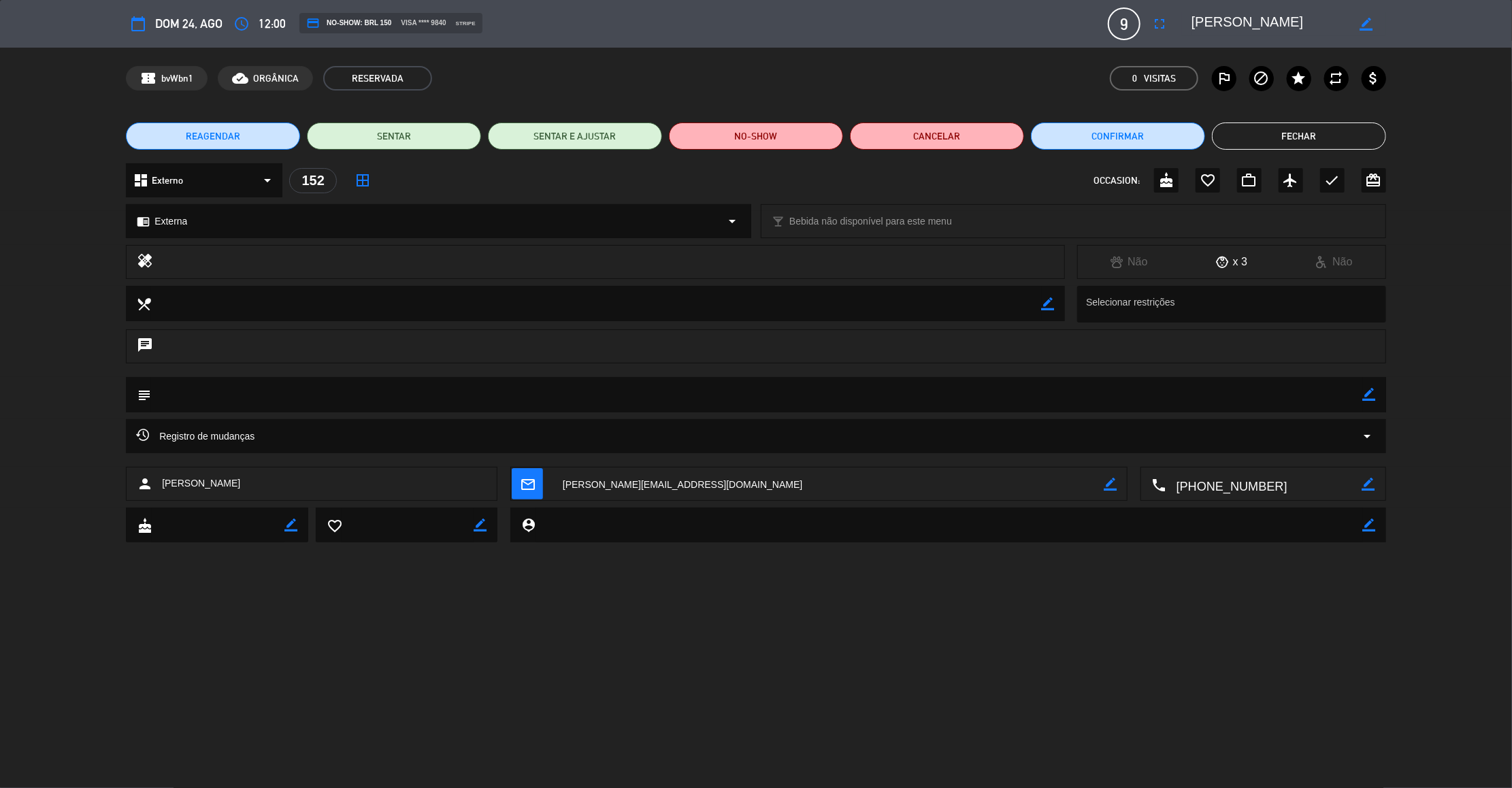
click at [1367, 391] on icon "border_color" at bounding box center [1368, 394] width 13 height 13
click at [1368, 394] on icon at bounding box center [1368, 394] width 13 height 13
click at [1299, 132] on button "Fechar" at bounding box center [1298, 136] width 174 height 27
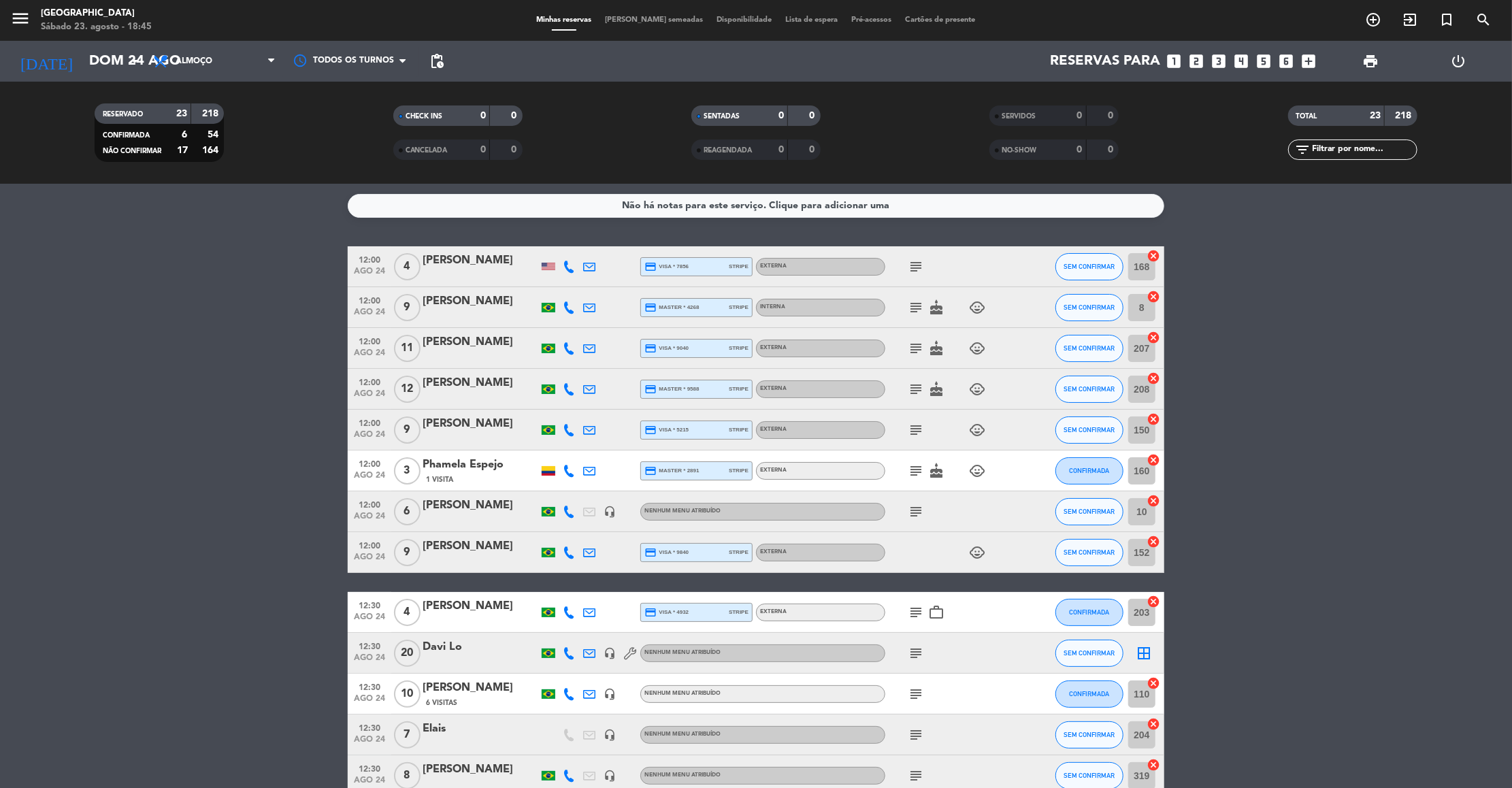
click at [1275, 543] on bookings-row "12:00 [DATE] 4 [PERSON_NAME] credit_card visa * 7856 stripe Externa subject SEM…" at bounding box center [756, 735] width 1512 height 977
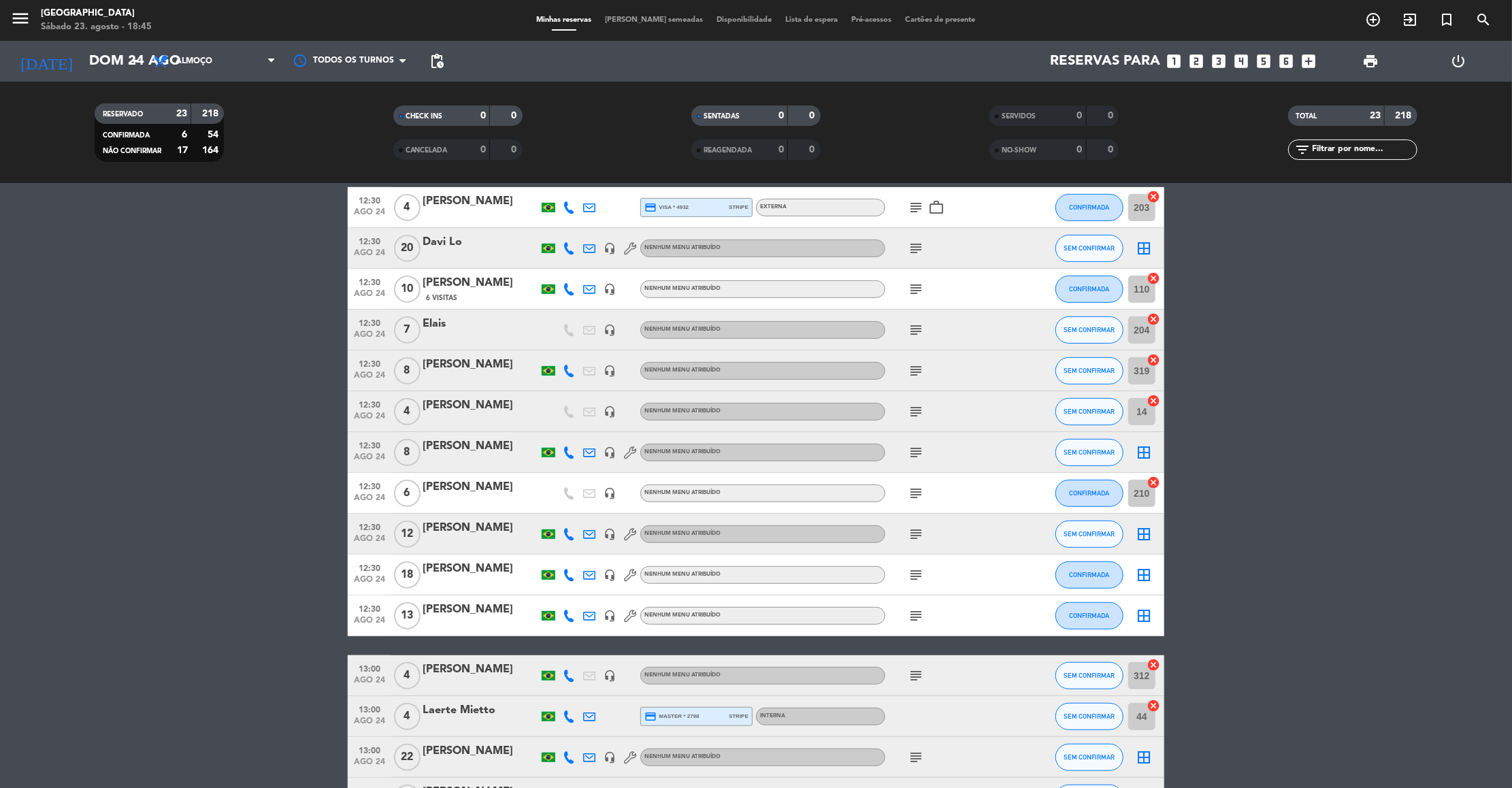
scroll to position [489, 0]
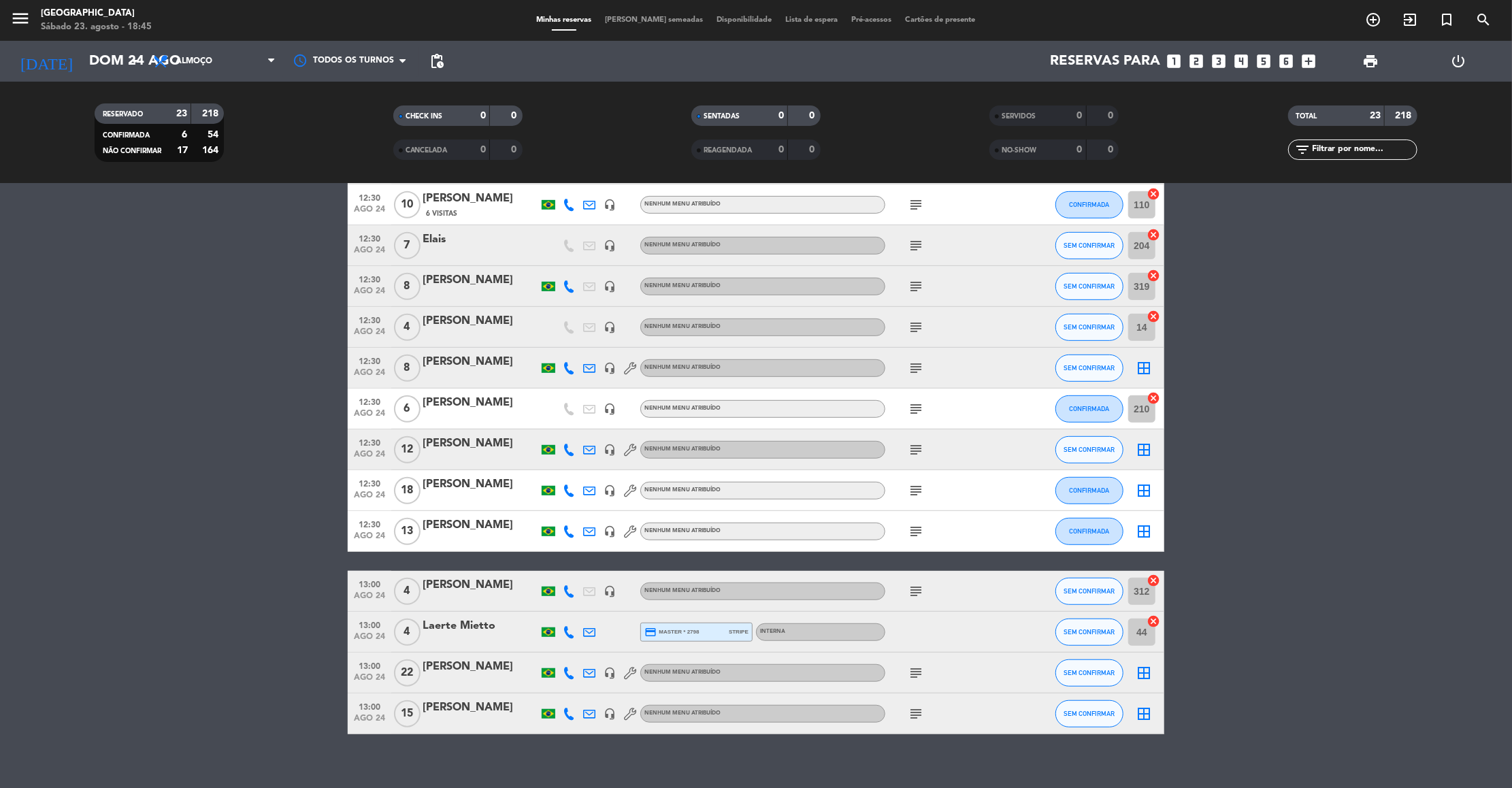
click at [445, 628] on div "Laerte Mietto" at bounding box center [480, 625] width 115 height 17
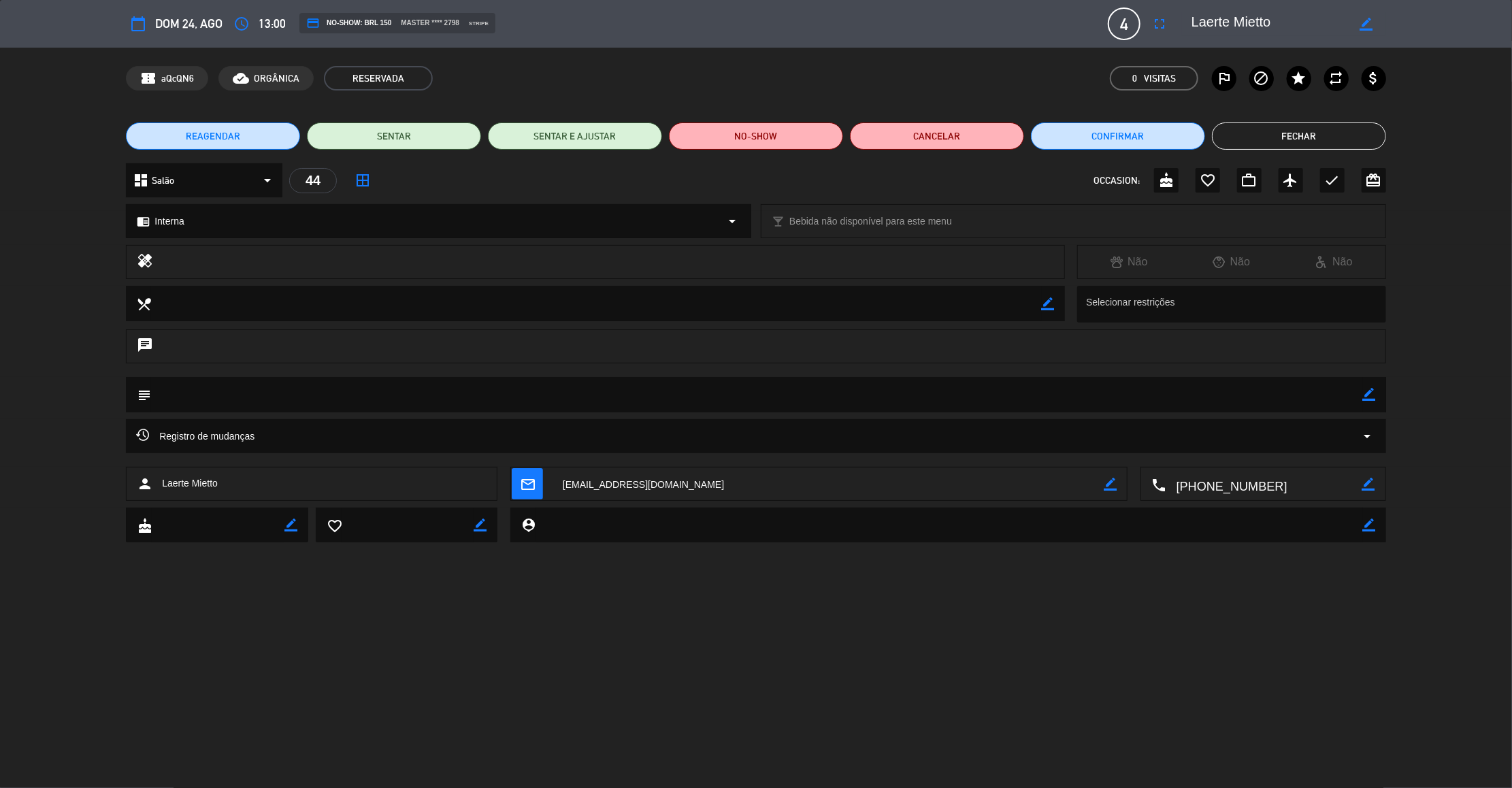
click at [1369, 391] on icon "border_color" at bounding box center [1368, 394] width 13 height 13
click at [1369, 391] on icon at bounding box center [1368, 394] width 13 height 13
click at [1373, 394] on icon "border_color" at bounding box center [1368, 394] width 13 height 13
type textarea "42"
click at [1368, 391] on icon at bounding box center [1368, 394] width 13 height 13
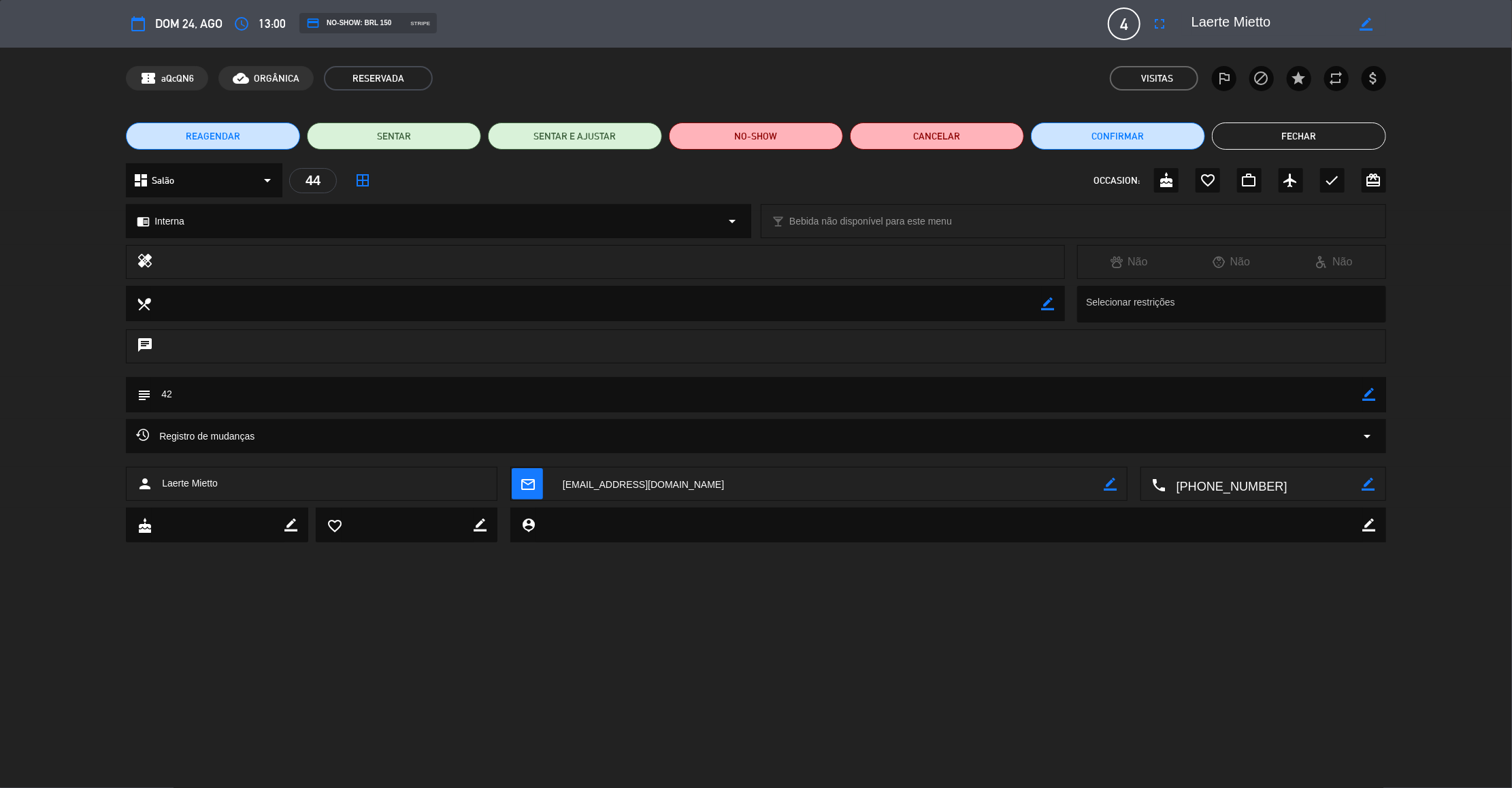
click at [1287, 128] on button "Fechar" at bounding box center [1298, 136] width 174 height 27
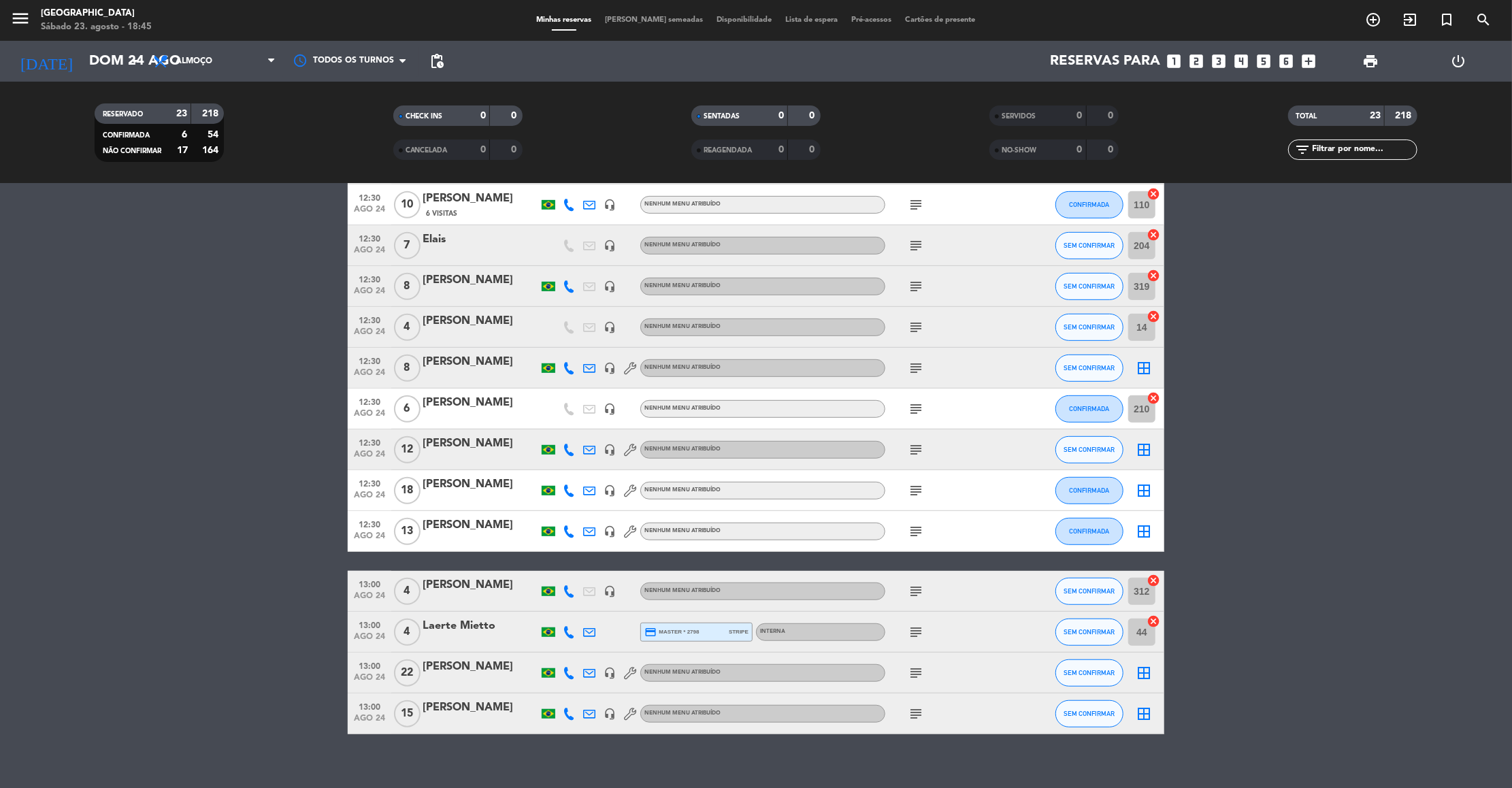
click at [912, 712] on icon "subject" at bounding box center [915, 713] width 16 height 16
click at [916, 671] on icon "subject" at bounding box center [915, 672] width 16 height 16
click at [913, 632] on icon "subject" at bounding box center [915, 631] width 16 height 16
click at [916, 583] on icon "subject" at bounding box center [915, 590] width 16 height 16
click at [914, 529] on icon "subject" at bounding box center [915, 531] width 16 height 16
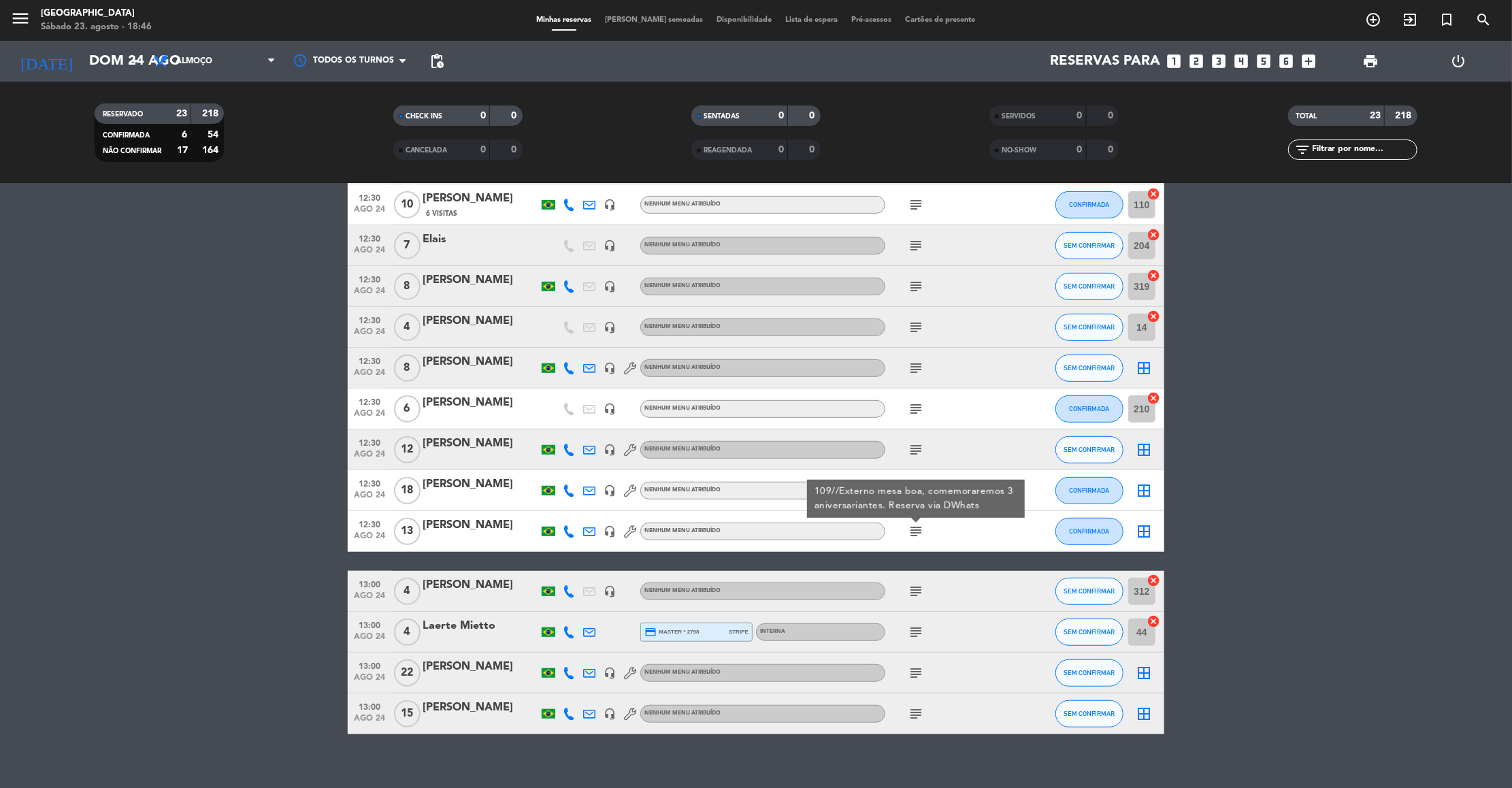
click at [913, 470] on div "subject" at bounding box center [946, 490] width 122 height 40
click at [913, 489] on icon "subject" at bounding box center [915, 490] width 16 height 16
click at [913, 448] on icon "subject" at bounding box center [915, 449] width 16 height 16
click at [911, 401] on icon "subject" at bounding box center [915, 408] width 16 height 16
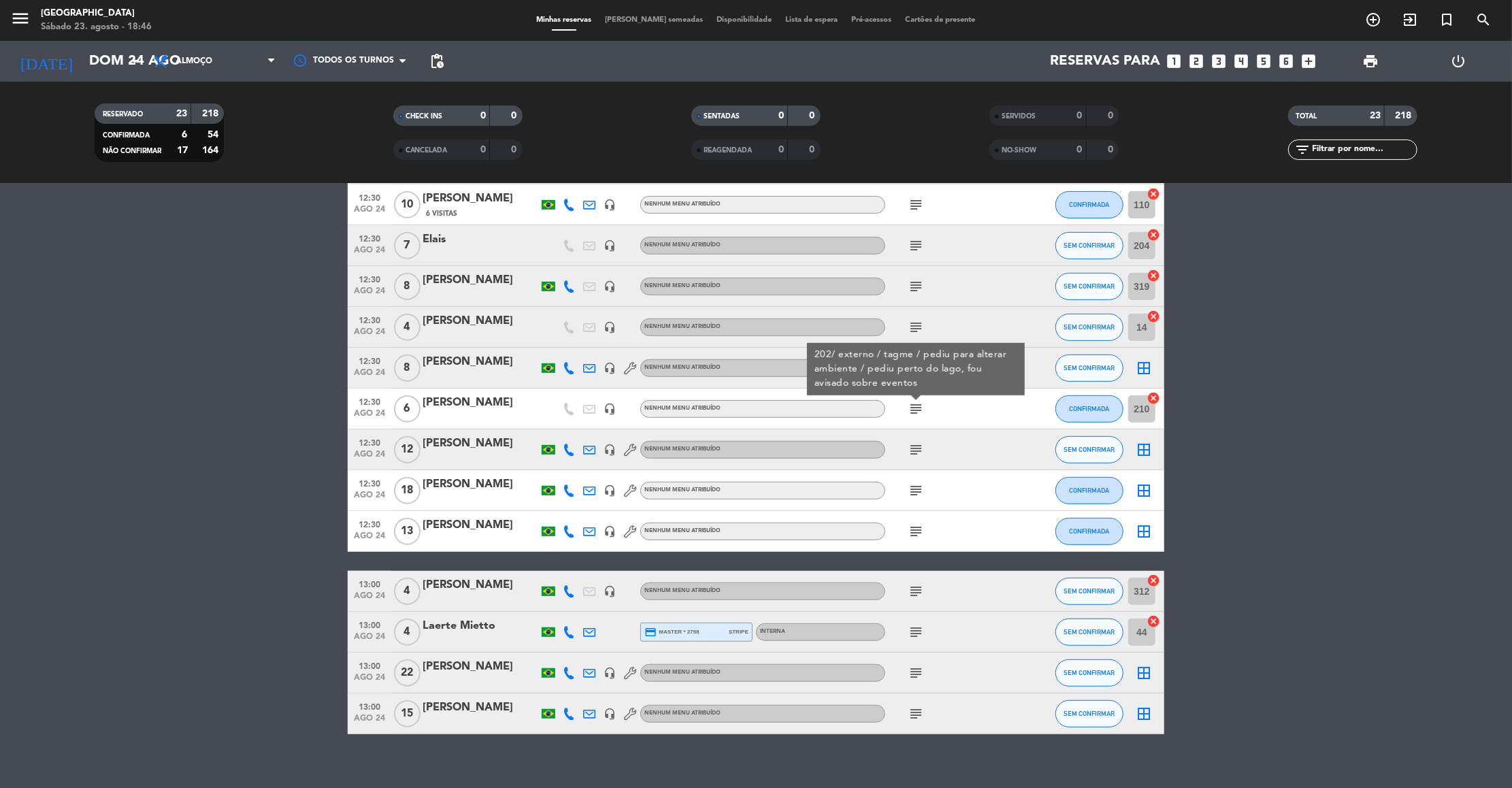
click at [910, 330] on icon "subject" at bounding box center [915, 327] width 16 height 16
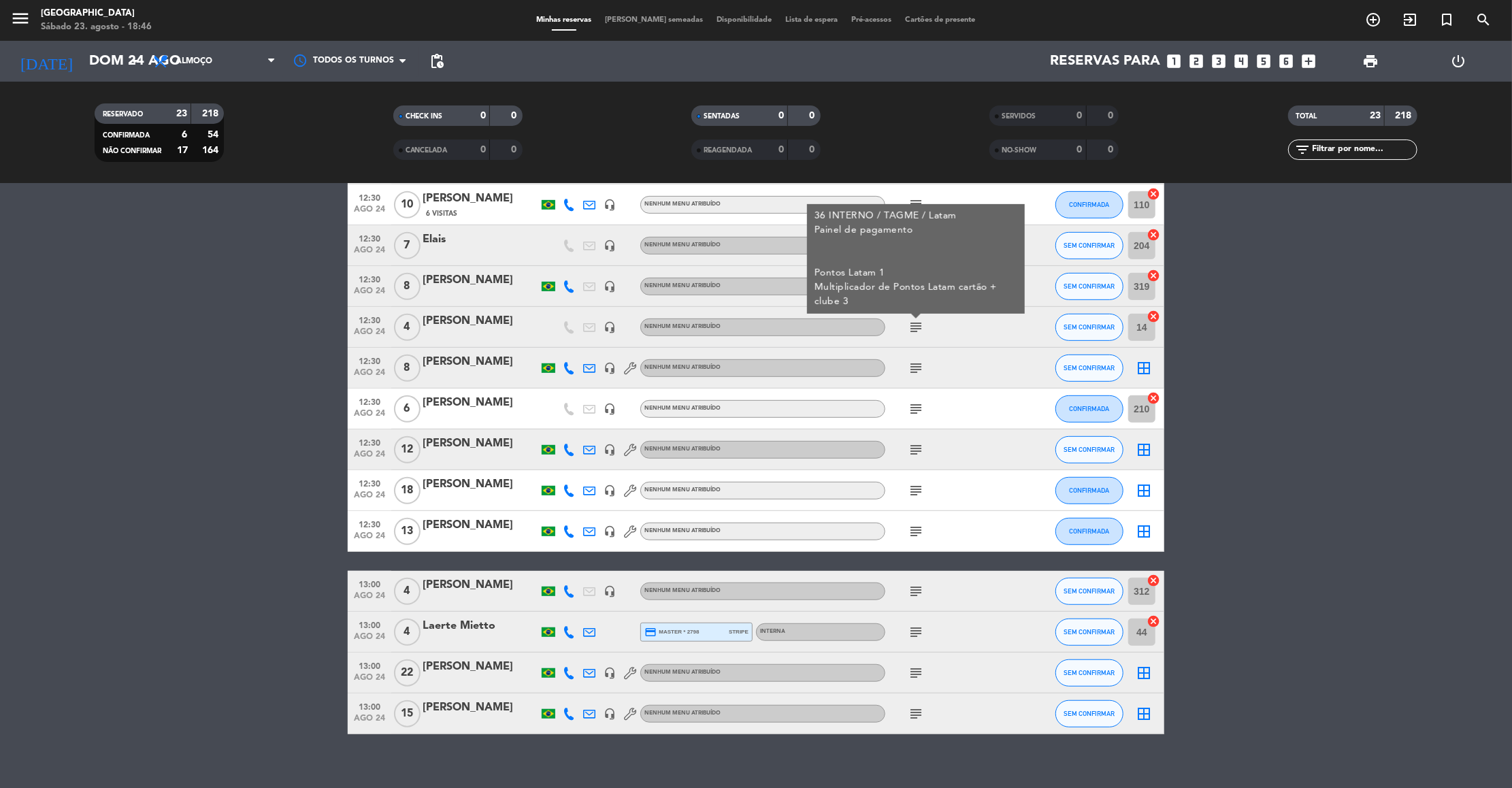
click at [913, 361] on icon "subject" at bounding box center [915, 368] width 16 height 16
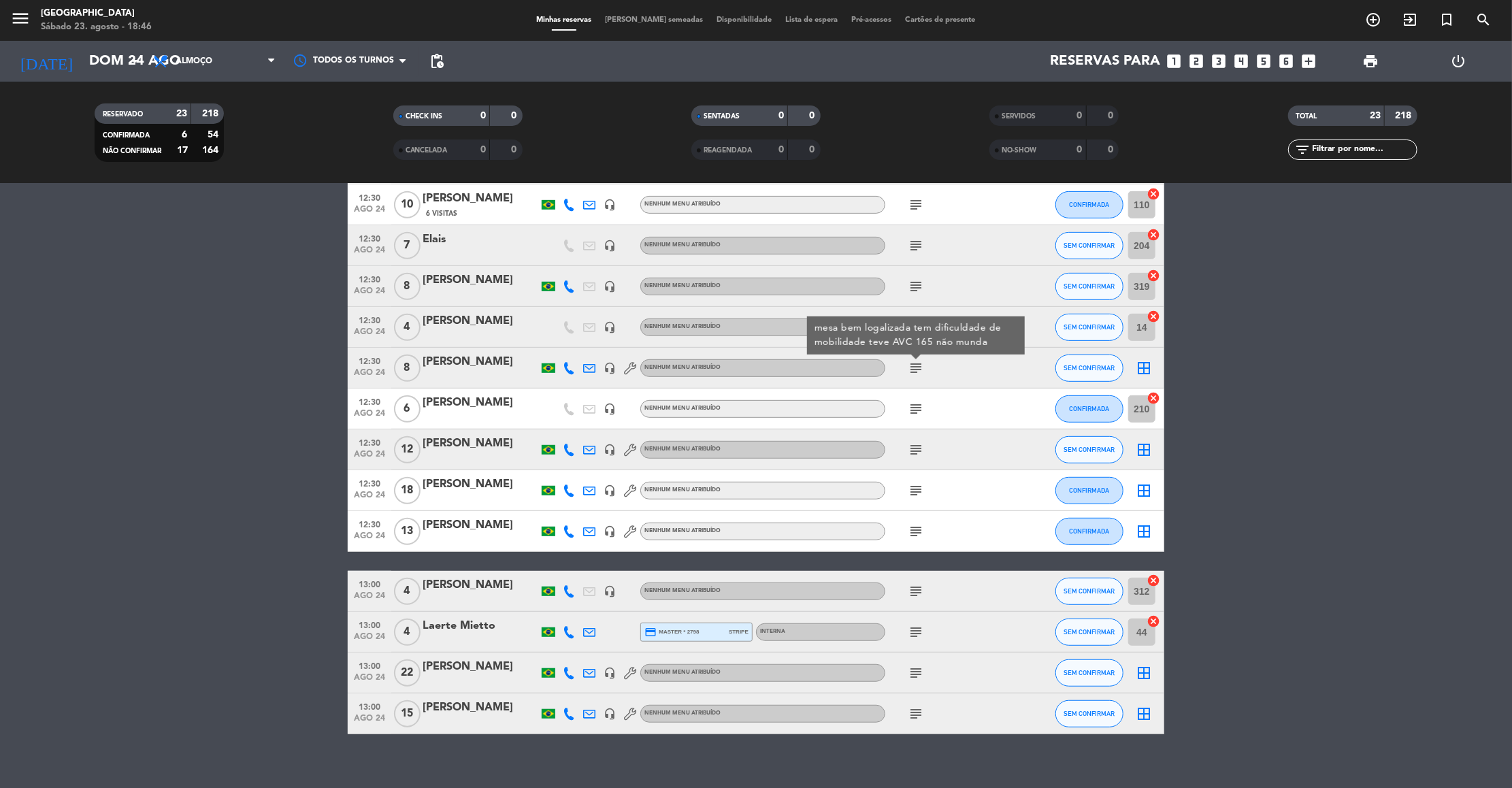
click at [451, 358] on div "[PERSON_NAME]" at bounding box center [480, 362] width 115 height 17
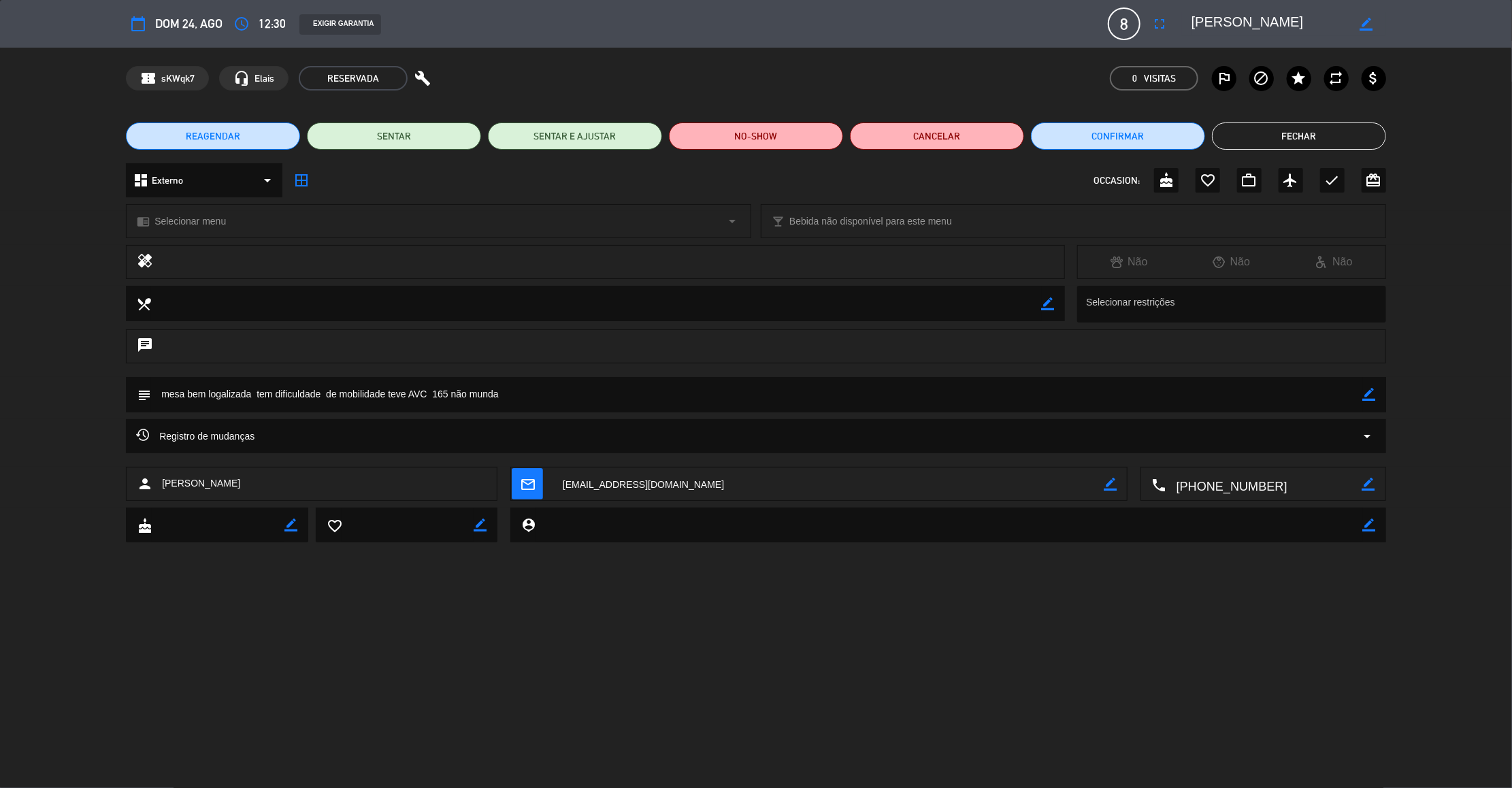
click at [1369, 394] on icon "border_color" at bounding box center [1368, 394] width 13 height 13
click at [164, 393] on textarea at bounding box center [757, 394] width 1212 height 35
type textarea "165 mesa bem logalizada tem dificuldade de mobilidade teve AVC 165 não munda"
click at [1372, 394] on icon at bounding box center [1368, 394] width 13 height 13
click at [1290, 140] on button "Fechar" at bounding box center [1298, 136] width 174 height 27
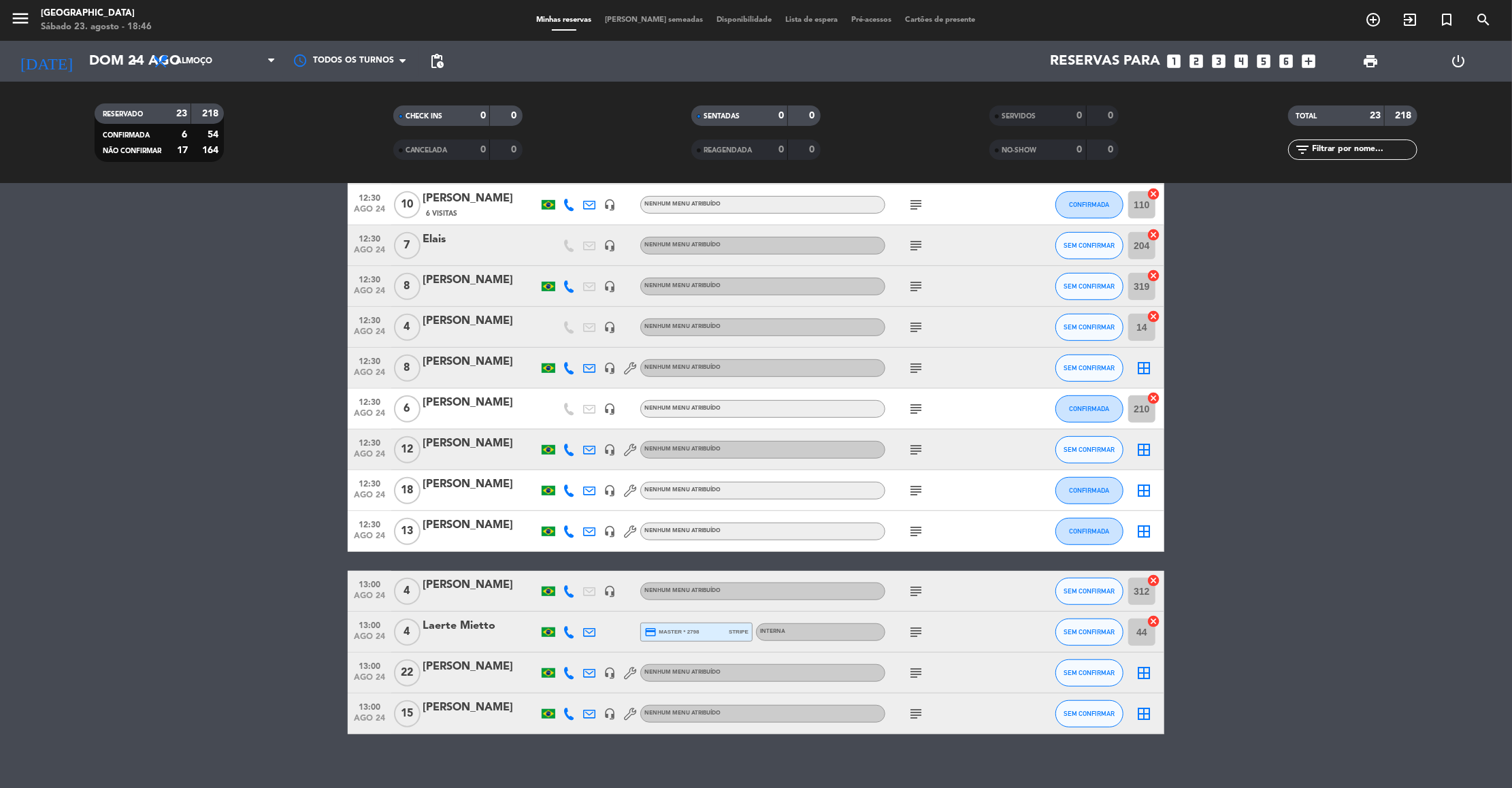
click at [910, 332] on icon "subject" at bounding box center [915, 327] width 16 height 16
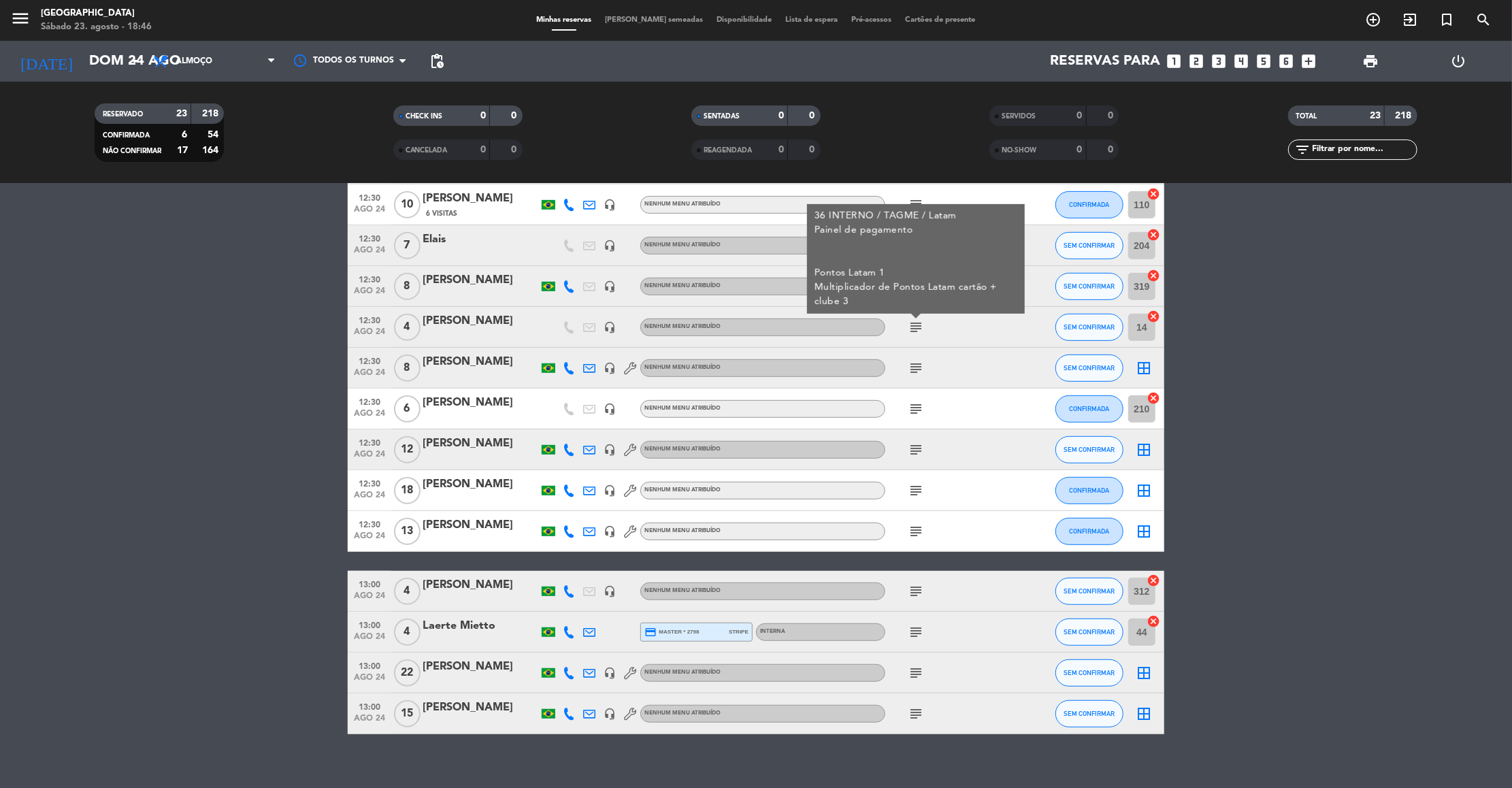
click at [953, 331] on div "subject 36 INTERNO / TAGME / Latam Painel de pagamento Pontos Latam 1 Multiplic…" at bounding box center [946, 327] width 122 height 40
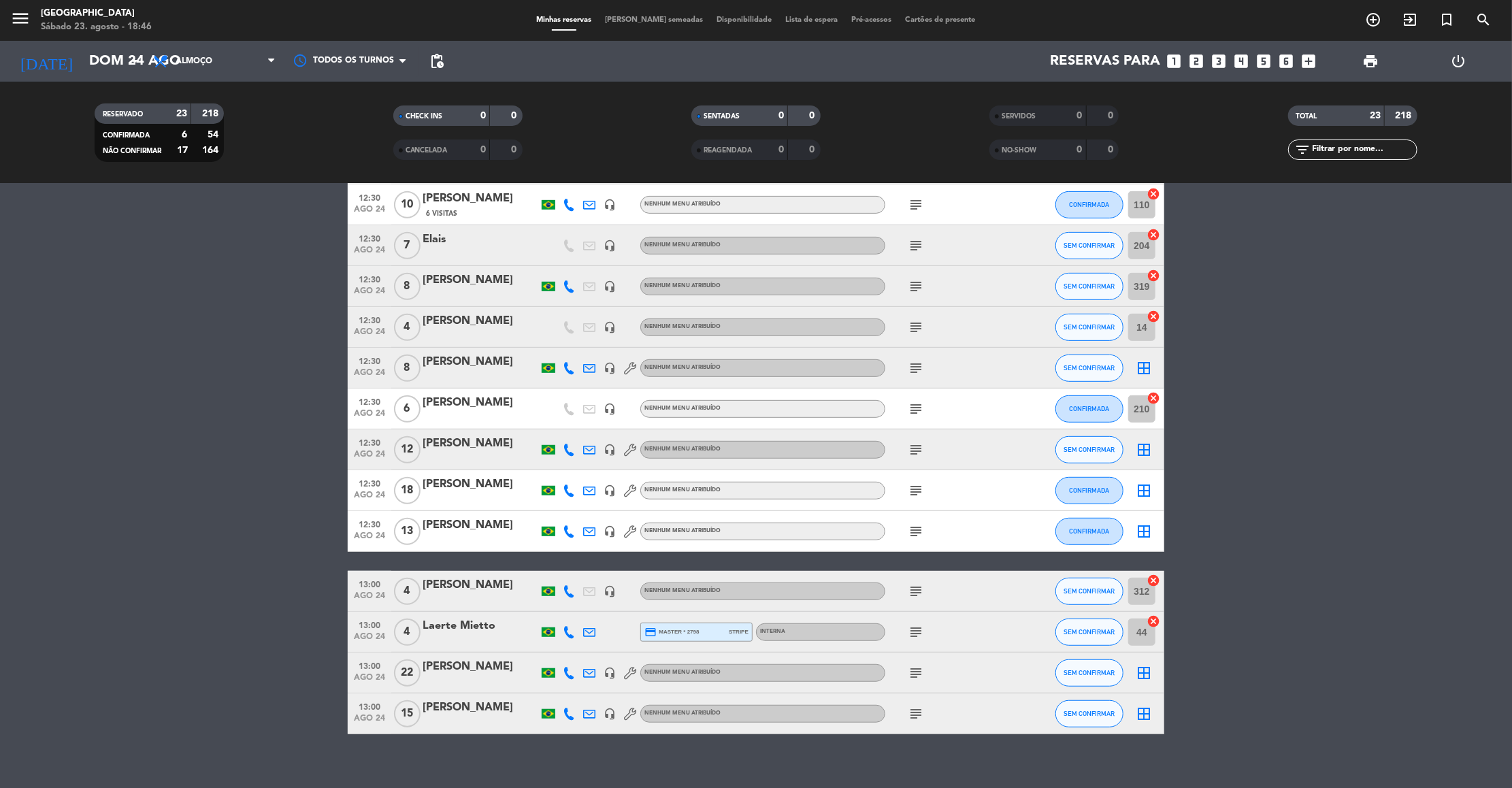
click at [913, 288] on icon "subject" at bounding box center [915, 286] width 16 height 16
click at [919, 240] on icon "subject" at bounding box center [915, 245] width 16 height 16
click at [973, 247] on div "subject 115 externo" at bounding box center [946, 245] width 122 height 40
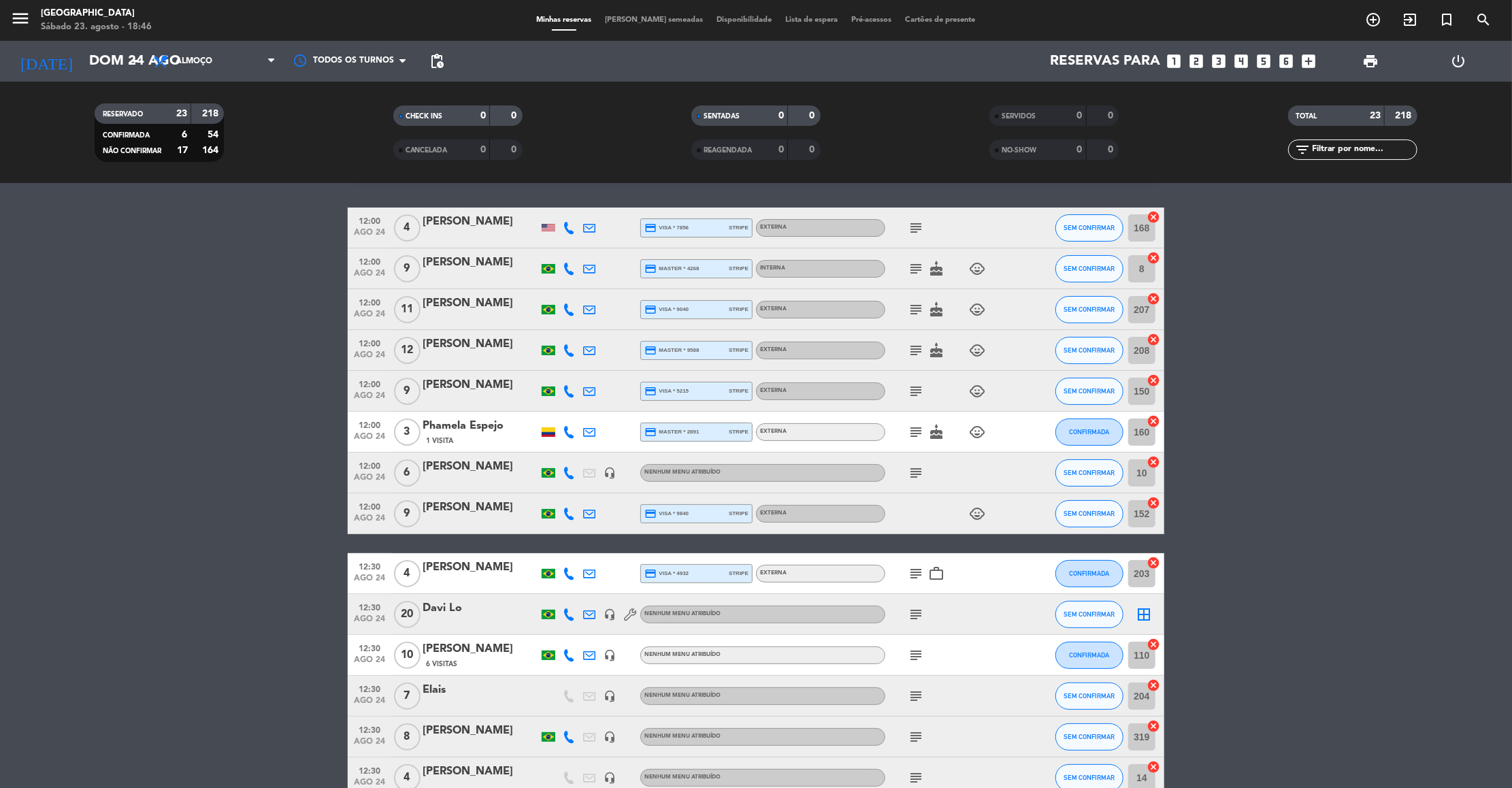
scroll to position [0, 0]
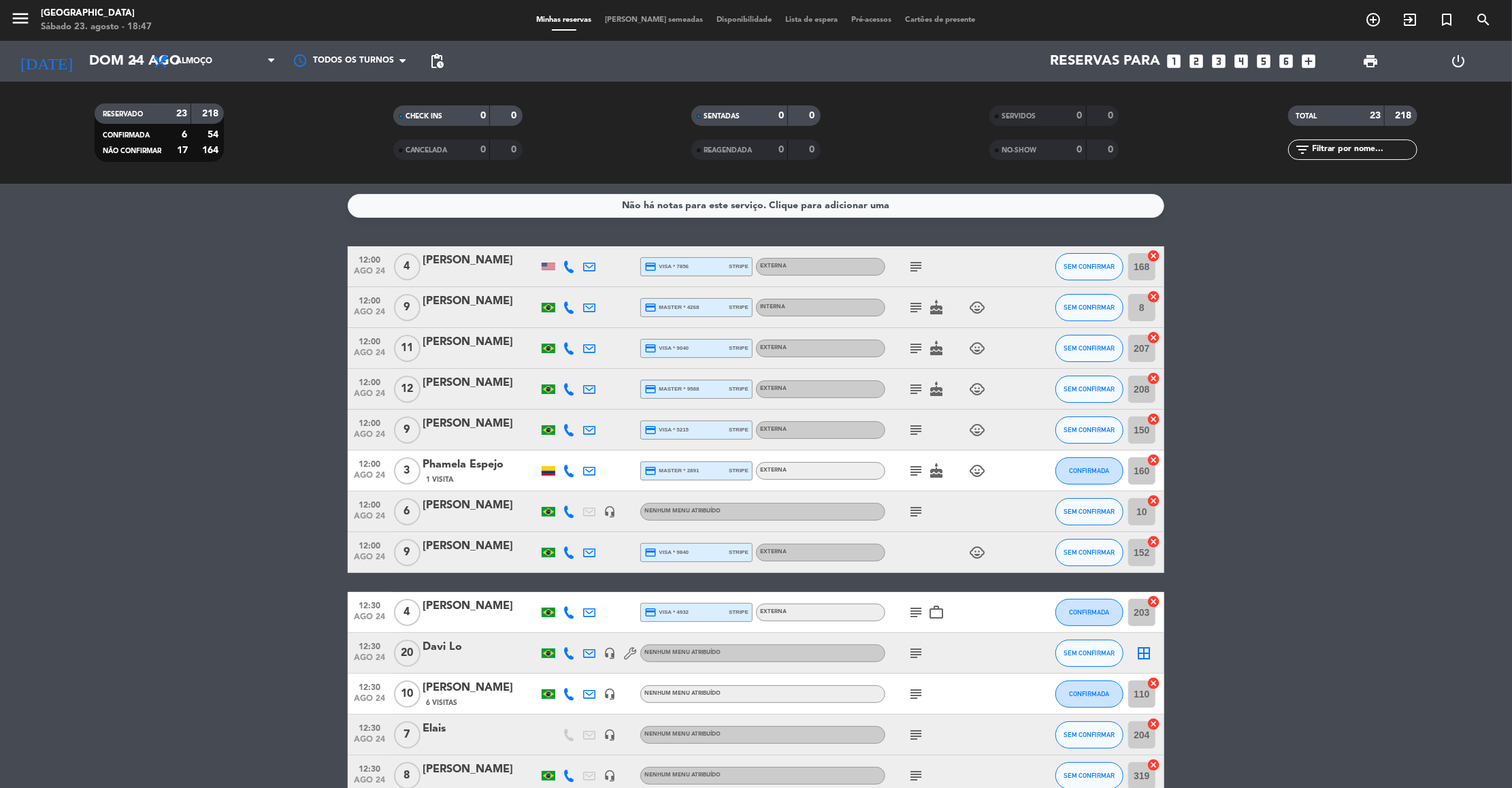
click at [913, 349] on icon "subject" at bounding box center [915, 348] width 16 height 16
click at [911, 390] on icon "subject" at bounding box center [915, 388] width 16 height 16
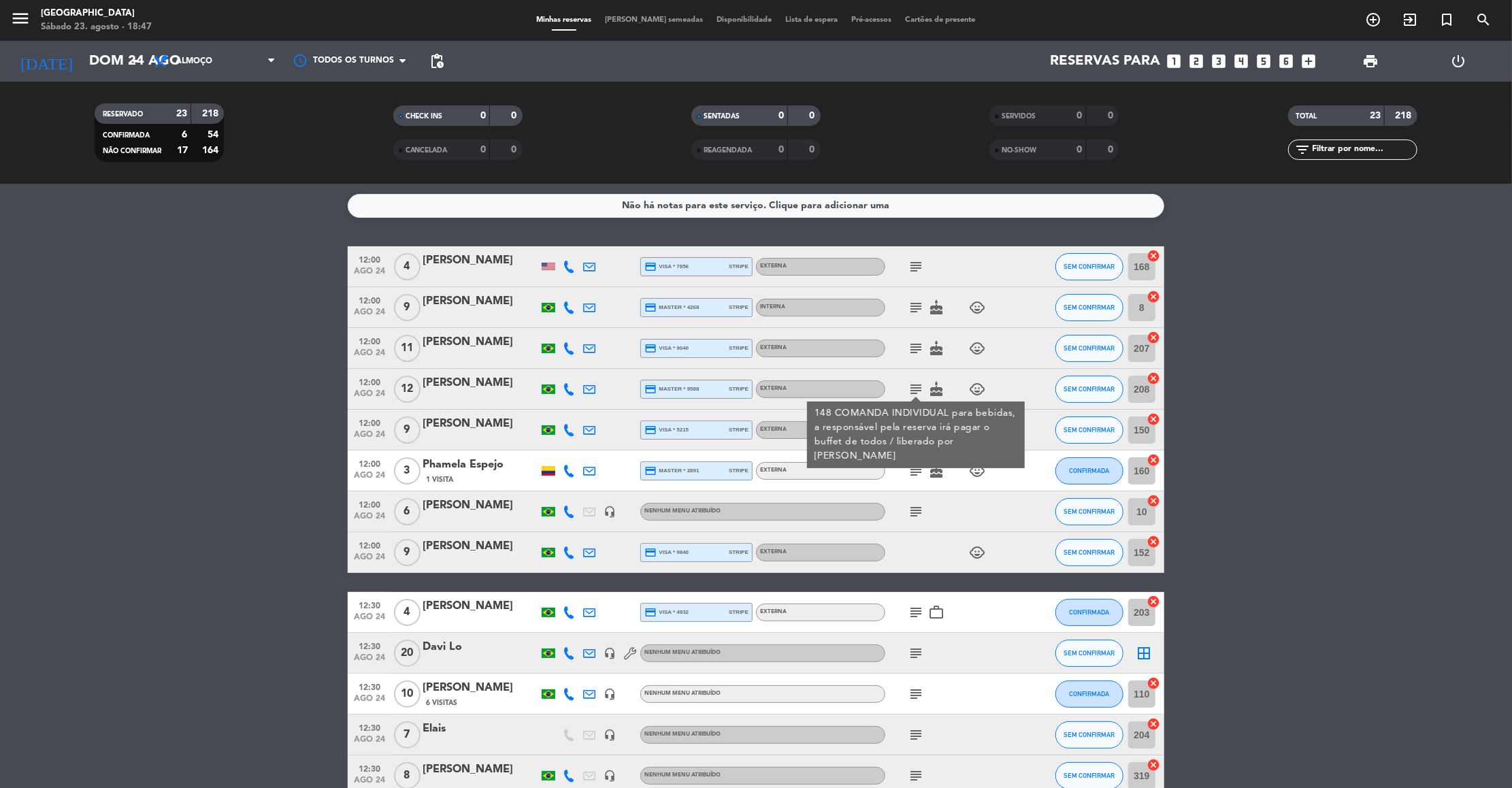
click at [916, 303] on icon "subject" at bounding box center [915, 307] width 16 height 16
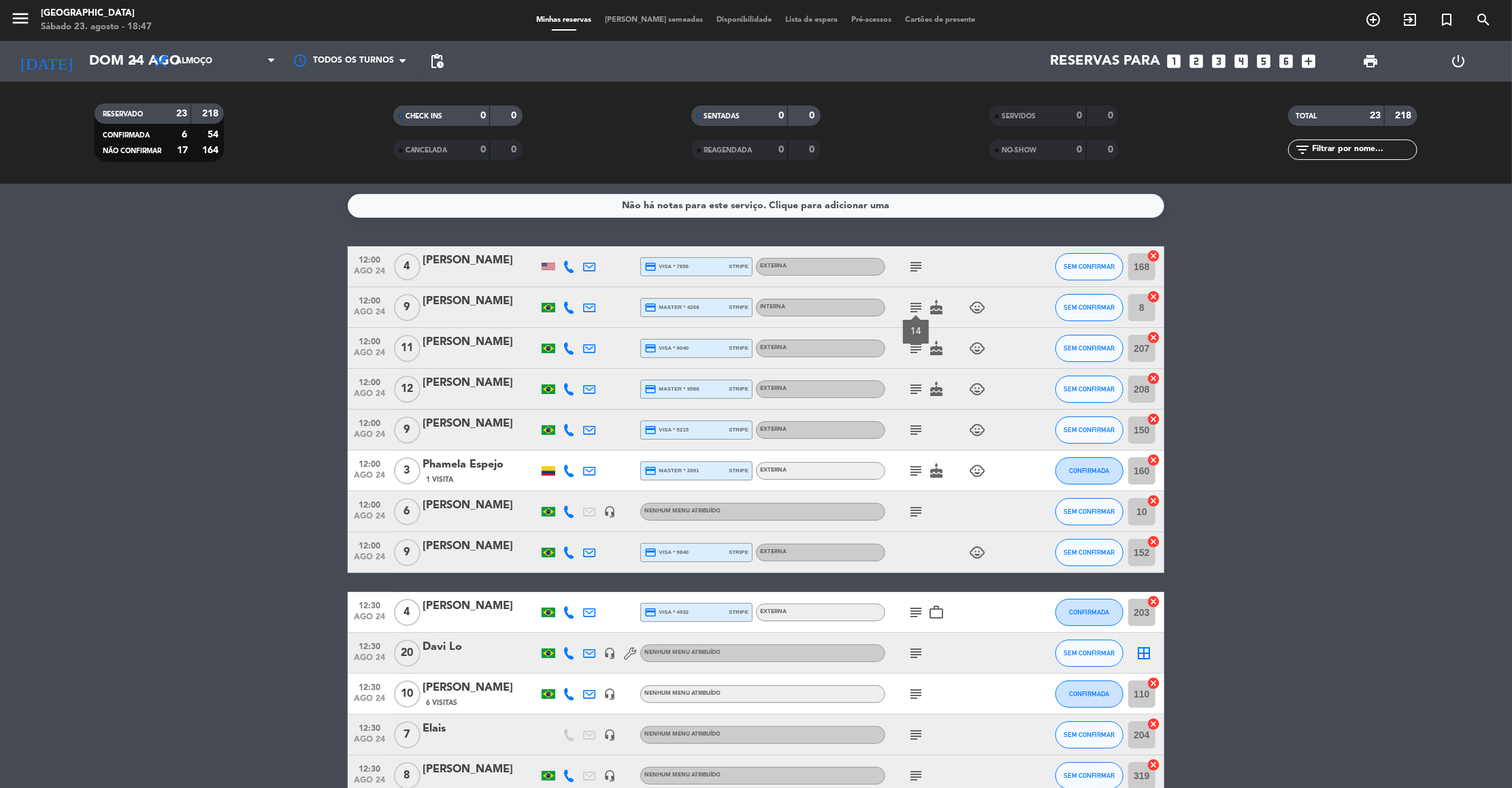
click at [916, 394] on icon "subject" at bounding box center [915, 388] width 16 height 16
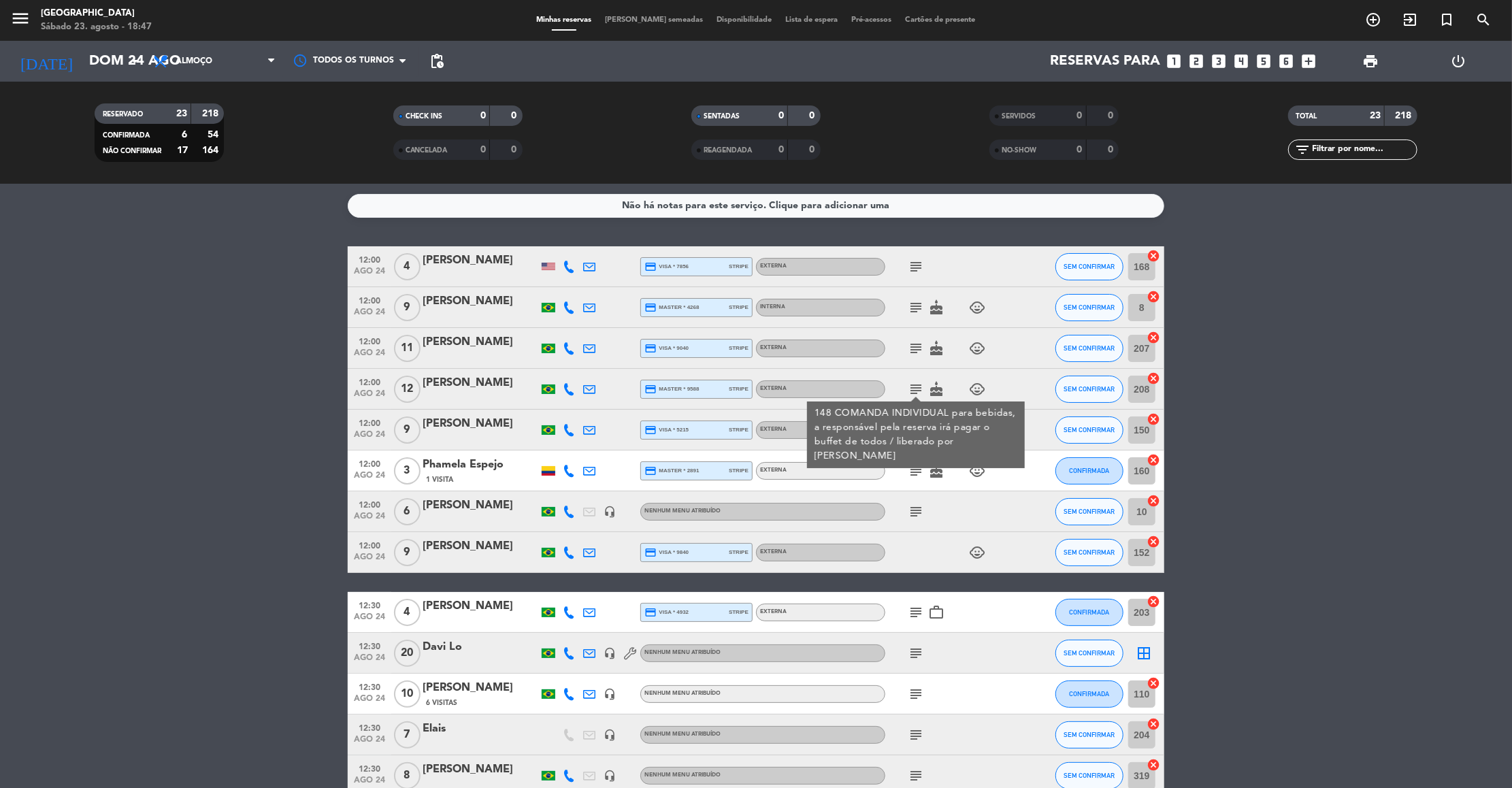
click at [910, 460] on div "subject cake child_care" at bounding box center [946, 470] width 122 height 40
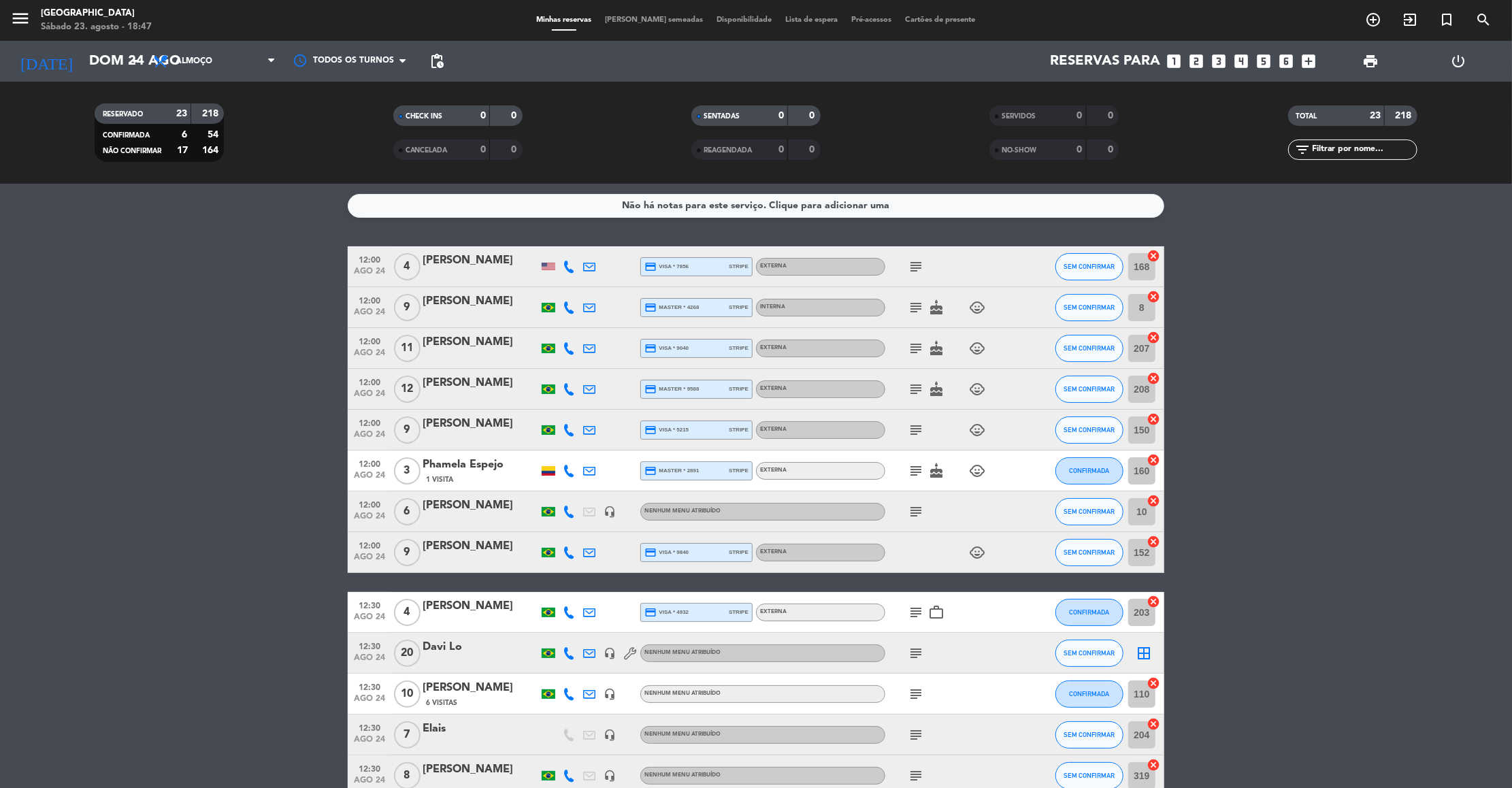
click at [913, 422] on icon "subject" at bounding box center [915, 429] width 16 height 16
click at [992, 455] on div "subject cake child_care" at bounding box center [946, 470] width 122 height 40
click at [1237, 362] on bookings-row "12:00 [DATE] 4 [PERSON_NAME] credit_card visa * 7856 stripe Externa subject SEM…" at bounding box center [756, 735] width 1512 height 977
drag, startPoint x: 1237, startPoint y: 362, endPoint x: 1181, endPoint y: 840, distance: 481.3
click at [1181, 787] on html "close × [GEOGRAPHIC_DATA] × chrome_reader_mode Lista de Reservas account_box Cl…" at bounding box center [756, 394] width 1512 height 788
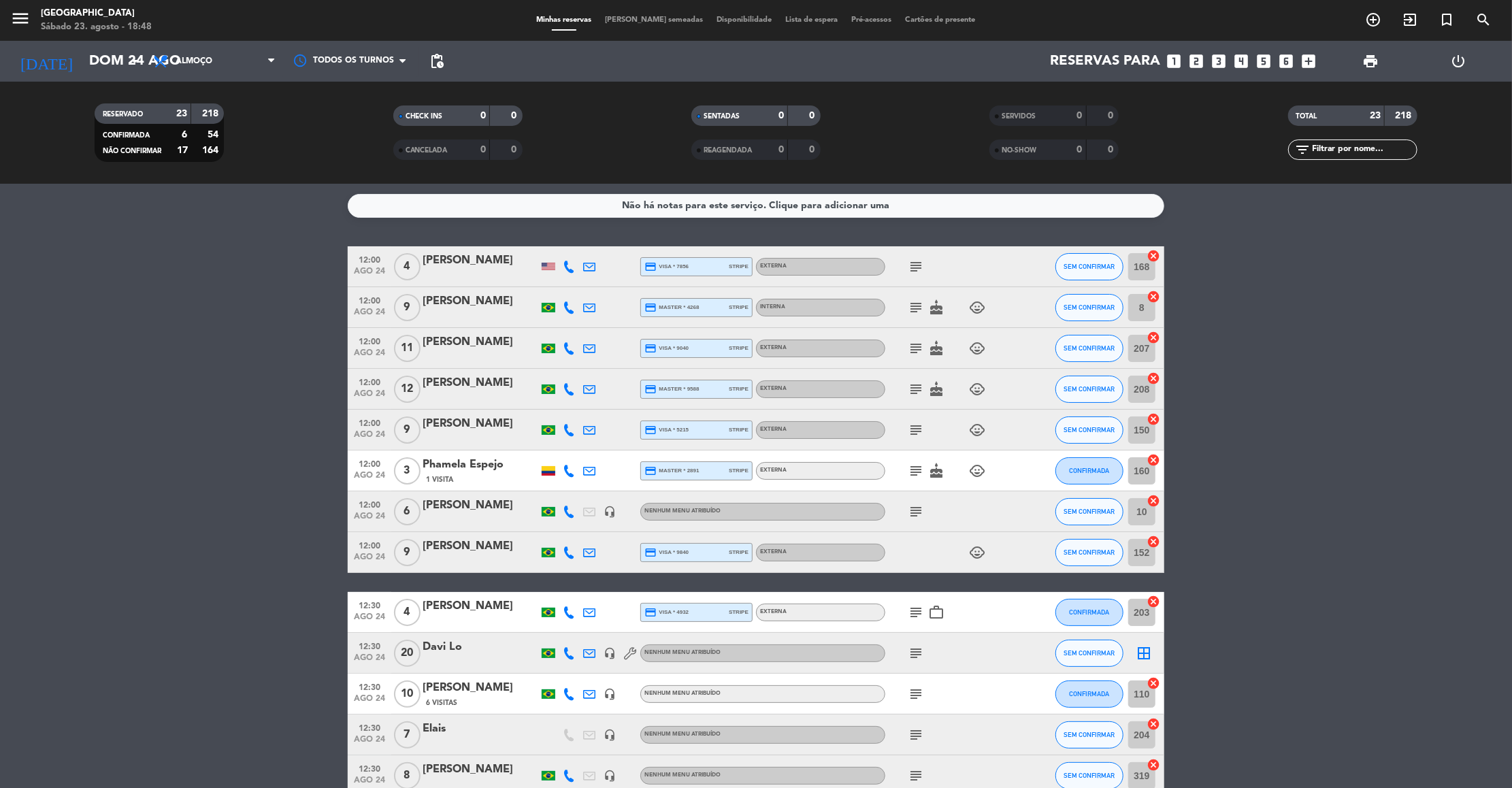
drag, startPoint x: 1307, startPoint y: 668, endPoint x: 1278, endPoint y: 840, distance: 174.4
click at [1278, 787] on html "close × [GEOGRAPHIC_DATA] × chrome_reader_mode Lista de Reservas account_box Cl…" at bounding box center [756, 394] width 1512 height 788
click at [1340, 618] on bookings-row "12:00 [DATE] 4 [PERSON_NAME] credit_card visa * 7856 stripe Externa subject SEM…" at bounding box center [756, 735] width 1512 height 977
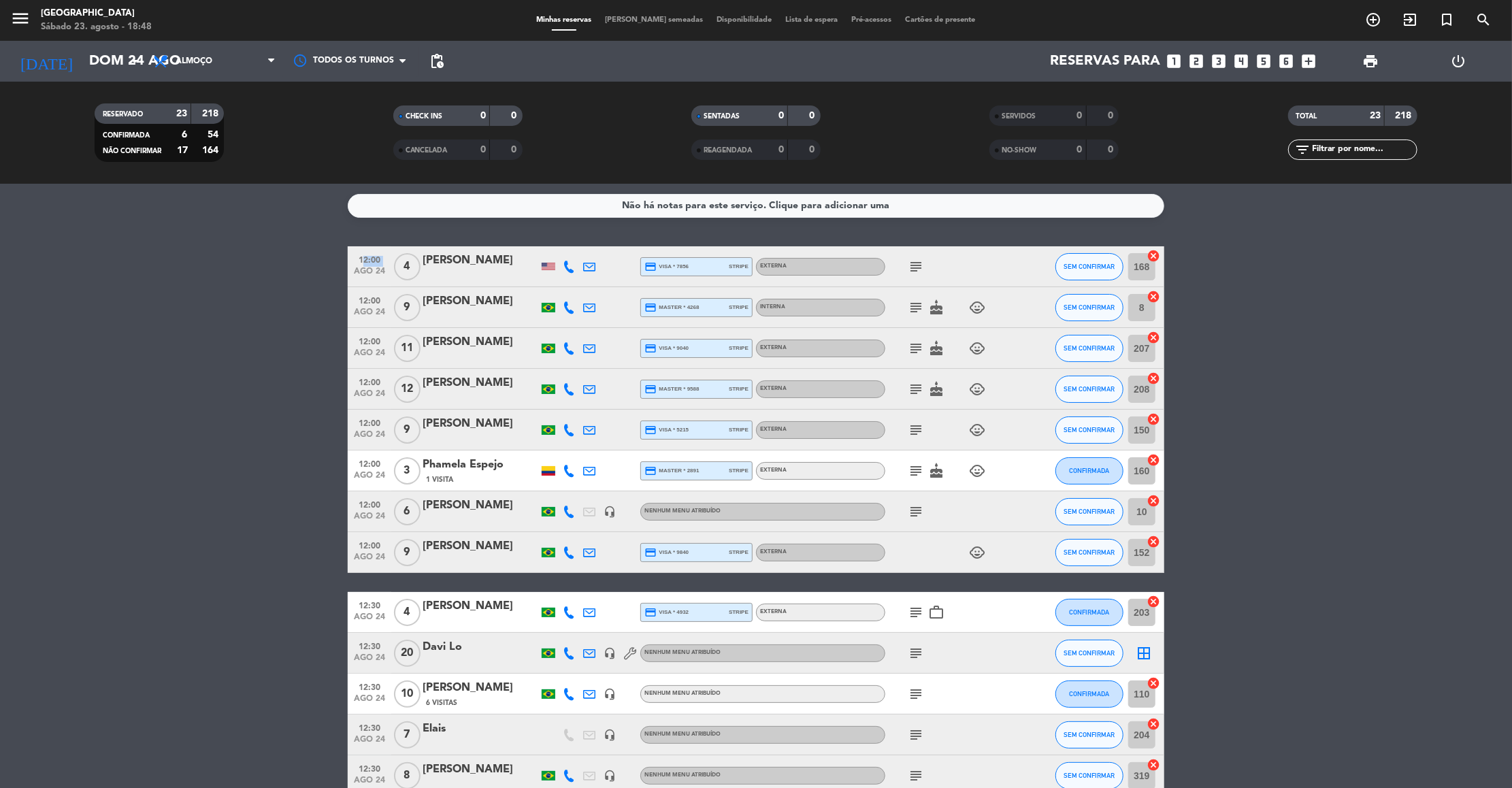
click at [1340, 618] on bookings-row "12:00 [DATE] 4 [PERSON_NAME] credit_card visa * 7856 stripe Externa subject SEM…" at bounding box center [756, 735] width 1512 height 977
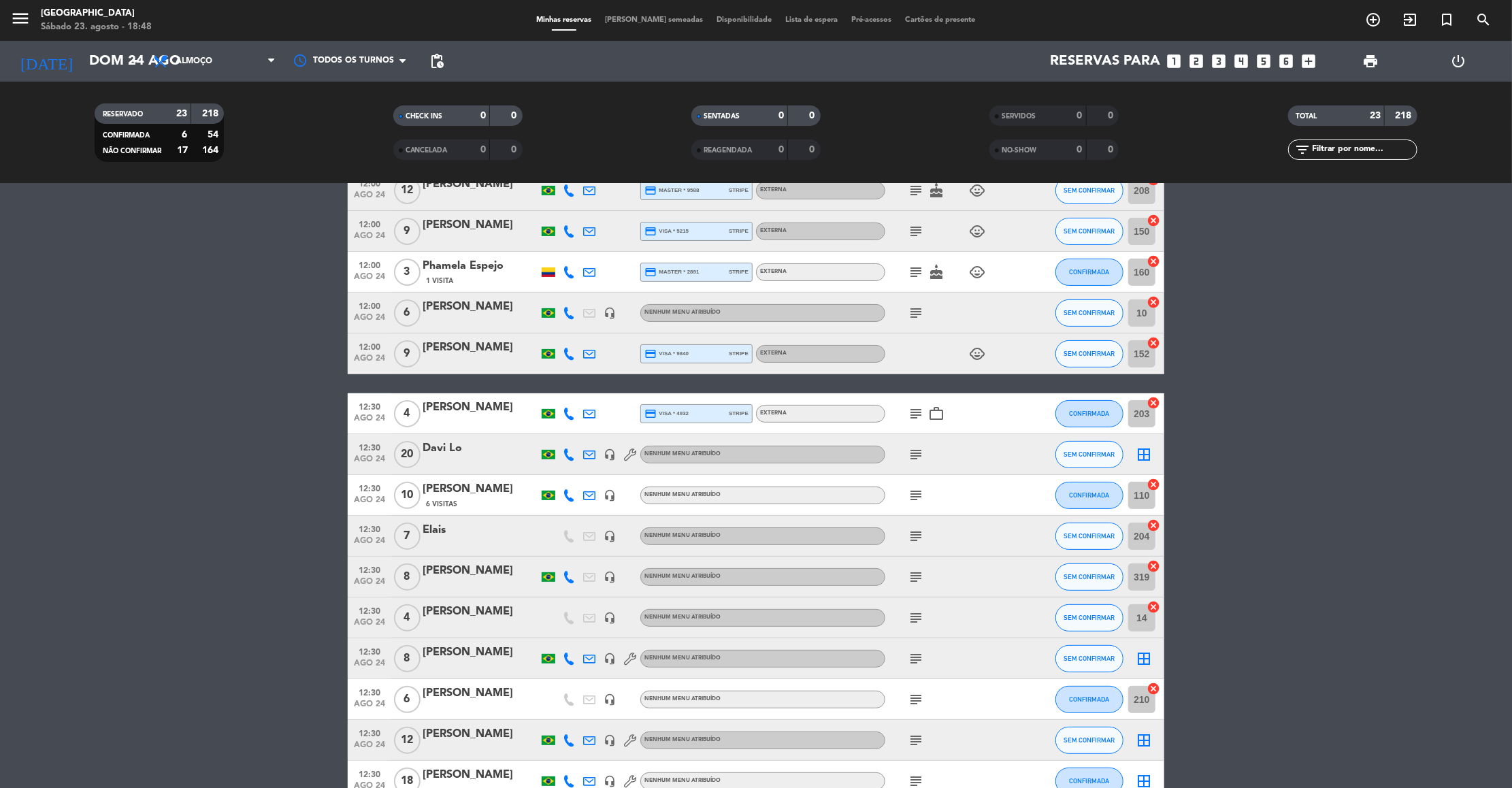
scroll to position [504, 0]
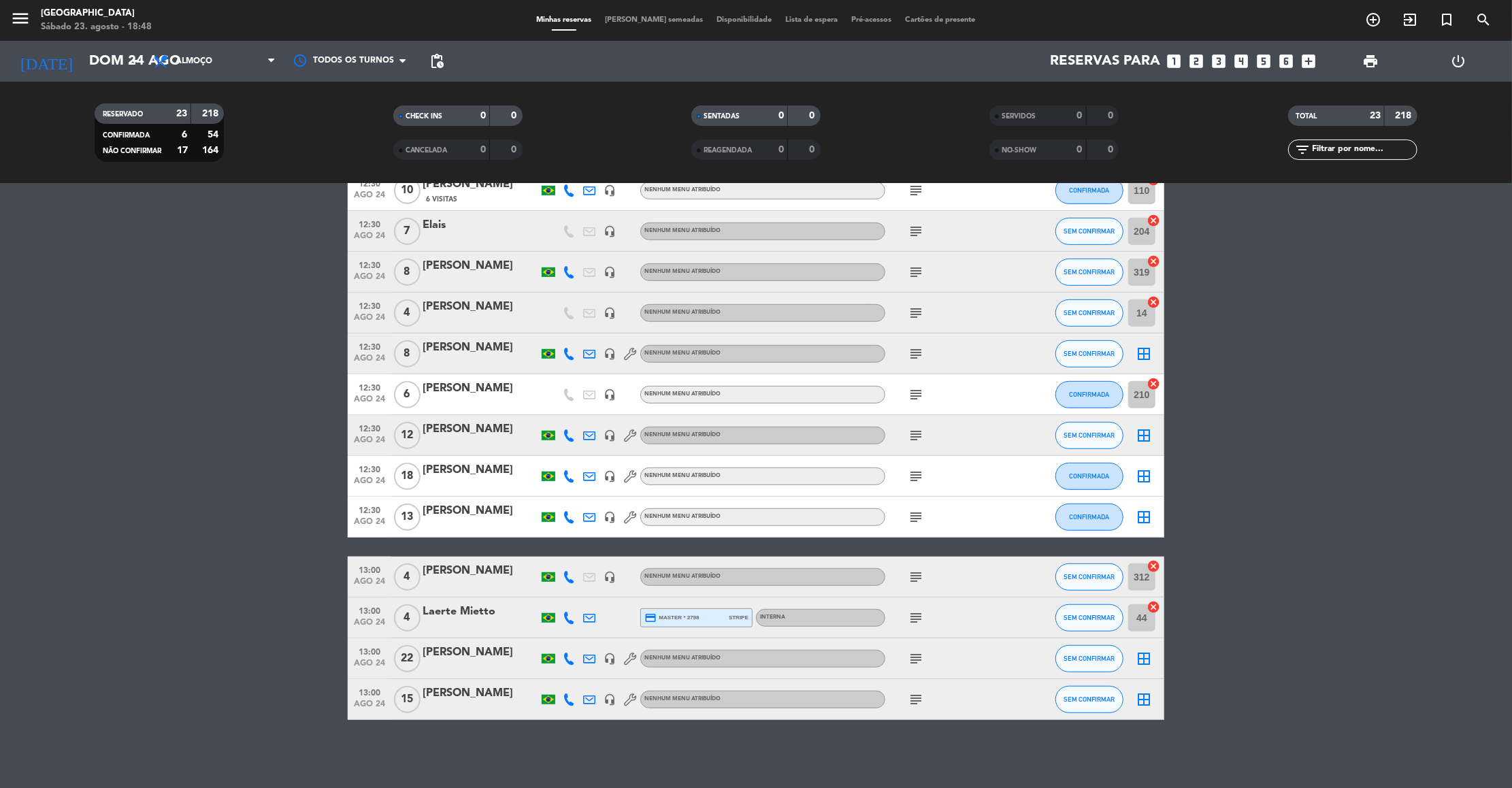
drag, startPoint x: 1340, startPoint y: 618, endPoint x: 1298, endPoint y: 840, distance: 225.9
click at [1298, 787] on html "close × [GEOGRAPHIC_DATA] × chrome_reader_mode Lista de Reservas account_box Cl…" at bounding box center [756, 394] width 1512 height 788
click at [1278, 534] on bookings-row "12:00 [DATE] 4 [PERSON_NAME] credit_card visa * 7856 stripe Externa subject SEM…" at bounding box center [756, 232] width 1512 height 977
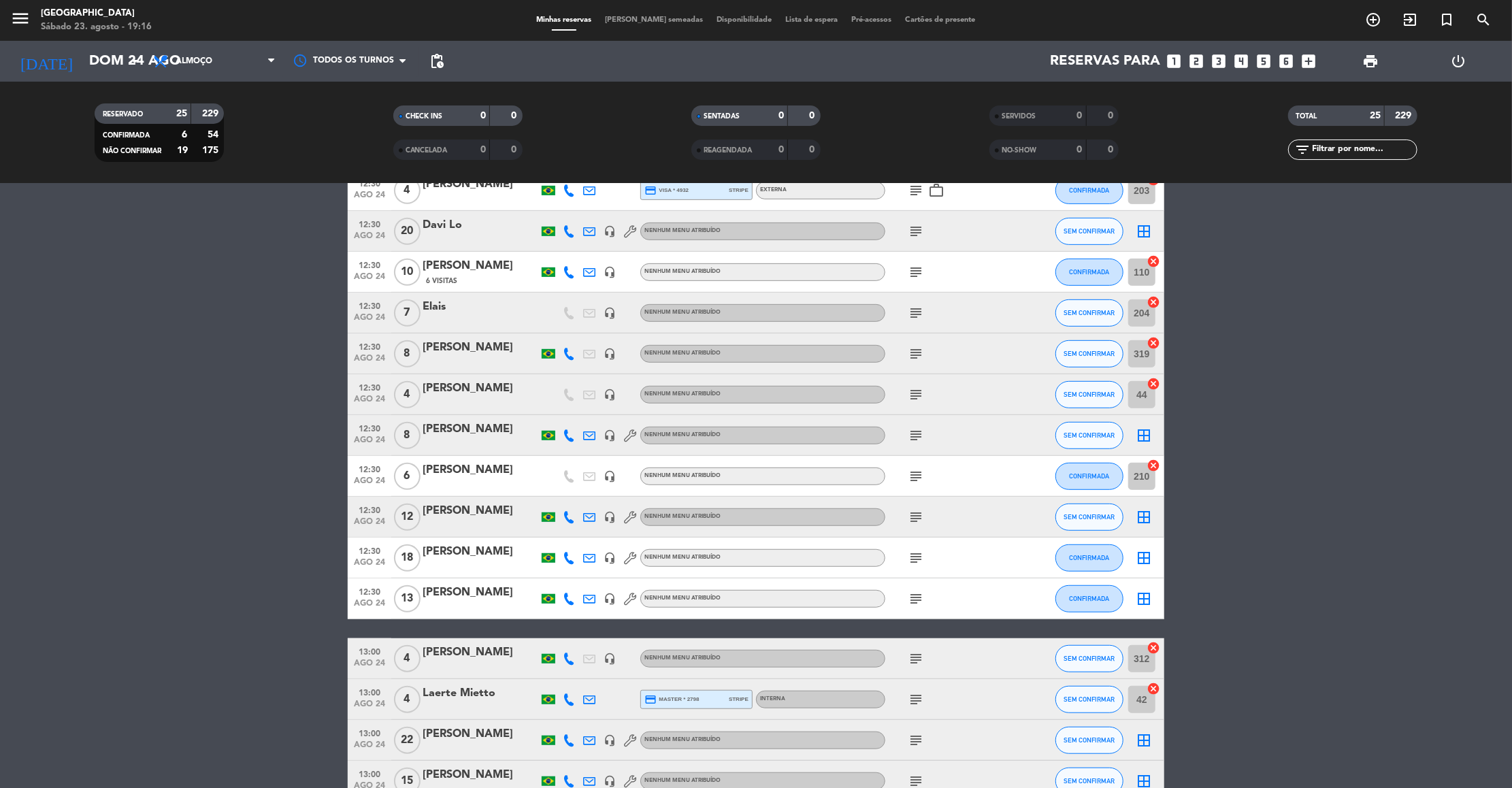
click at [1332, 147] on input "text" at bounding box center [1363, 150] width 106 height 15
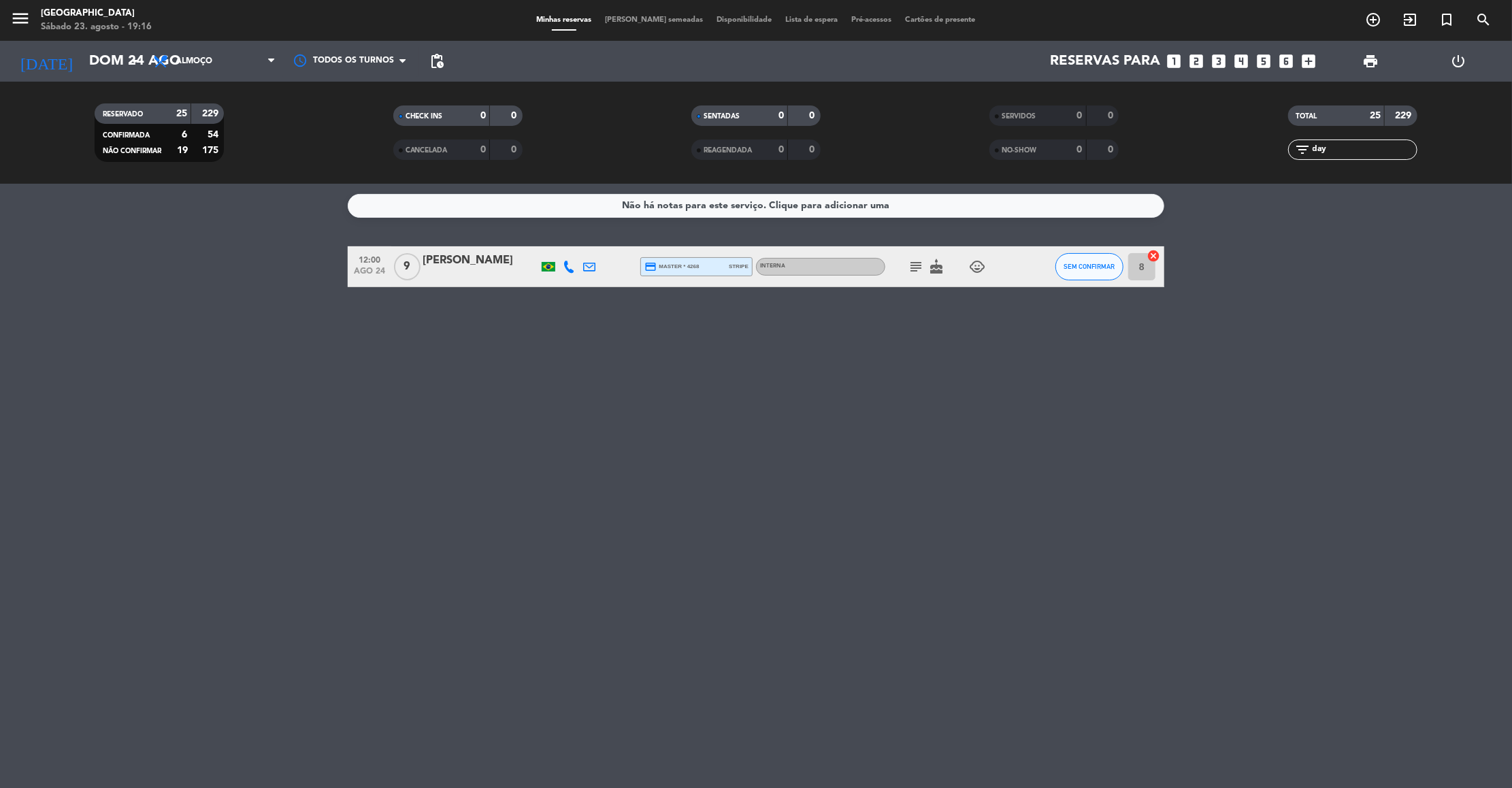
type input "day"
click at [910, 262] on icon "subject" at bounding box center [915, 266] width 16 height 16
